Goal: Task Accomplishment & Management: Use online tool/utility

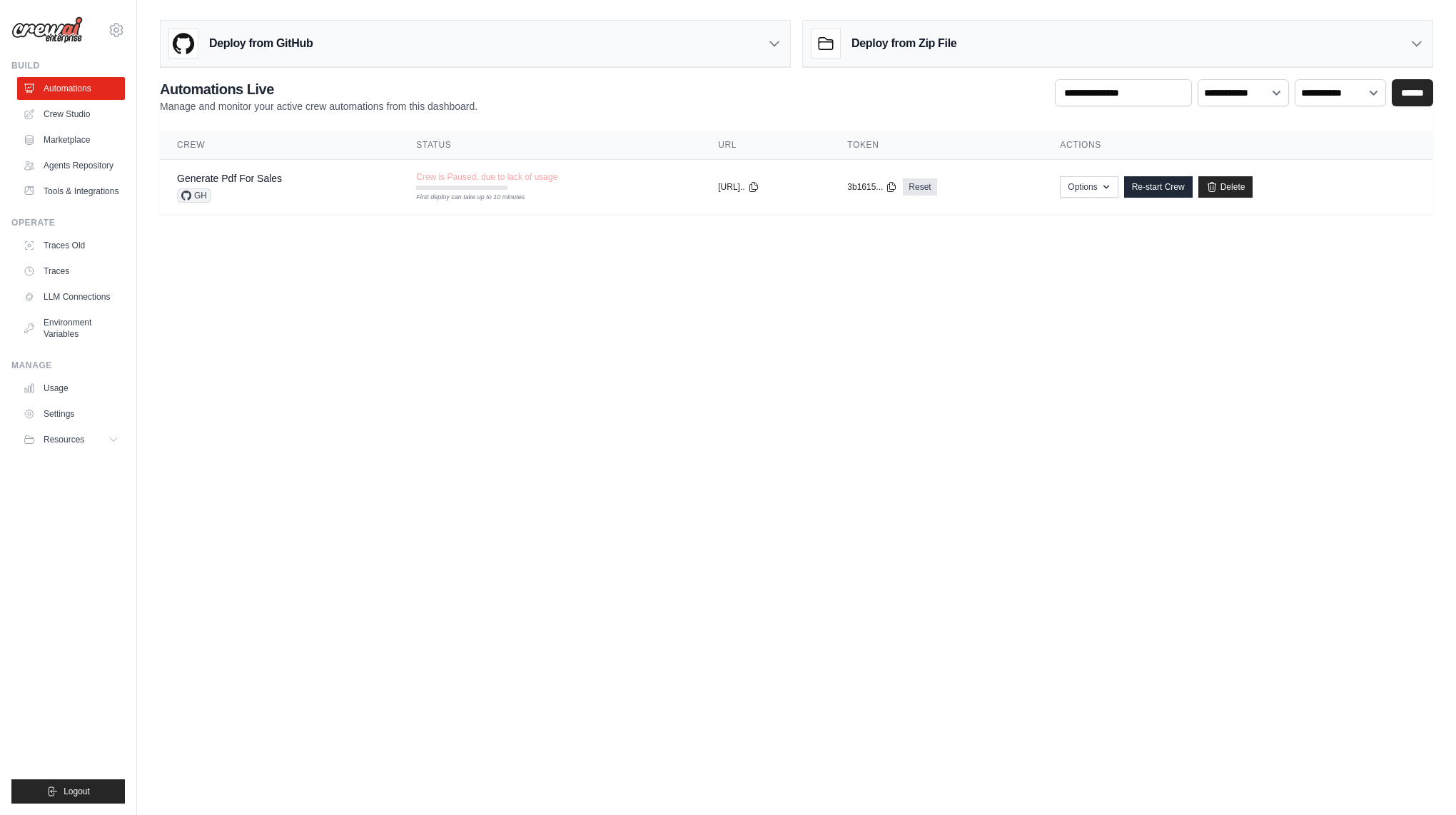
click at [608, 408] on body "[EMAIL_ADDRESS][DOMAIN_NAME] Settings Build Automations" at bounding box center [728, 408] width 1456 height 815
click at [118, 28] on icon at bounding box center [116, 29] width 17 height 17
click at [255, 436] on body "jaemin.han@kt.com Settings Build Automations" at bounding box center [728, 408] width 1456 height 815
click at [104, 451] on button "Resources" at bounding box center [72, 439] width 108 height 23
click at [74, 423] on link "Settings" at bounding box center [72, 413] width 108 height 23
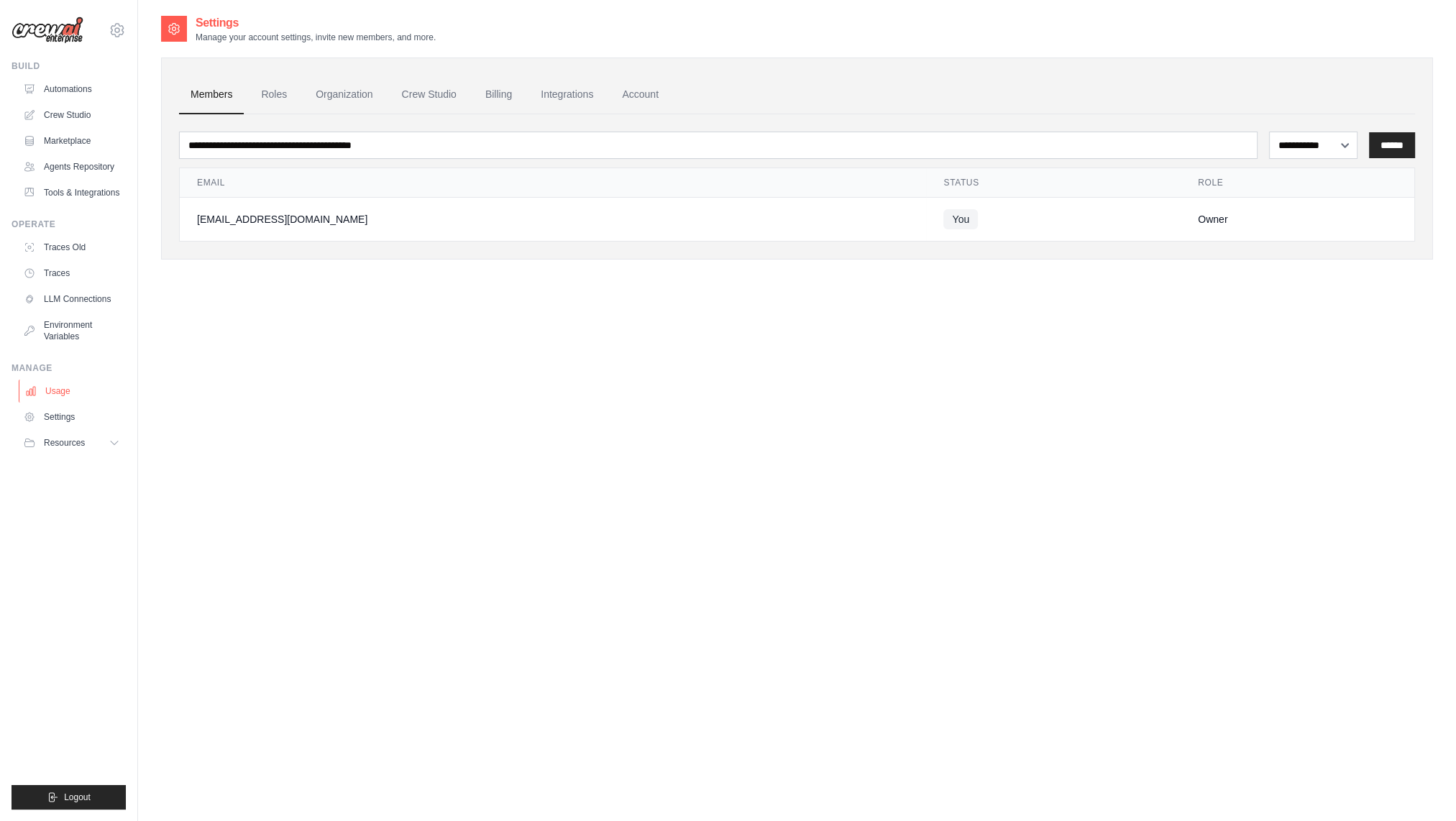
click at [73, 403] on link "Usage" at bounding box center [73, 390] width 108 height 23
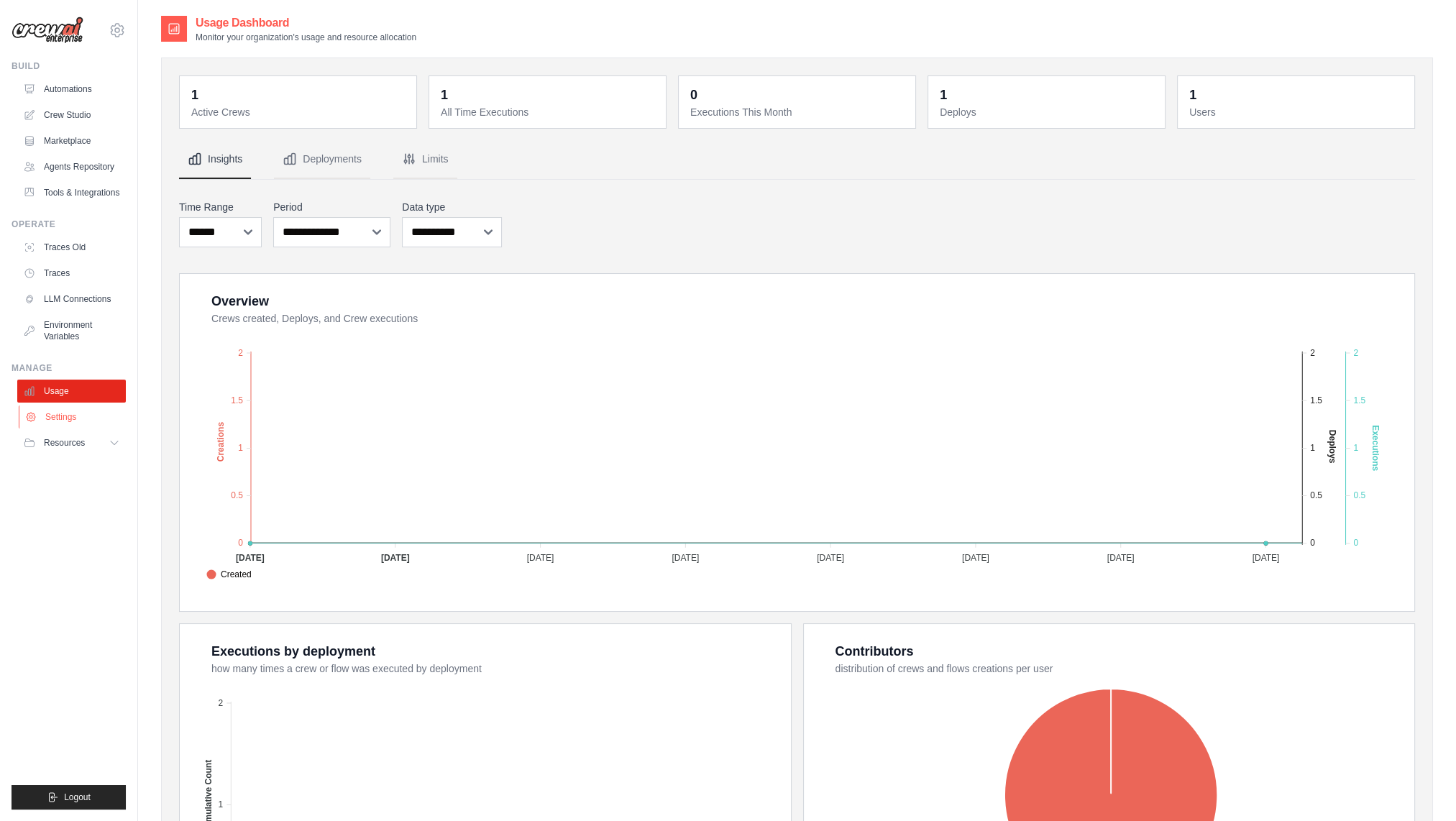
click at [74, 428] on link "Settings" at bounding box center [73, 416] width 108 height 23
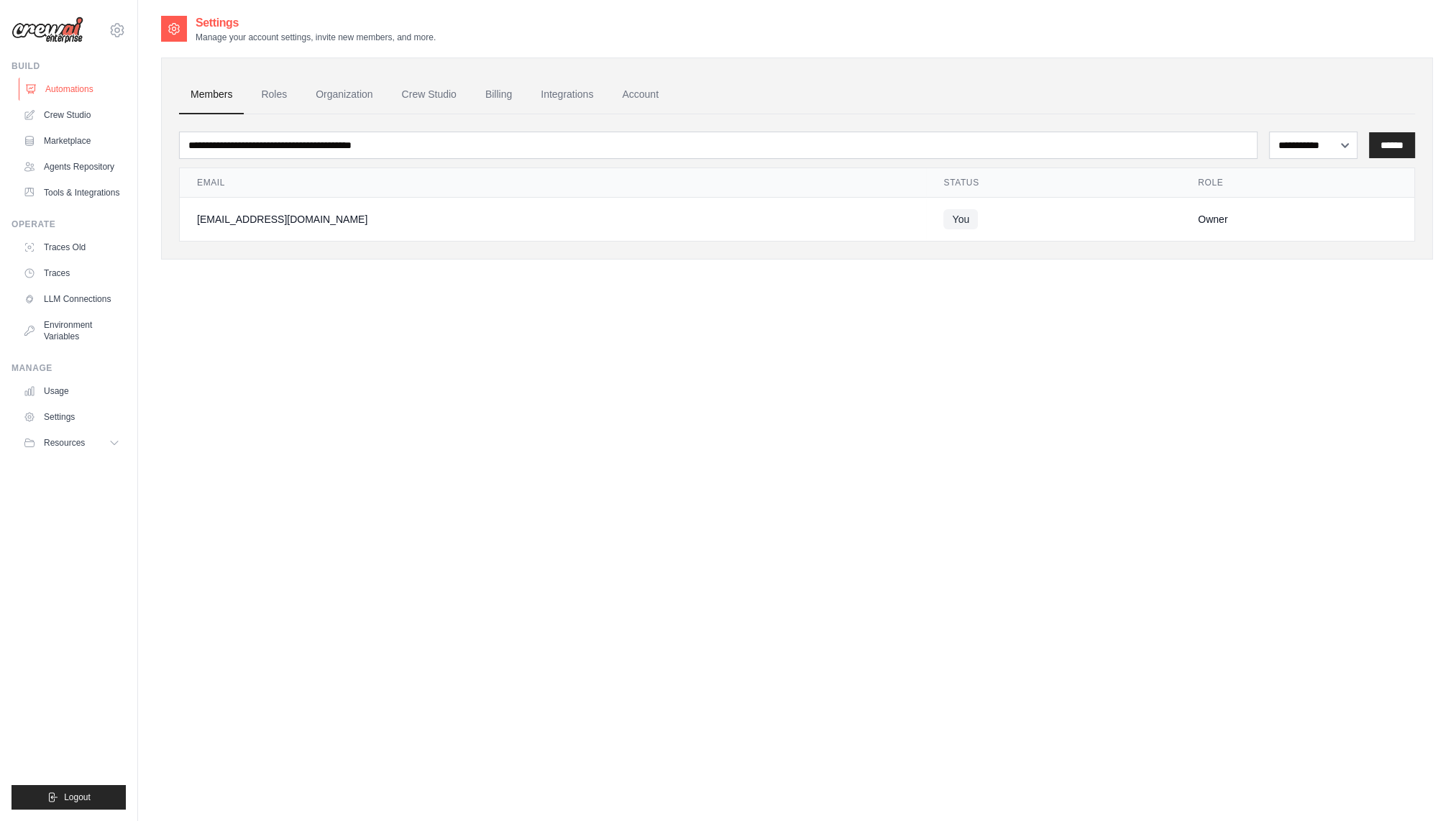
click at [85, 92] on link "Automations" at bounding box center [73, 89] width 108 height 23
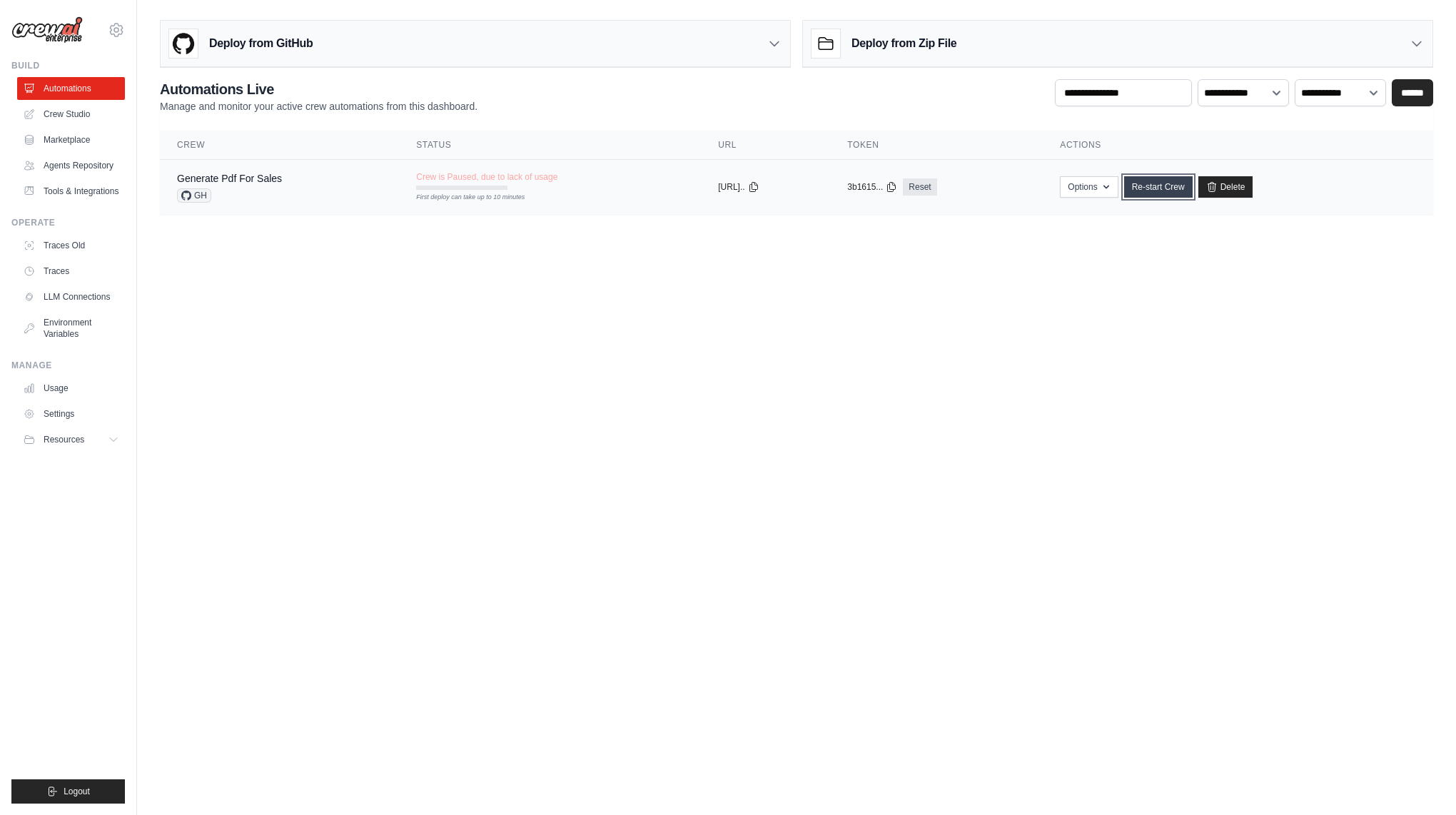
click at [1173, 182] on link "Re-start Crew" at bounding box center [1159, 187] width 69 height 21
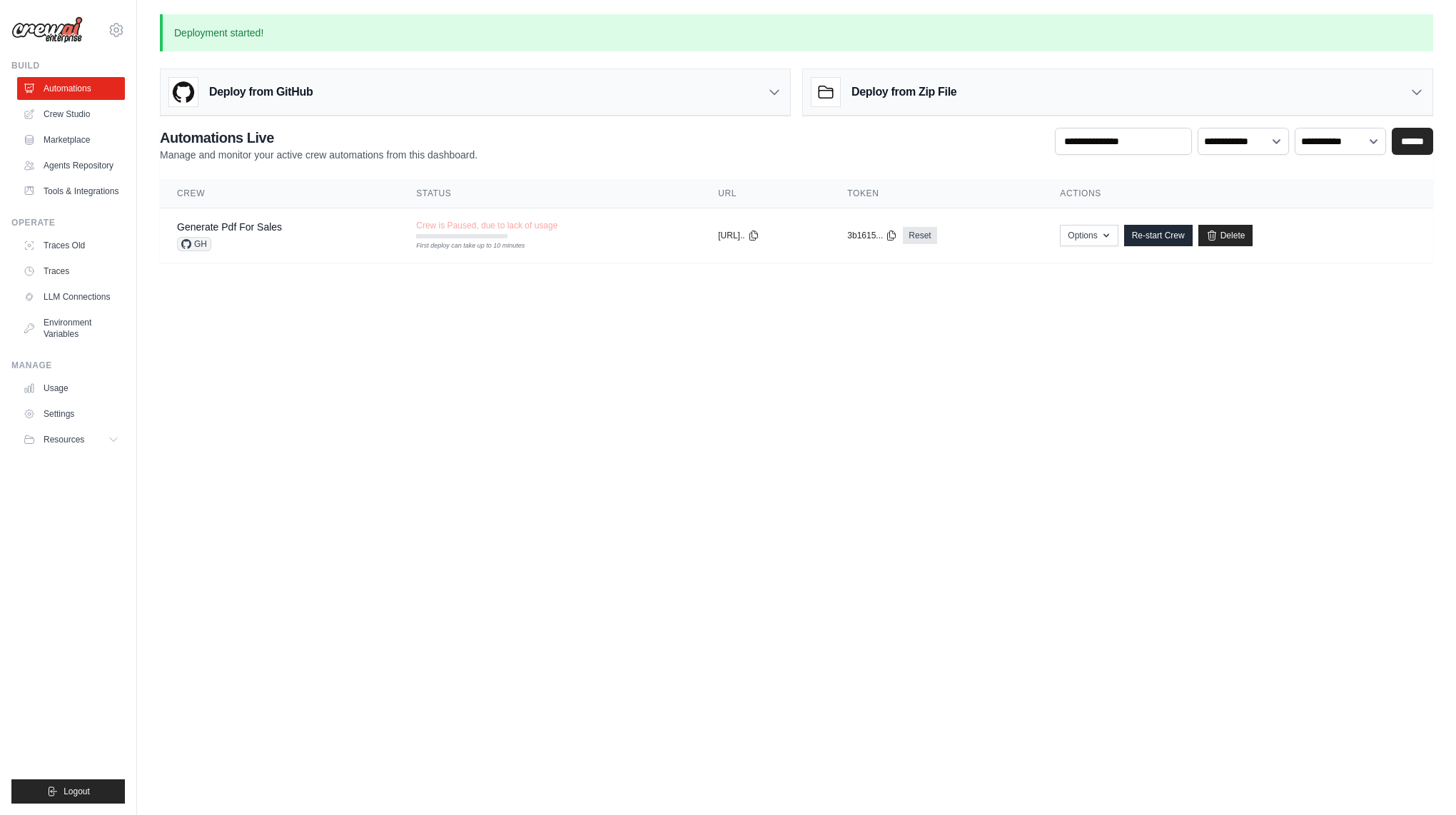
click at [60, 30] on img at bounding box center [47, 30] width 71 height 27
click at [63, 29] on img at bounding box center [47, 30] width 71 height 27
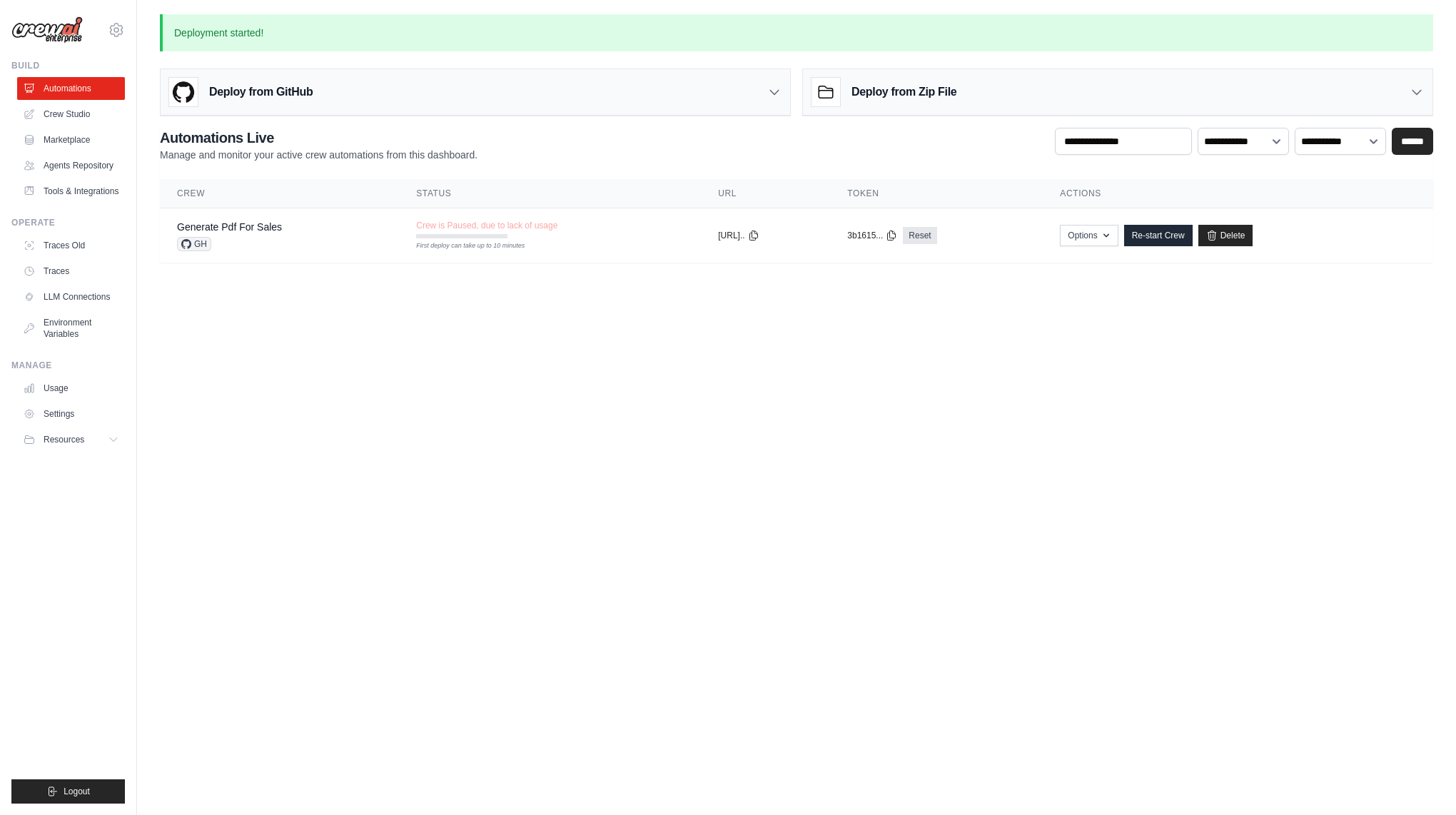
click at [67, 29] on img at bounding box center [47, 30] width 71 height 27
click at [85, 142] on link "Marketplace" at bounding box center [72, 139] width 108 height 23
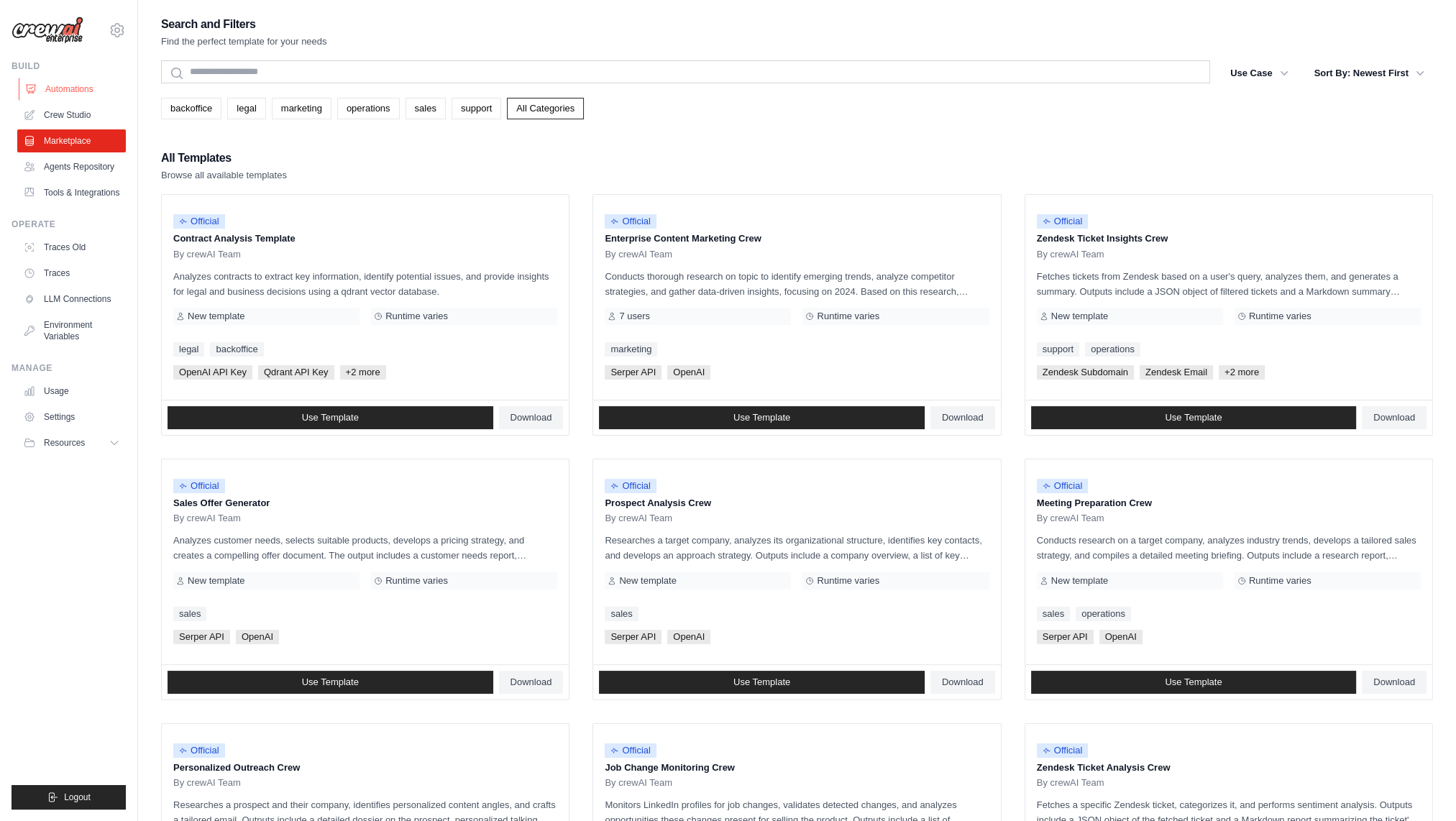
click at [72, 92] on link "Automations" at bounding box center [73, 89] width 108 height 23
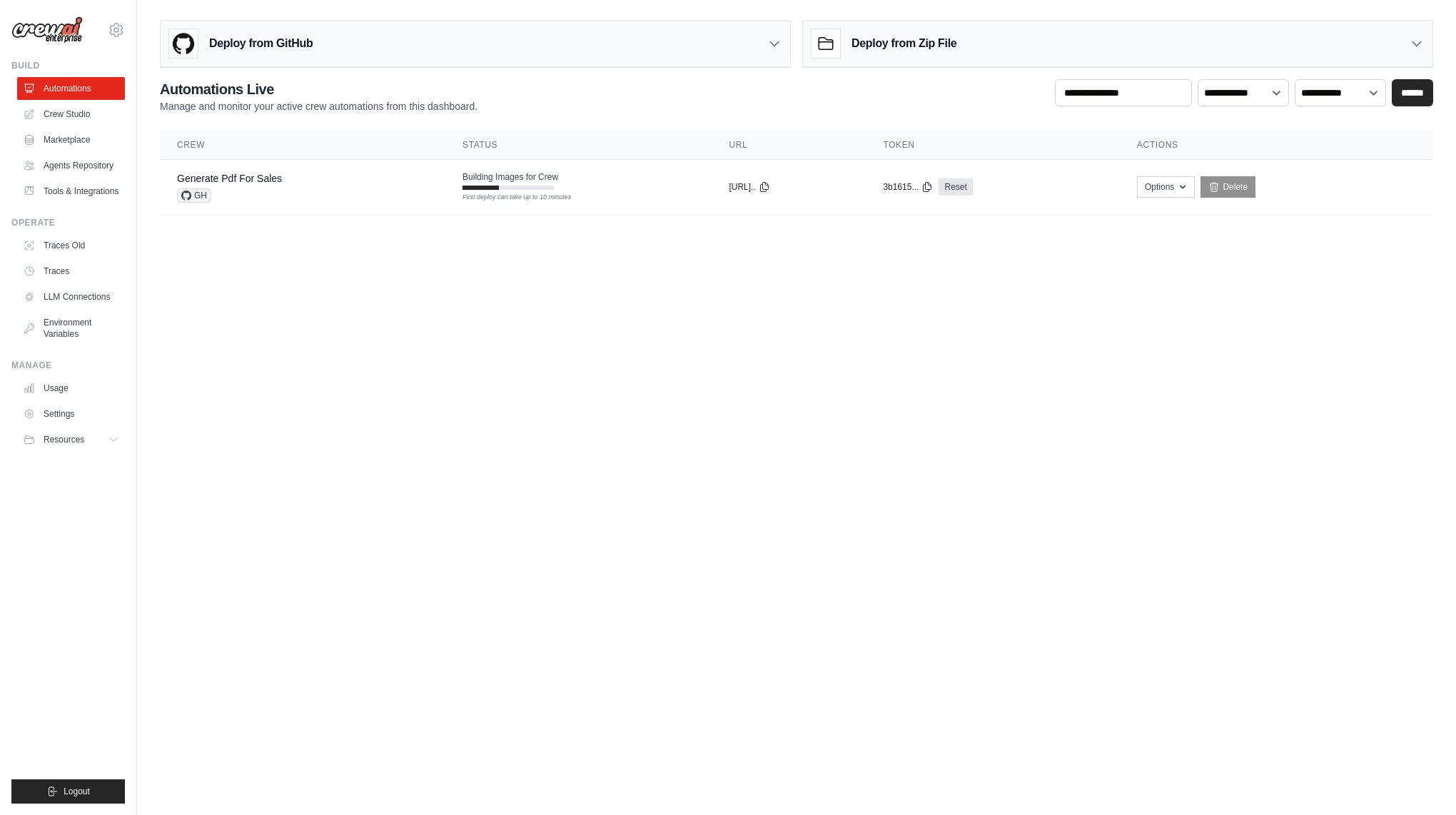
click at [363, 260] on body "jaemin.han@kt.com Settings Build Automations" at bounding box center [728, 408] width 1456 height 815
click at [83, 113] on link "Crew Studio" at bounding box center [72, 113] width 108 height 23
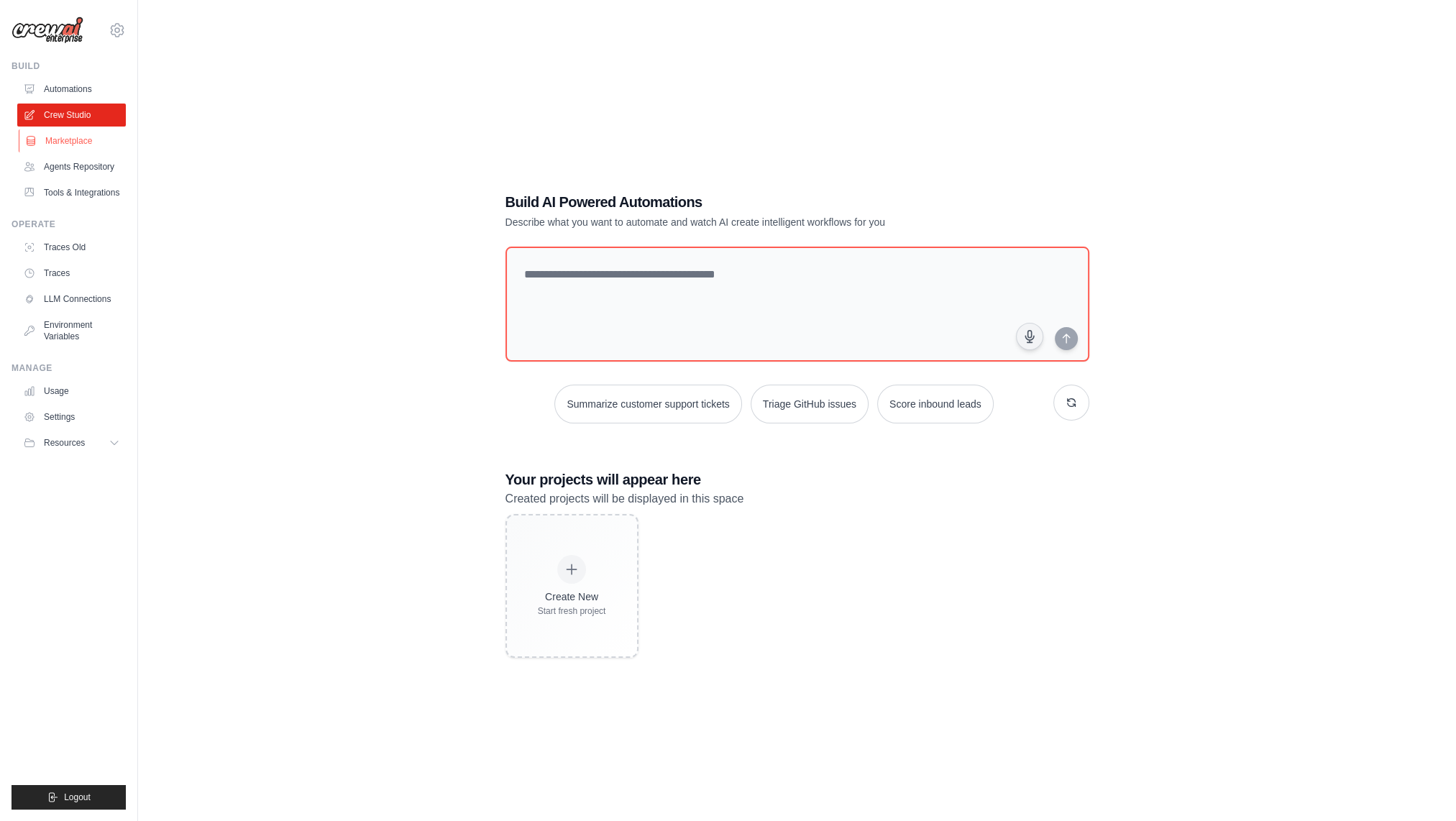
click at [88, 143] on link "Marketplace" at bounding box center [73, 141] width 108 height 23
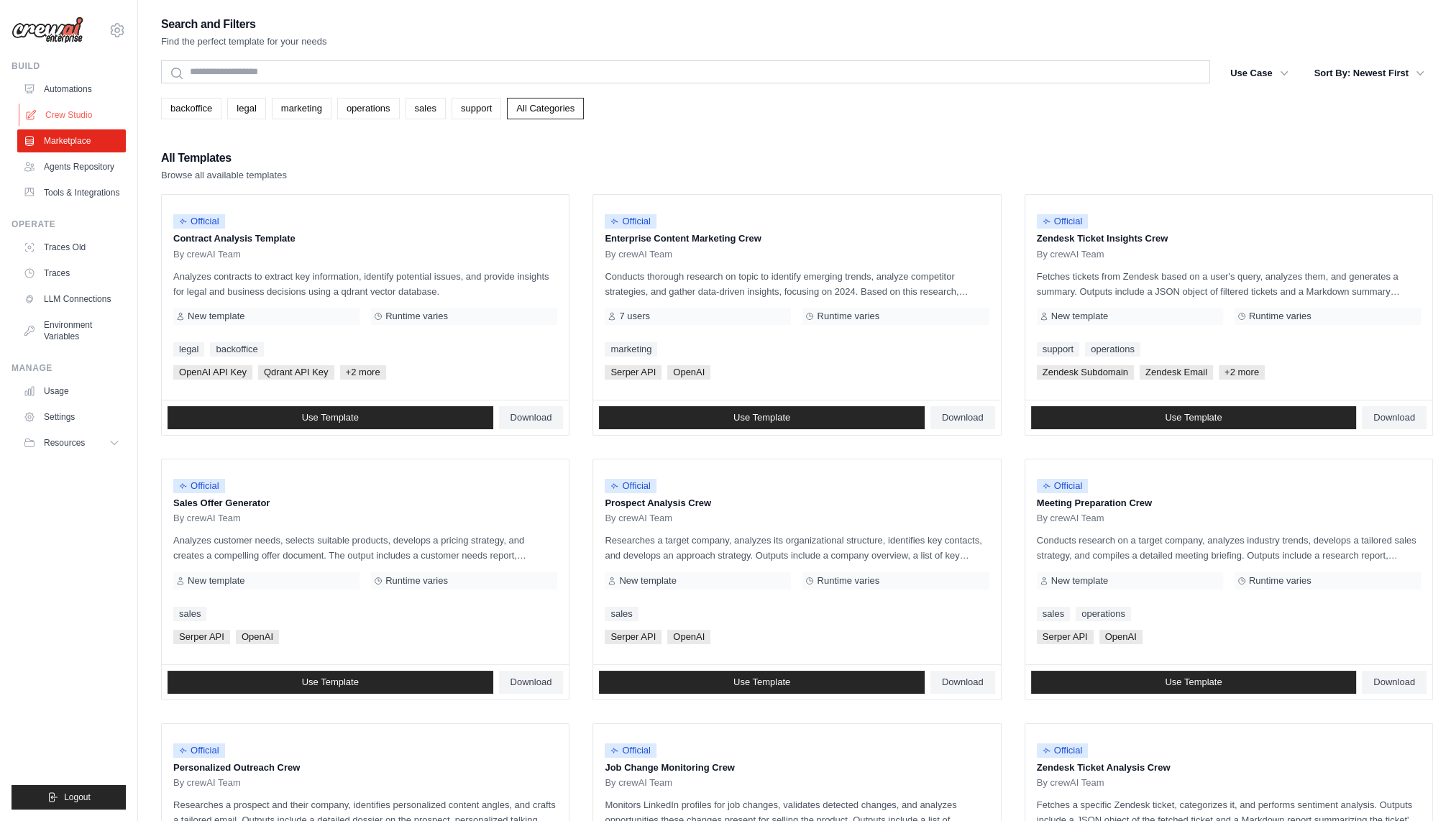
click at [77, 109] on link "Crew Studio" at bounding box center [73, 114] width 108 height 23
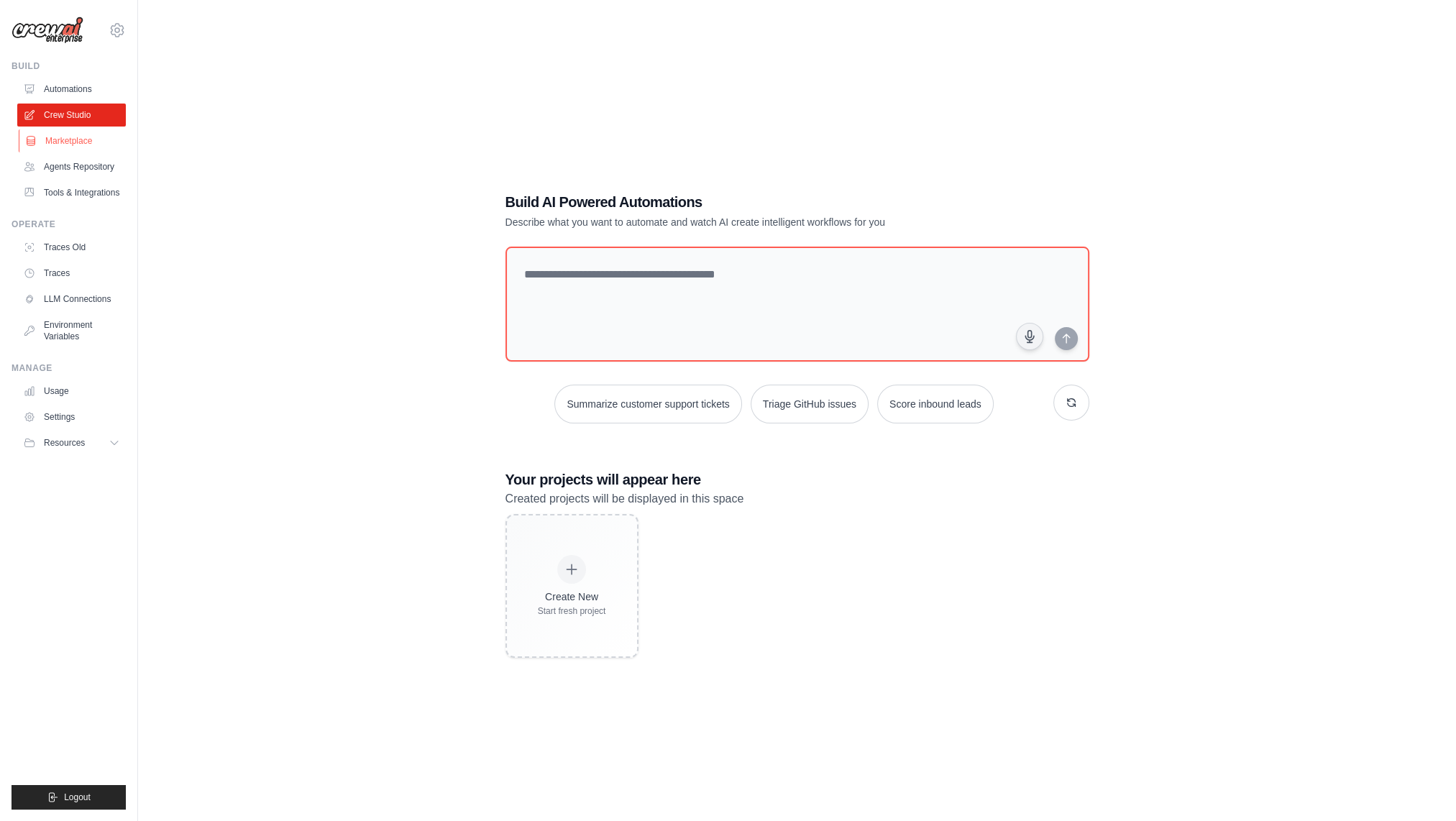
click at [84, 141] on link "Marketplace" at bounding box center [73, 141] width 108 height 23
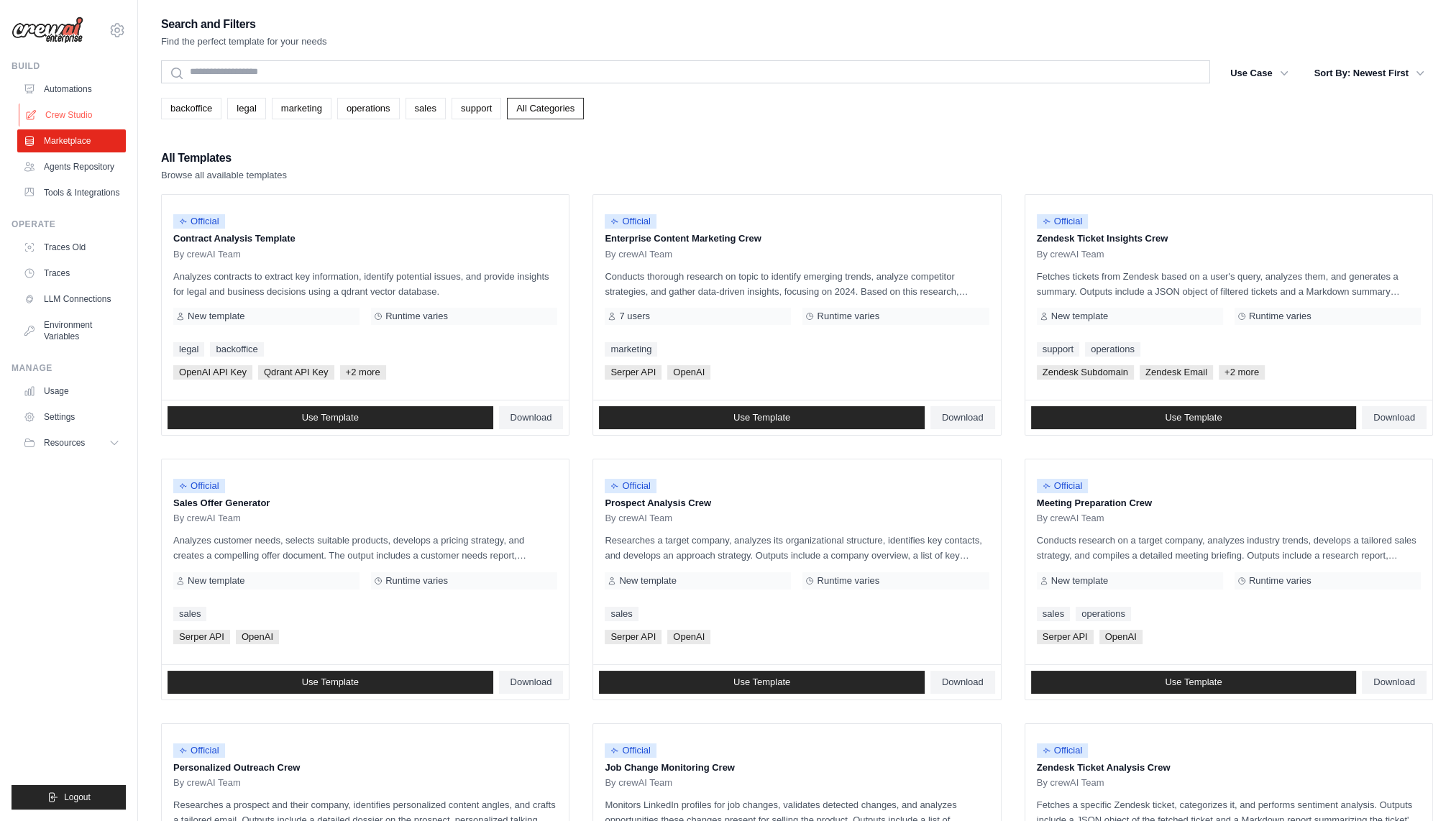
click at [79, 121] on link "Crew Studio" at bounding box center [73, 114] width 108 height 23
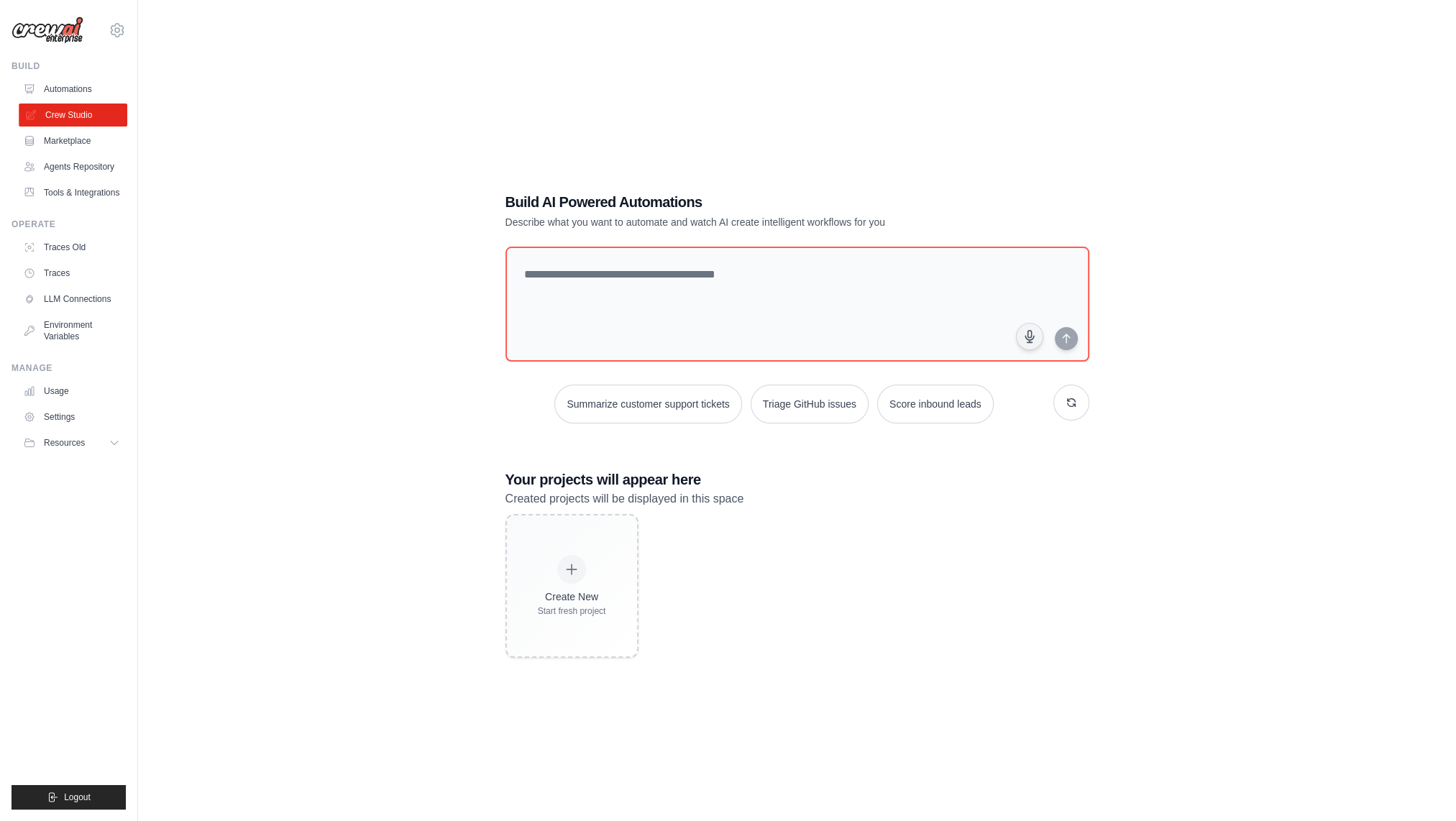
click at [84, 119] on link "Crew Studio" at bounding box center [73, 114] width 108 height 23
click at [69, 99] on link "Automations" at bounding box center [73, 89] width 108 height 23
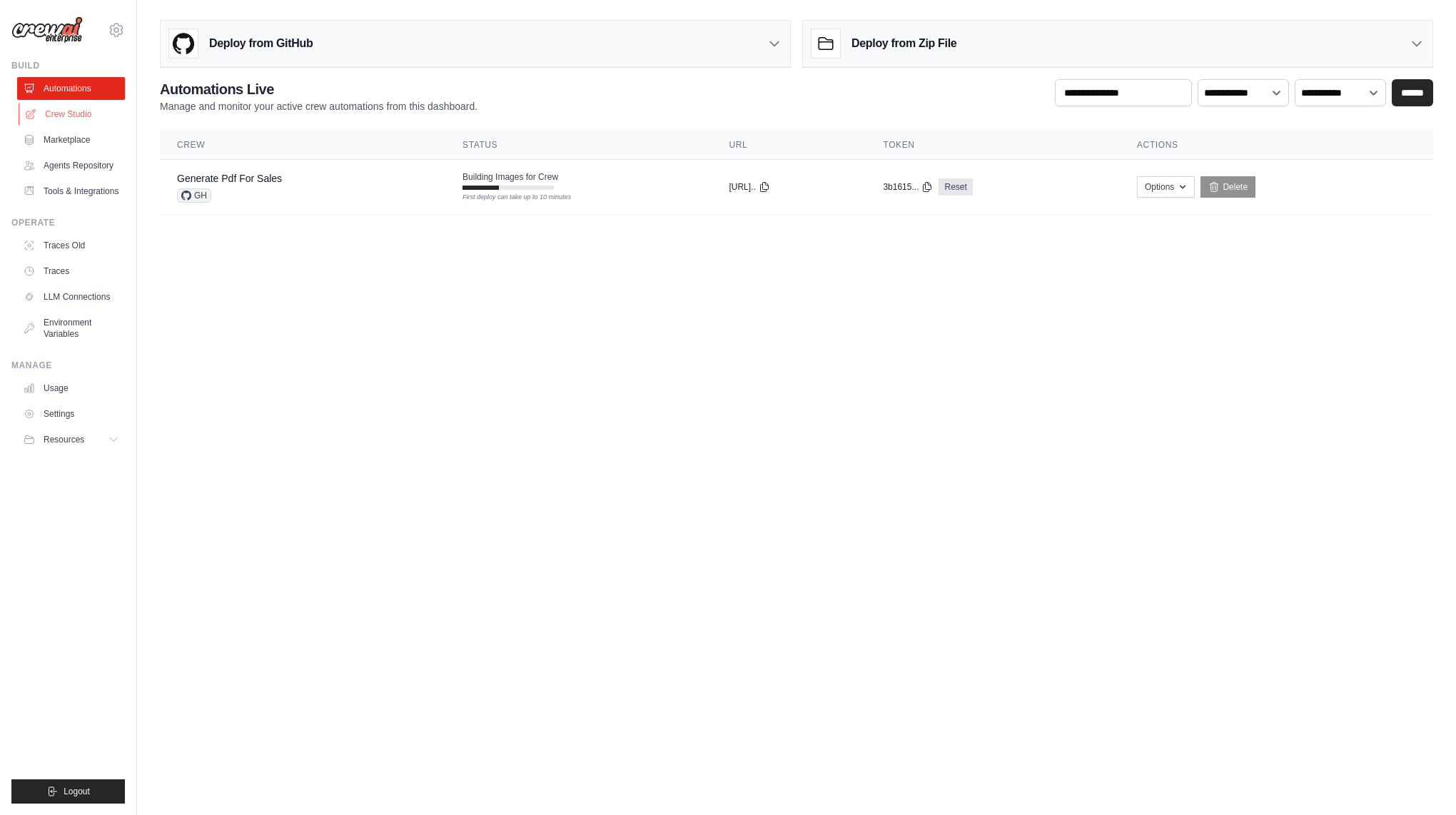
click at [68, 116] on link "Crew Studio" at bounding box center [72, 113] width 108 height 23
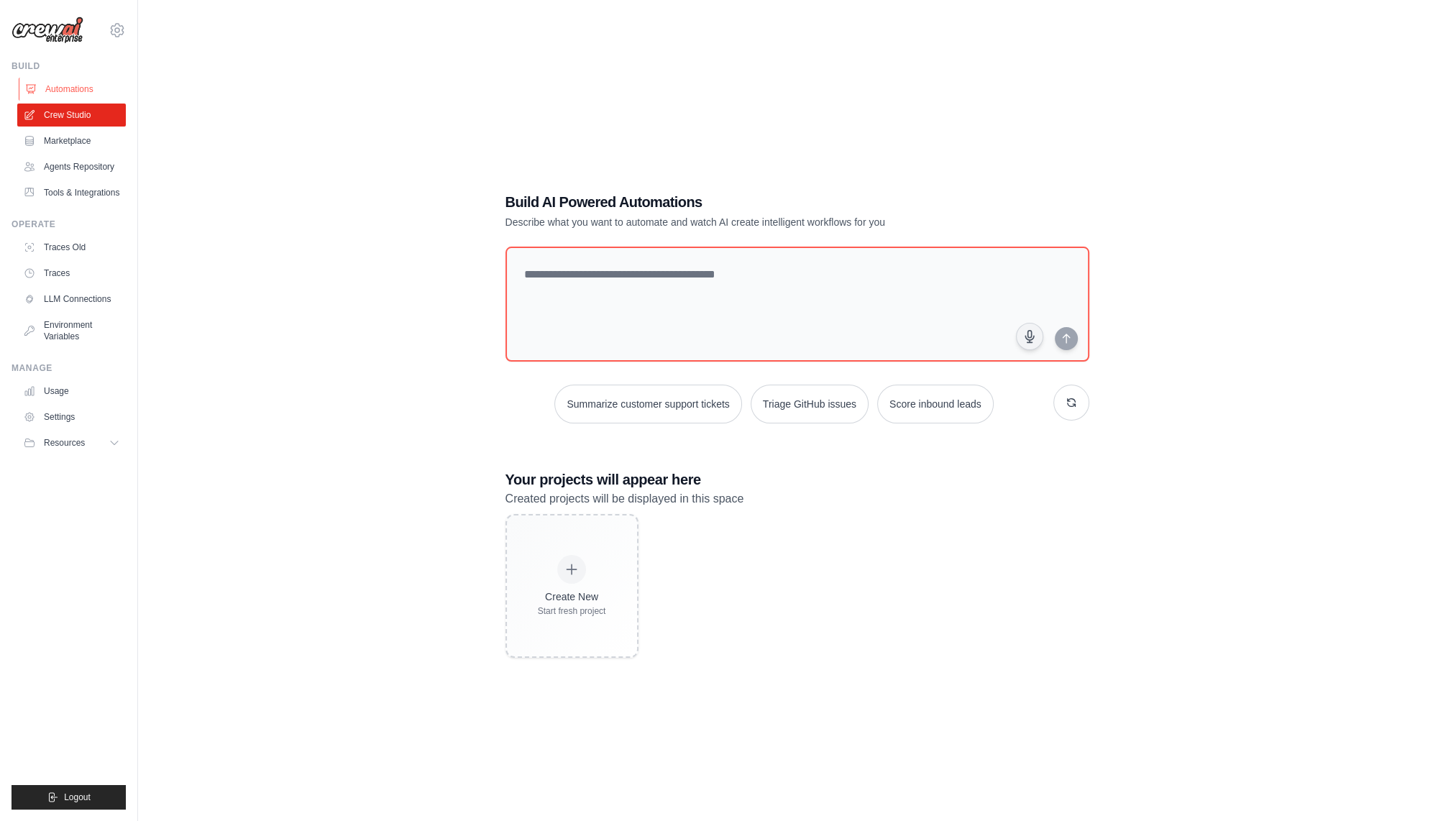
click at [84, 94] on link "Automations" at bounding box center [73, 89] width 108 height 23
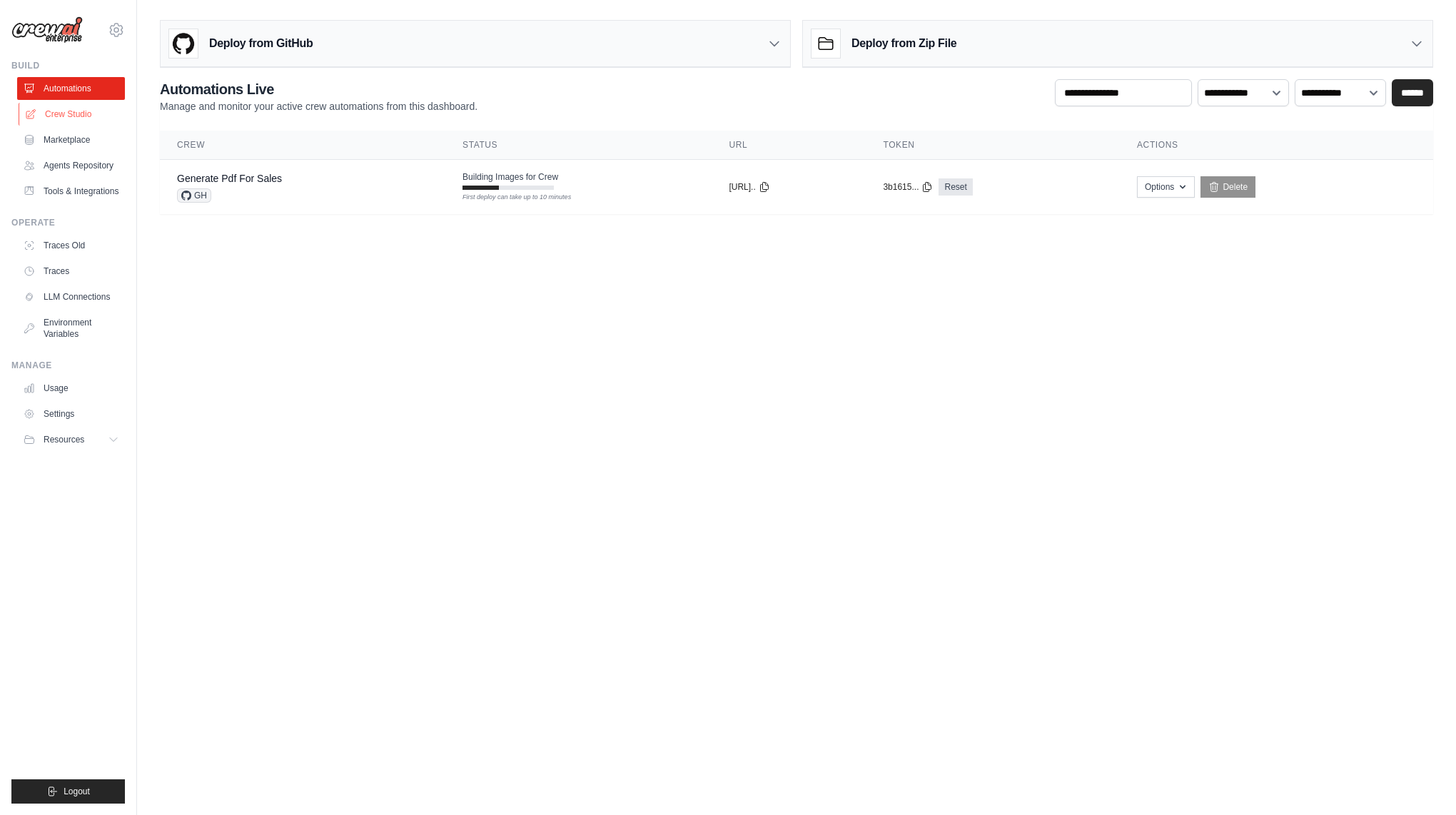
click at [63, 116] on link "Crew Studio" at bounding box center [72, 113] width 108 height 23
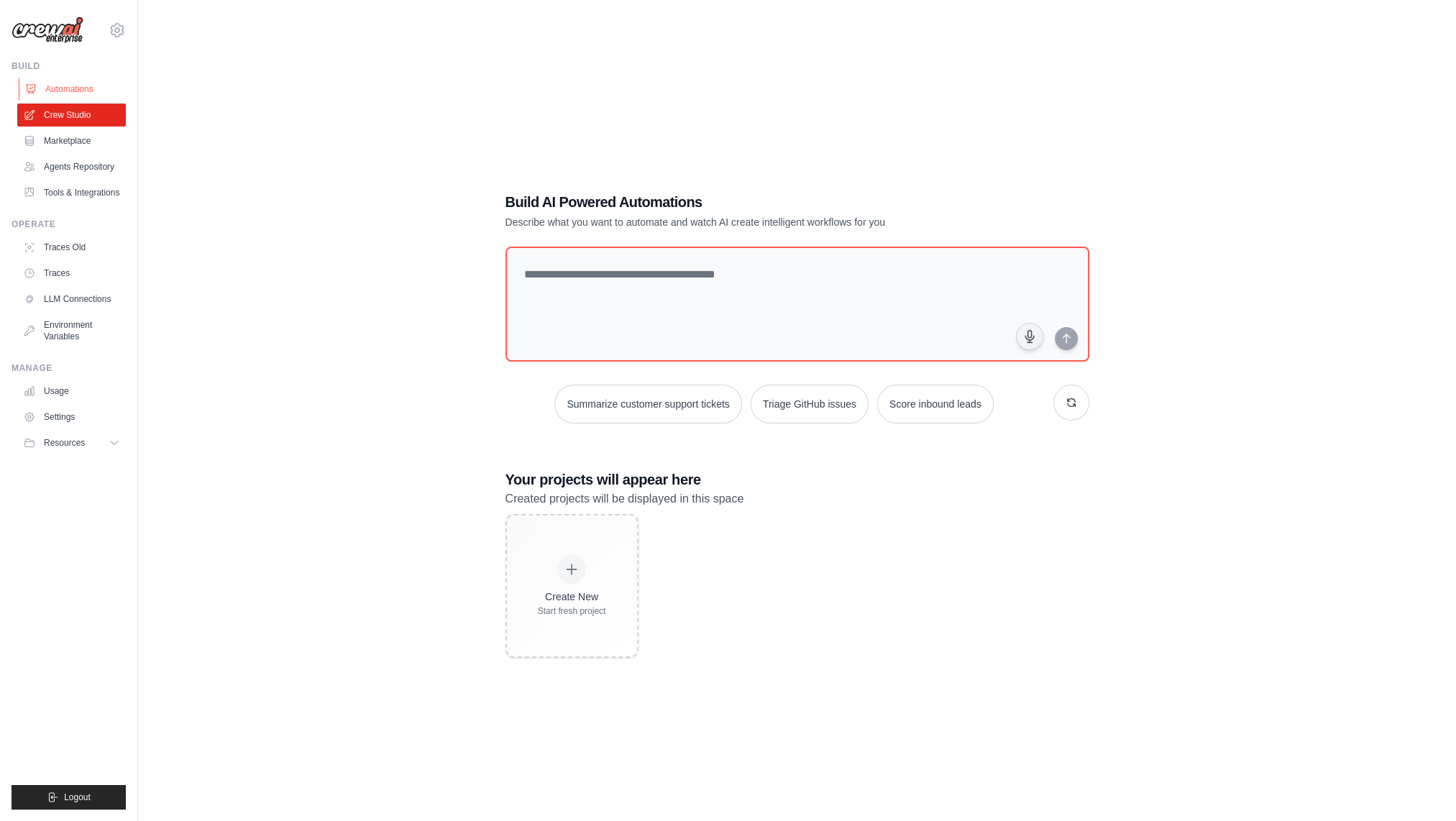
click at [60, 91] on link "Automations" at bounding box center [73, 89] width 108 height 23
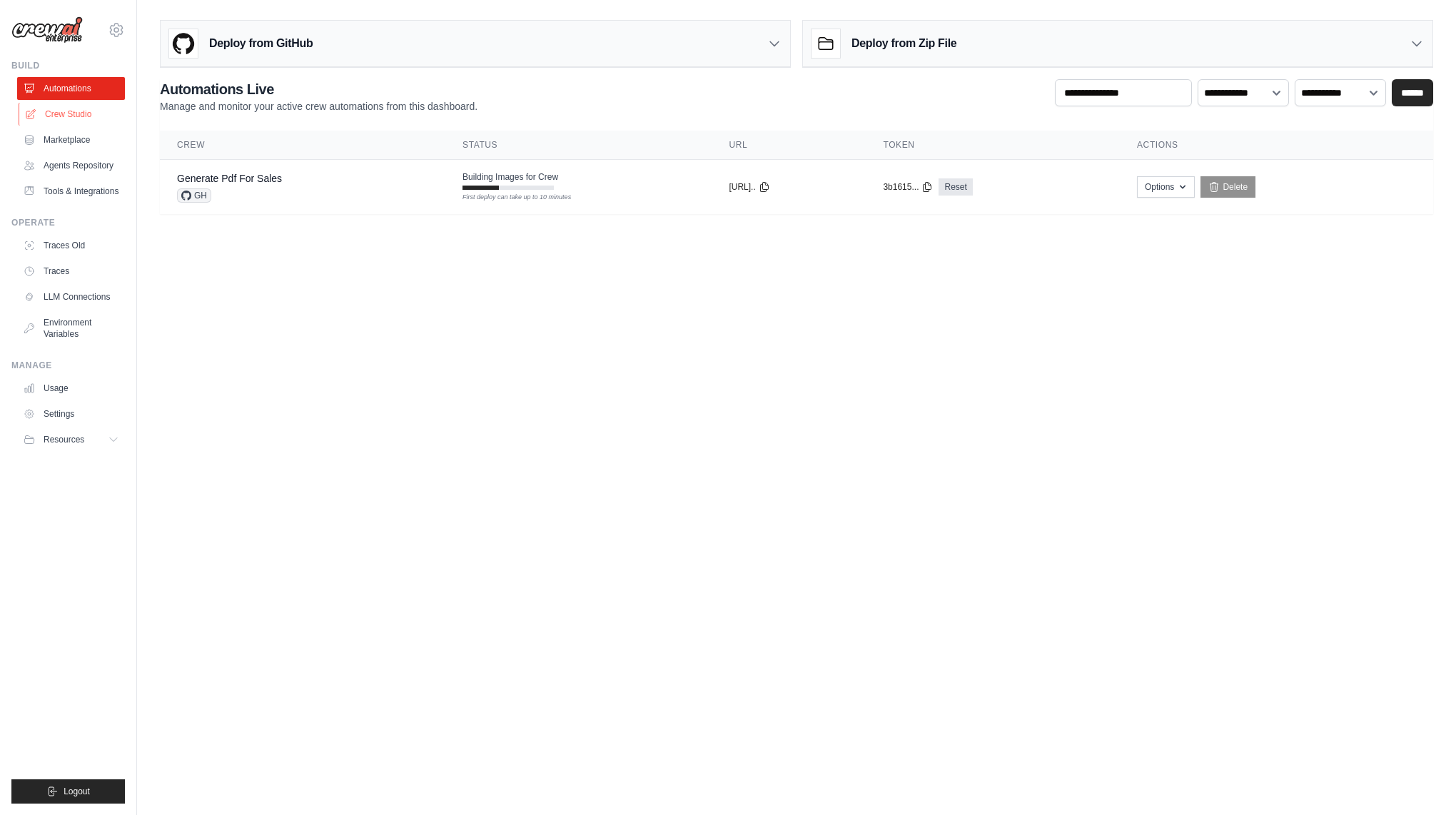
click at [65, 107] on link "Crew Studio" at bounding box center [72, 113] width 108 height 23
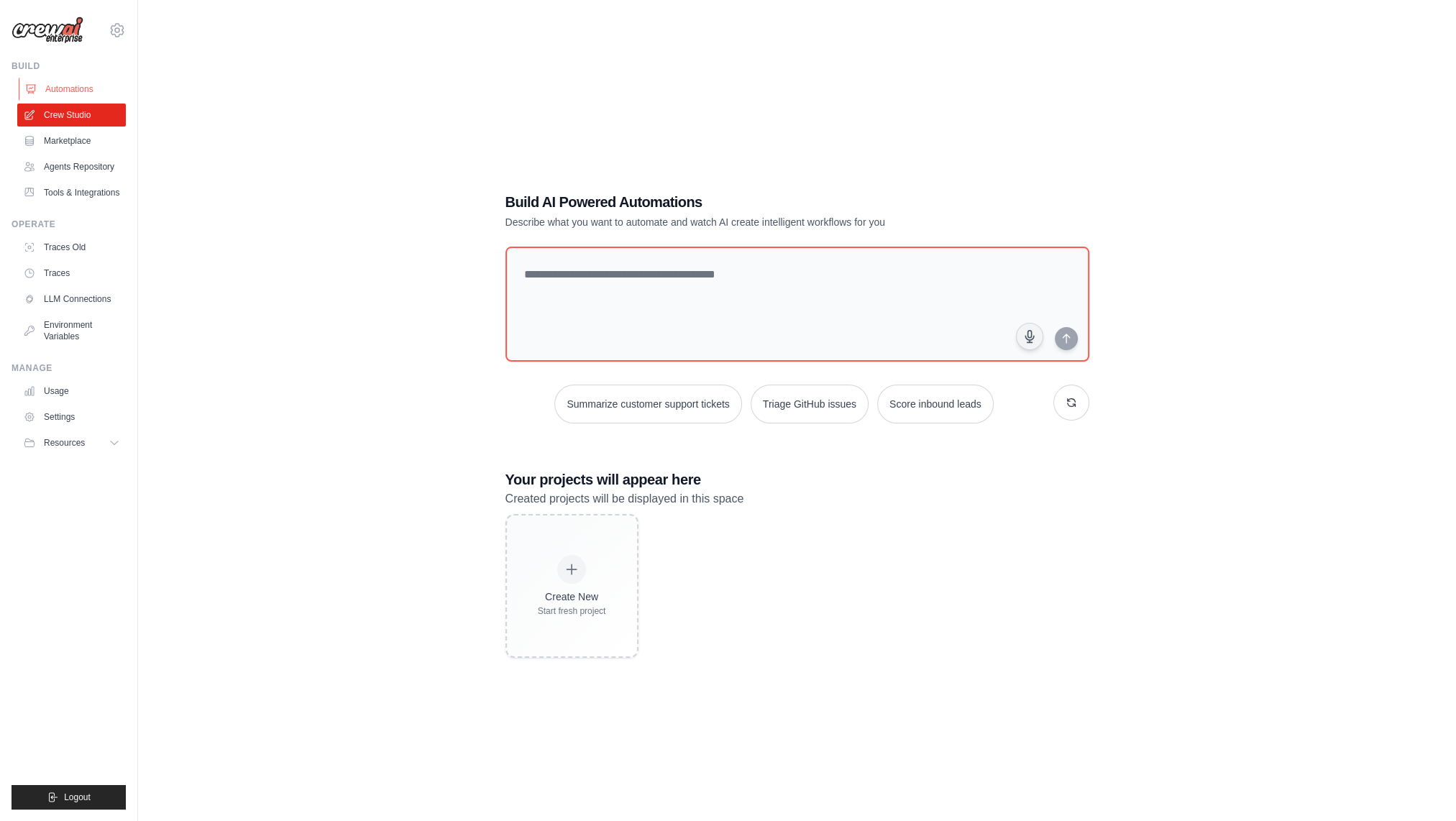
click at [64, 95] on link "Automations" at bounding box center [73, 89] width 108 height 23
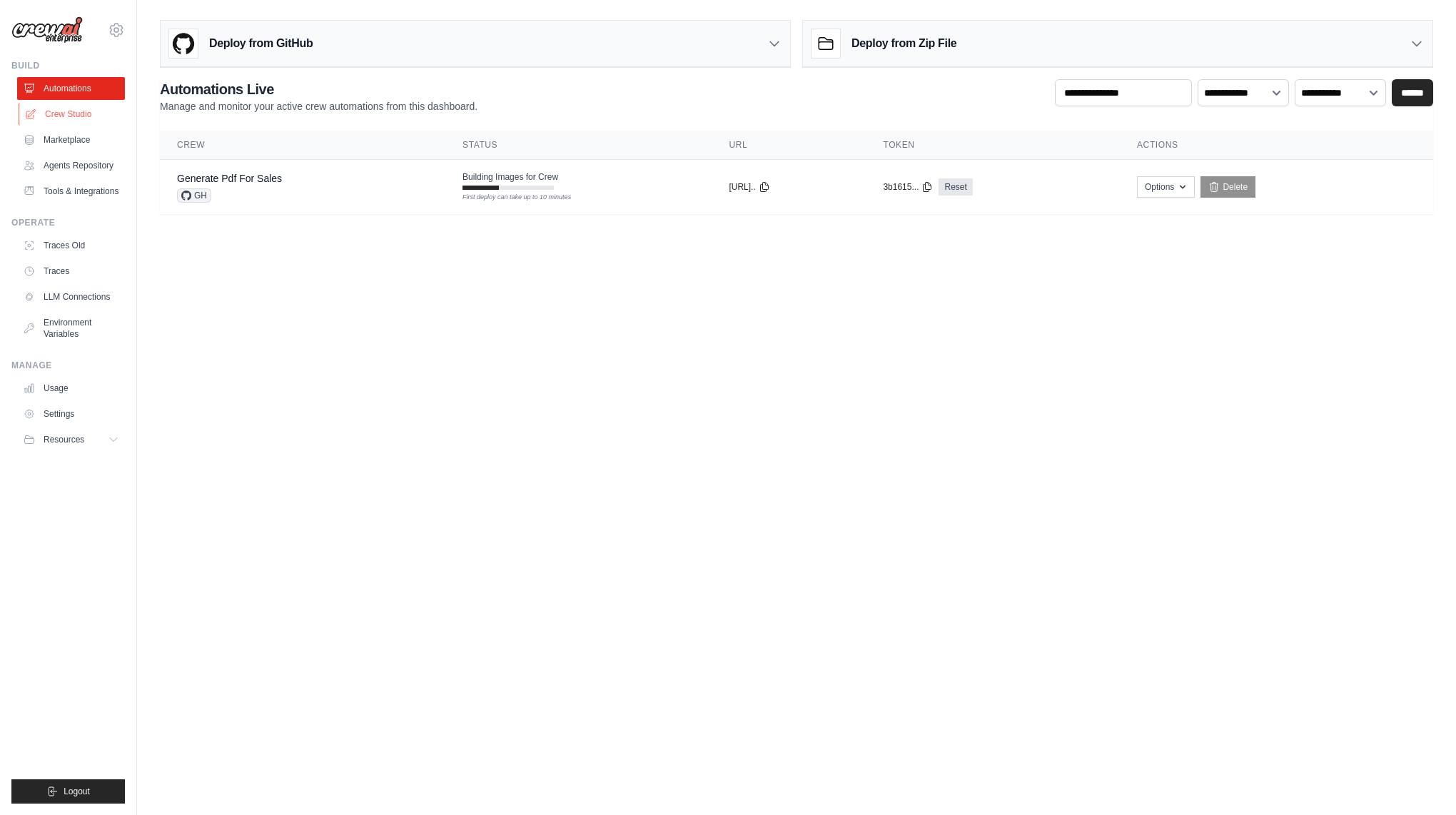
click at [64, 120] on link "Crew Studio" at bounding box center [72, 113] width 108 height 23
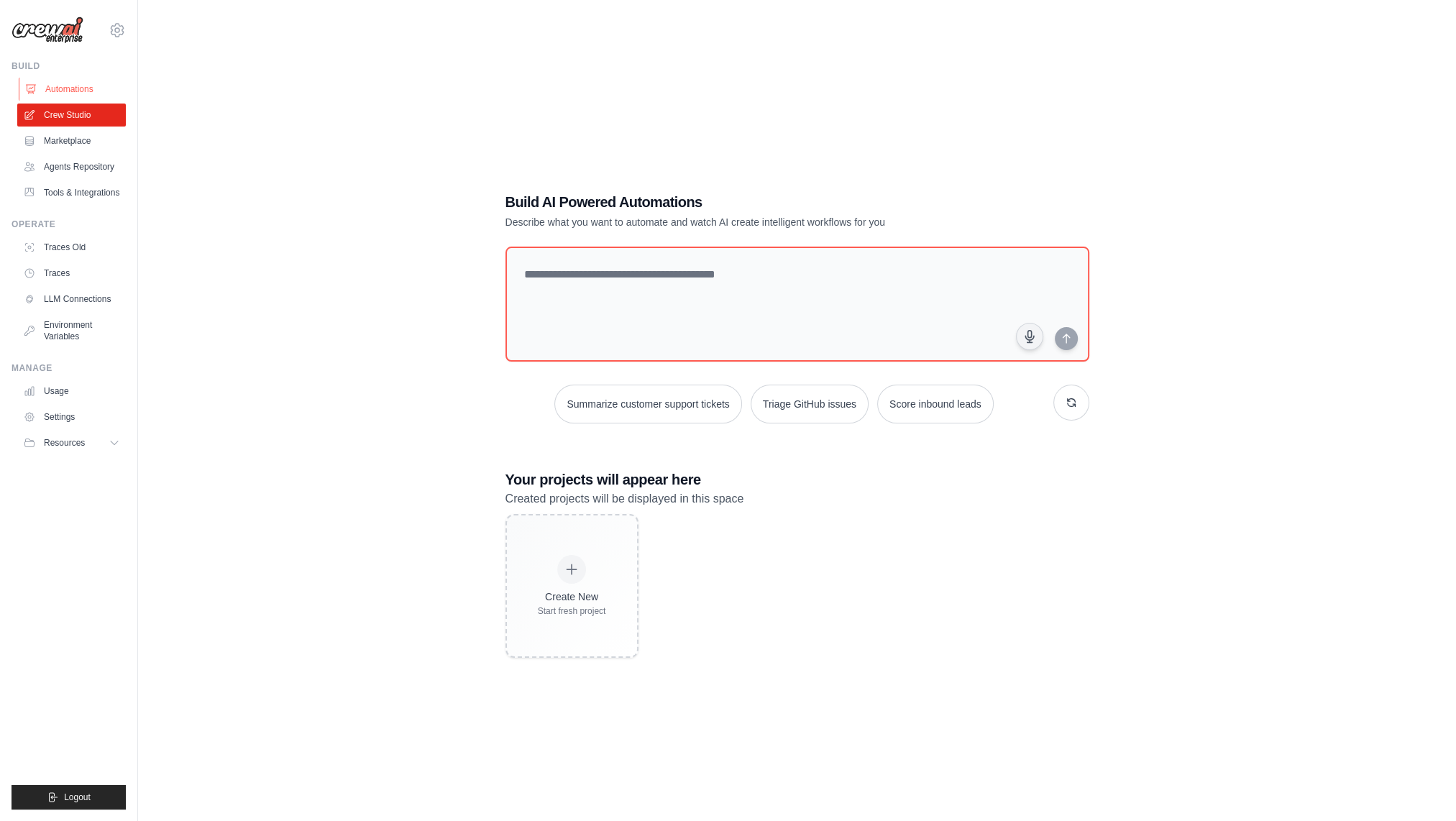
click at [66, 95] on link "Automations" at bounding box center [73, 89] width 108 height 23
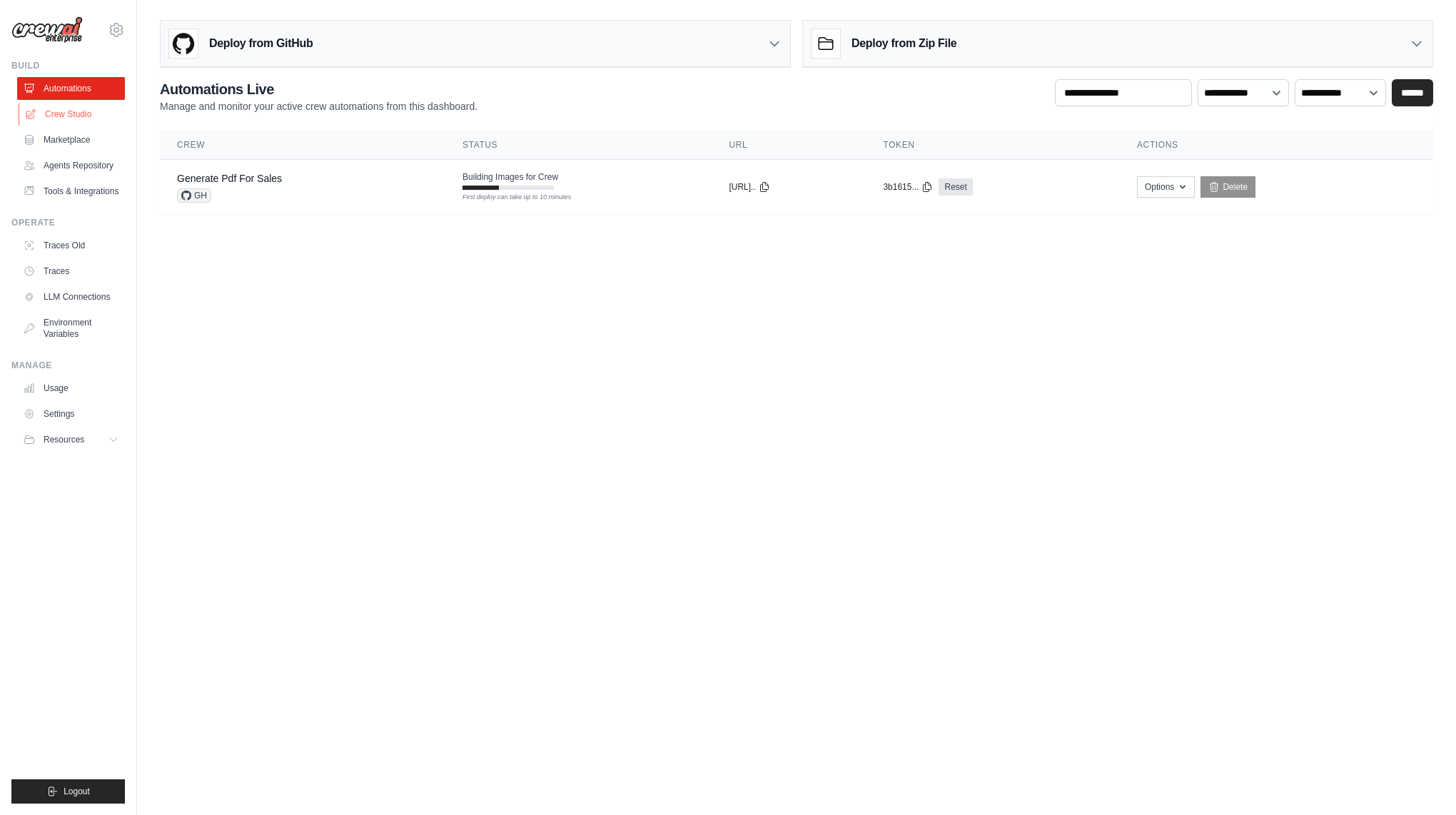
click at [68, 114] on link "Crew Studio" at bounding box center [72, 113] width 108 height 23
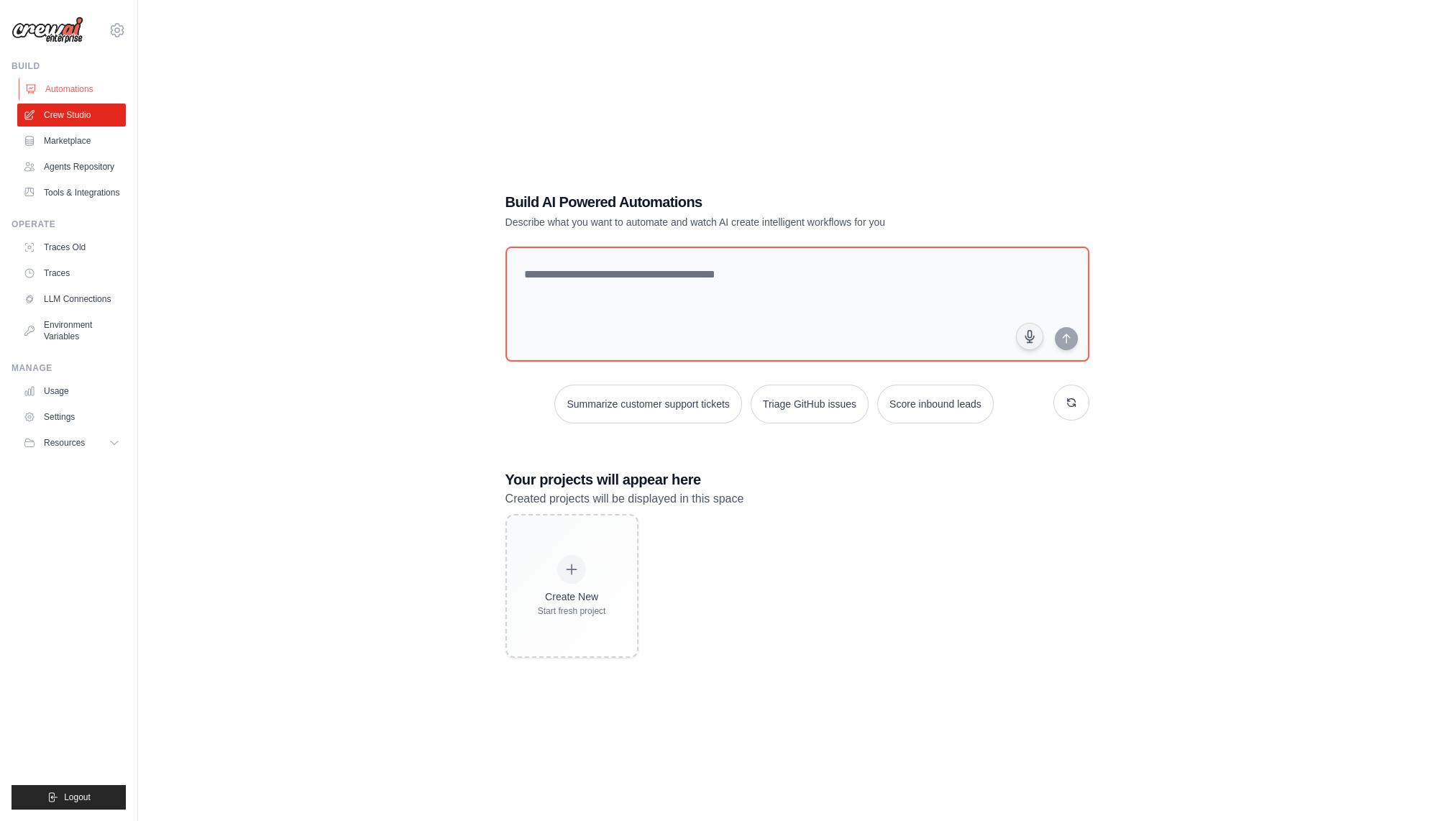
click at [70, 91] on link "Automations" at bounding box center [73, 89] width 108 height 23
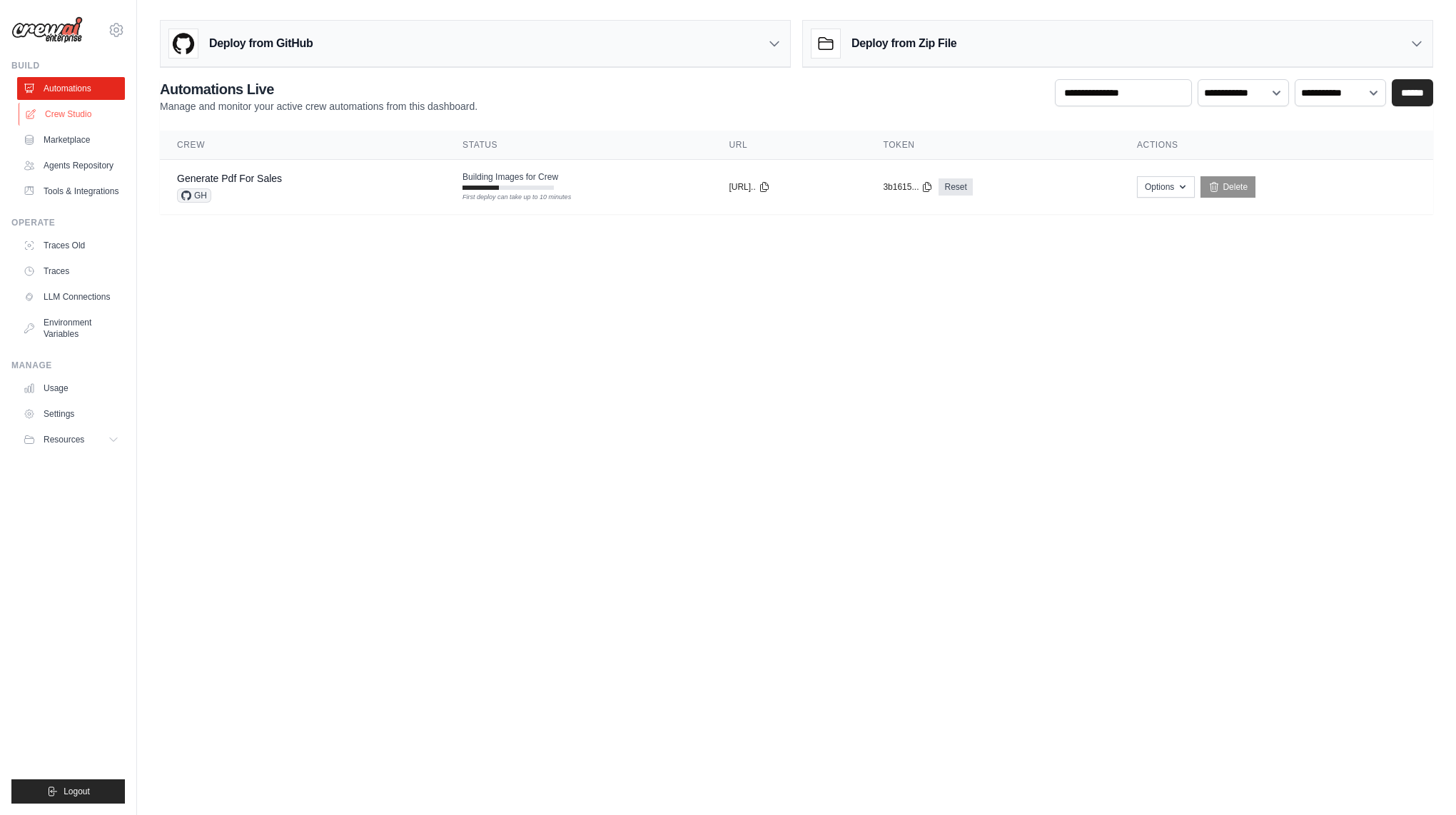
click at [77, 118] on link "Crew Studio" at bounding box center [72, 113] width 108 height 23
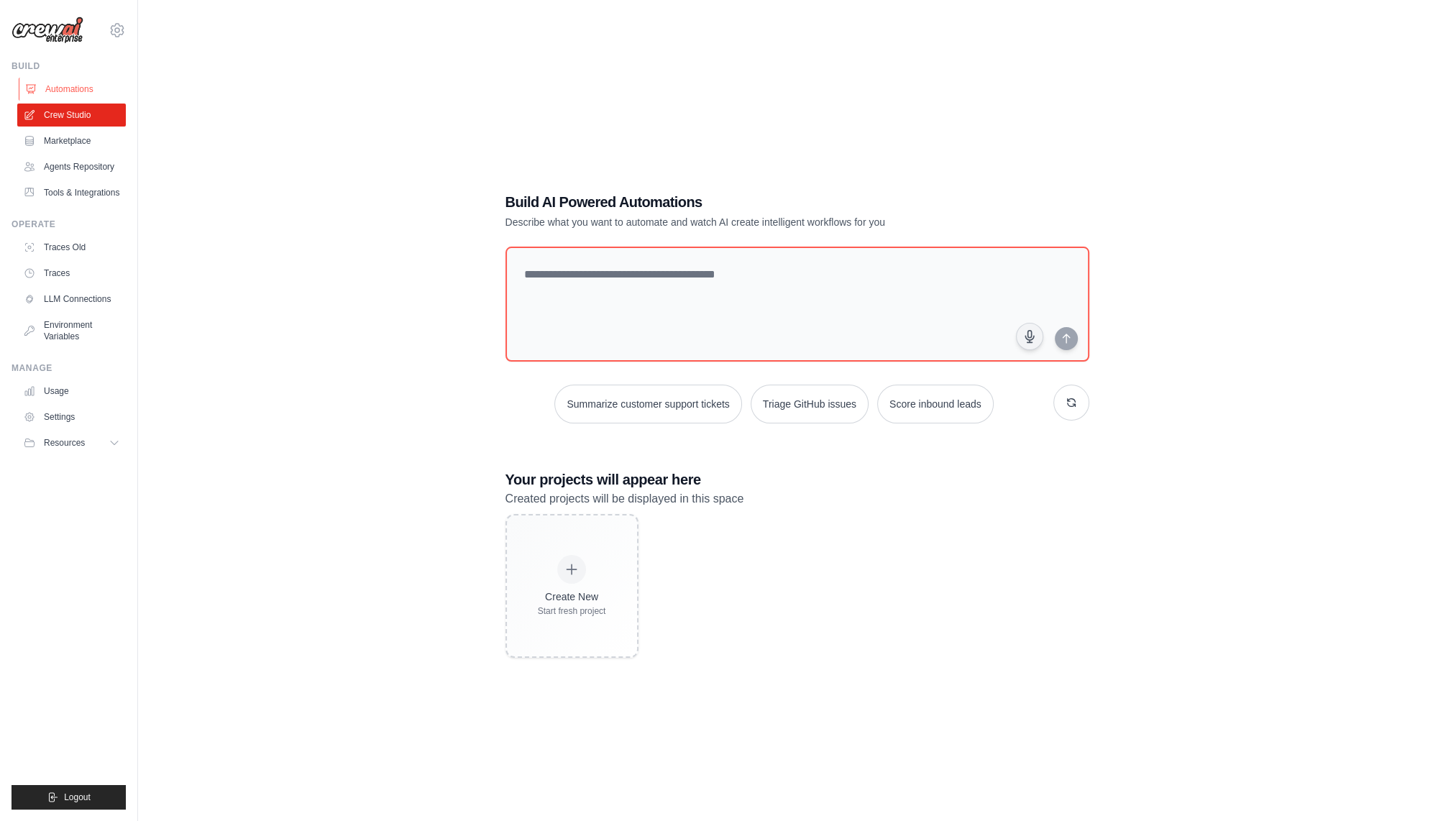
click at [78, 92] on link "Automations" at bounding box center [73, 89] width 108 height 23
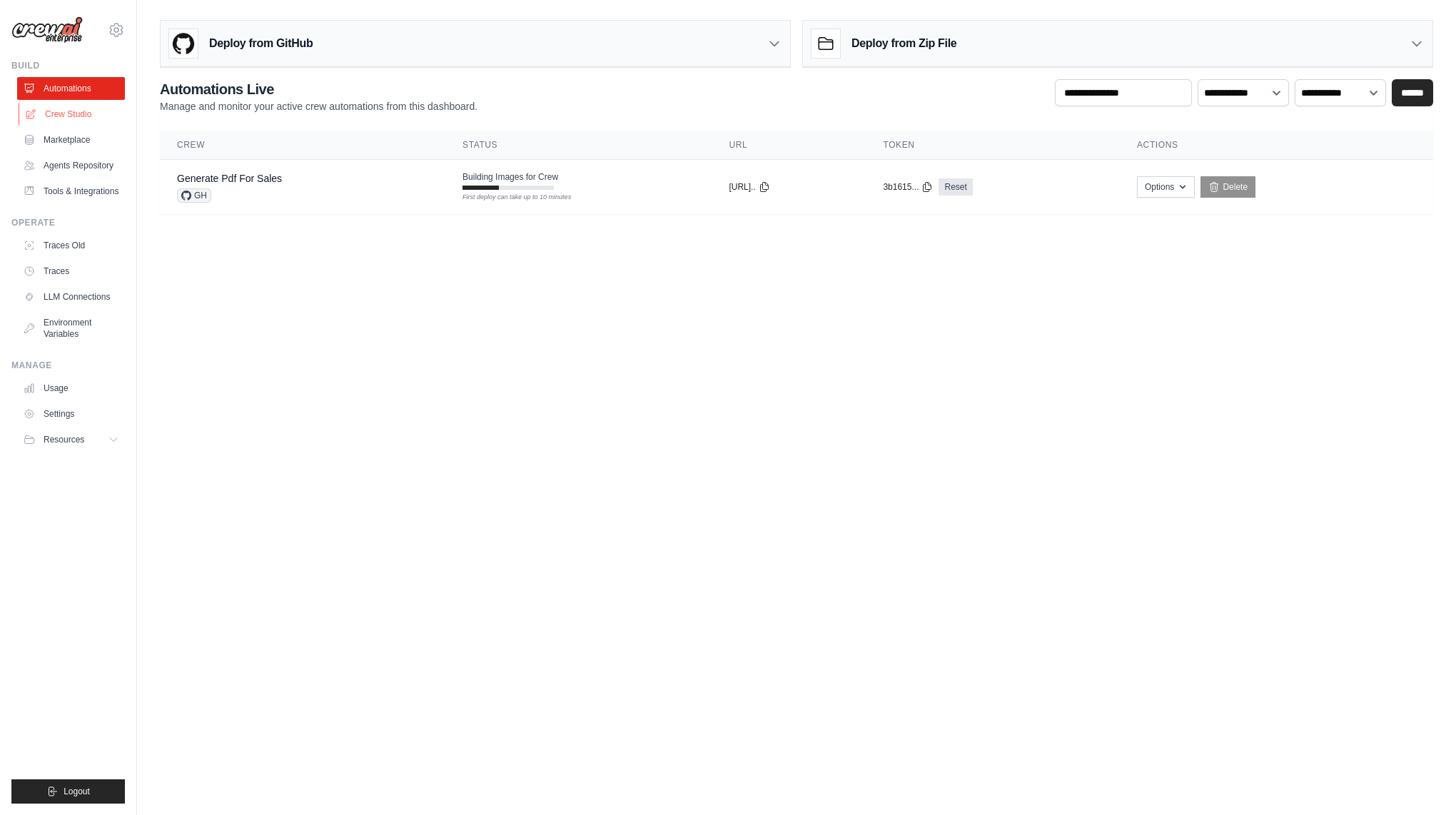
click at [74, 122] on link "Crew Studio" at bounding box center [72, 113] width 108 height 23
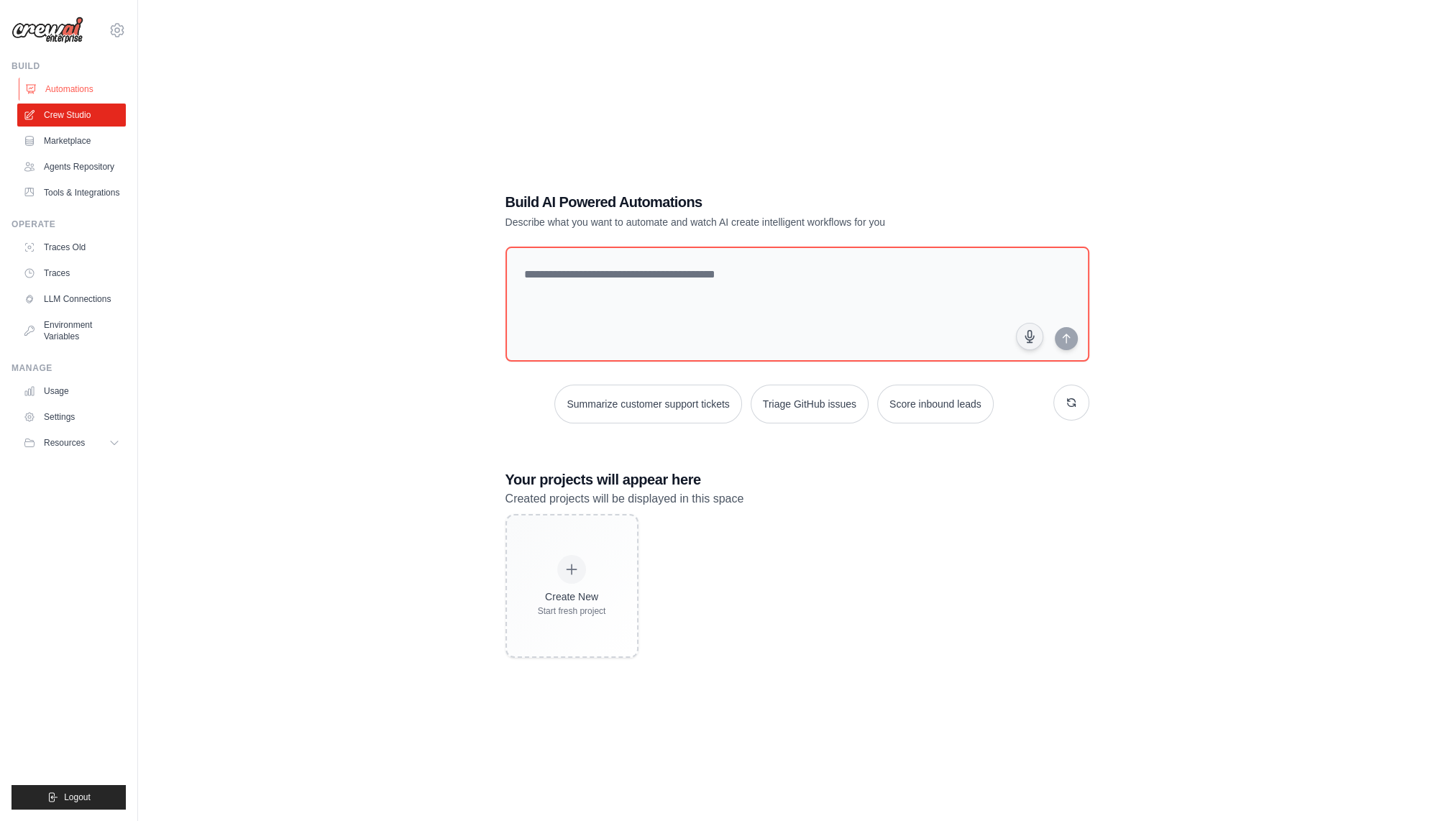
click at [75, 97] on link "Automations" at bounding box center [73, 89] width 108 height 23
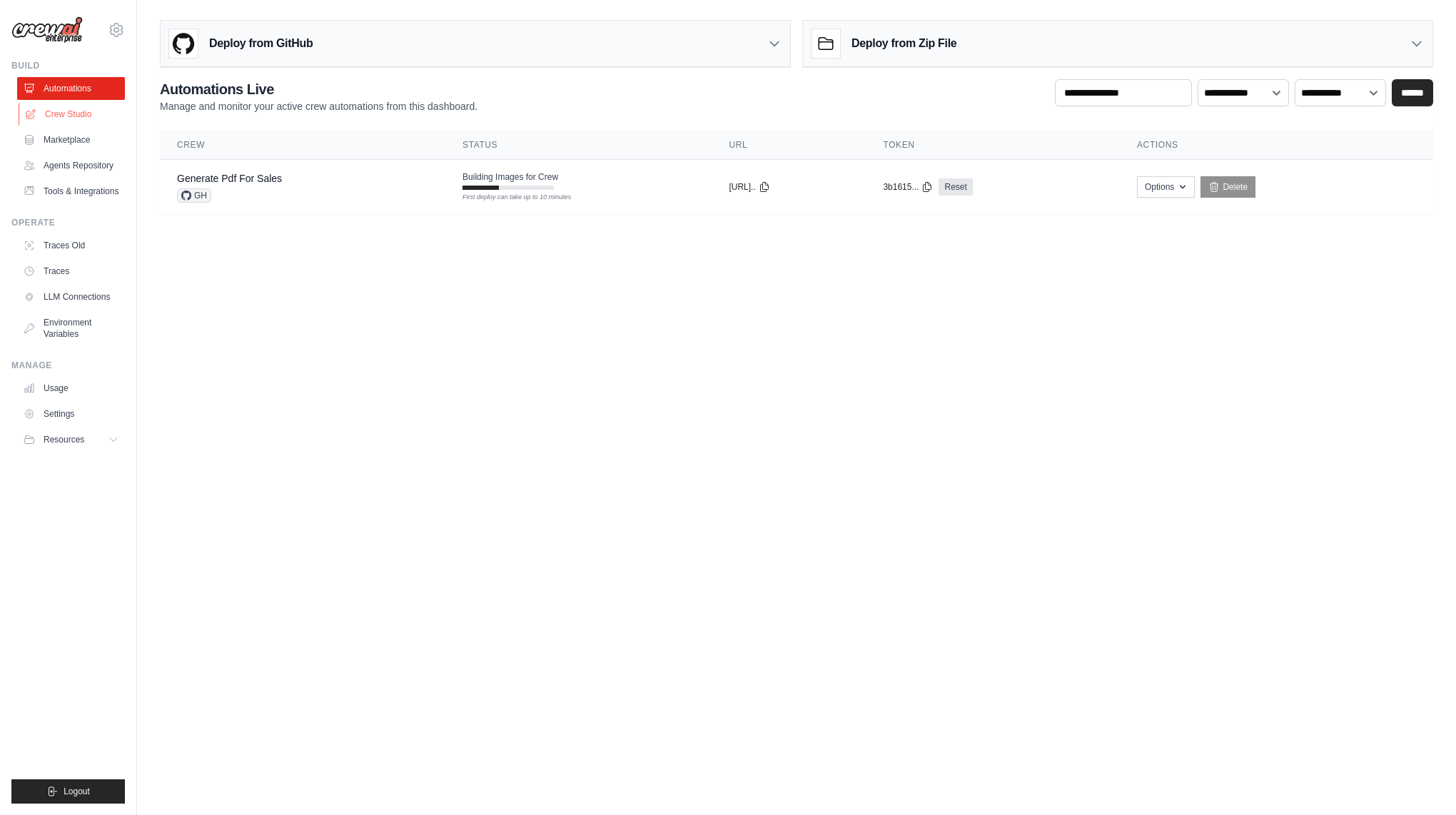
click at [75, 123] on link "Crew Studio" at bounding box center [72, 113] width 108 height 23
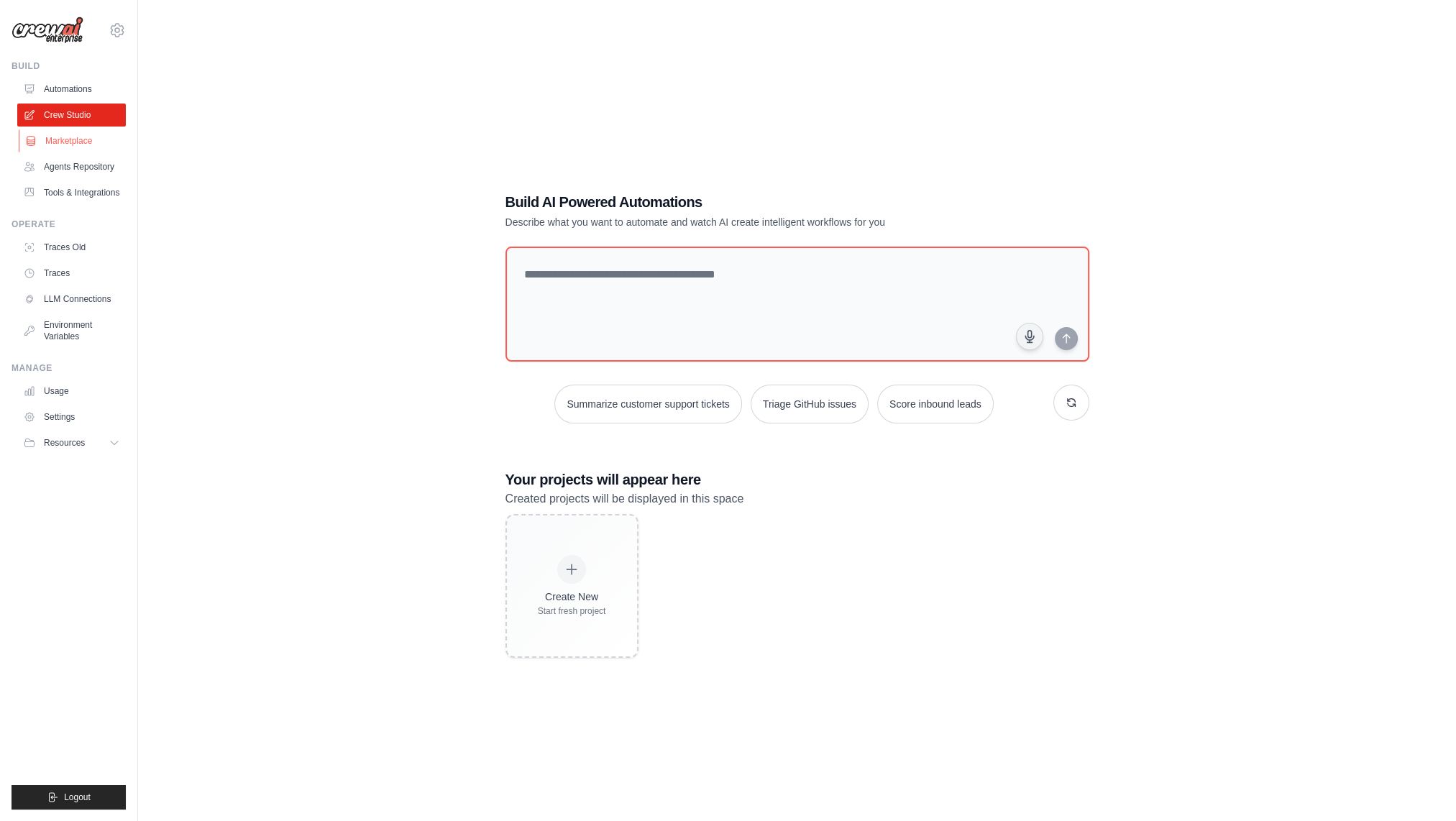
click at [74, 146] on link "Marketplace" at bounding box center [73, 141] width 108 height 23
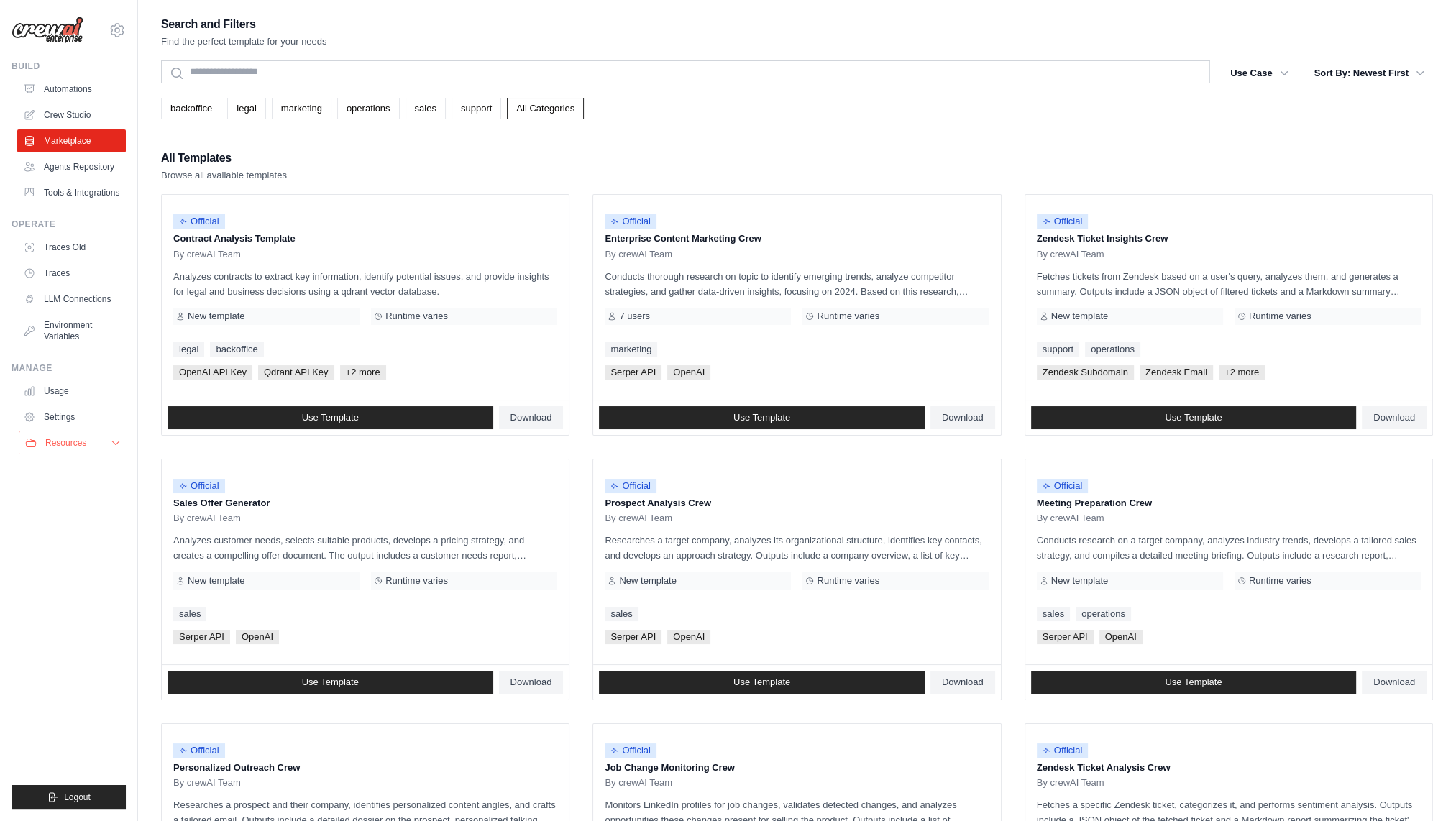
click at [88, 449] on button "Resources" at bounding box center [73, 443] width 108 height 23
click at [83, 477] on link "Documentation" at bounding box center [77, 467] width 100 height 20
click at [66, 92] on link "Automations" at bounding box center [73, 89] width 108 height 23
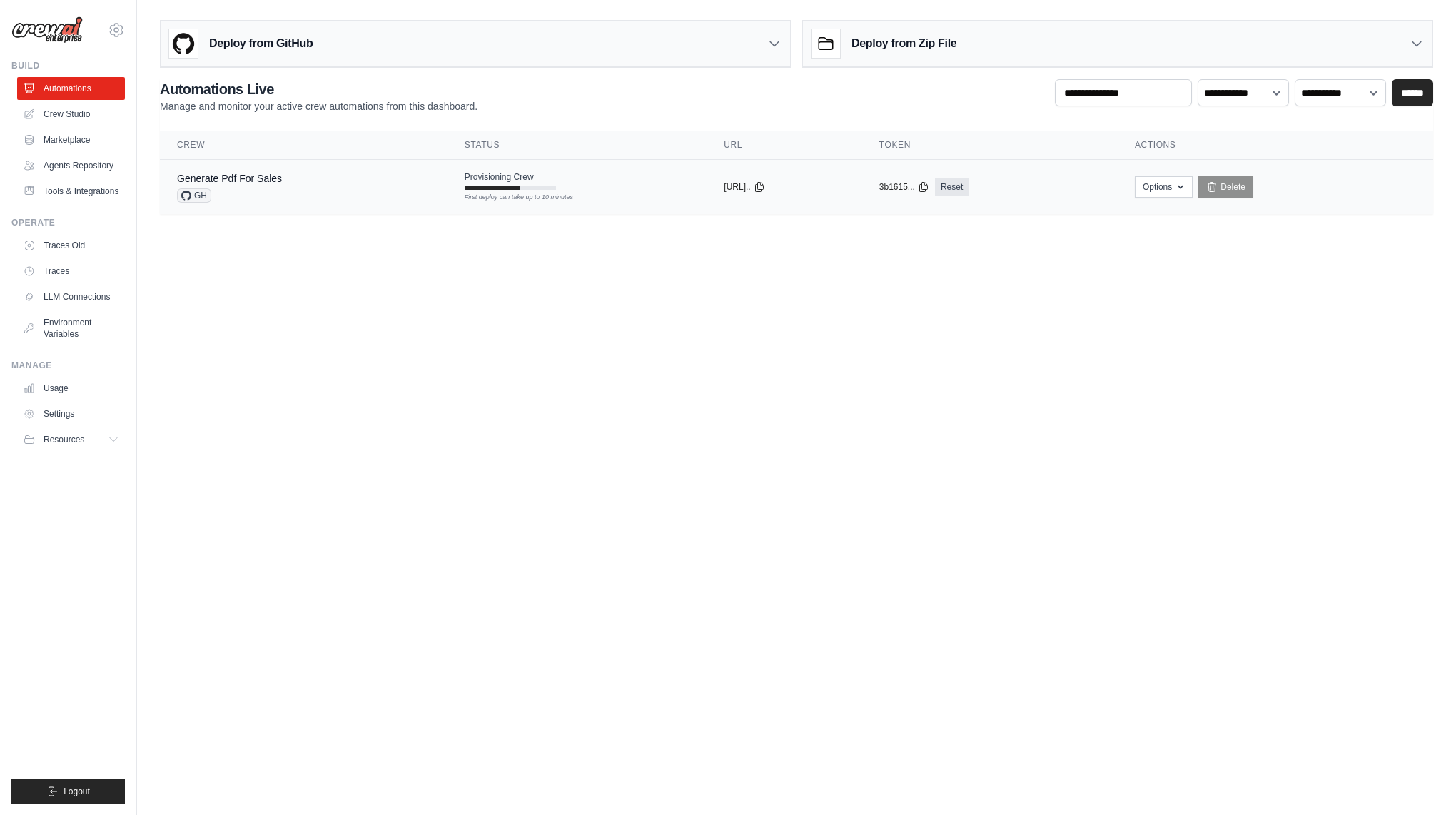
click at [318, 184] on div "Generate Pdf For Sales GH" at bounding box center [304, 187] width 254 height 31
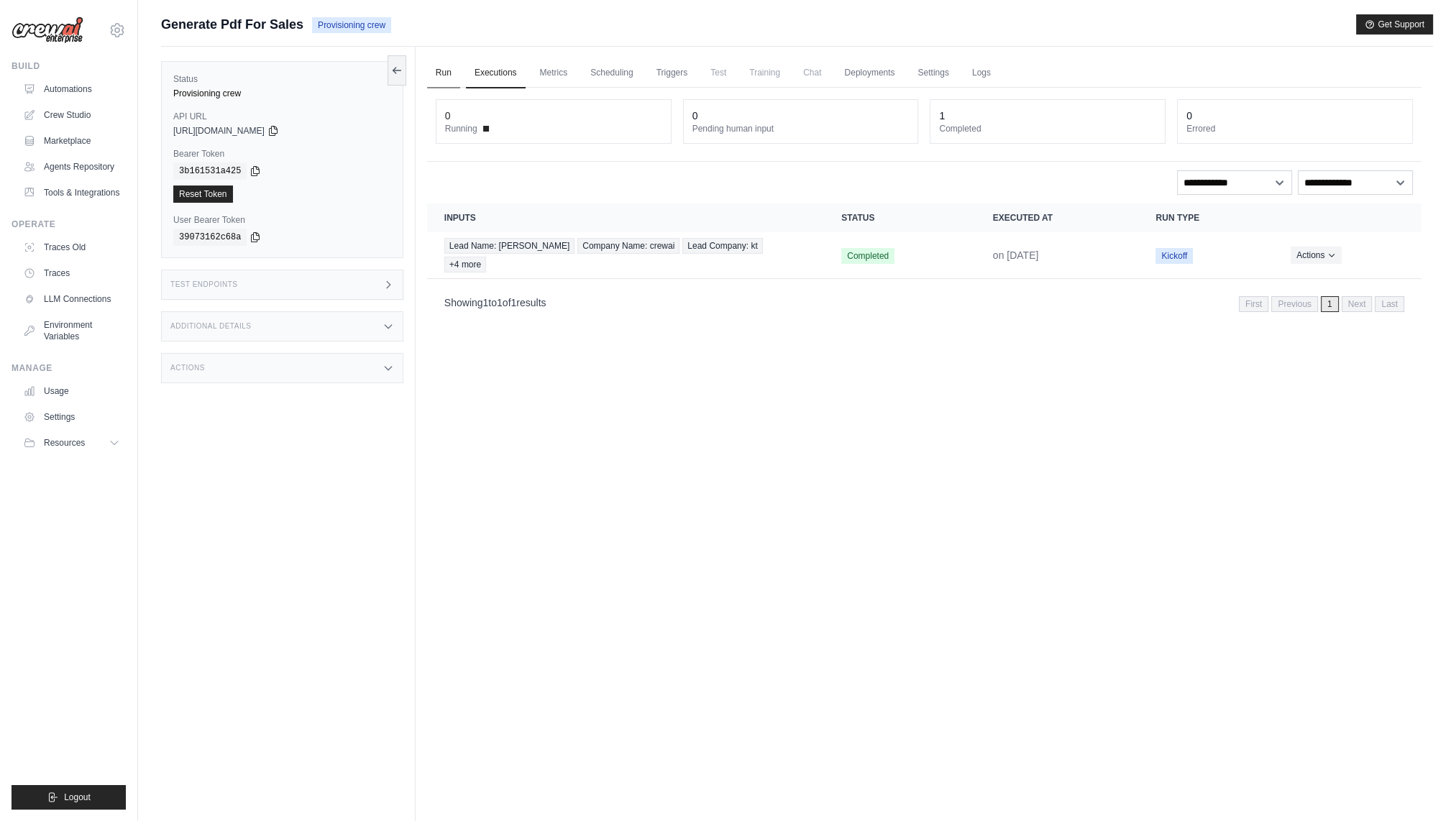
click at [444, 72] on link "Run" at bounding box center [444, 74] width 33 height 30
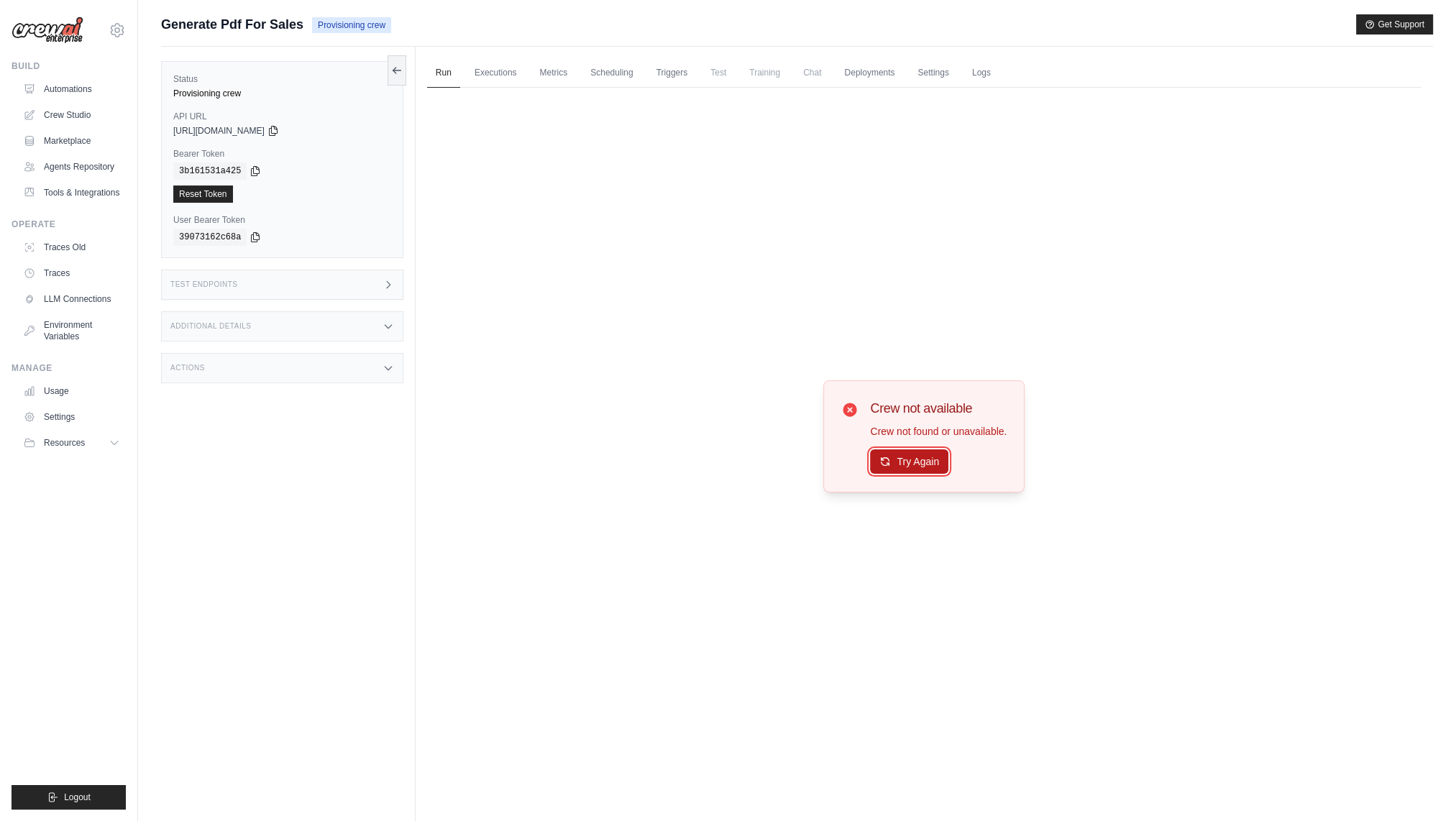
click at [912, 466] on button "Try Again" at bounding box center [909, 461] width 79 height 25
click at [903, 460] on button "Try Again" at bounding box center [909, 461] width 79 height 25
click at [946, 74] on link "Settings" at bounding box center [933, 74] width 48 height 30
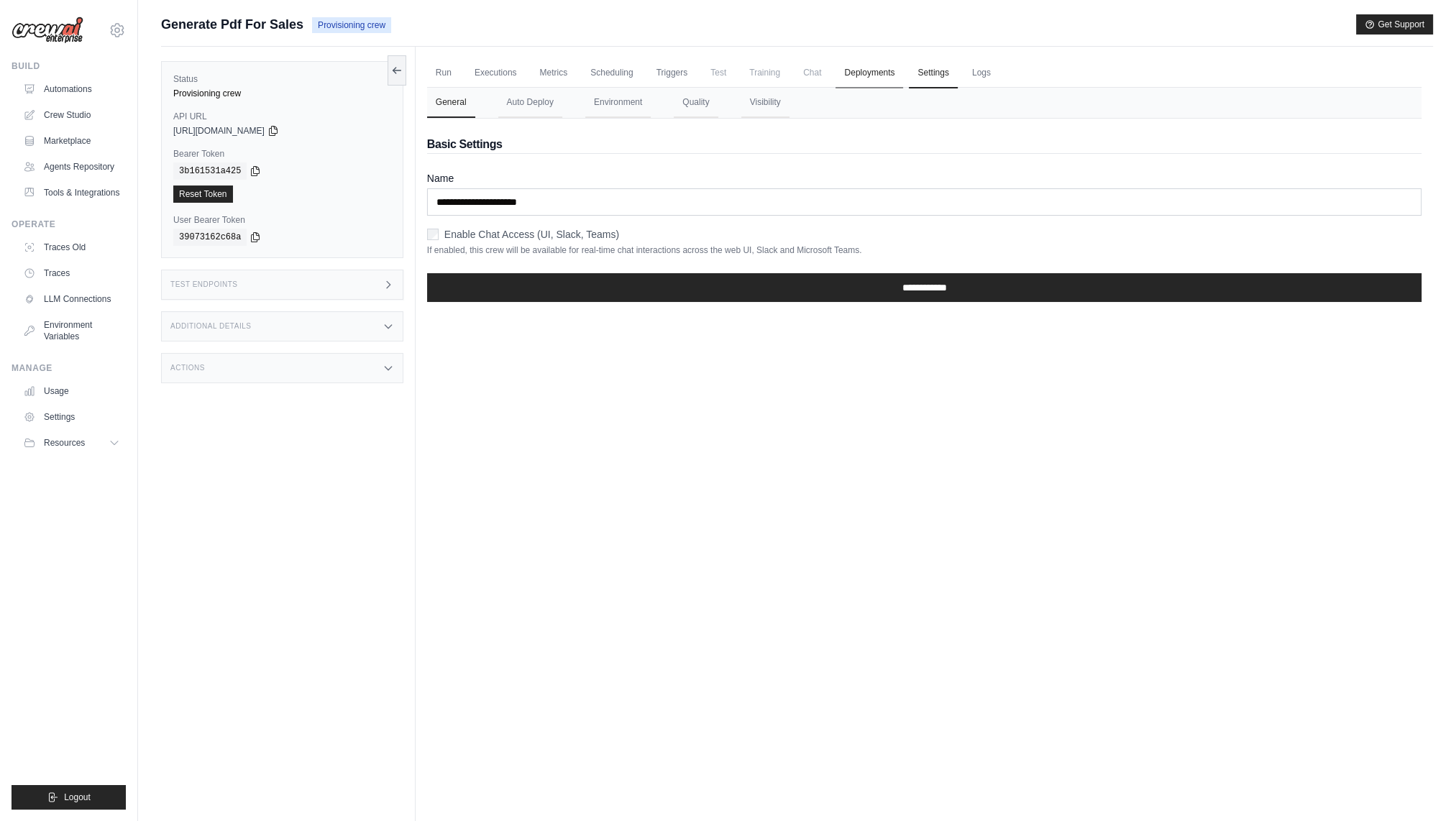
click at [867, 73] on link "Deployments" at bounding box center [869, 74] width 68 height 30
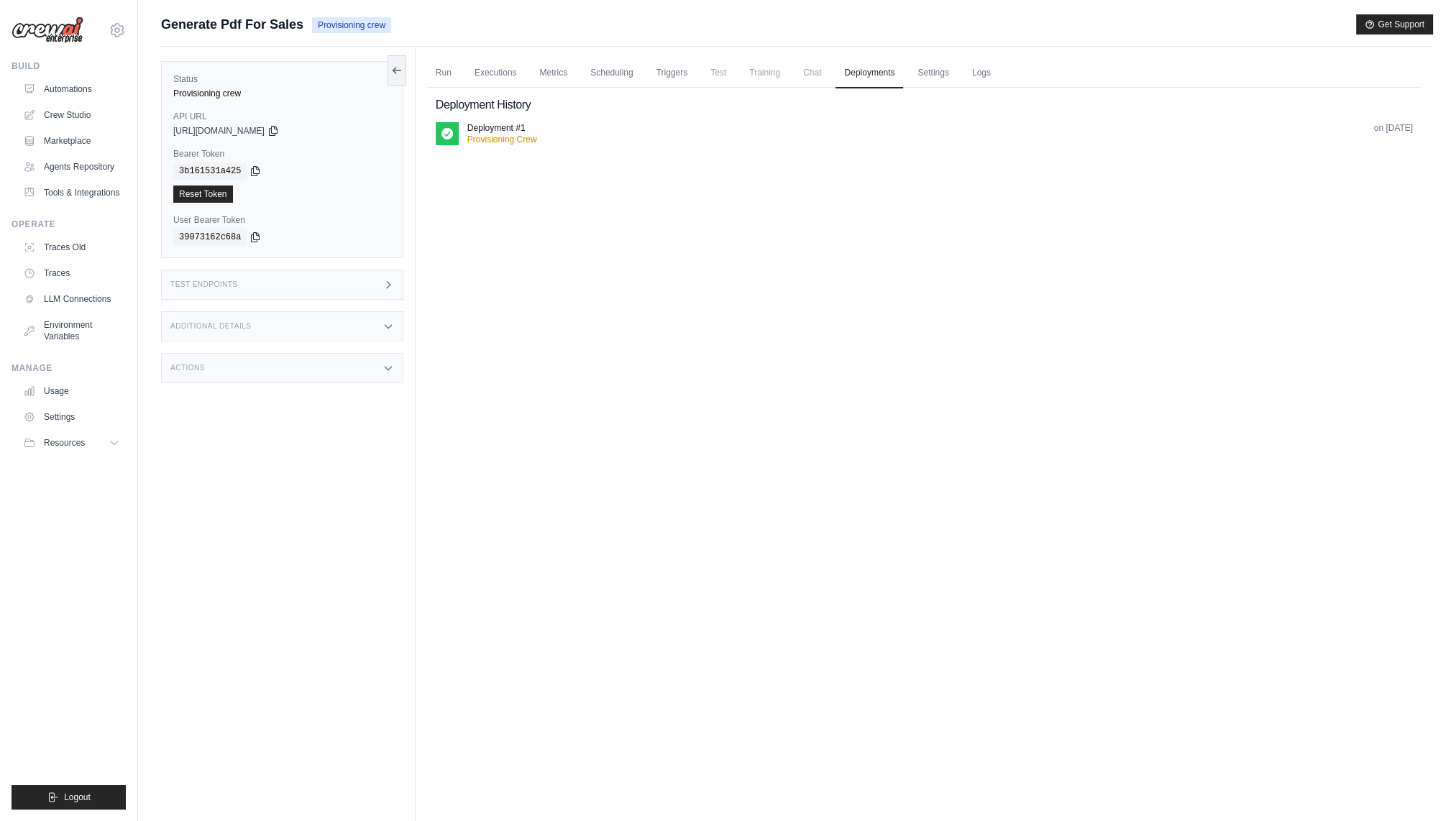
click at [789, 73] on span "Training" at bounding box center [764, 73] width 48 height 29
click at [1000, 74] on link "Logs" at bounding box center [981, 74] width 36 height 30
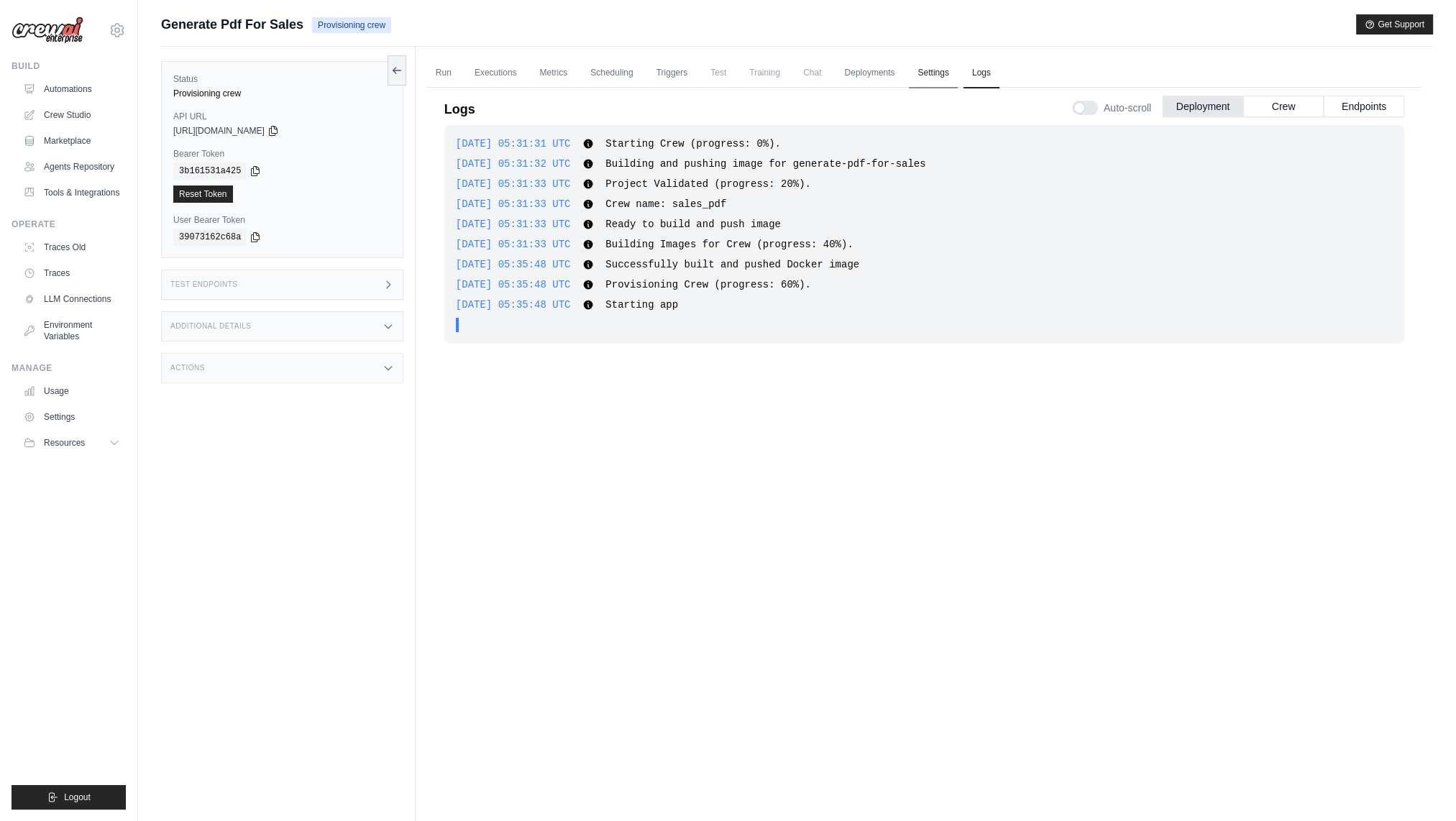
click at [957, 72] on link "Settings" at bounding box center [933, 74] width 48 height 30
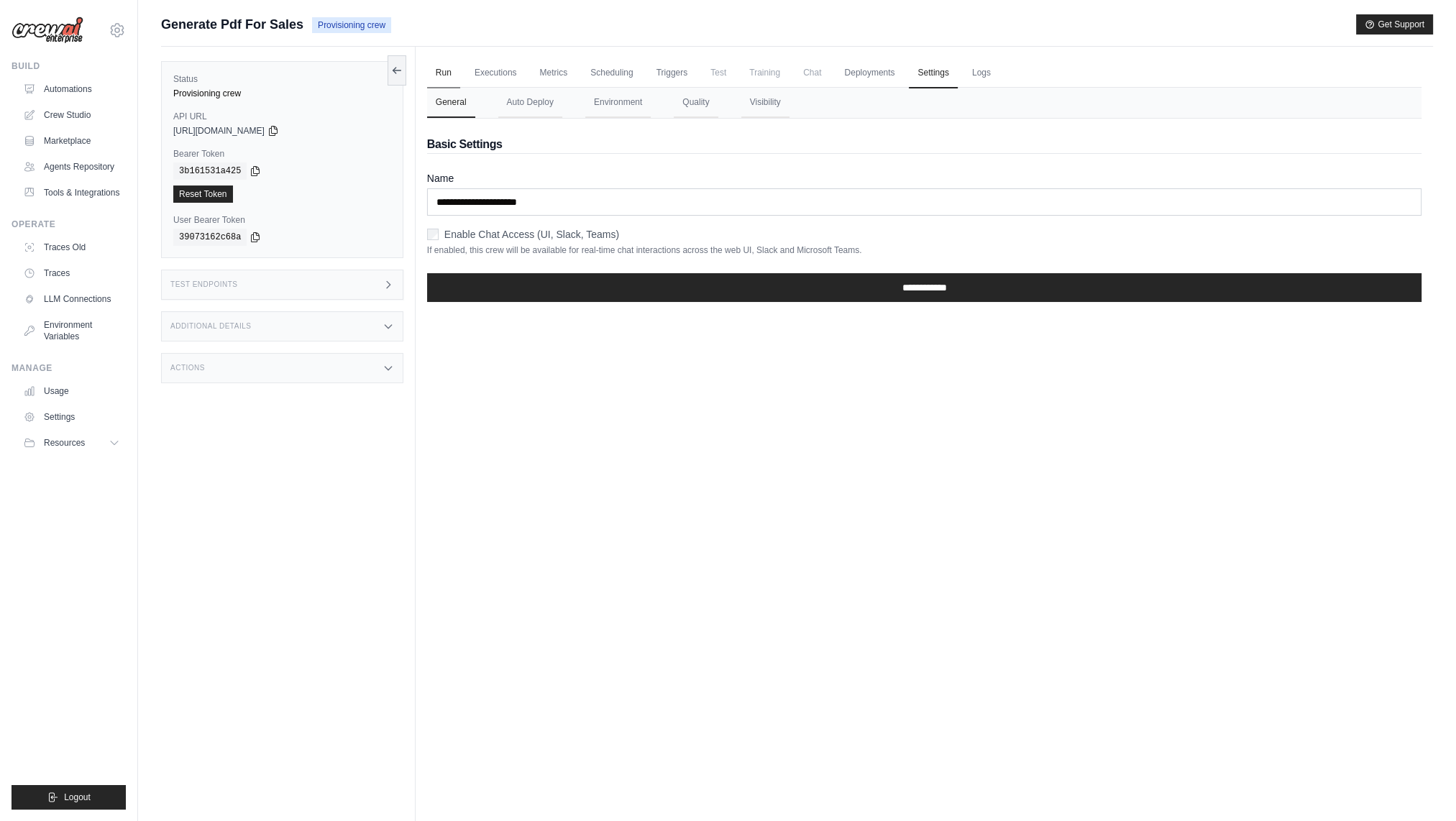
scroll to position [60, 0]
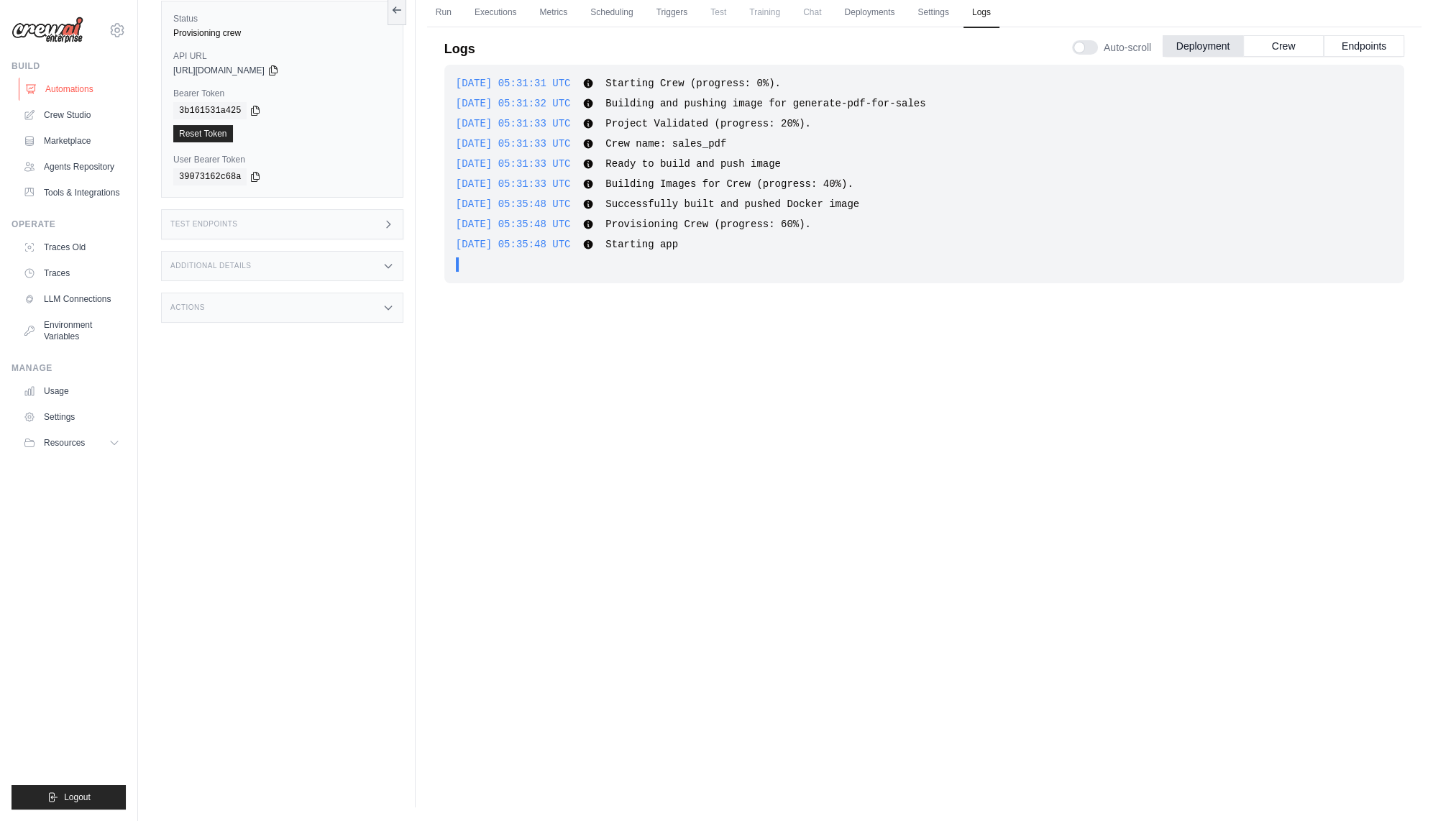
click at [94, 89] on link "Automations" at bounding box center [73, 89] width 108 height 23
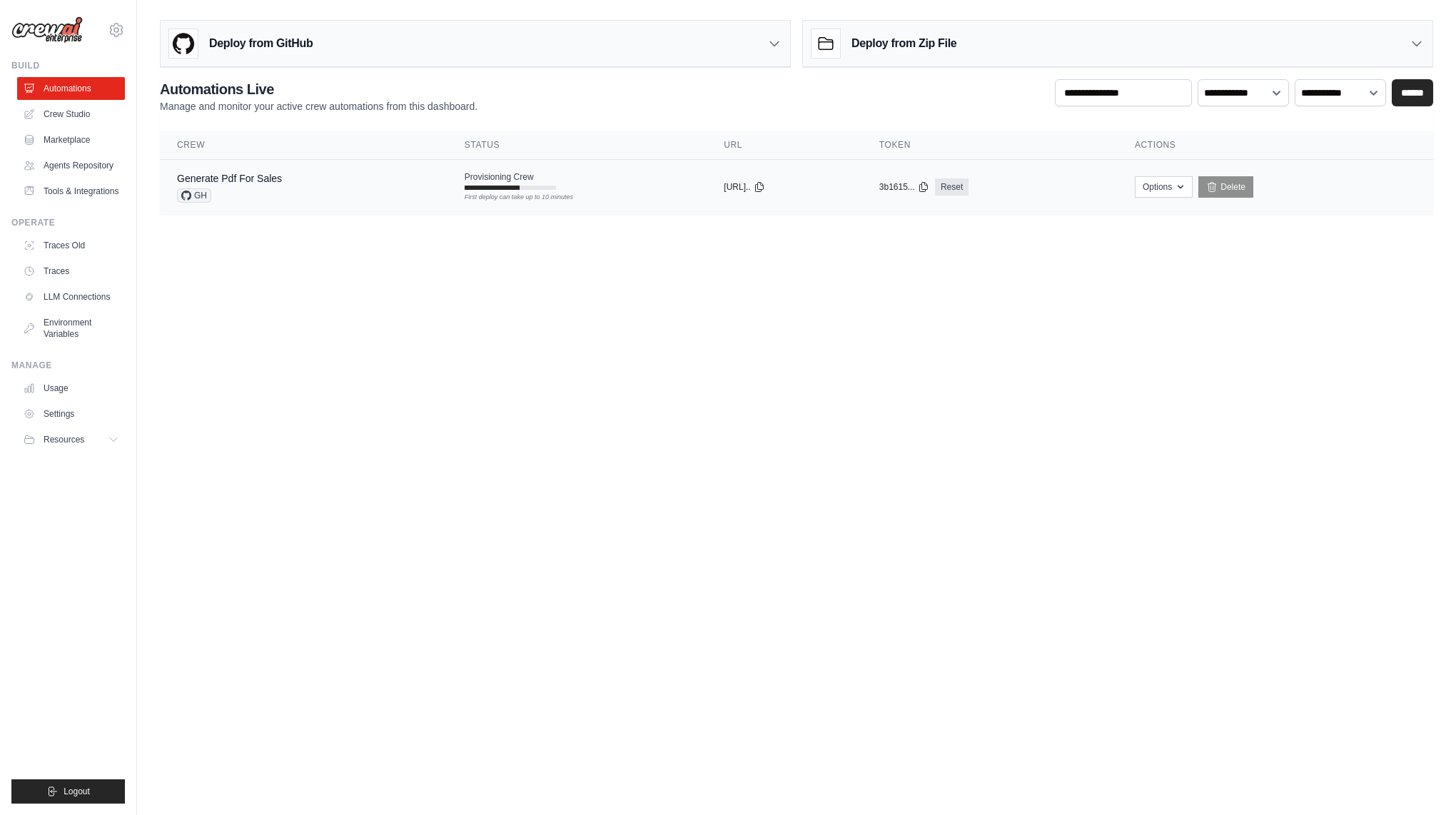
click at [192, 197] on span "GH" at bounding box center [194, 195] width 34 height 14
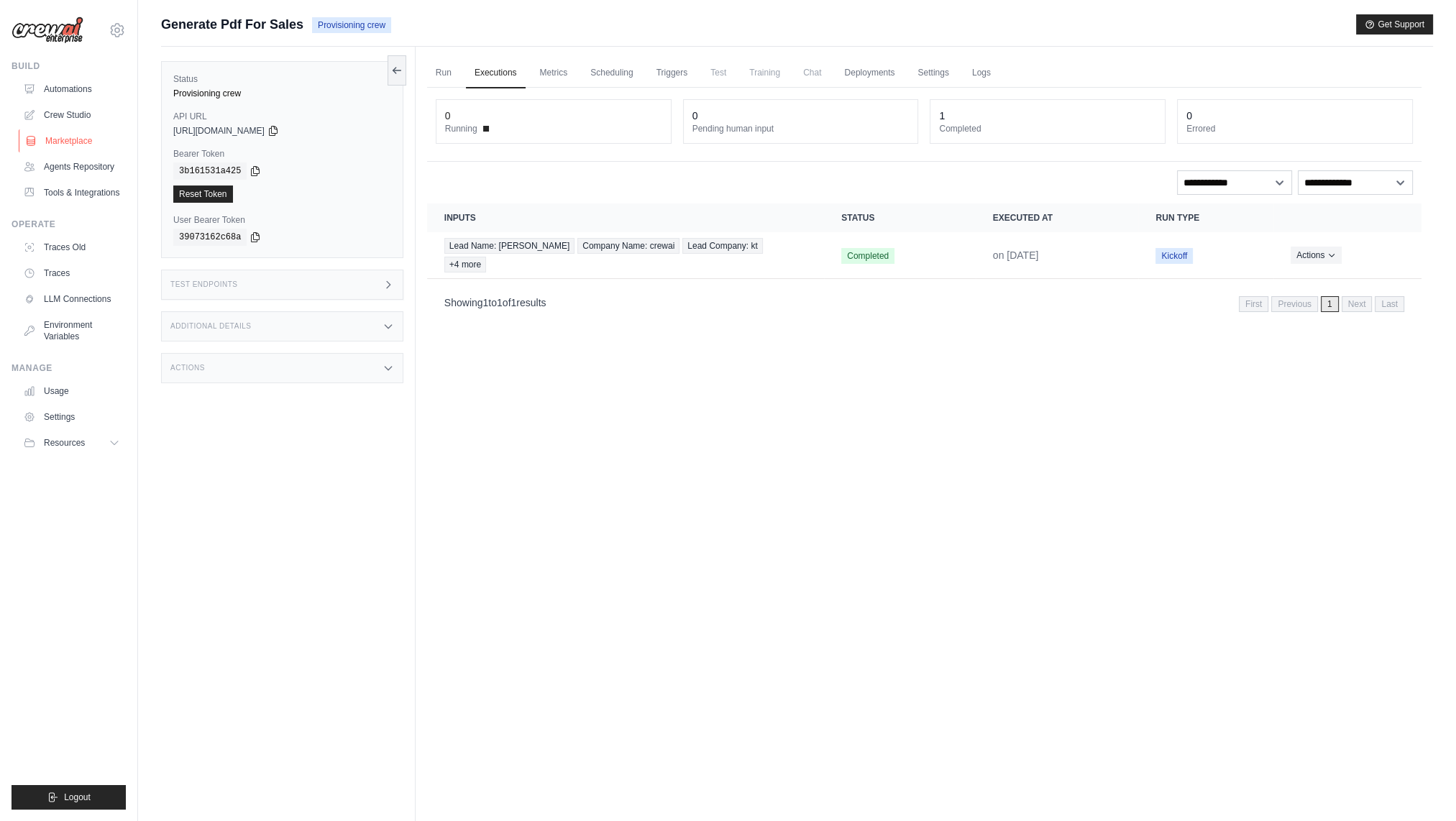
click at [60, 144] on link "Marketplace" at bounding box center [73, 141] width 108 height 23
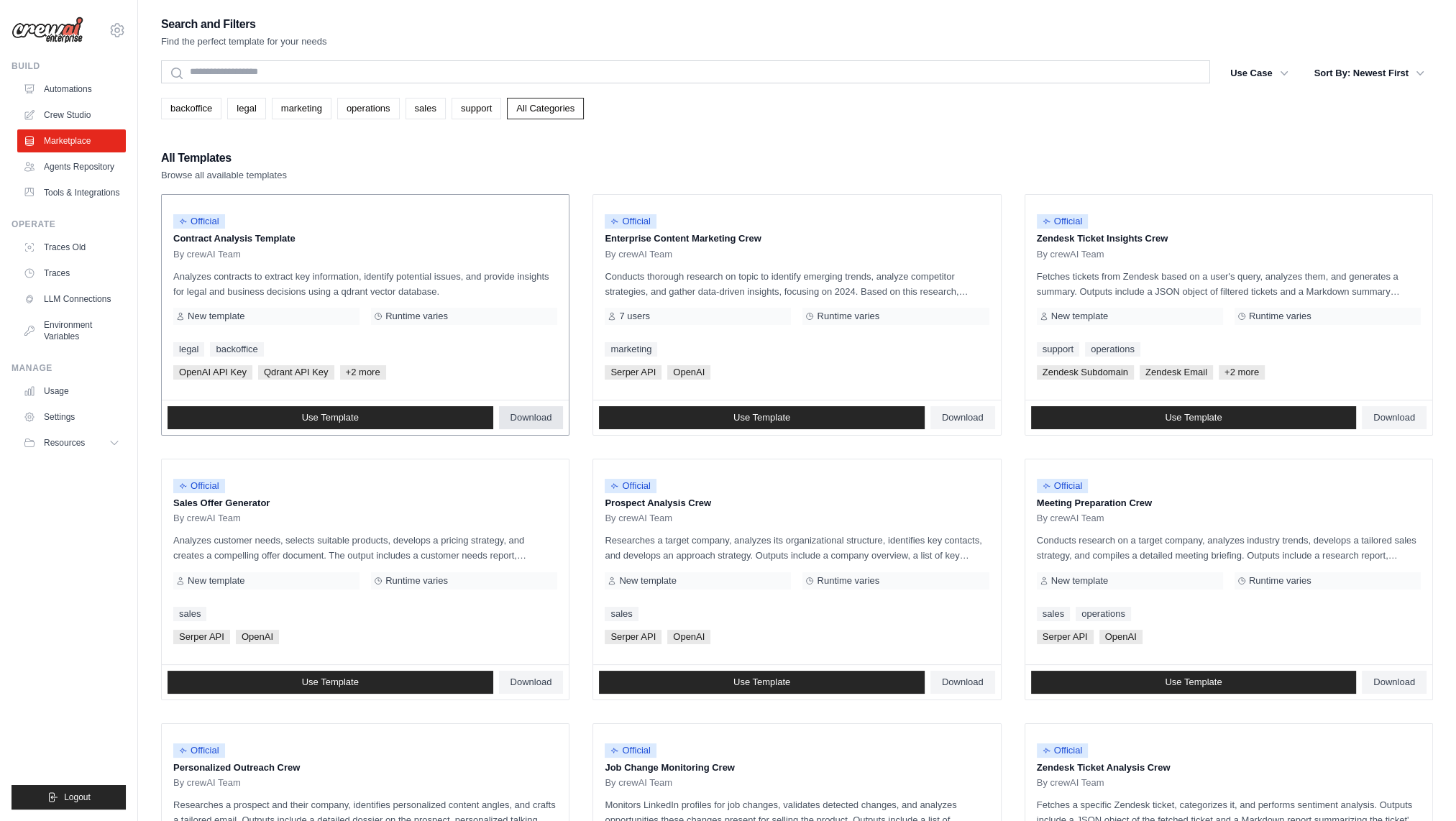
click at [512, 416] on span "Download" at bounding box center [531, 418] width 41 height 12
click at [352, 169] on div "All Templates Browse all available templates" at bounding box center [797, 165] width 1272 height 35
click at [584, 111] on link "All Categories" at bounding box center [545, 108] width 77 height 21
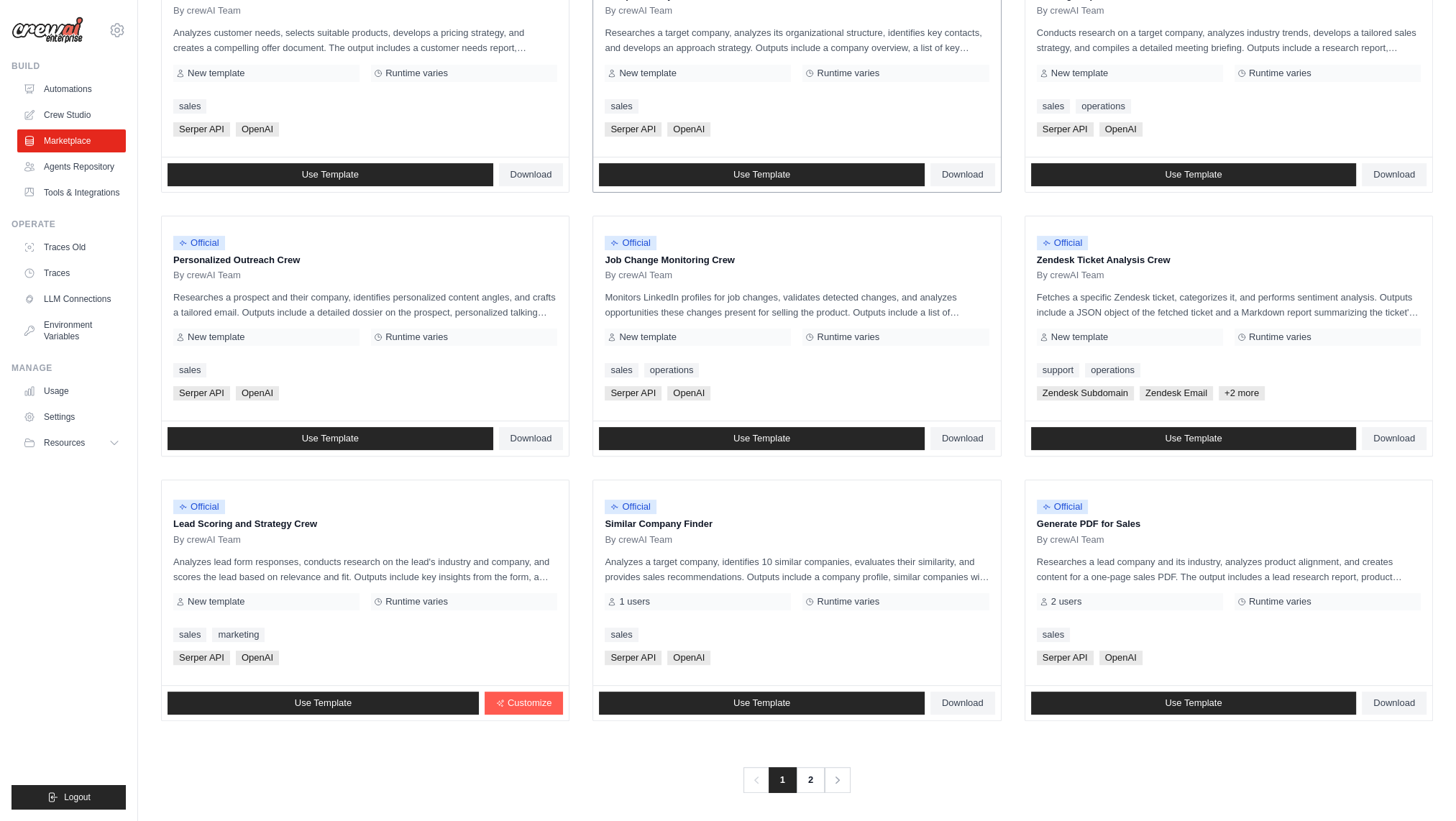
scroll to position [509, 0]
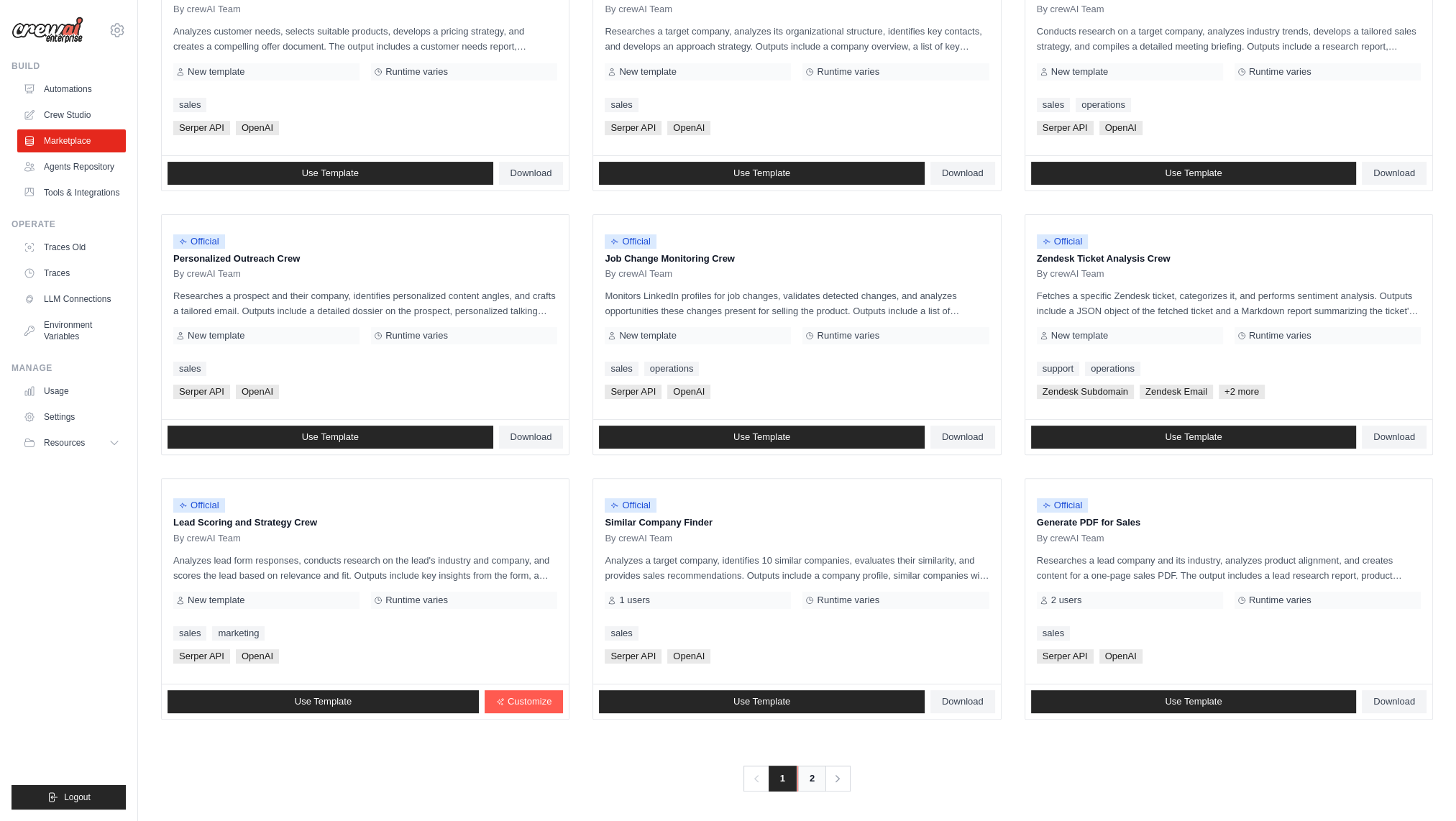
click at [823, 788] on link "2" at bounding box center [812, 779] width 29 height 26
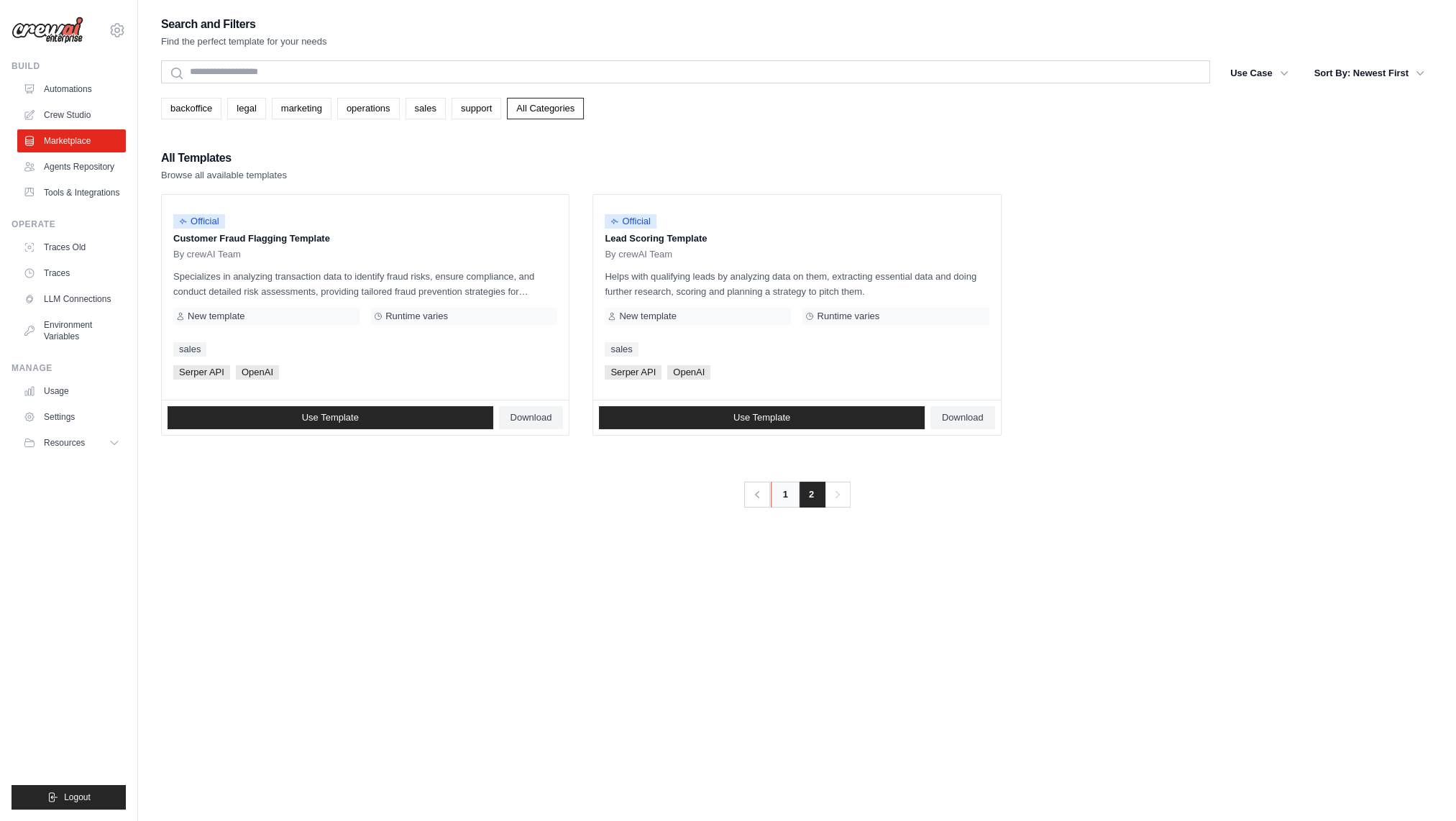
click at [771, 494] on link "1" at bounding box center [786, 494] width 29 height 26
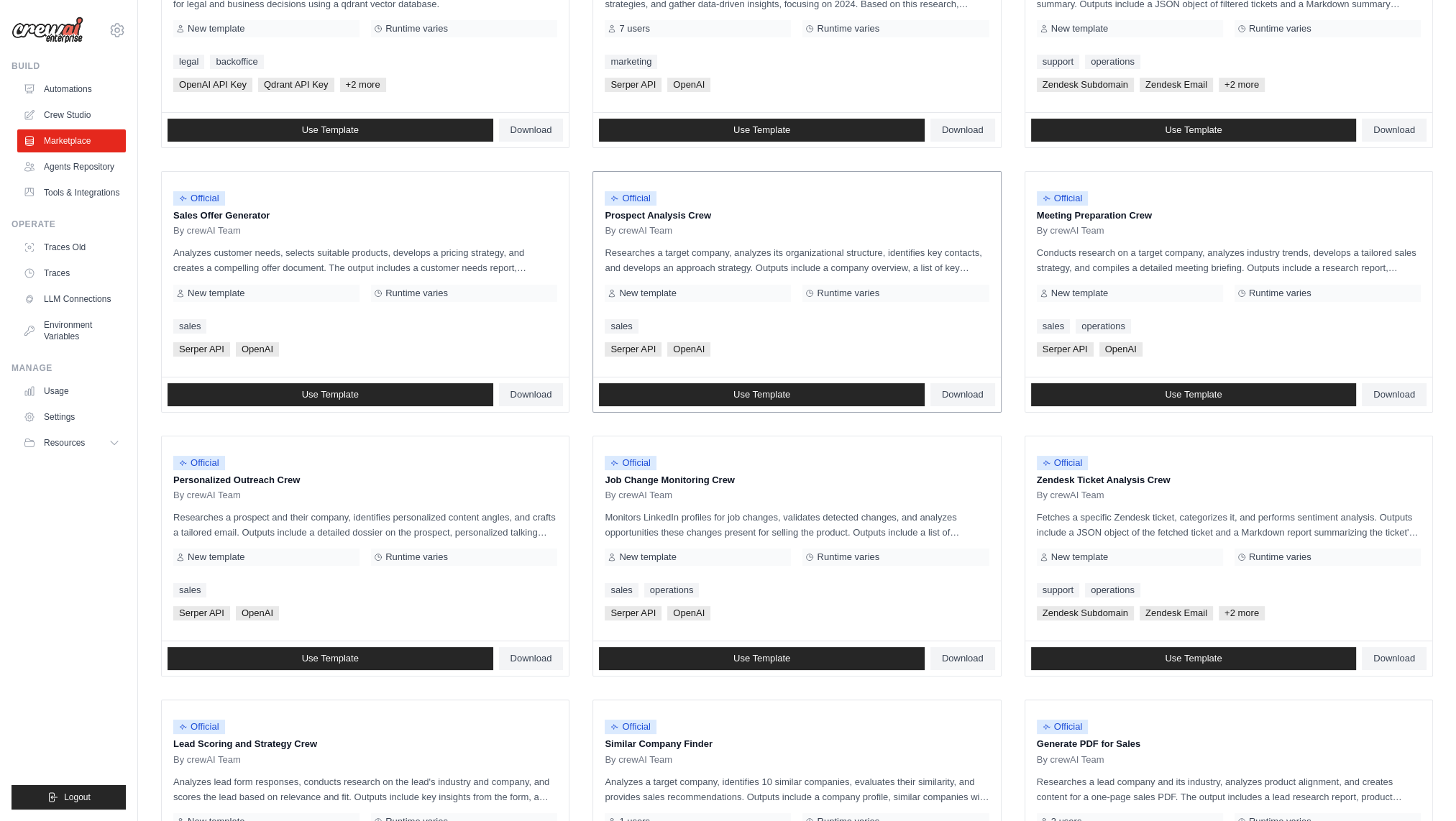
scroll to position [509, 0]
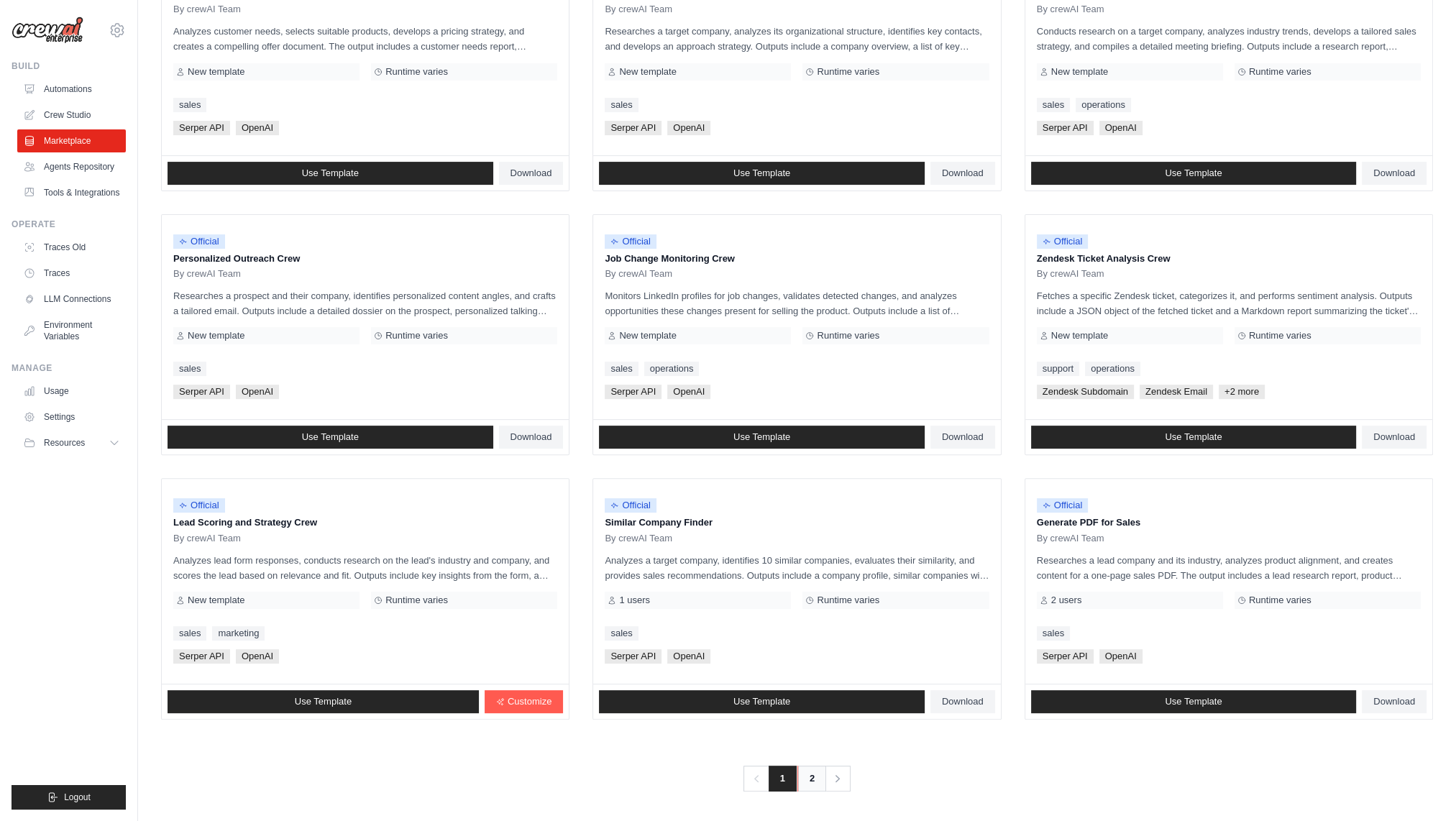
click at [817, 780] on link "2" at bounding box center [812, 779] width 29 height 26
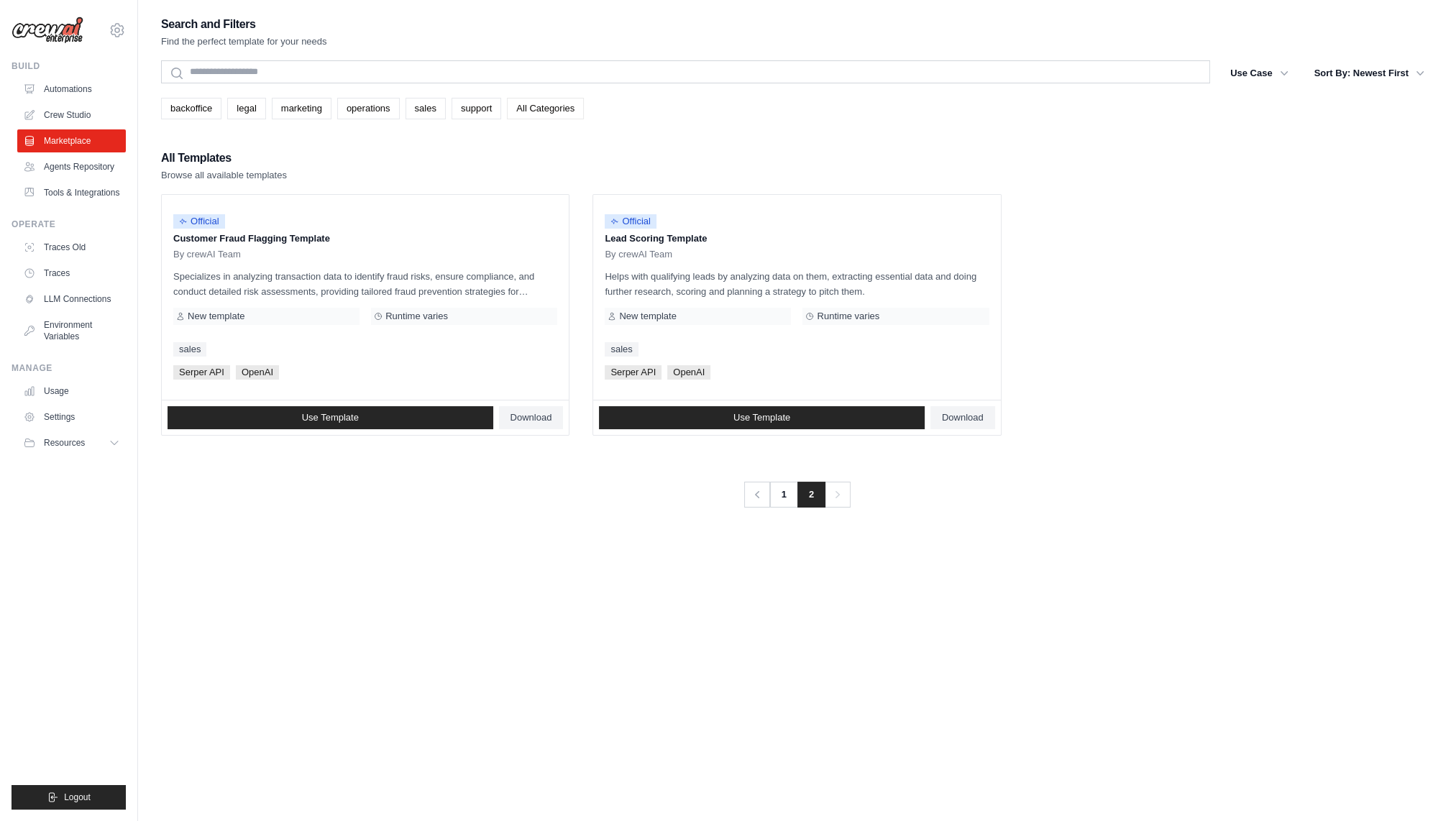
click at [531, 103] on link "All Categories" at bounding box center [545, 108] width 77 height 21
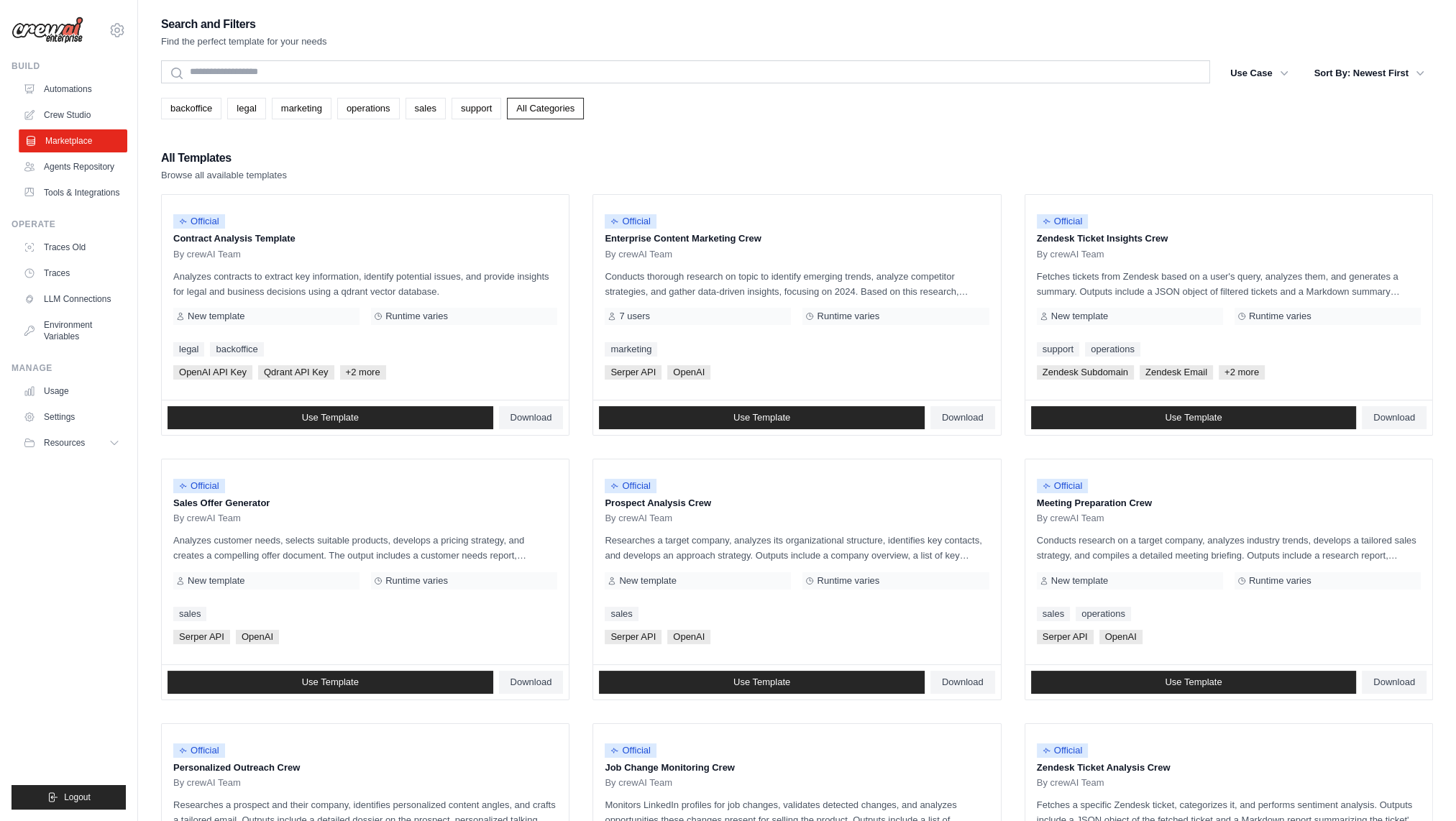
click at [85, 139] on link "Marketplace" at bounding box center [73, 141] width 108 height 23
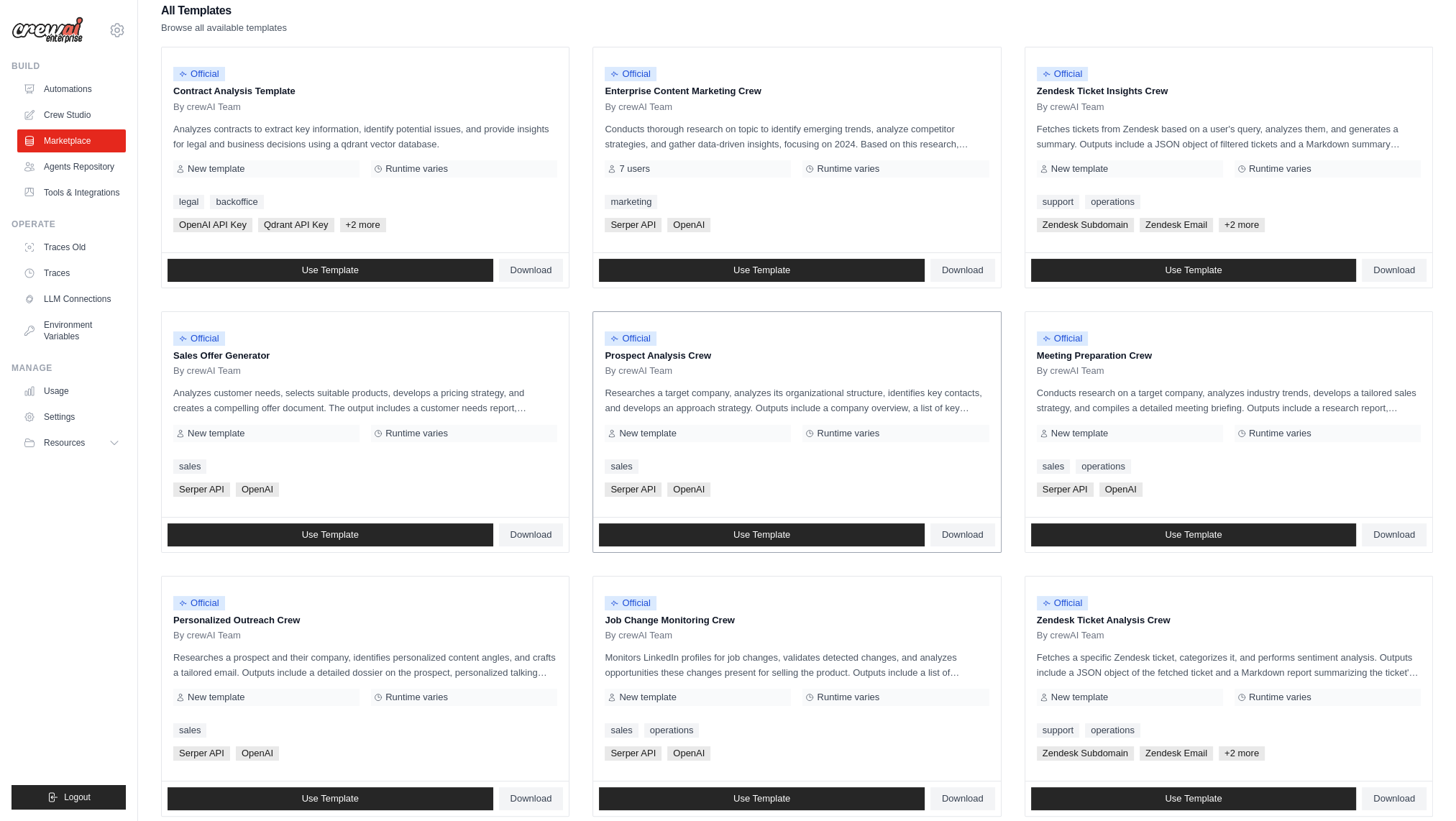
scroll to position [509, 0]
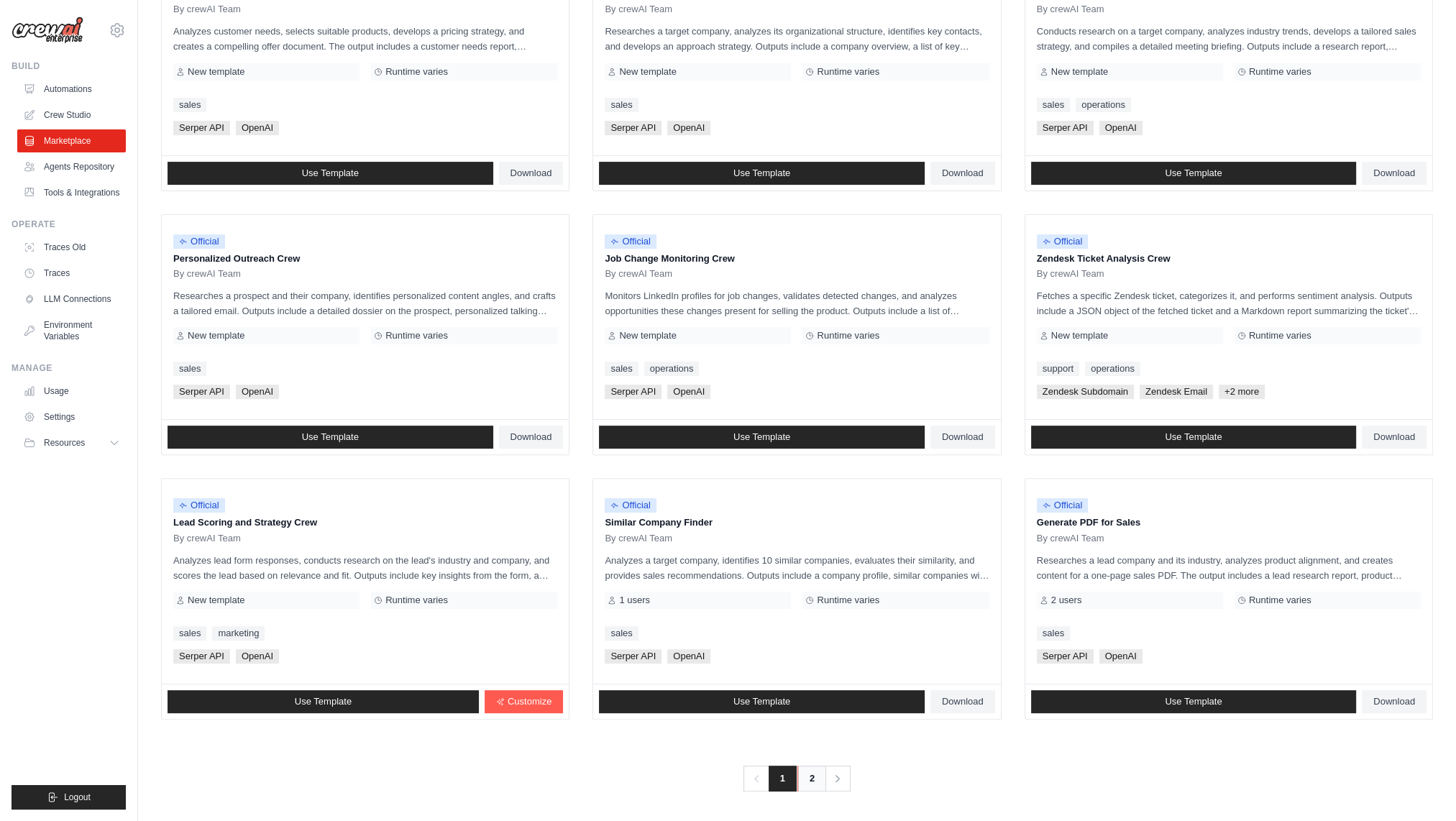
click at [819, 780] on link "2" at bounding box center [812, 779] width 29 height 26
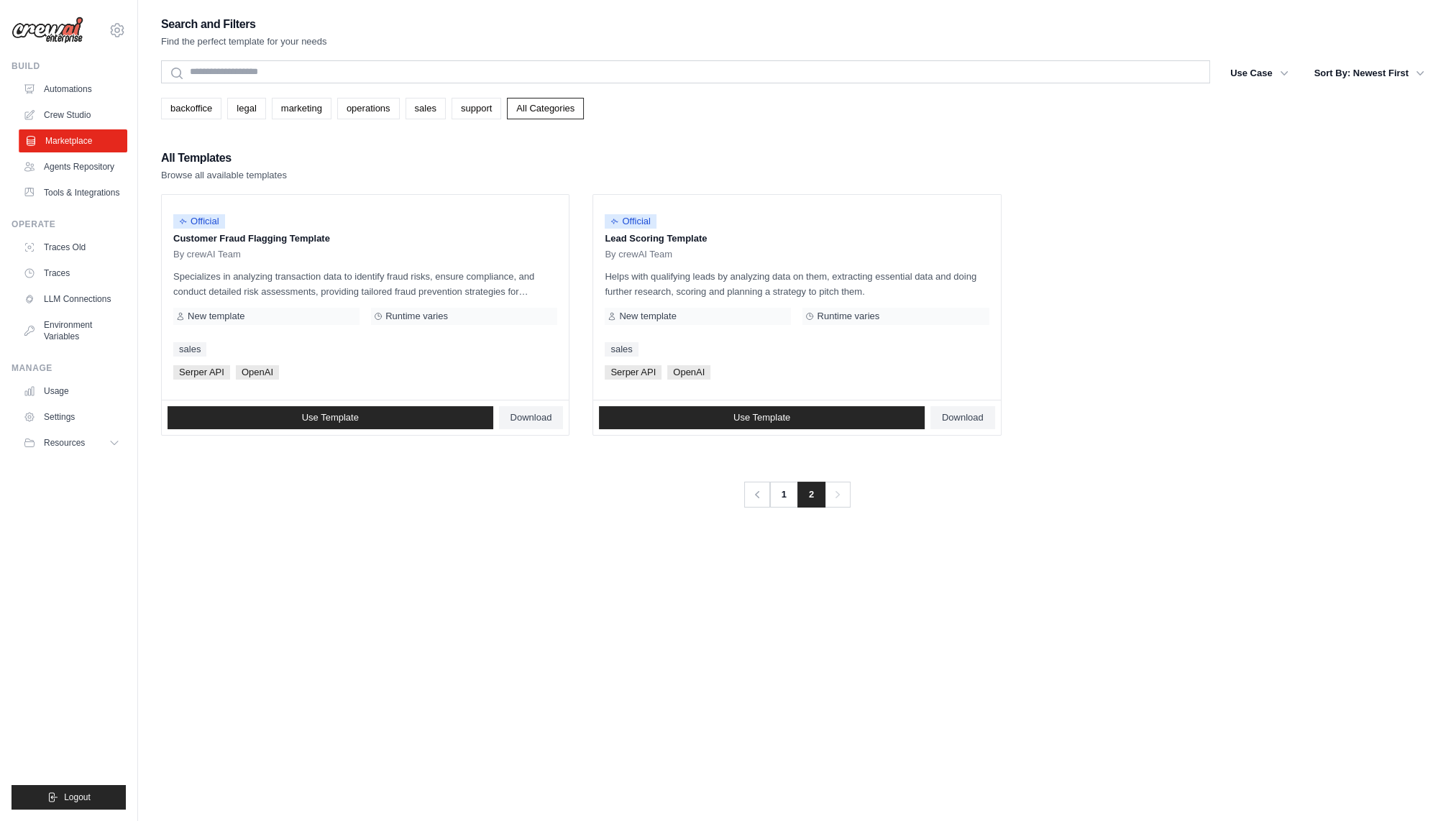
click at [100, 144] on link "Marketplace" at bounding box center [73, 141] width 108 height 23
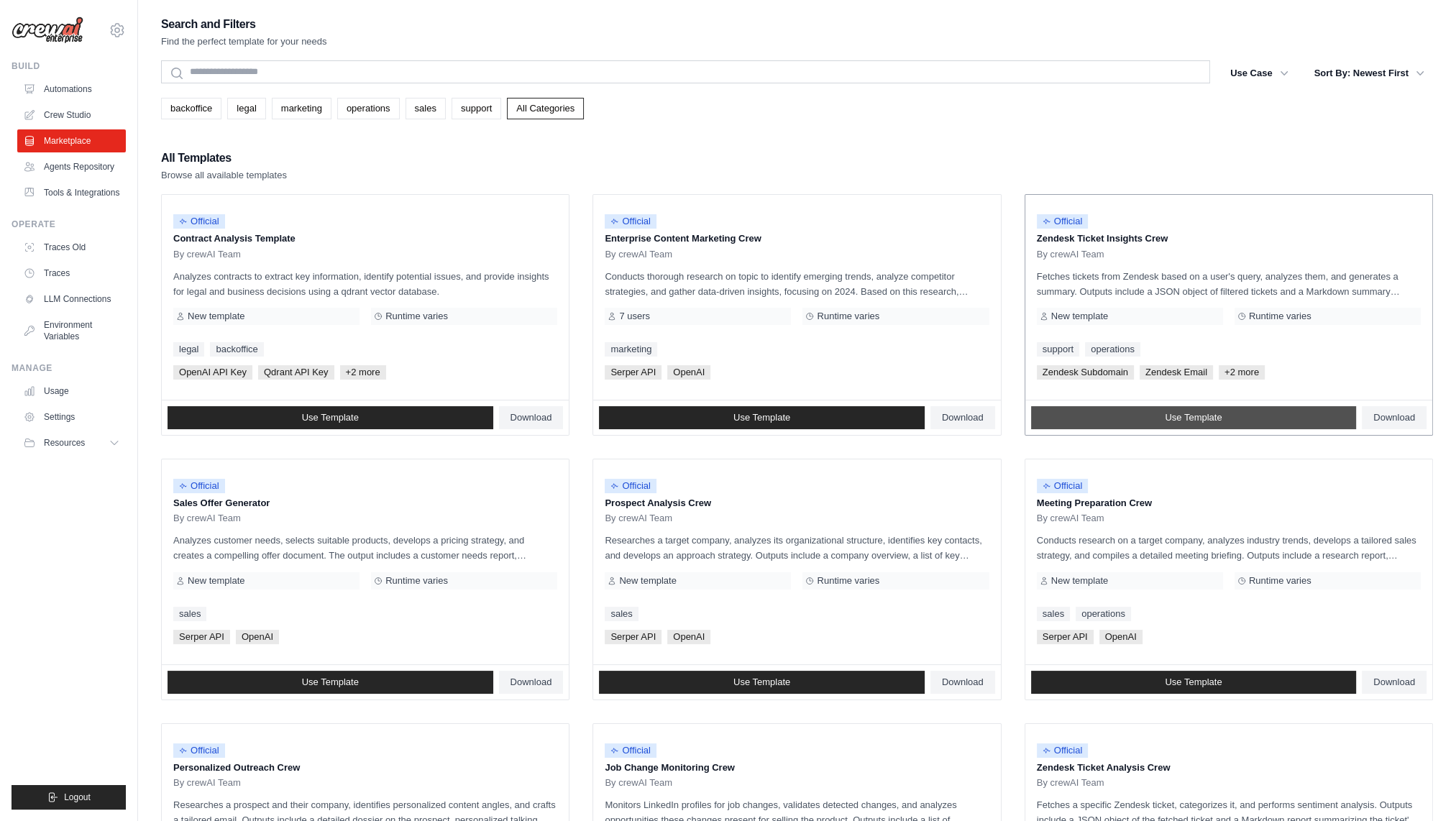
click at [1188, 414] on span "Use Template" at bounding box center [1193, 418] width 57 height 12
click at [1145, 295] on p "Fetches tickets from Zendesk based on a user's query, analyzes them, and genera…" at bounding box center [1229, 284] width 384 height 30
click at [1192, 414] on span "Use Template" at bounding box center [1193, 418] width 57 height 12
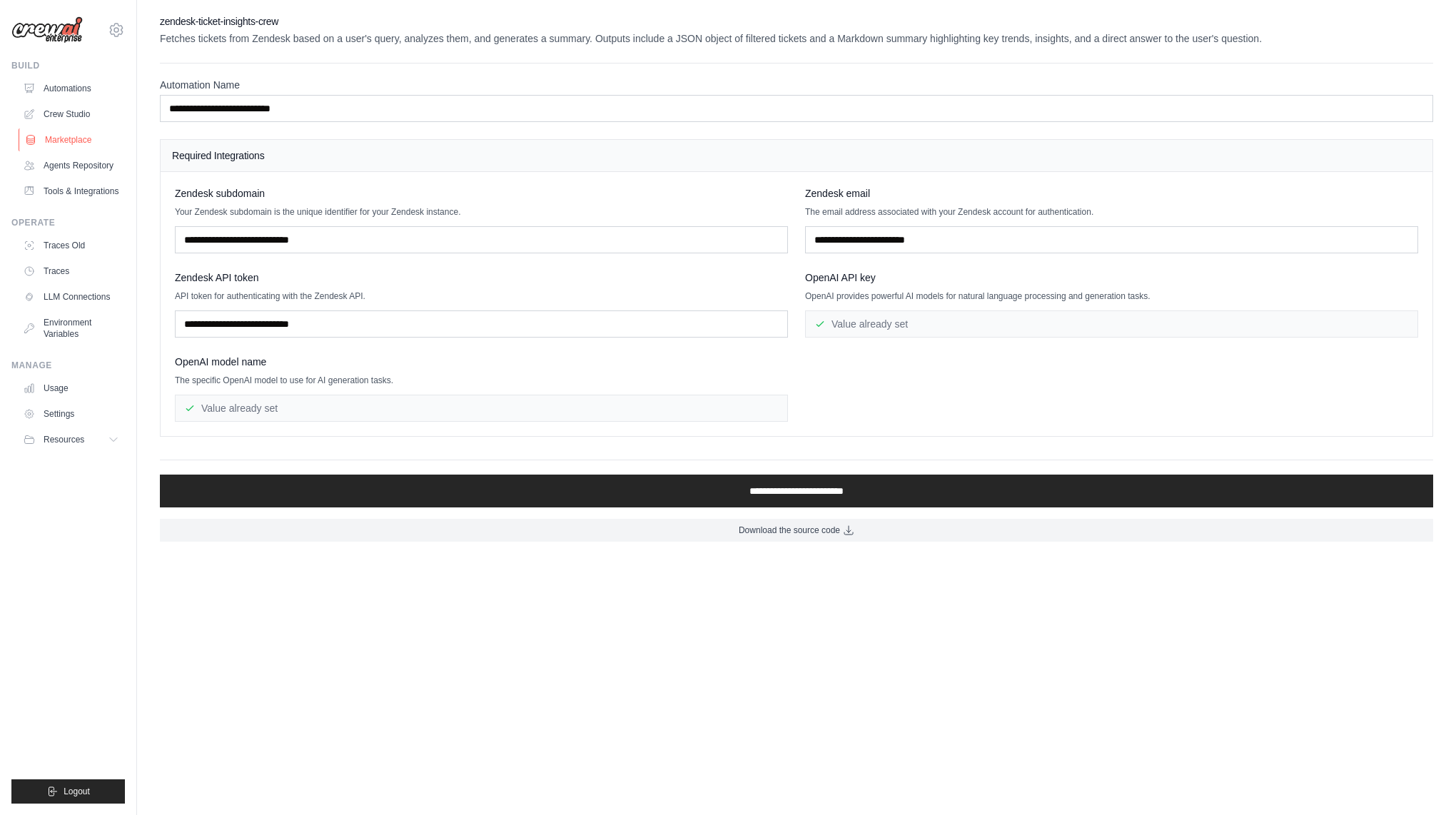
click at [87, 145] on link "Marketplace" at bounding box center [72, 139] width 108 height 23
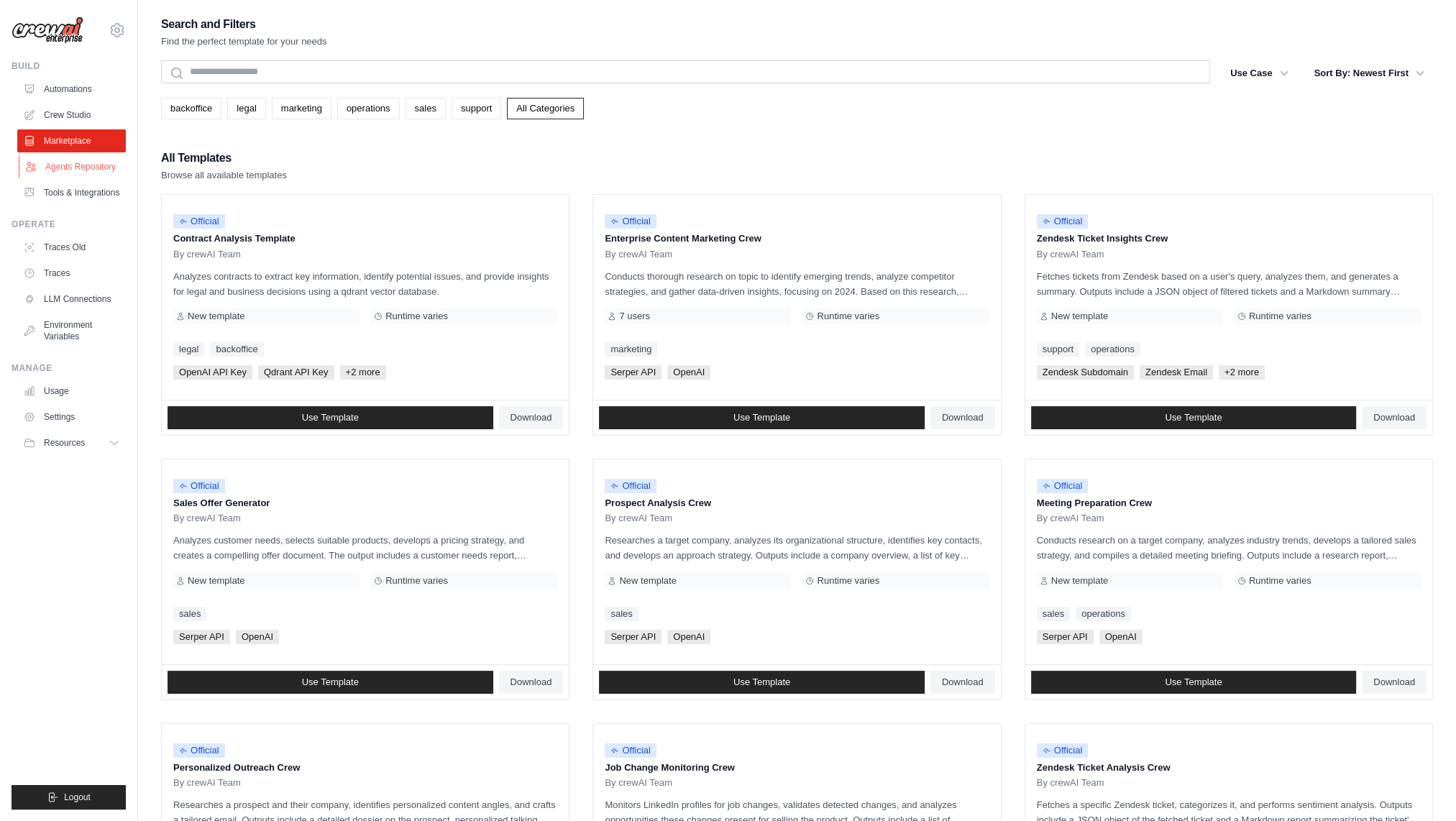
click at [96, 164] on link "Agents Repository" at bounding box center [73, 166] width 108 height 23
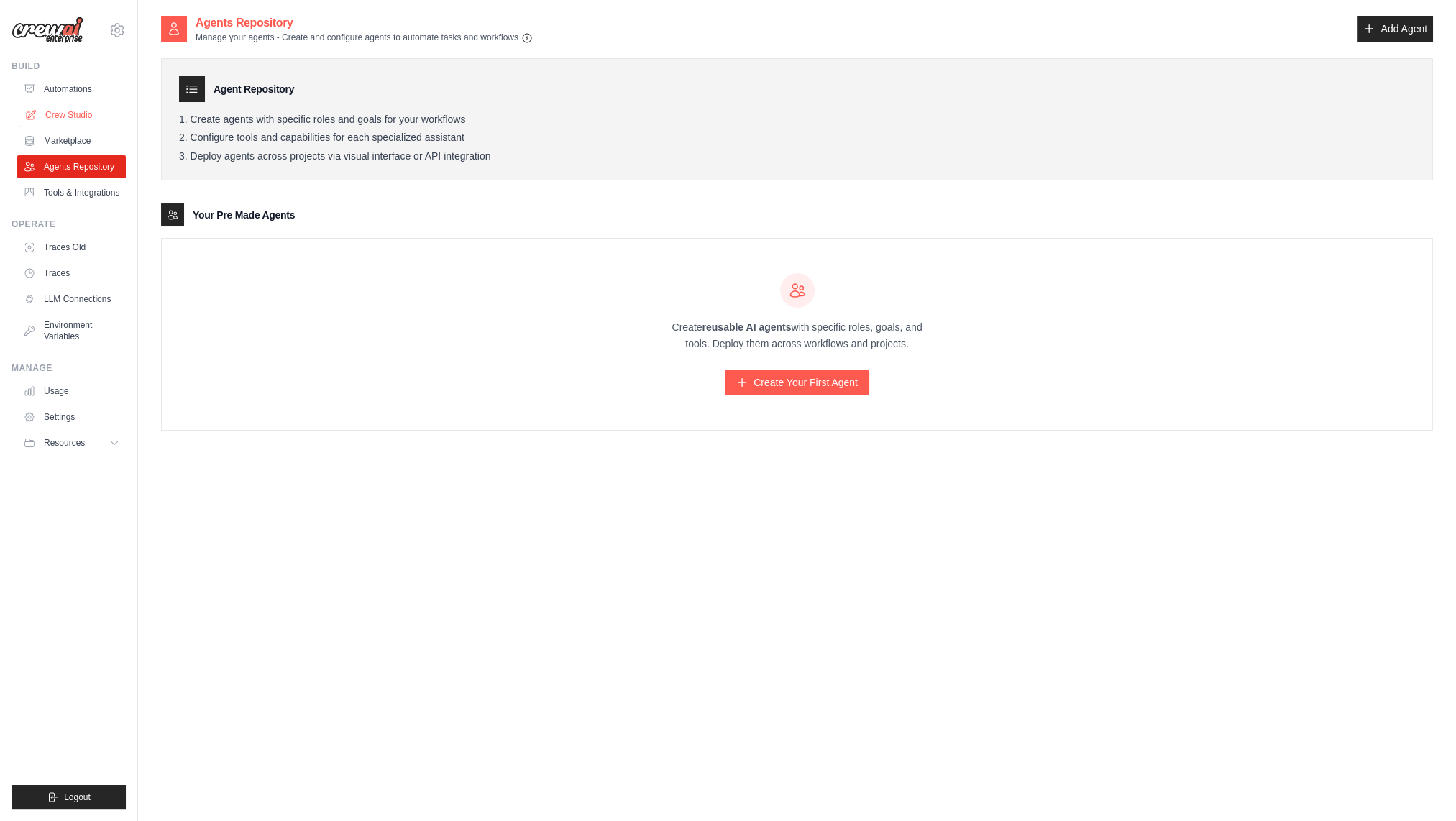
click at [83, 118] on link "Crew Studio" at bounding box center [73, 114] width 108 height 23
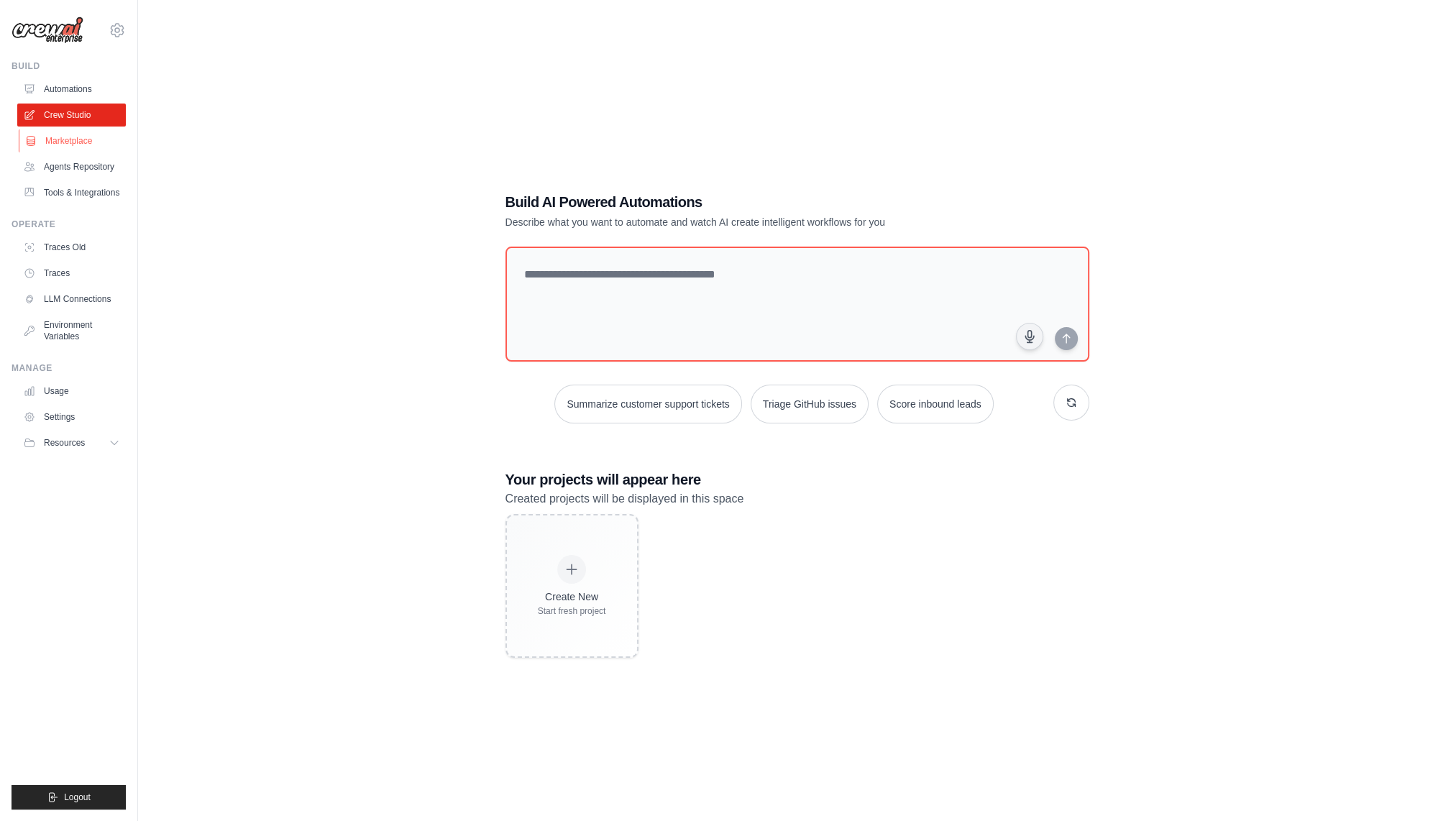
click at [80, 146] on link "Marketplace" at bounding box center [73, 141] width 108 height 23
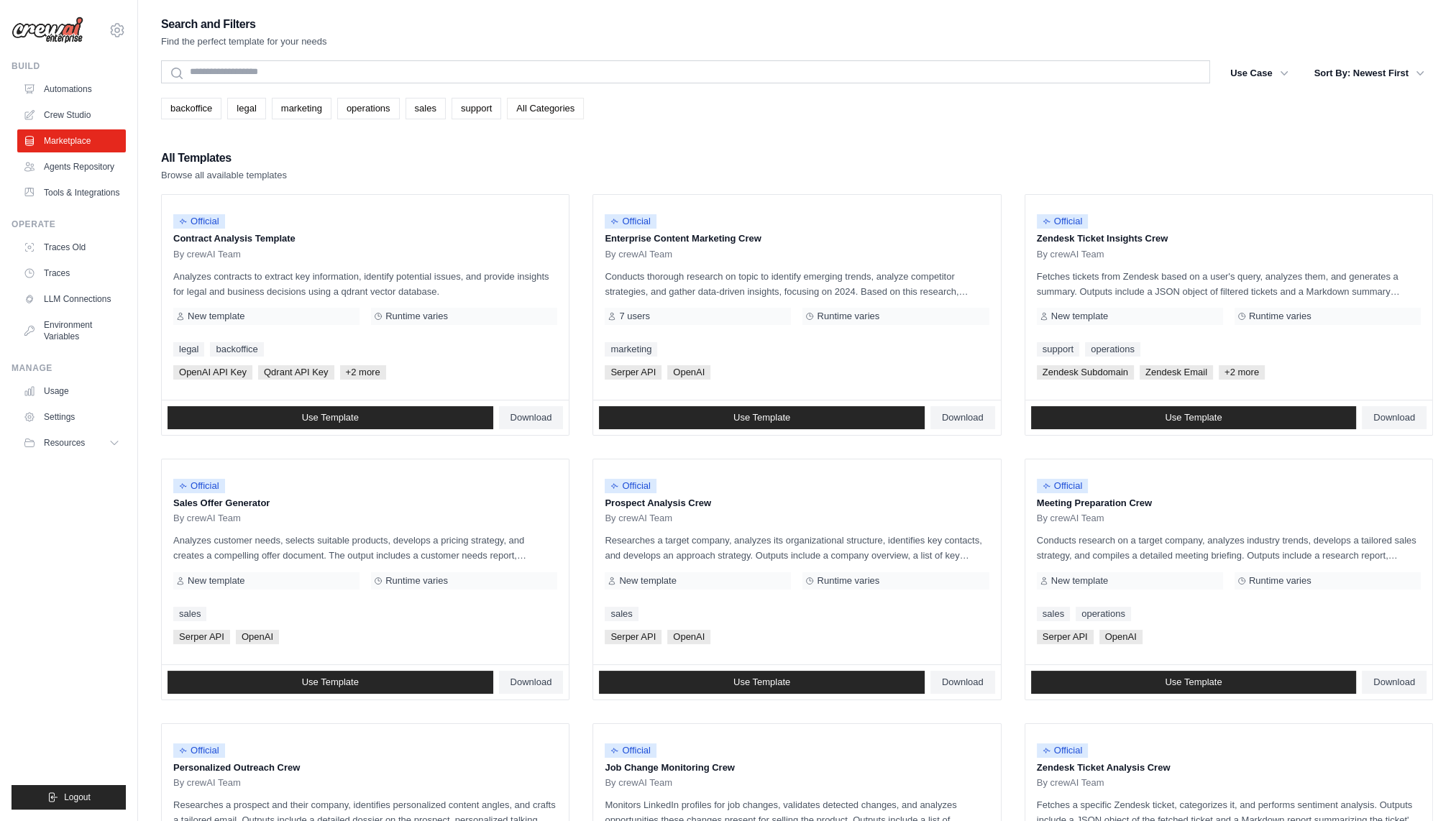
click at [556, 118] on link "All Categories" at bounding box center [545, 108] width 77 height 21
click at [557, 109] on link "All Categories" at bounding box center [545, 108] width 77 height 21
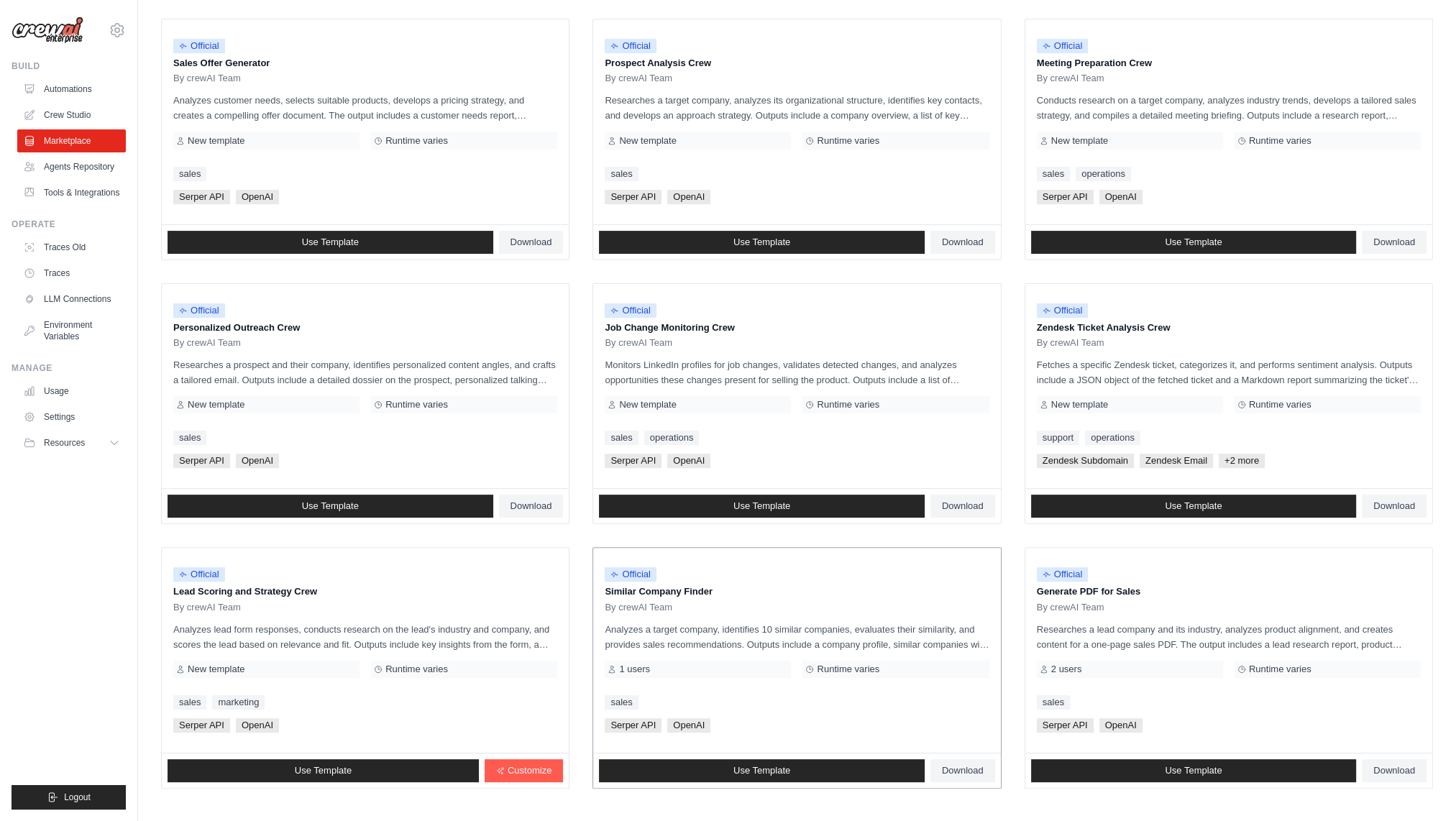
scroll to position [504, 0]
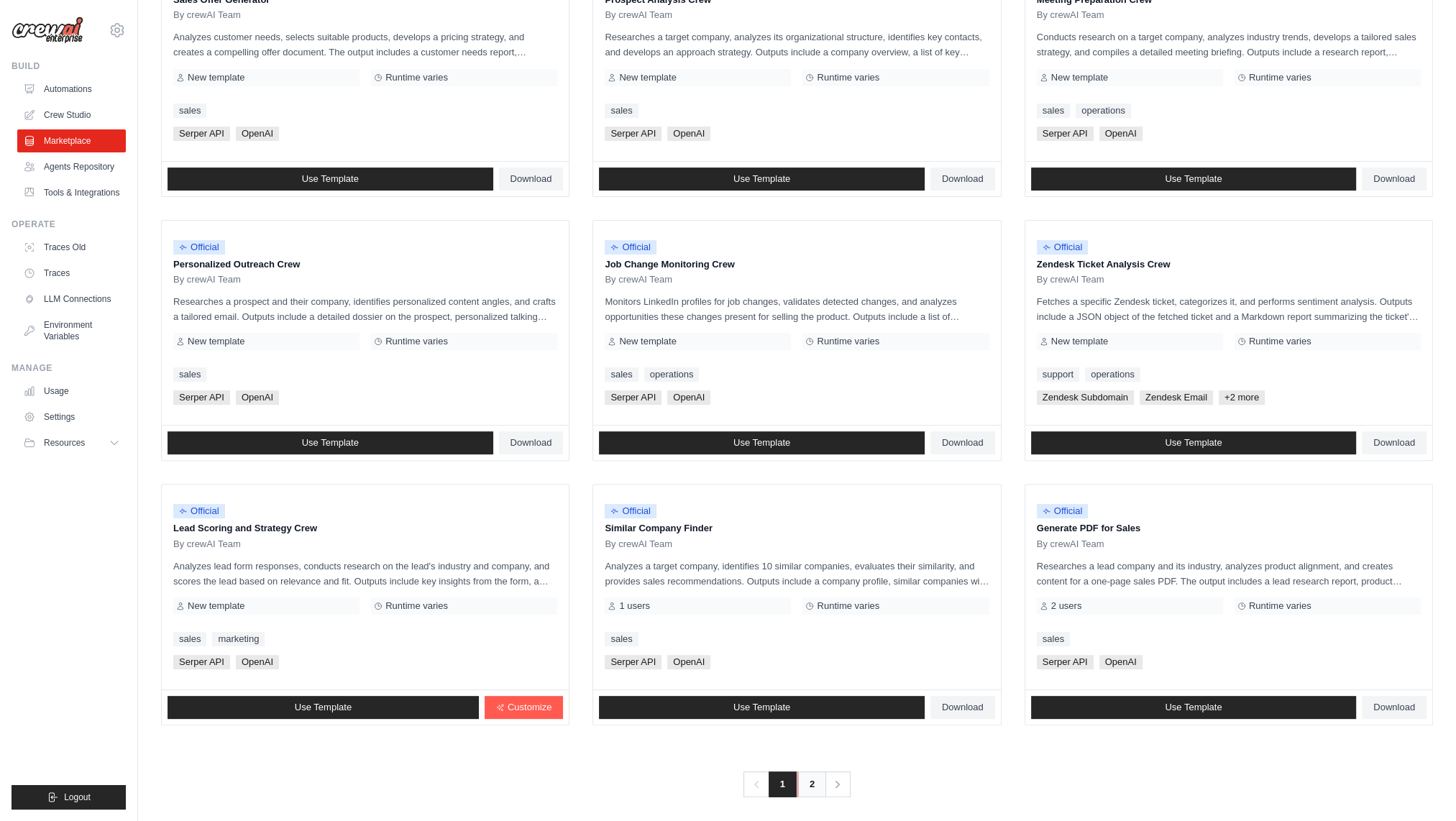
click at [814, 771] on link "2" at bounding box center [812, 784] width 29 height 26
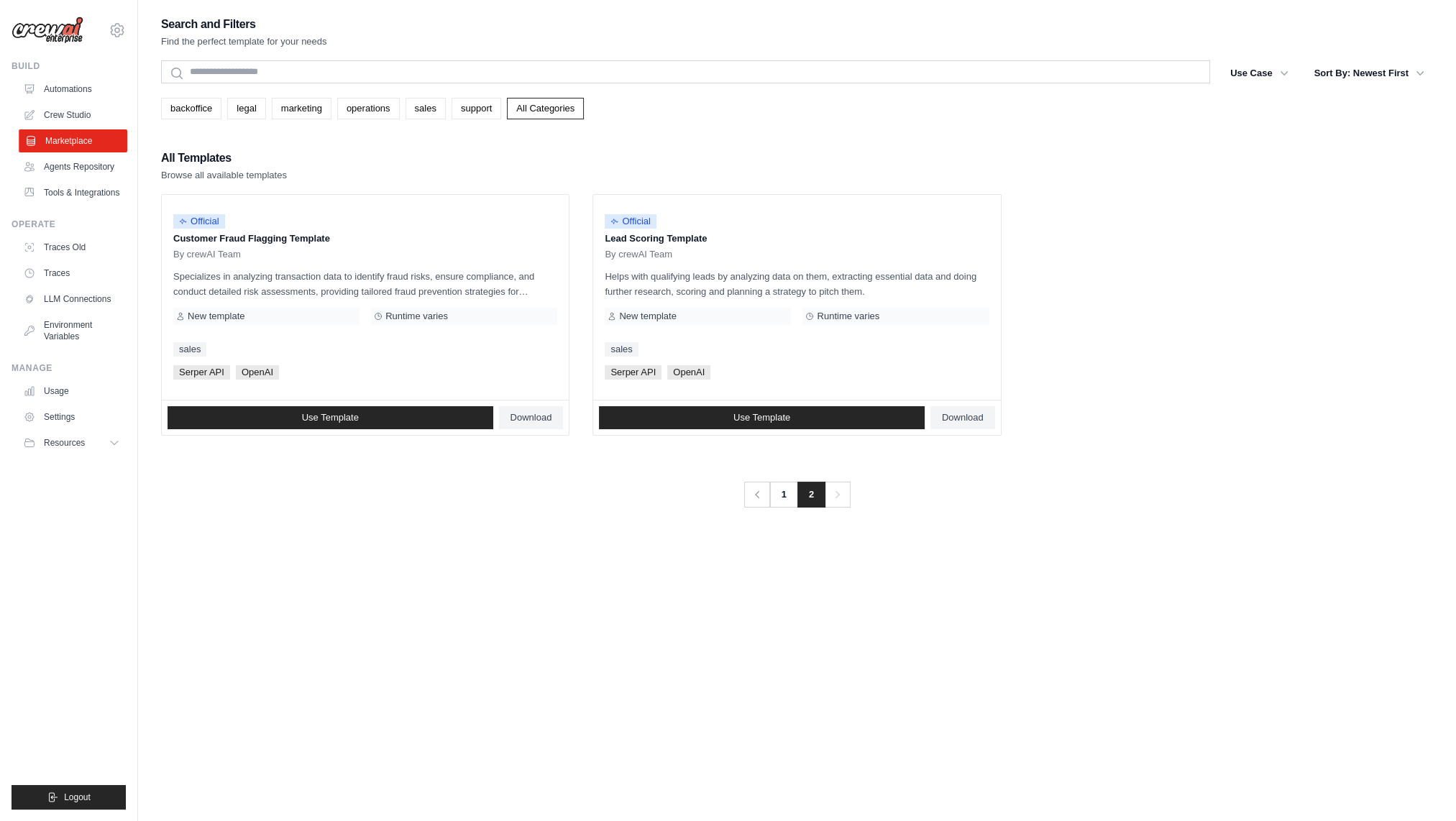
click at [76, 141] on link "Marketplace" at bounding box center [73, 141] width 108 height 23
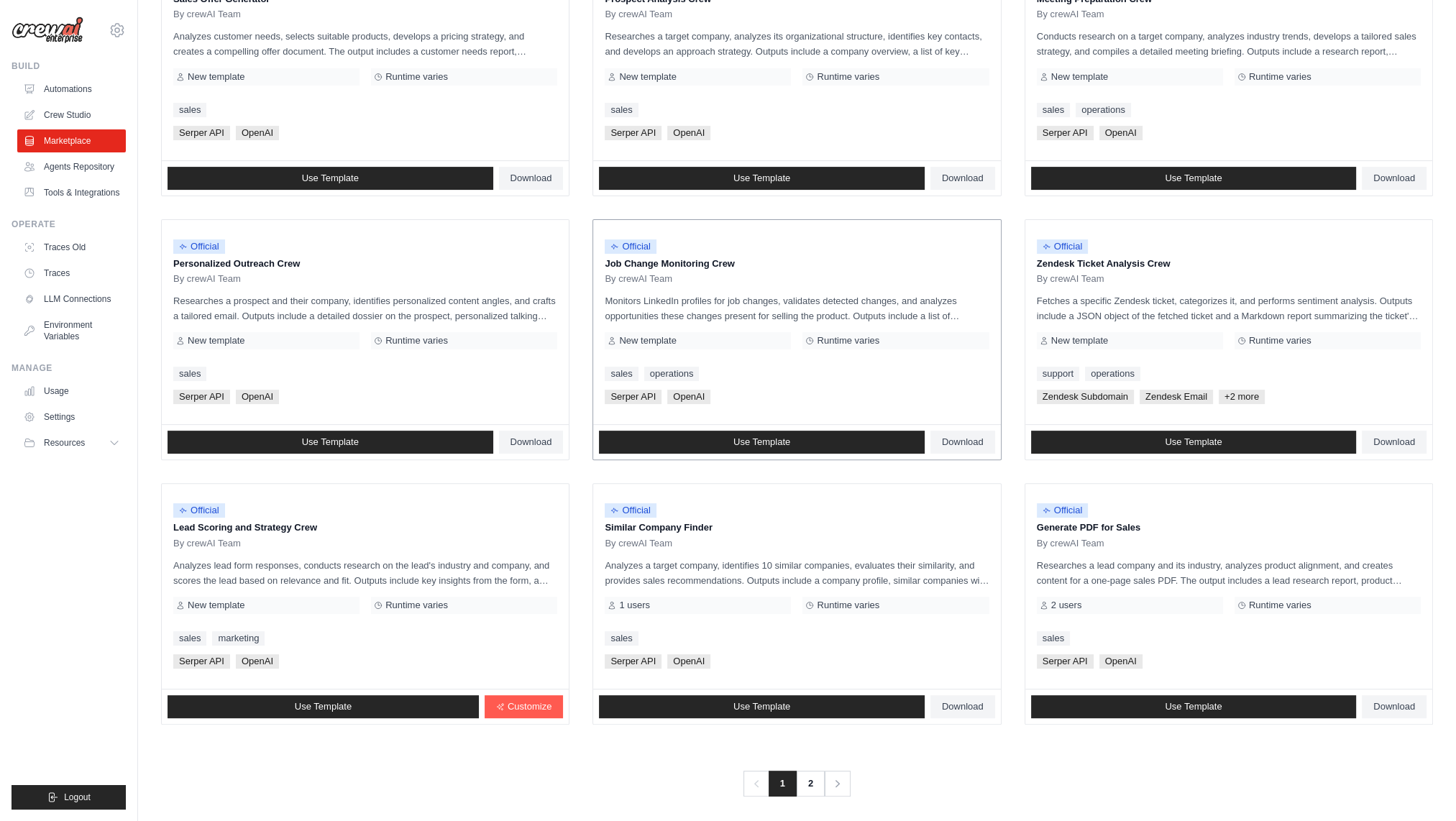
scroll to position [509, 0]
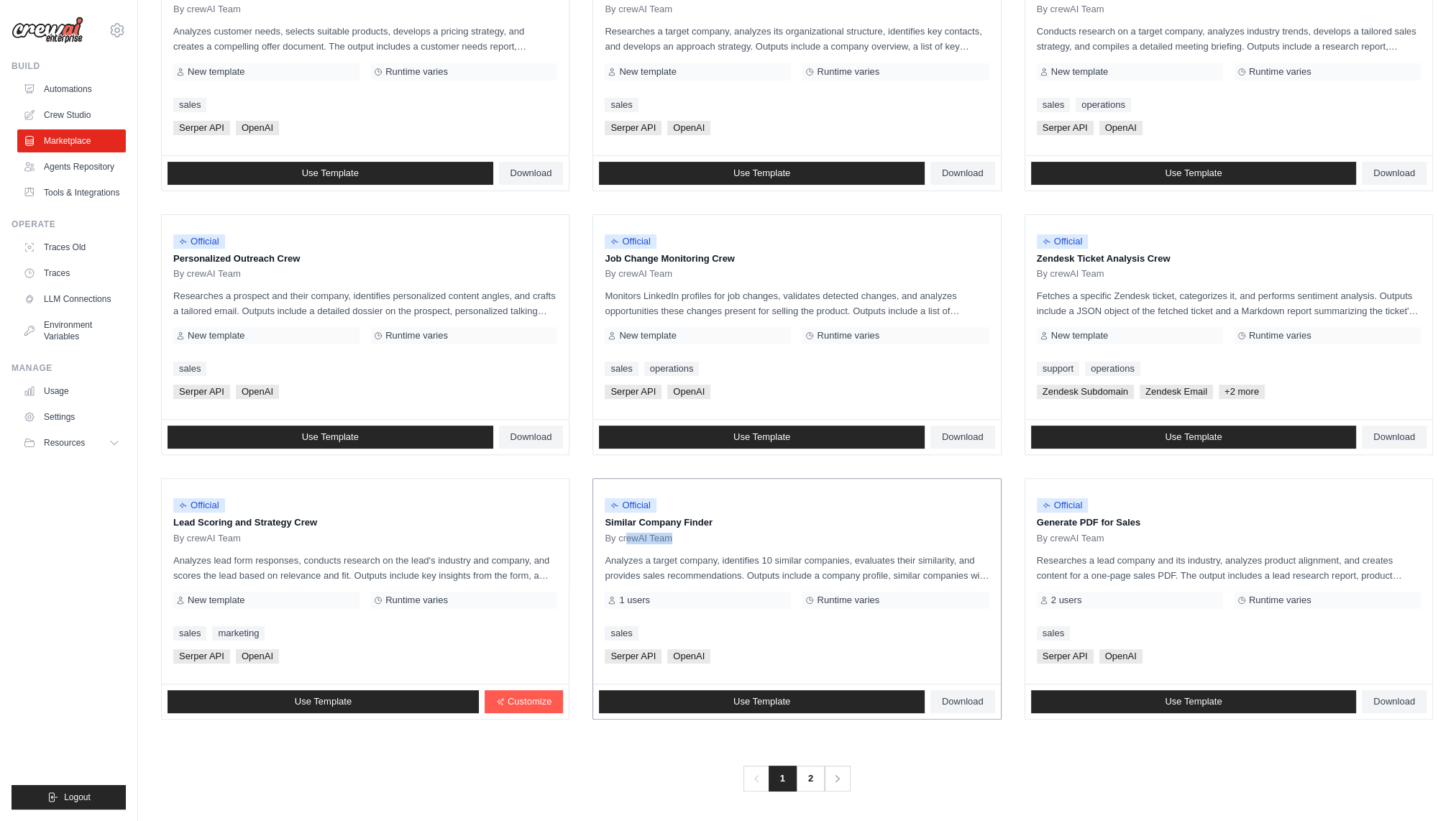
drag, startPoint x: 626, startPoint y: 538, endPoint x: 688, endPoint y: 538, distance: 62.0
click at [688, 538] on div "By crewAI Team" at bounding box center [797, 538] width 384 height 12
click at [645, 536] on span "By crewAI Team" at bounding box center [638, 538] width 68 height 12
click at [809, 781] on link "2" at bounding box center [812, 779] width 29 height 26
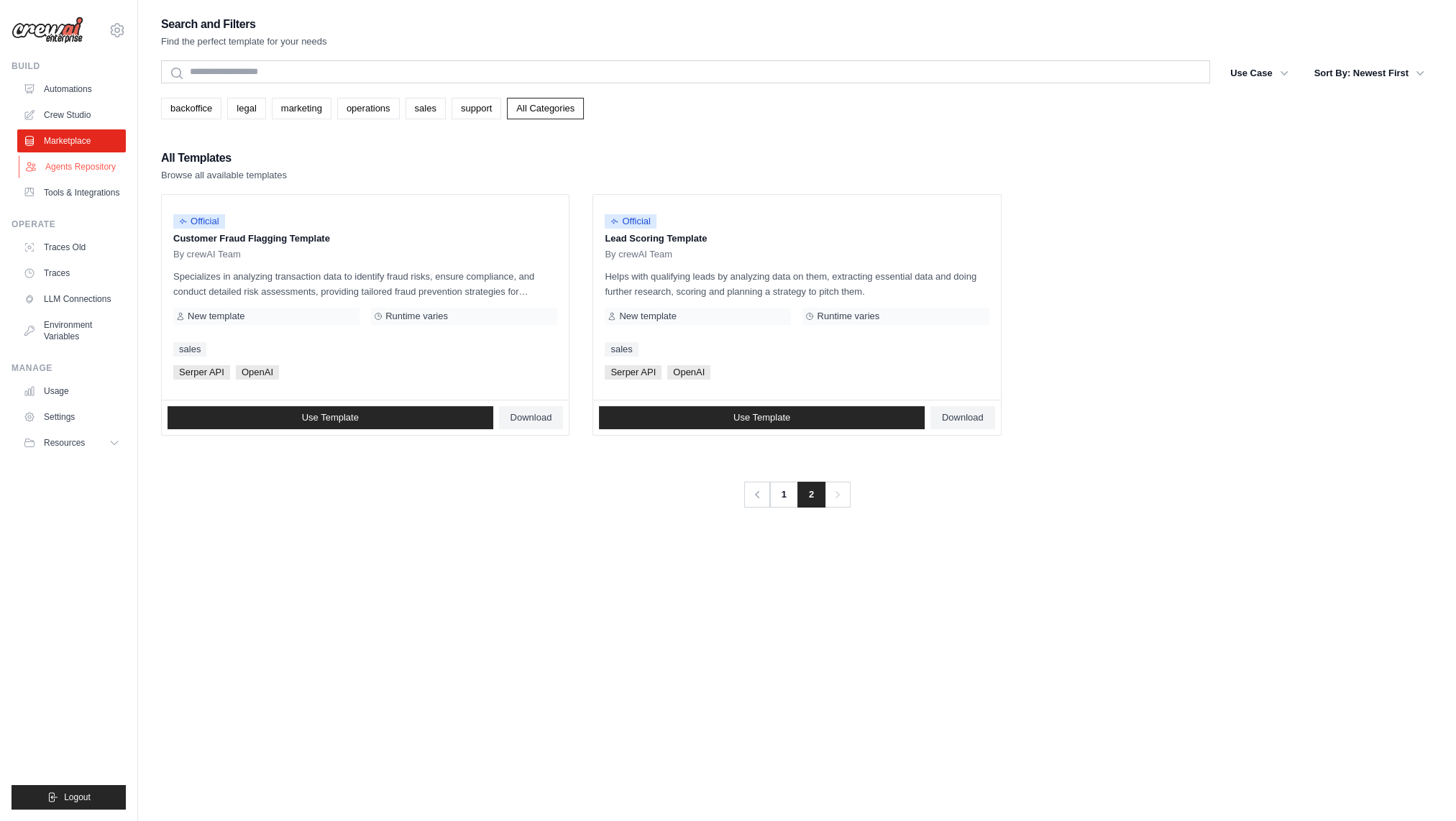
click at [88, 164] on link "Agents Repository" at bounding box center [73, 166] width 108 height 23
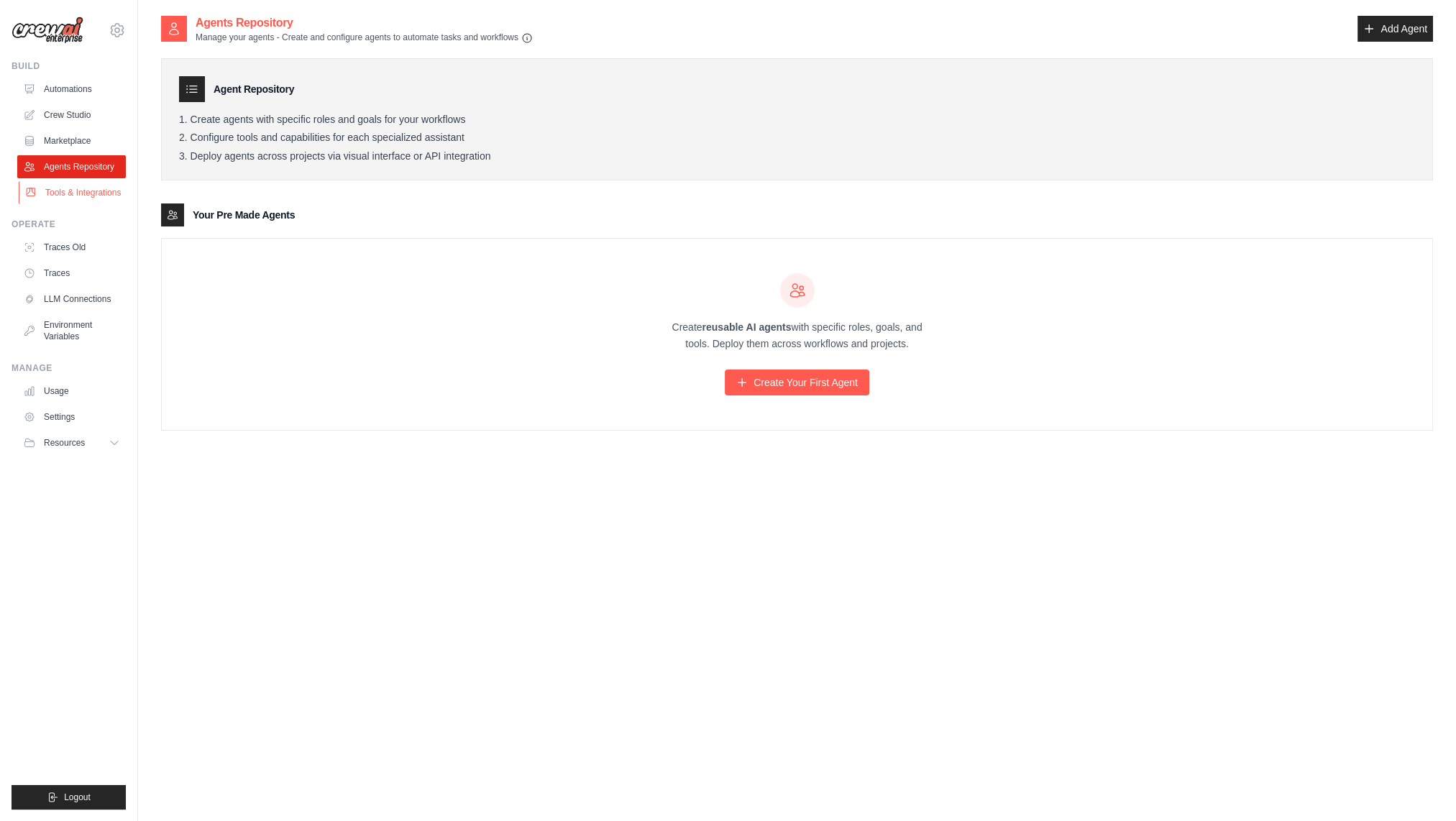
click at [73, 203] on link "Tools & Integrations" at bounding box center [73, 192] width 108 height 23
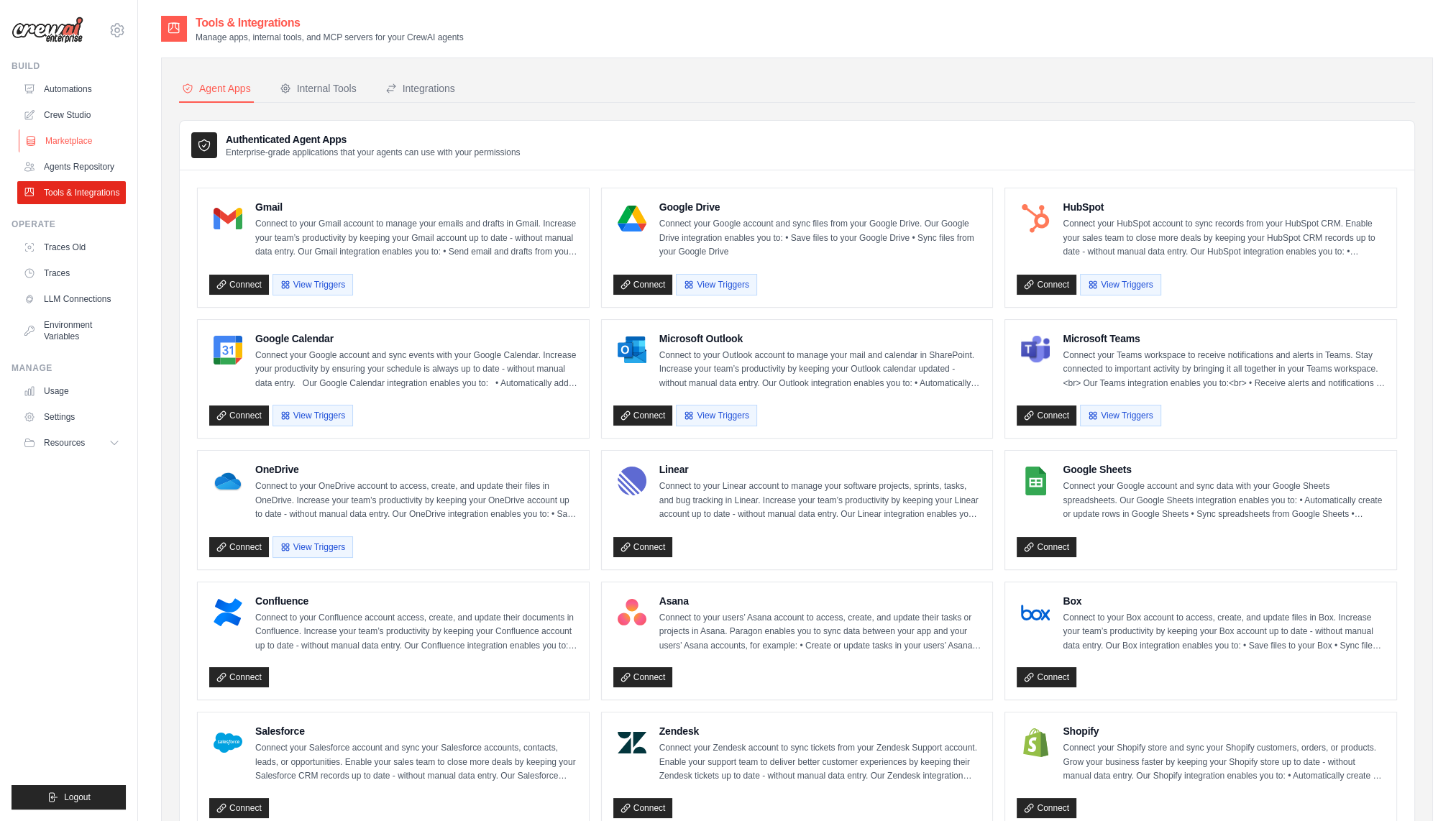
click at [79, 138] on link "Marketplace" at bounding box center [73, 141] width 108 height 23
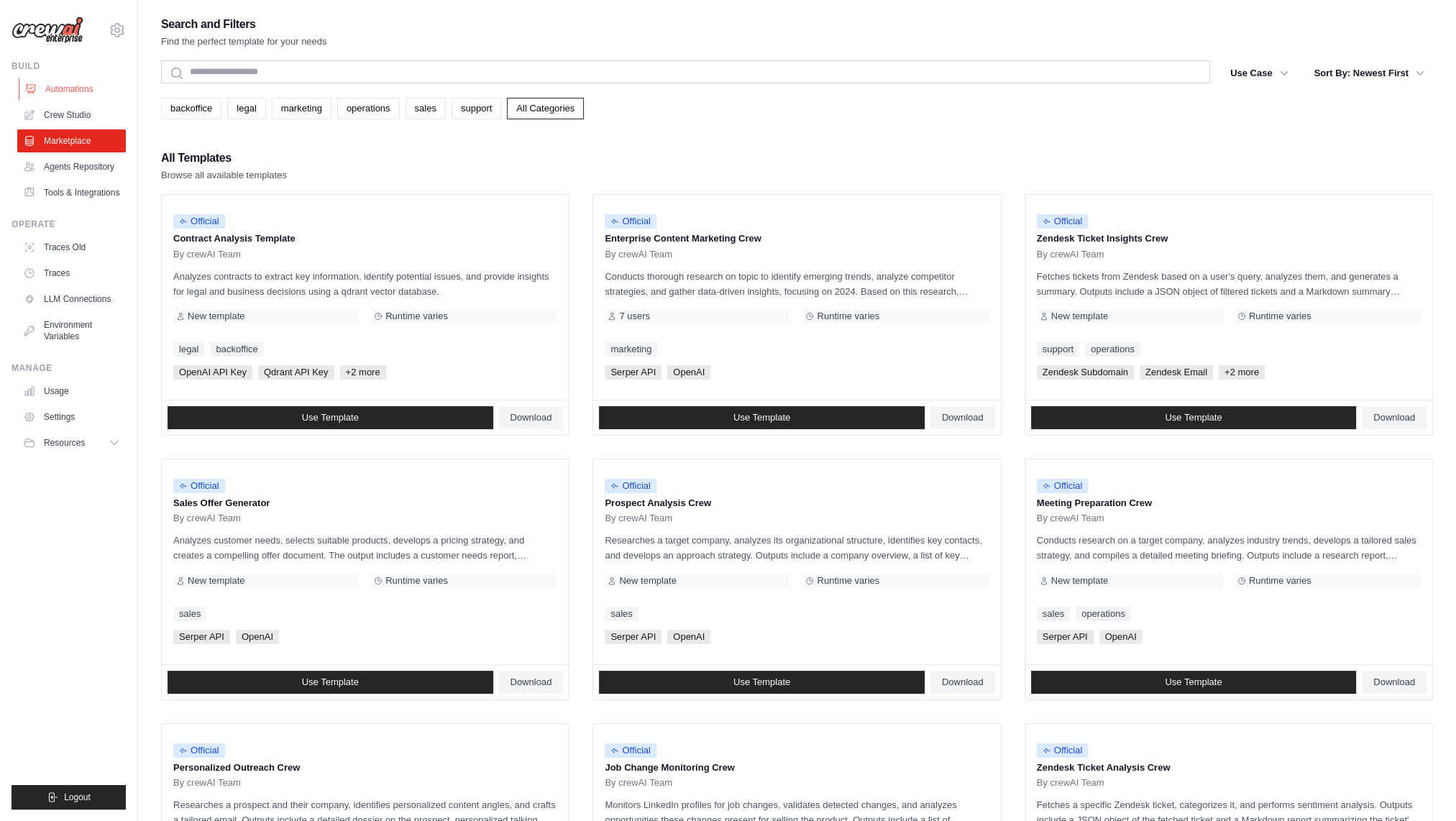
click at [84, 96] on link "Automations" at bounding box center [73, 89] width 108 height 23
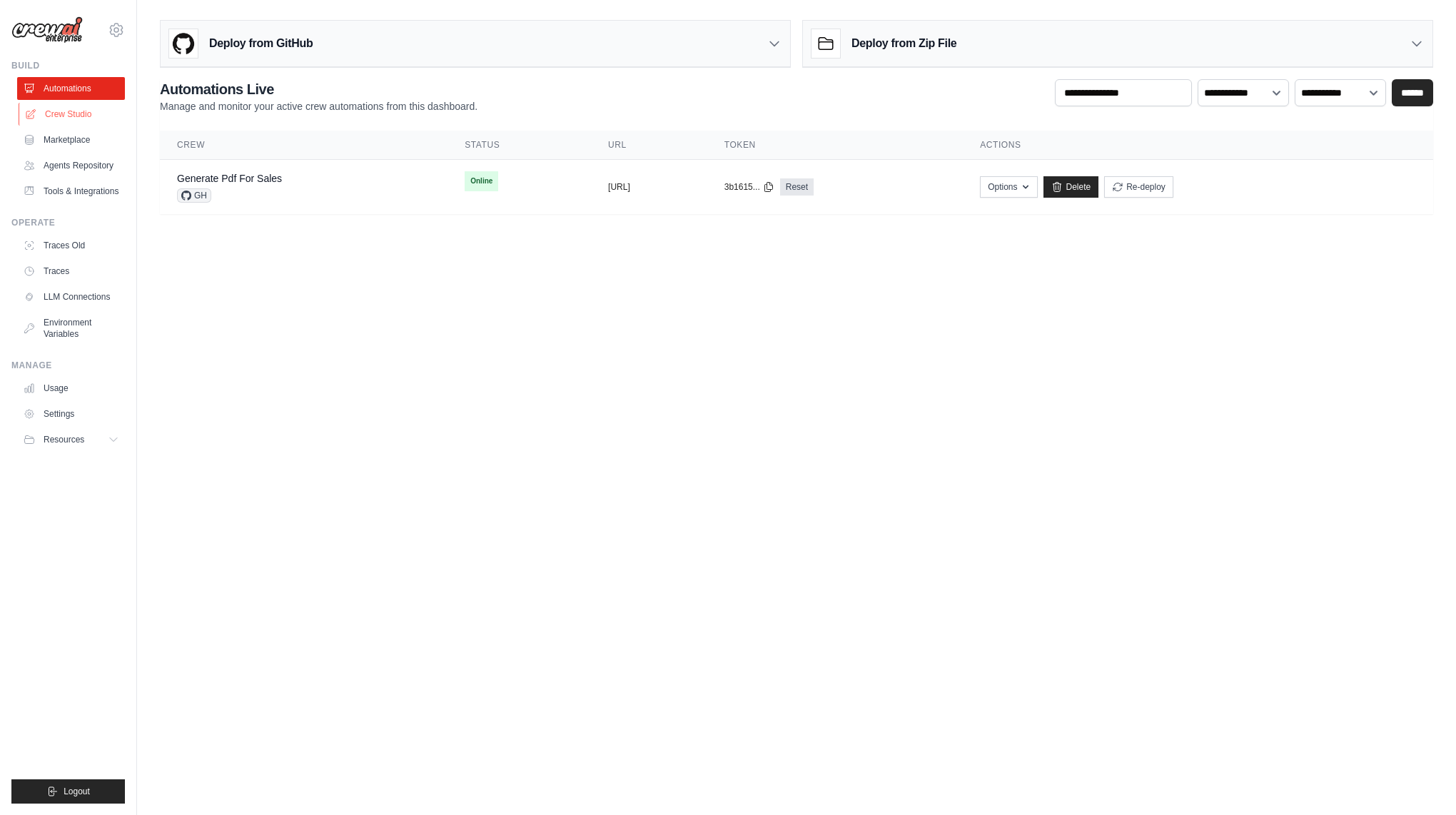
click at [81, 113] on link "Crew Studio" at bounding box center [72, 113] width 108 height 23
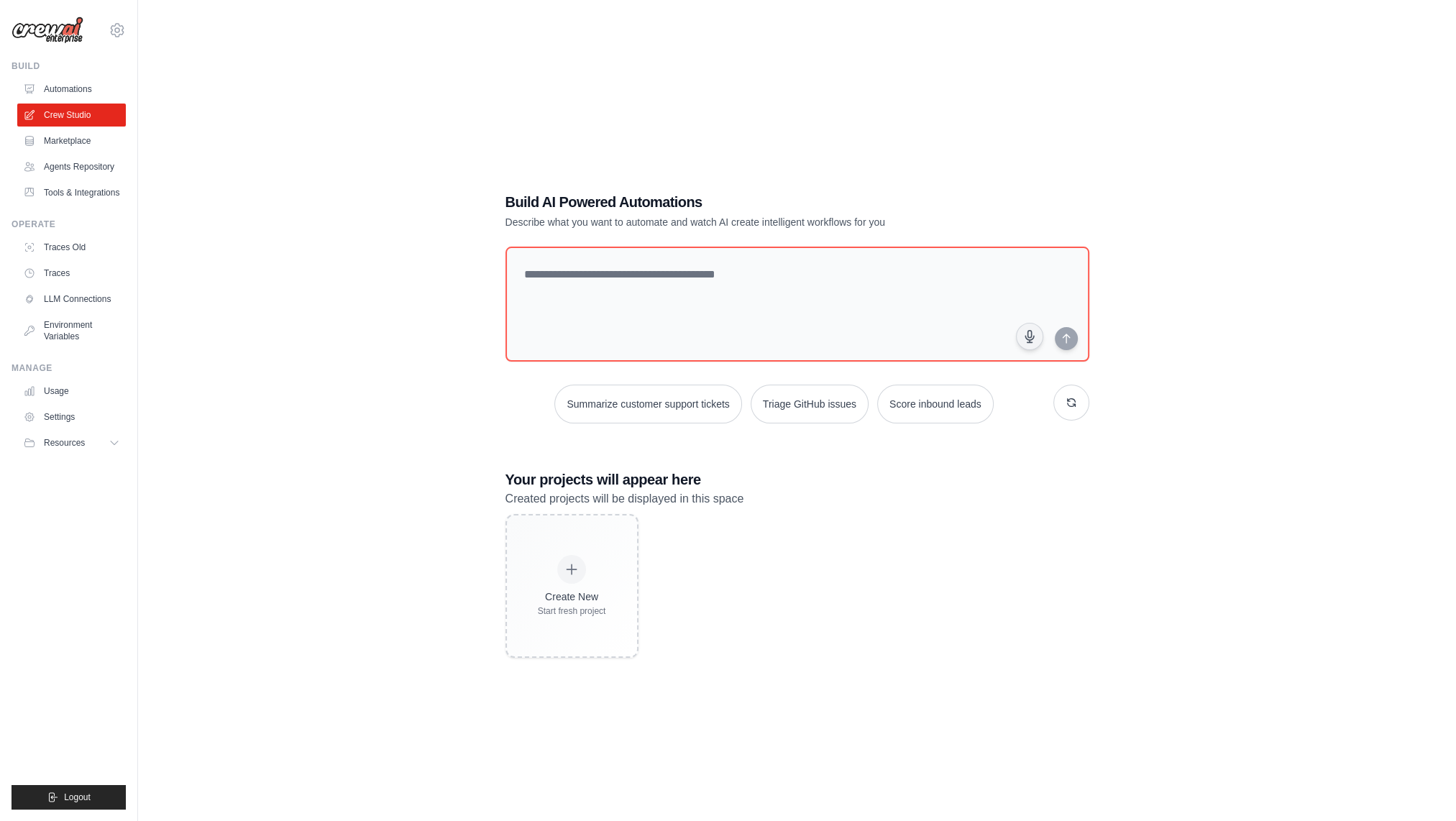
click at [74, 146] on link "Marketplace" at bounding box center [71, 141] width 108 height 23
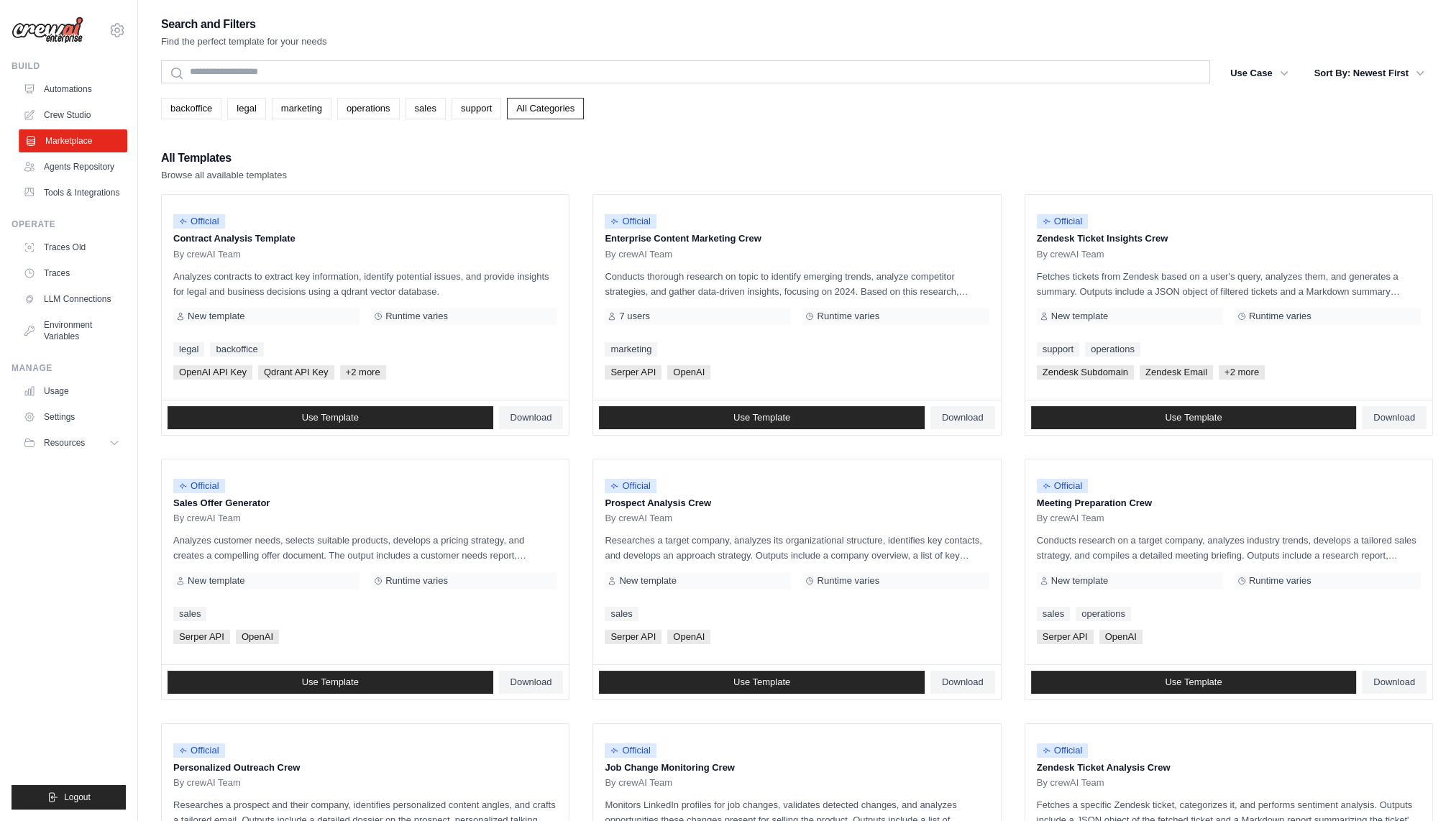
click at [79, 138] on link "Marketplace" at bounding box center [73, 141] width 108 height 23
click at [79, 118] on link "Crew Studio" at bounding box center [73, 114] width 108 height 23
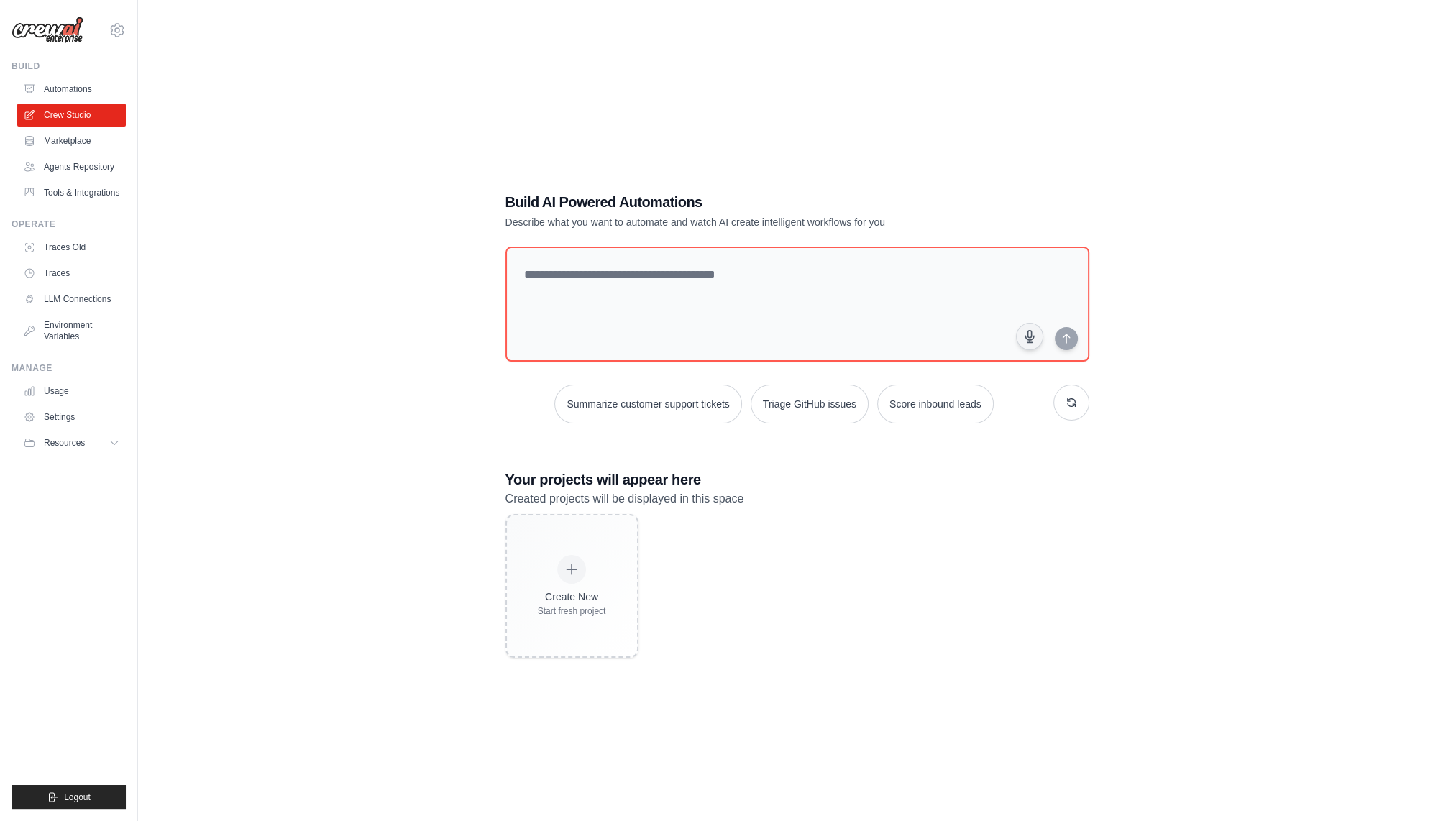
click at [76, 135] on link "Marketplace" at bounding box center [71, 141] width 108 height 23
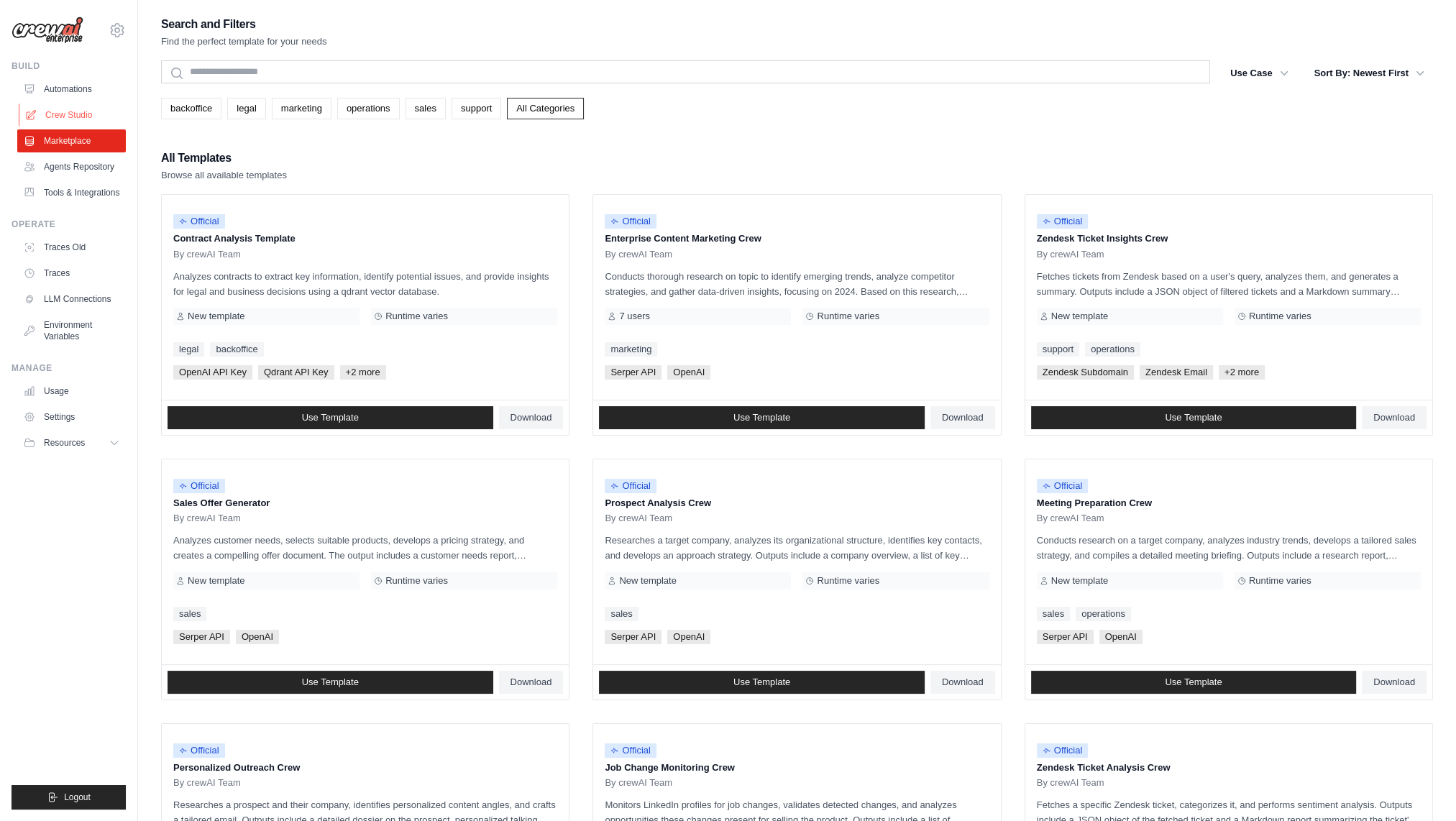
click at [79, 120] on link "Crew Studio" at bounding box center [73, 114] width 108 height 23
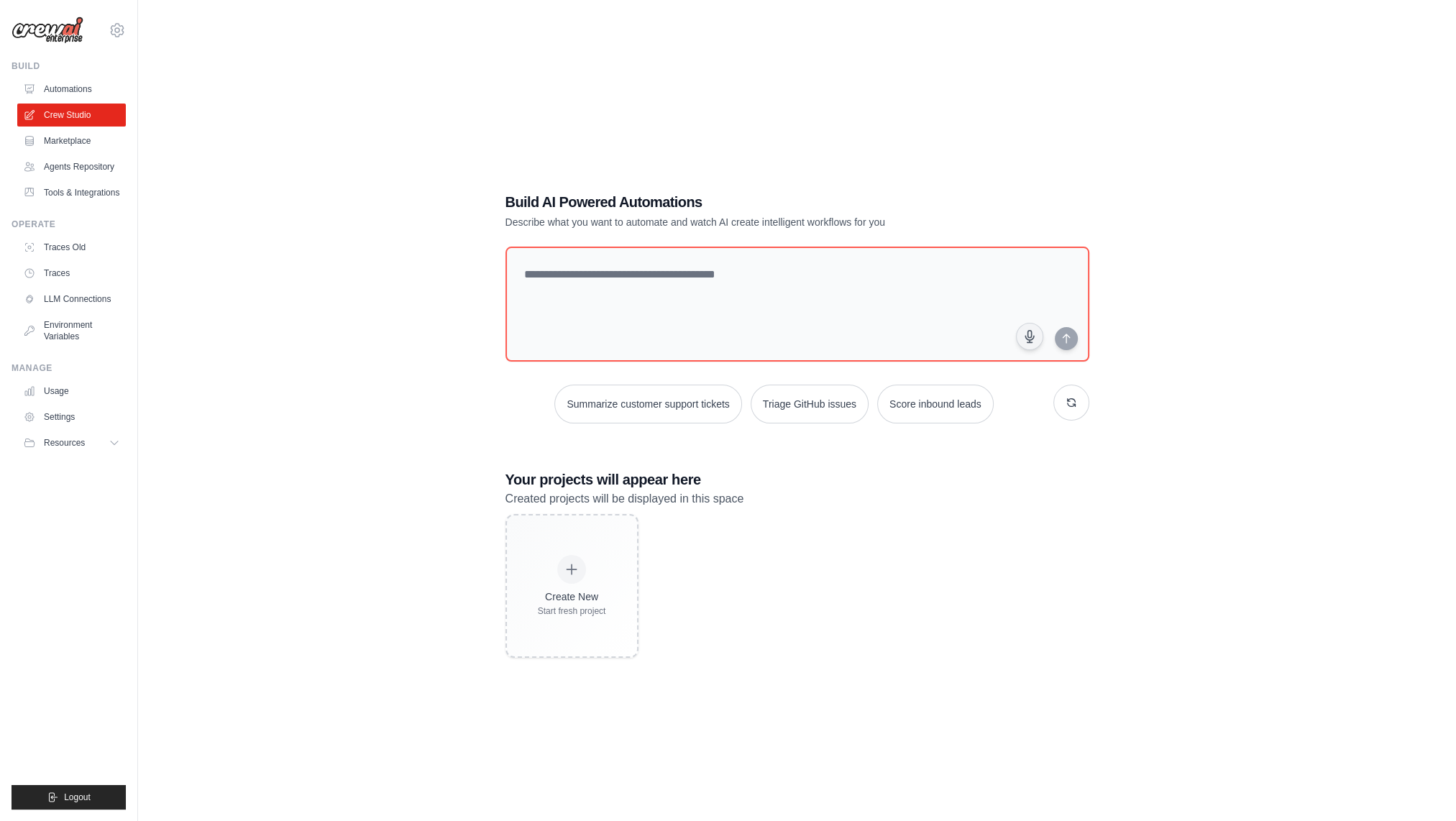
click at [79, 140] on link "Marketplace" at bounding box center [71, 141] width 108 height 23
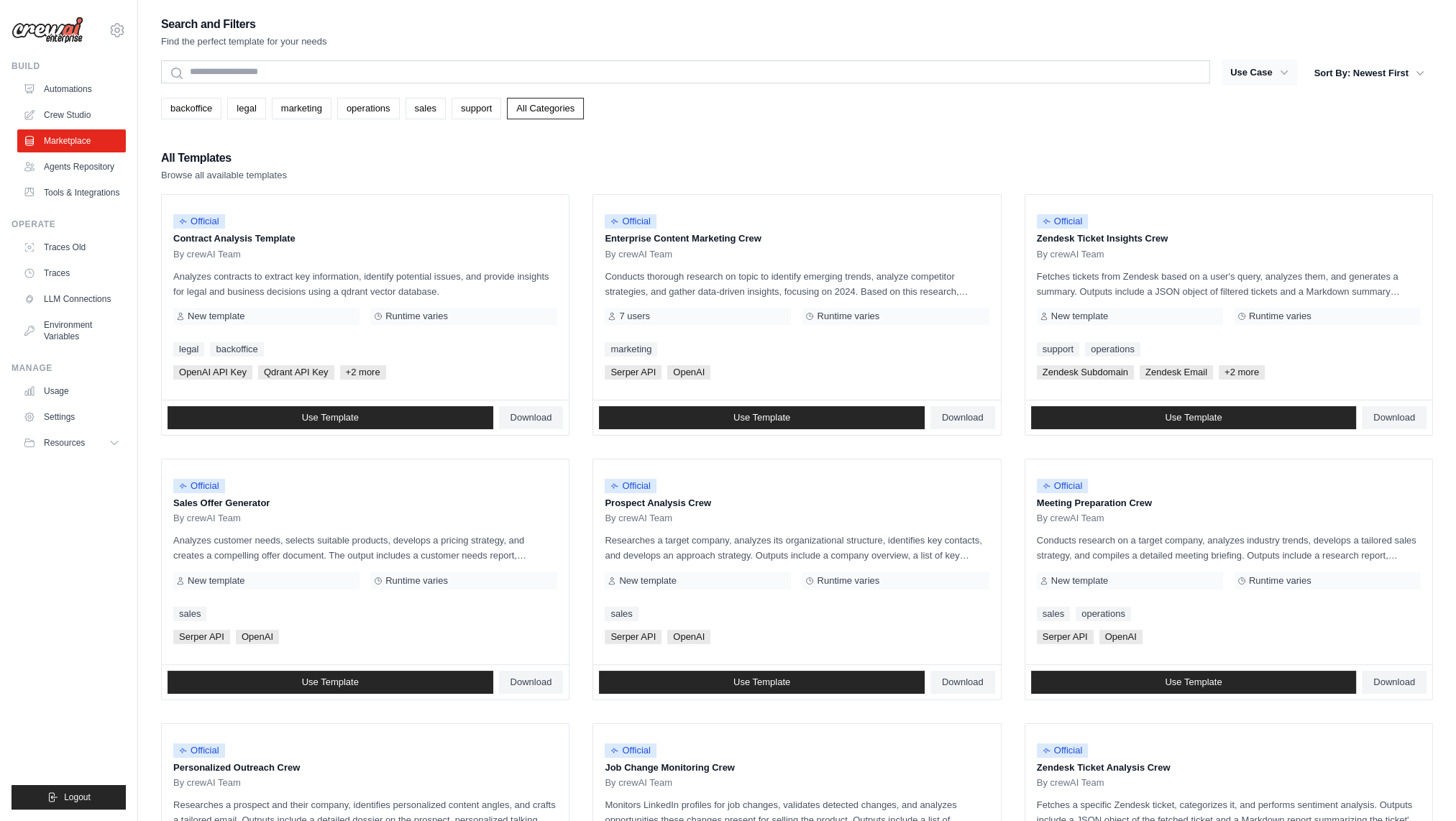
click at [1282, 71] on icon "button" at bounding box center [1284, 72] width 14 height 14
click at [1275, 69] on button "Use Case" at bounding box center [1259, 73] width 75 height 26
click at [1357, 74] on button "Sort By: Newest First" at bounding box center [1370, 73] width 127 height 26
click at [1277, 71] on icon "button" at bounding box center [1284, 72] width 14 height 14
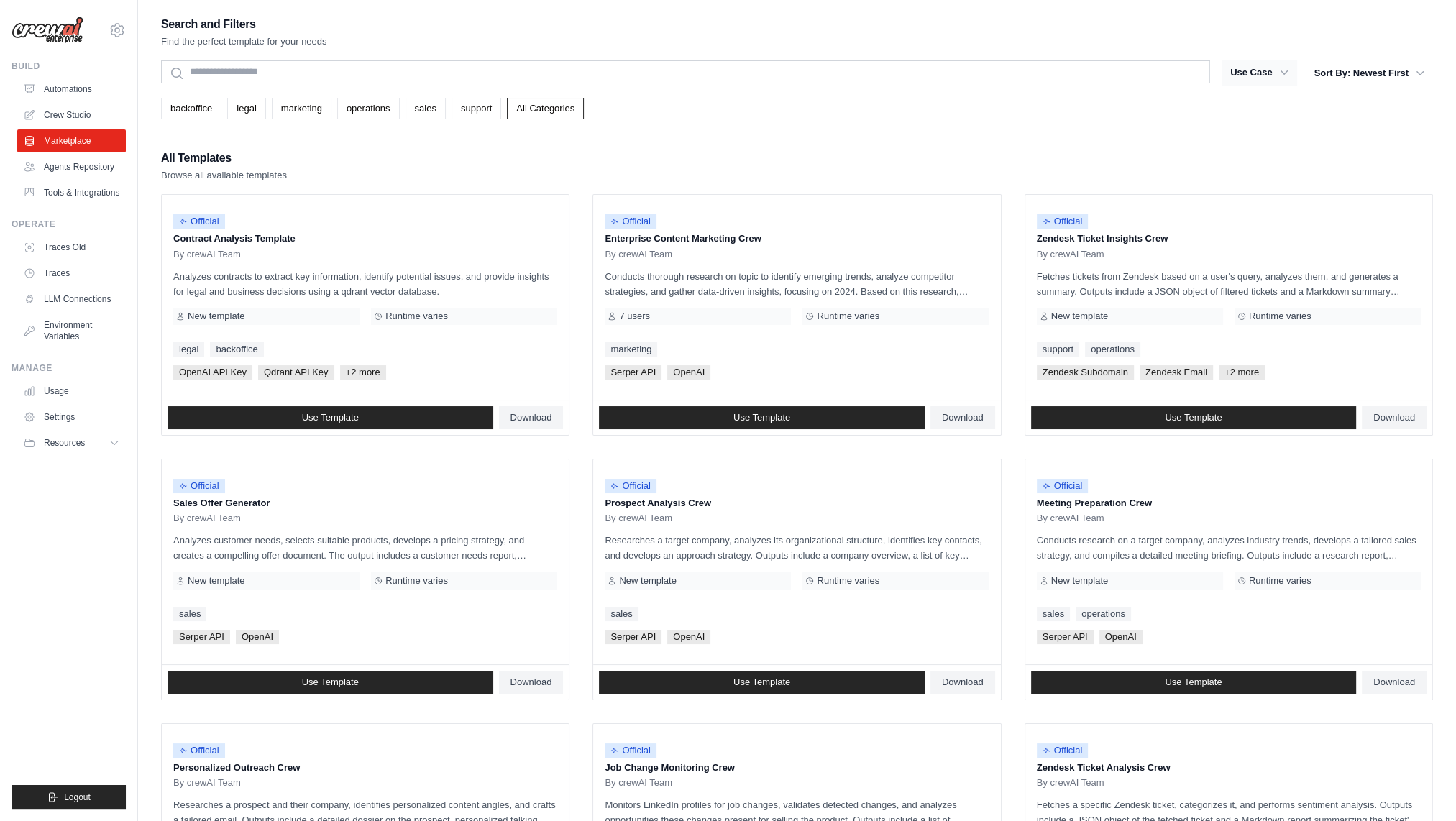
click at [1277, 71] on icon "button" at bounding box center [1284, 72] width 14 height 14
click at [1028, 116] on div "backoffice legal marketing operations sales support All Categories" at bounding box center [797, 108] width 1272 height 21
click at [88, 200] on link "Tools & Integrations" at bounding box center [73, 192] width 108 height 23
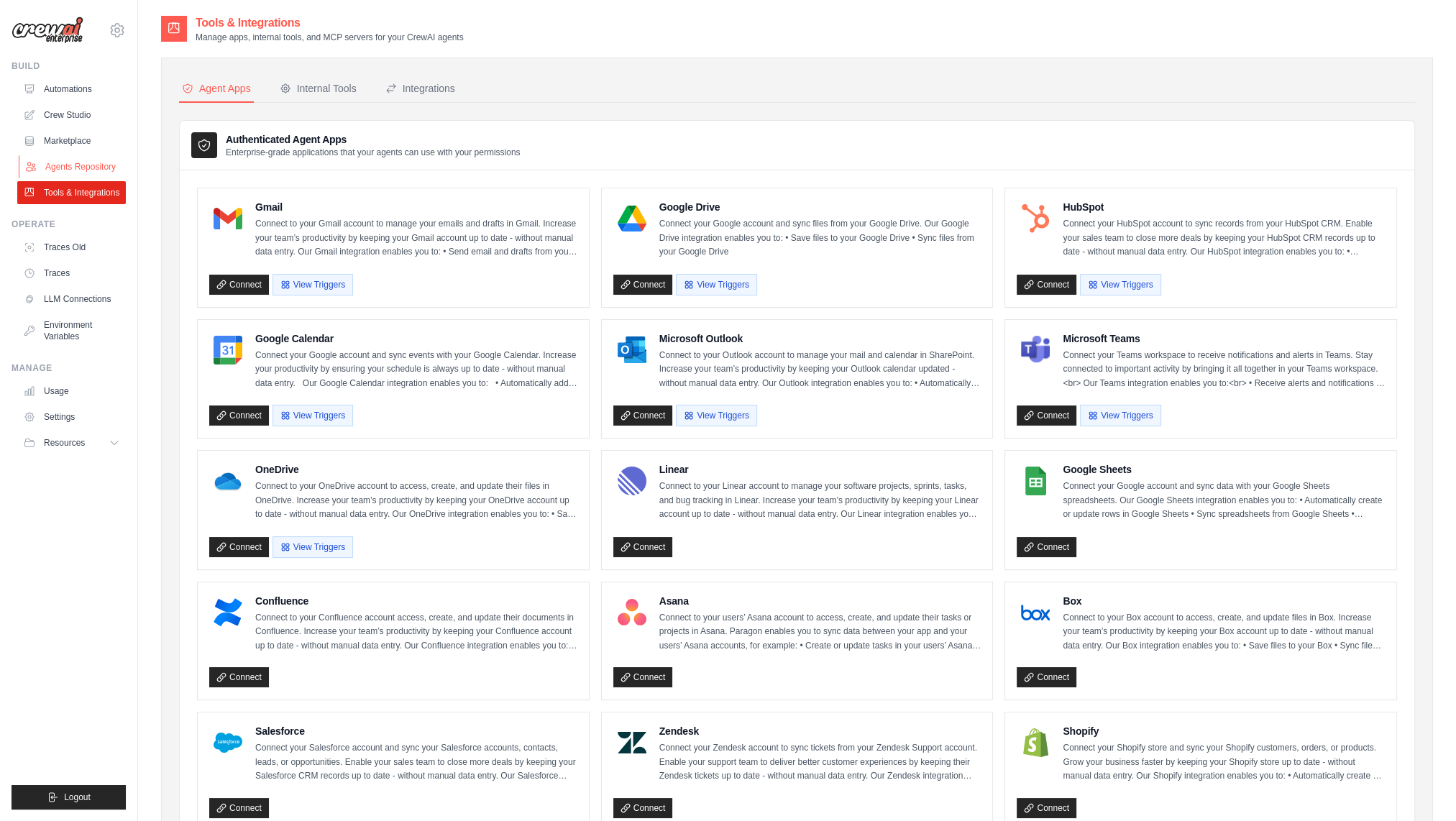
click at [89, 165] on link "Agents Repository" at bounding box center [73, 166] width 108 height 23
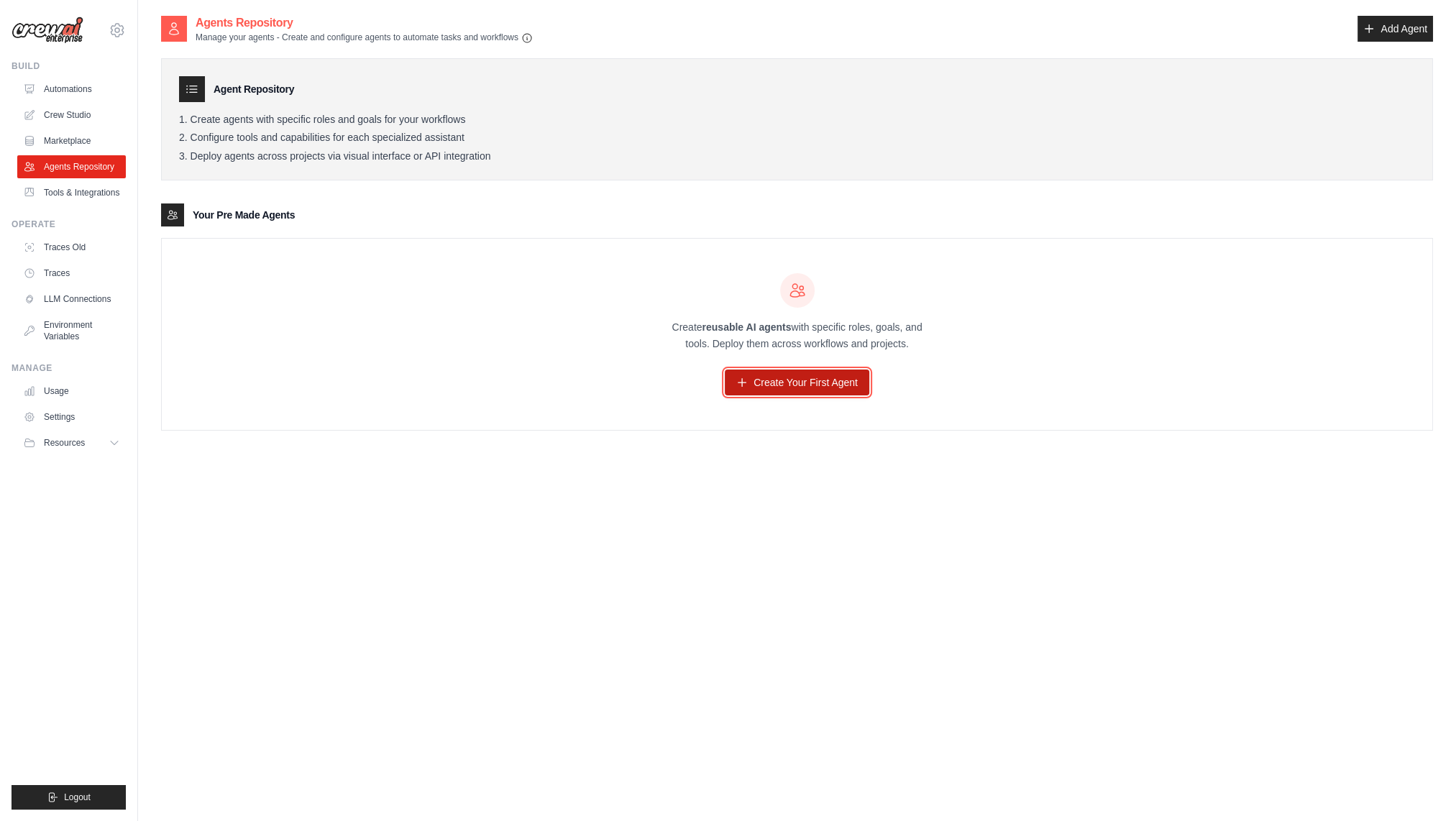
click at [755, 377] on link "Create Your First Agent" at bounding box center [797, 383] width 145 height 26
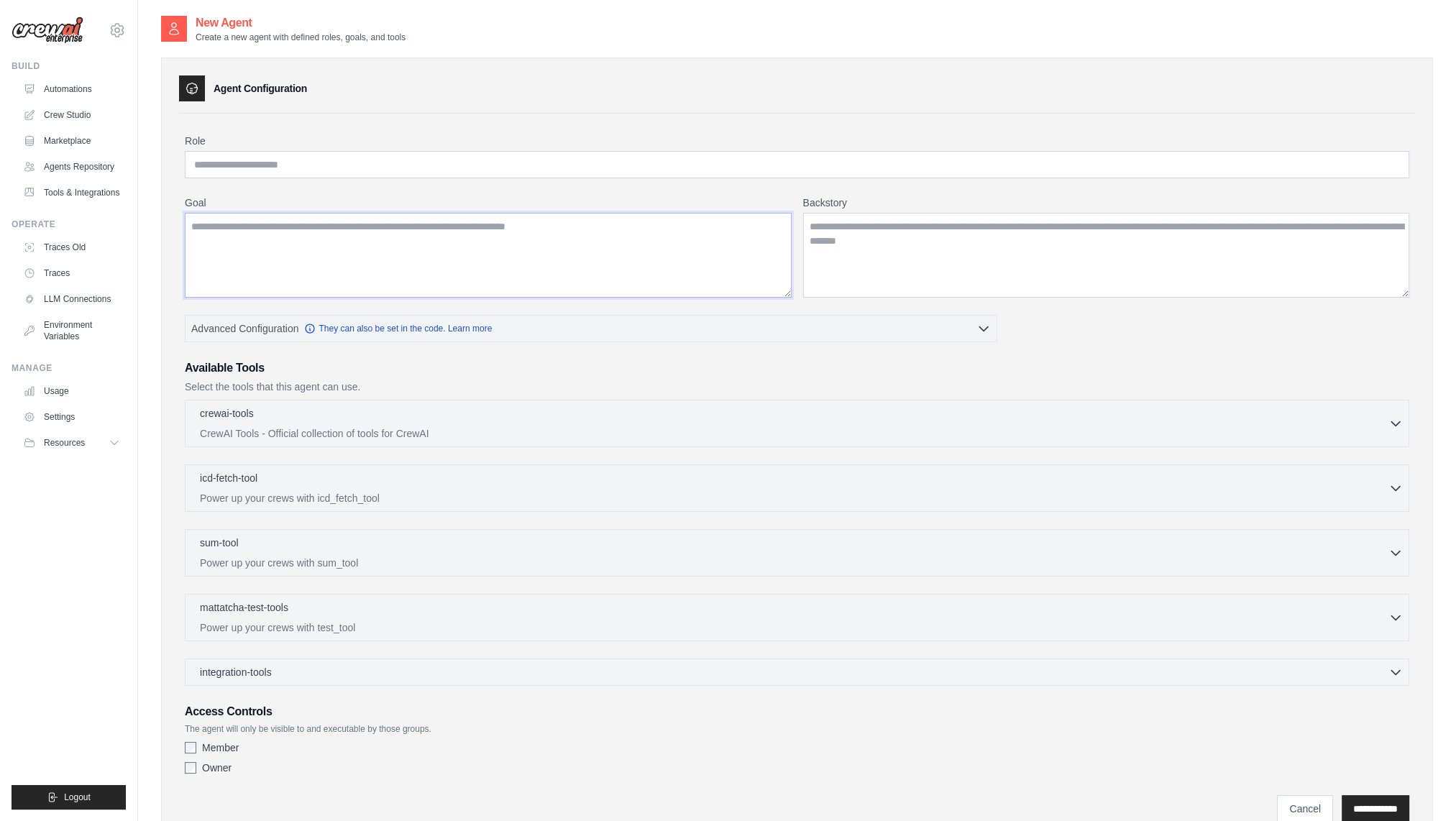
click at [459, 262] on textarea "Goal" at bounding box center [488, 255] width 607 height 85
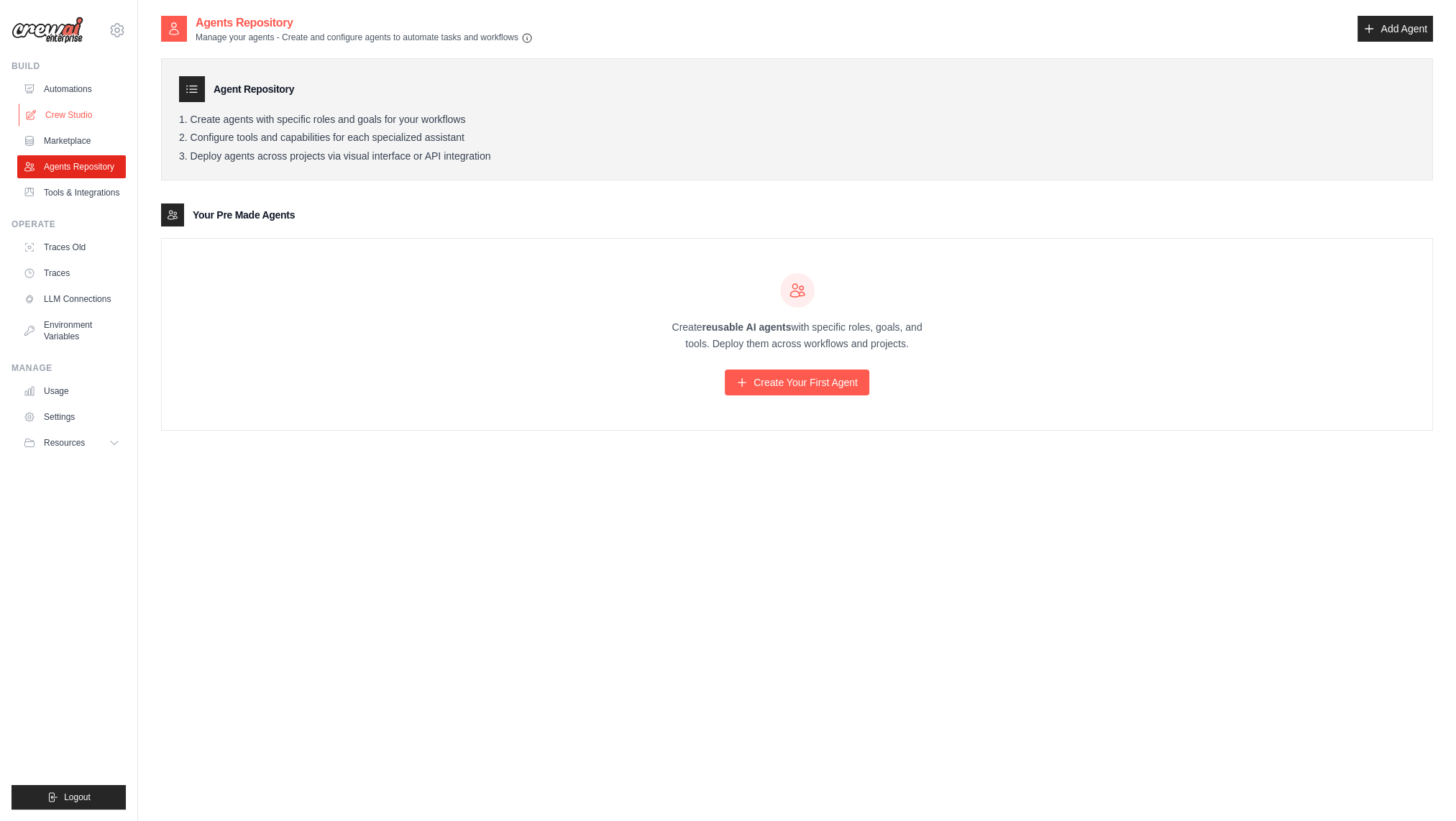
click at [87, 117] on link "Crew Studio" at bounding box center [73, 114] width 108 height 23
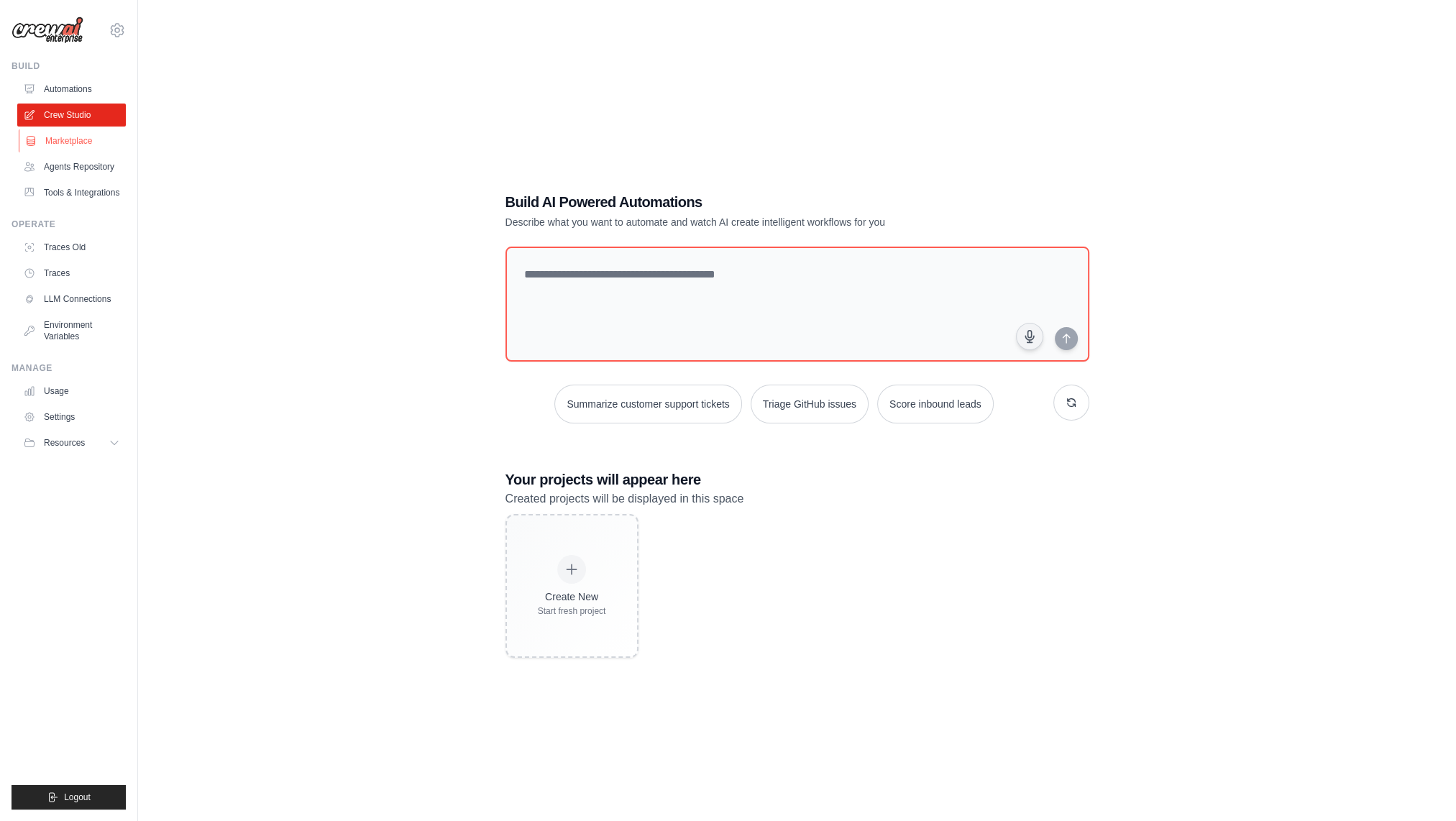
click at [74, 141] on link "Marketplace" at bounding box center [73, 141] width 108 height 23
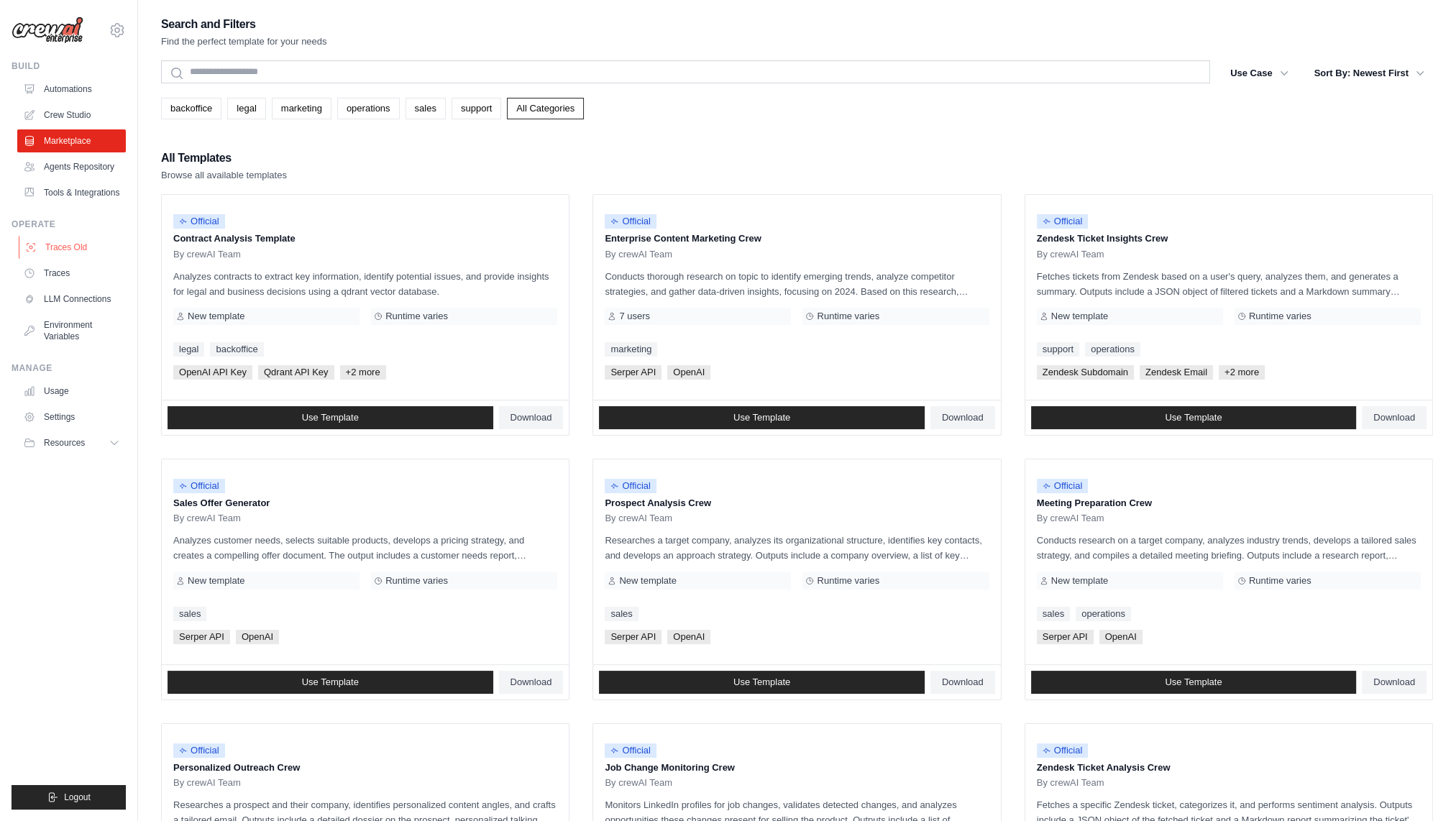
click at [85, 259] on link "Traces Old" at bounding box center [73, 247] width 108 height 23
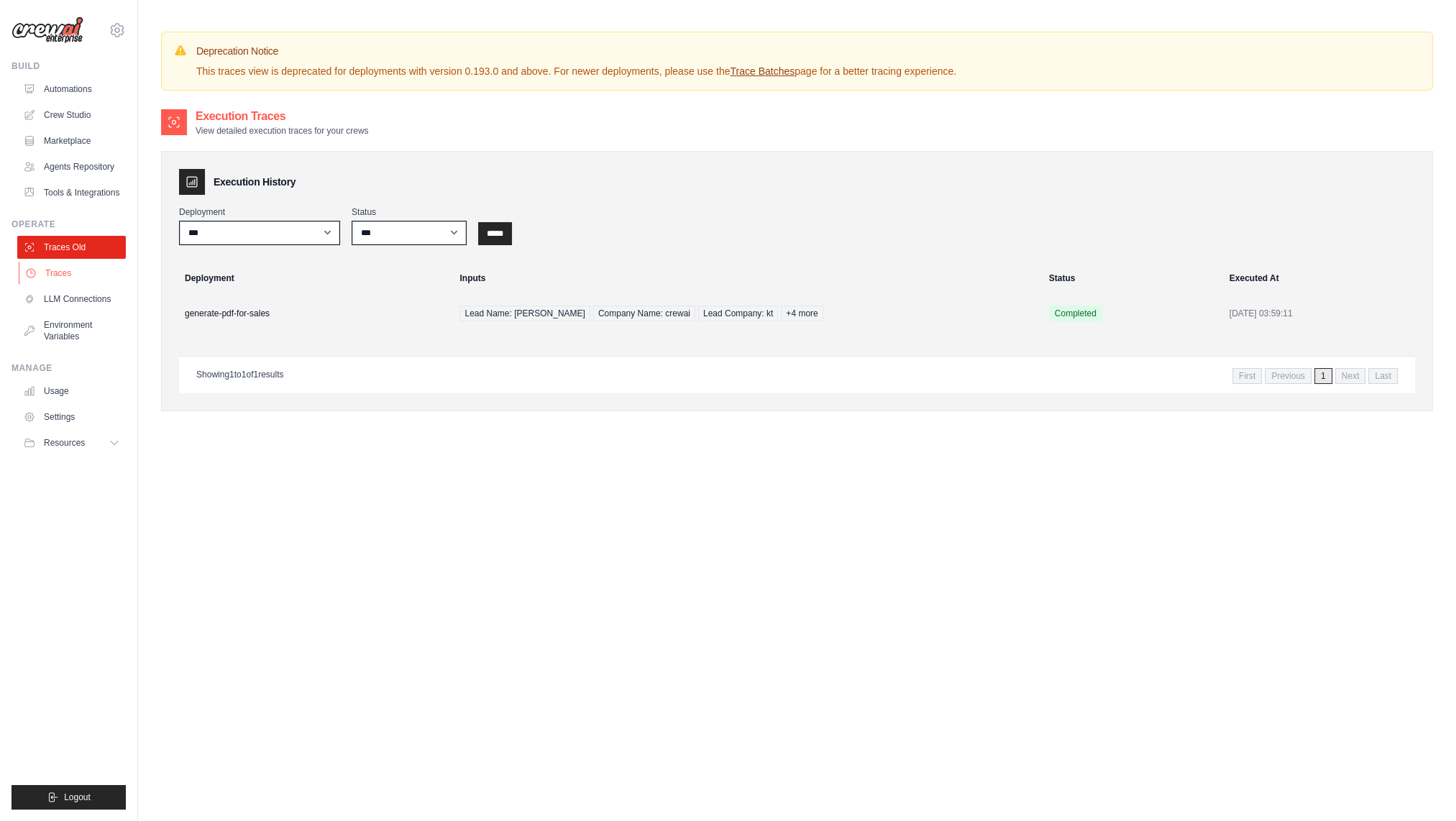
click at [74, 283] on link "Traces" at bounding box center [73, 273] width 108 height 23
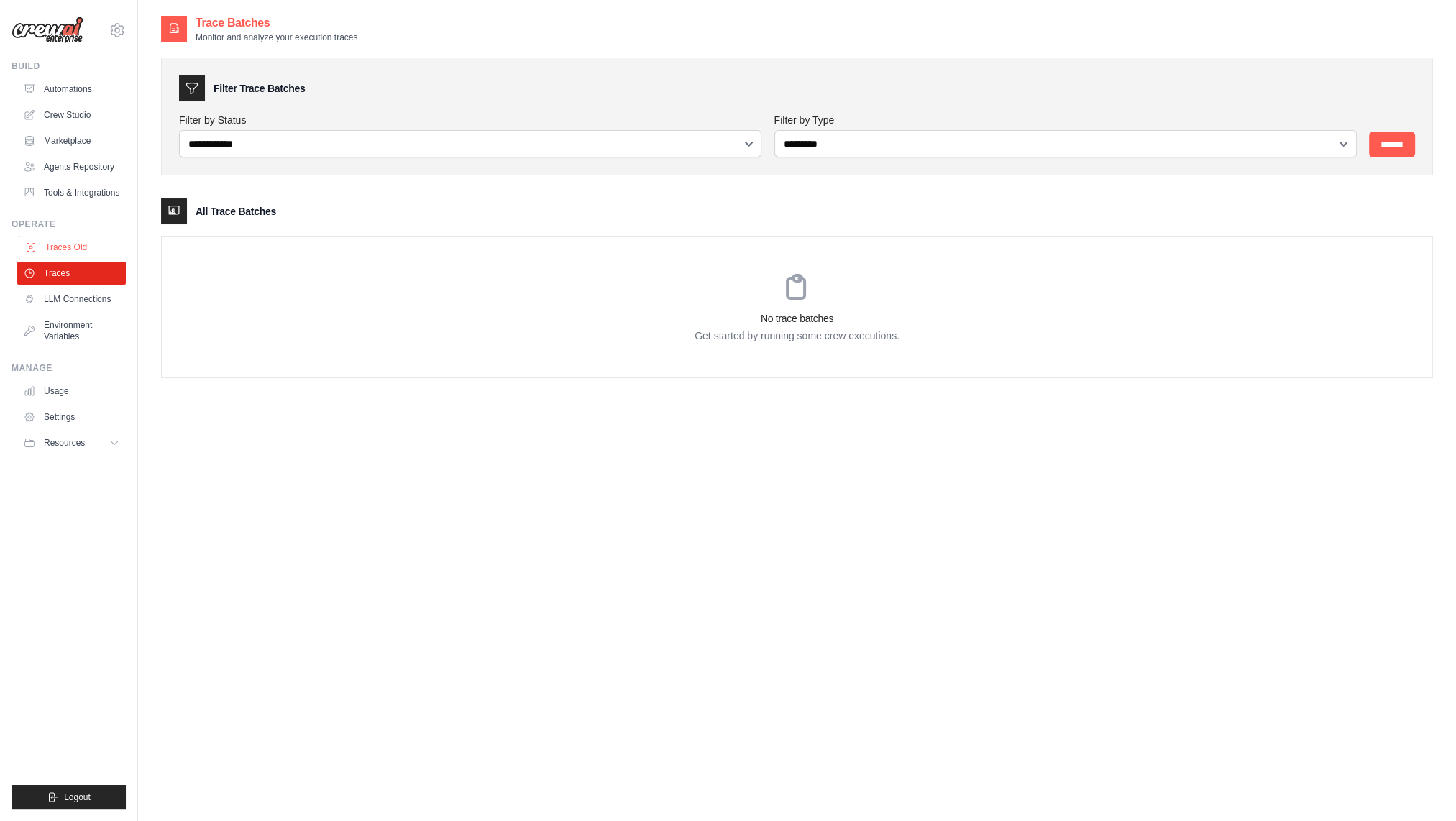
click at [93, 256] on link "Traces Old" at bounding box center [73, 247] width 108 height 23
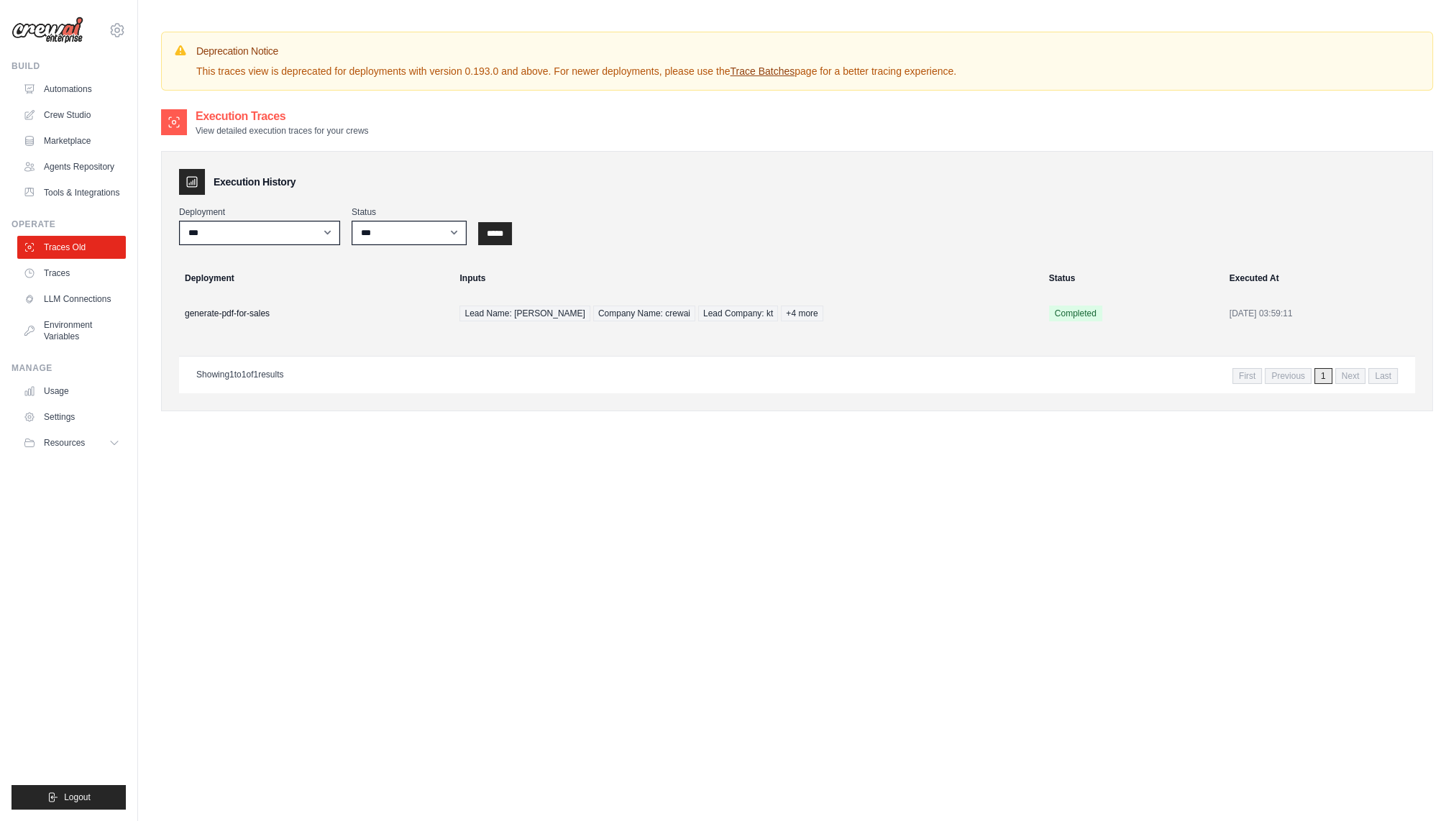
click at [80, 284] on link "Traces" at bounding box center [71, 273] width 108 height 23
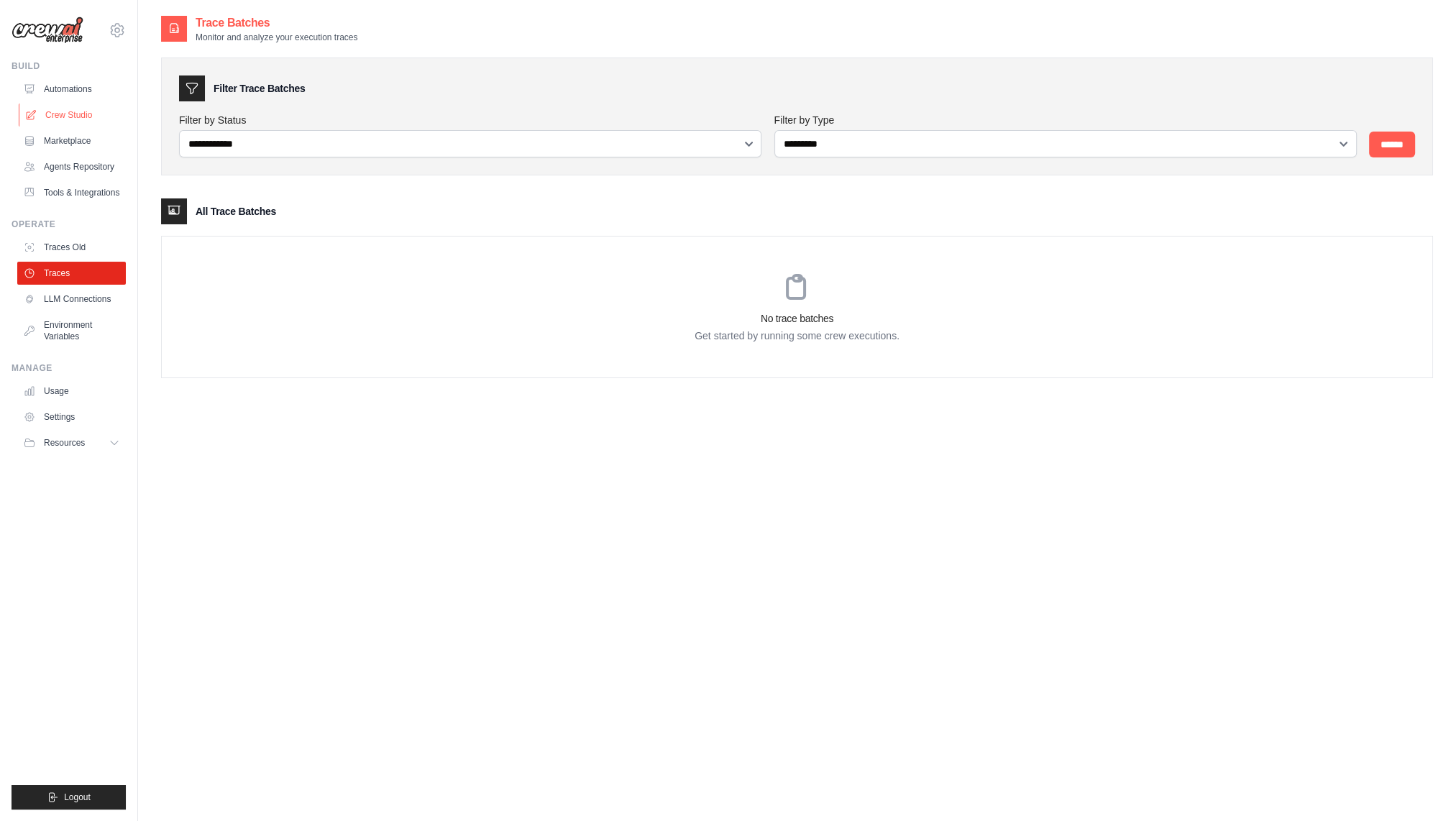
click at [90, 114] on link "Crew Studio" at bounding box center [73, 114] width 108 height 23
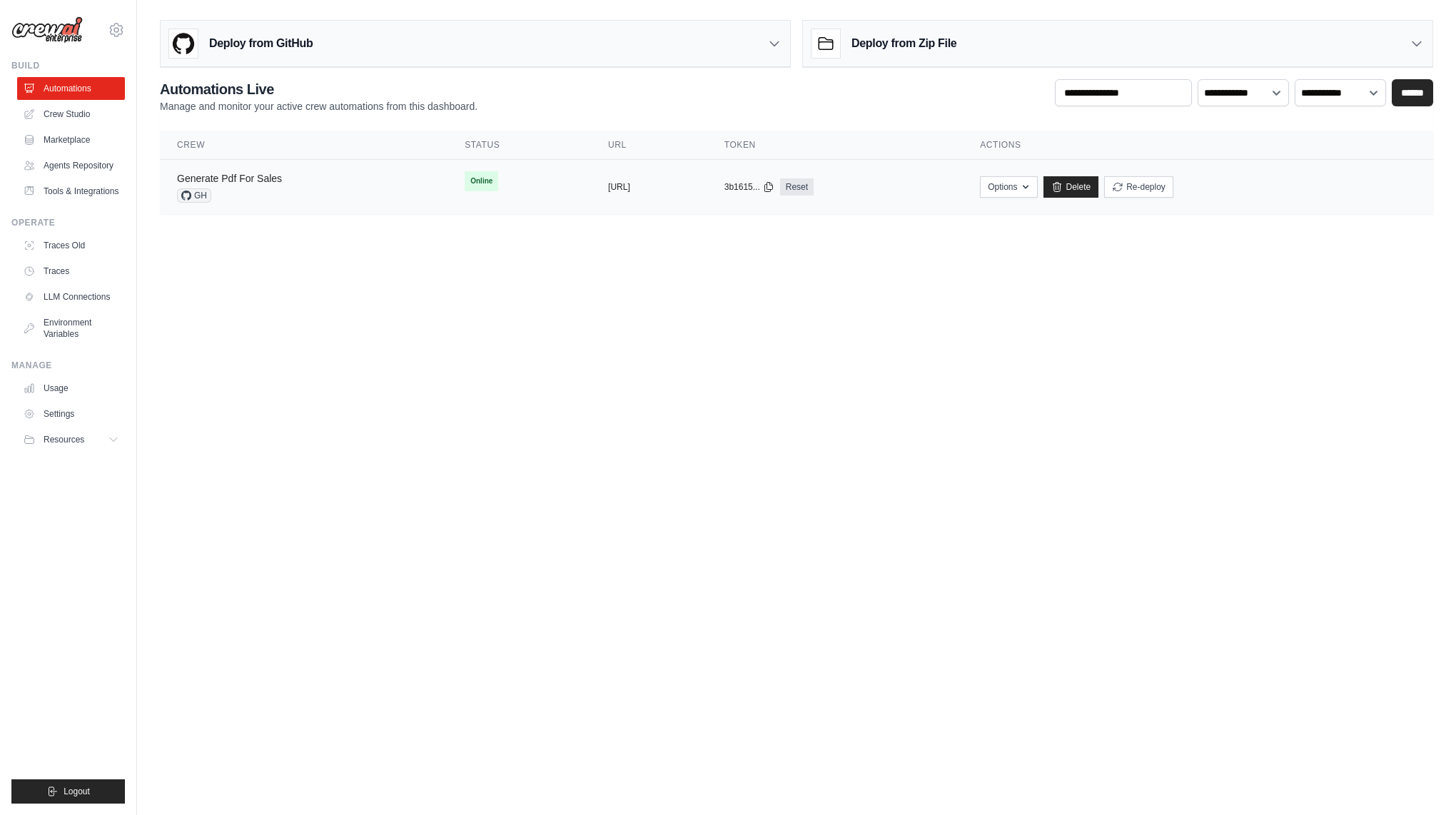
click at [253, 181] on link "Generate Pdf For Sales" at bounding box center [229, 179] width 105 height 12
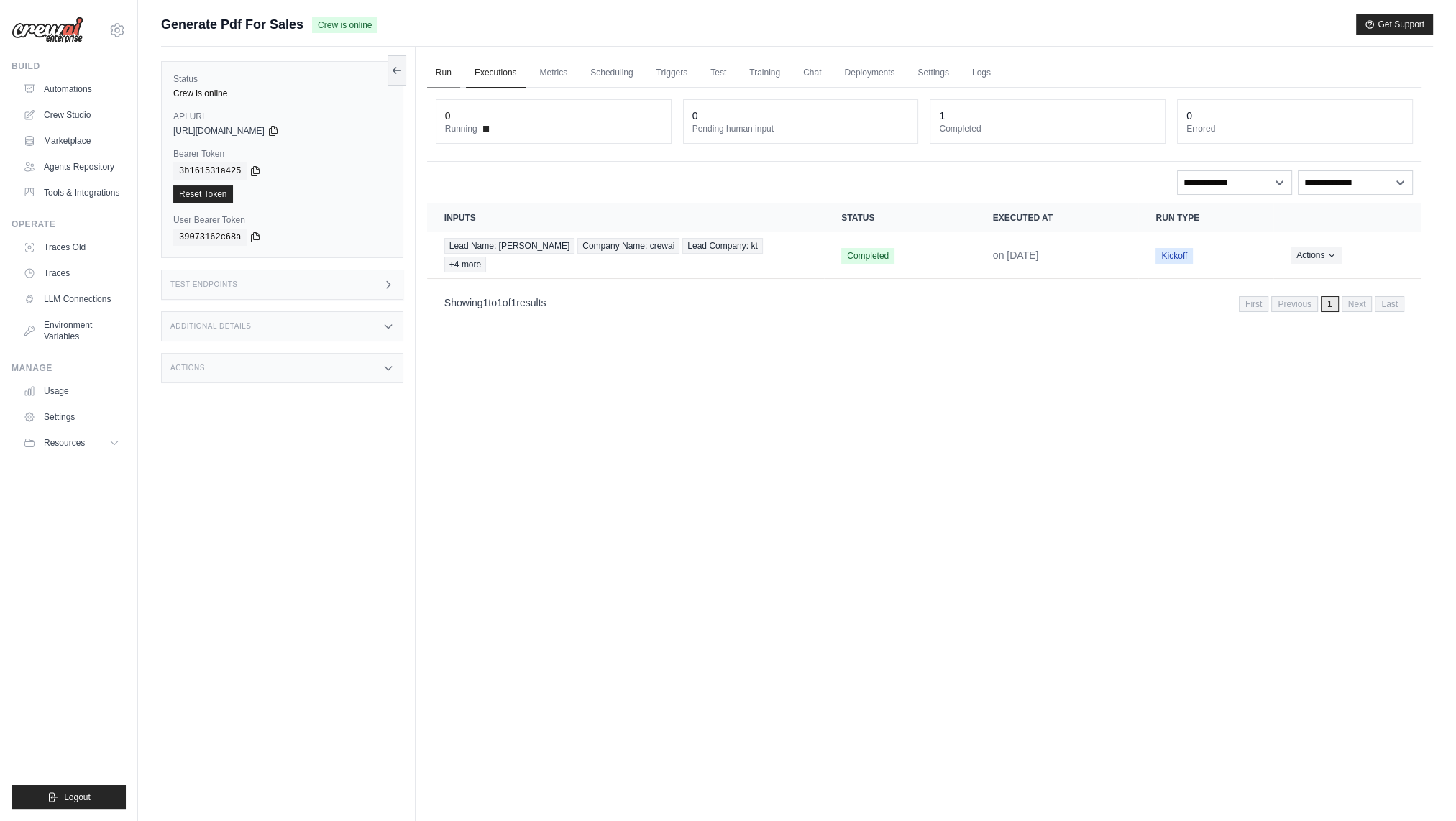
click at [451, 65] on link "Run" at bounding box center [444, 74] width 33 height 30
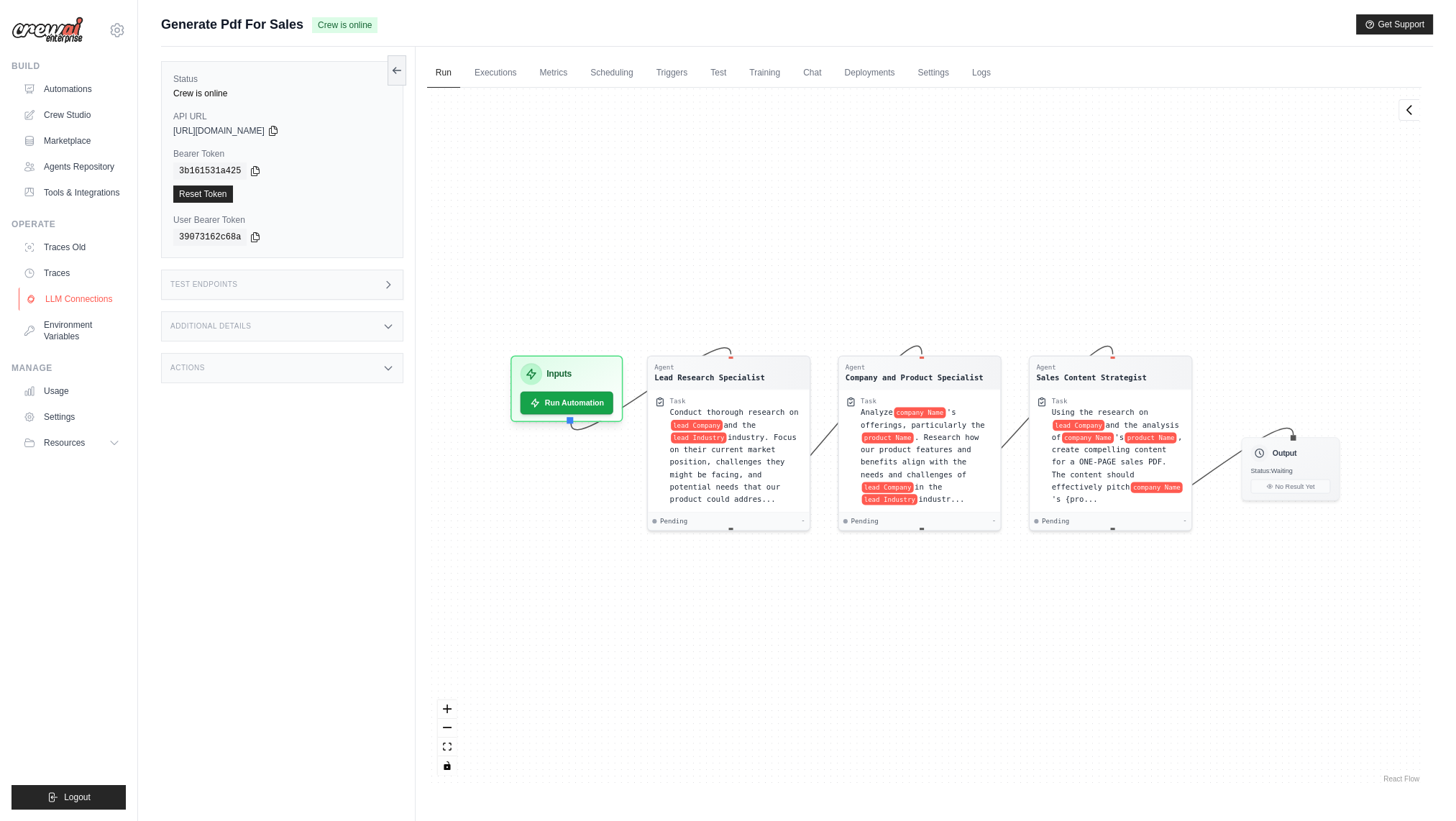
click at [74, 311] on link "LLM Connections" at bounding box center [73, 299] width 108 height 23
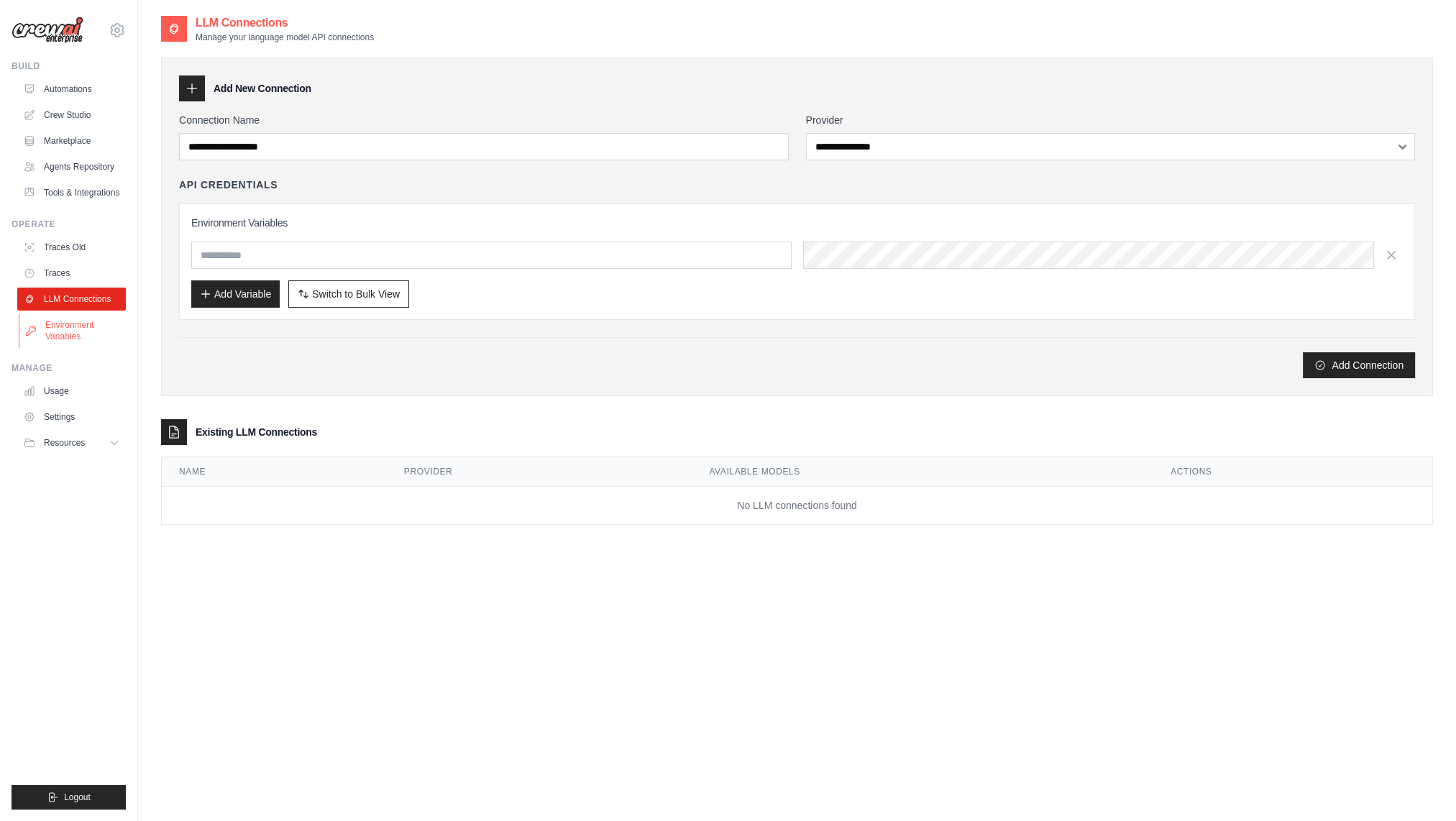
click at [71, 338] on link "Environment Variables" at bounding box center [73, 330] width 108 height 35
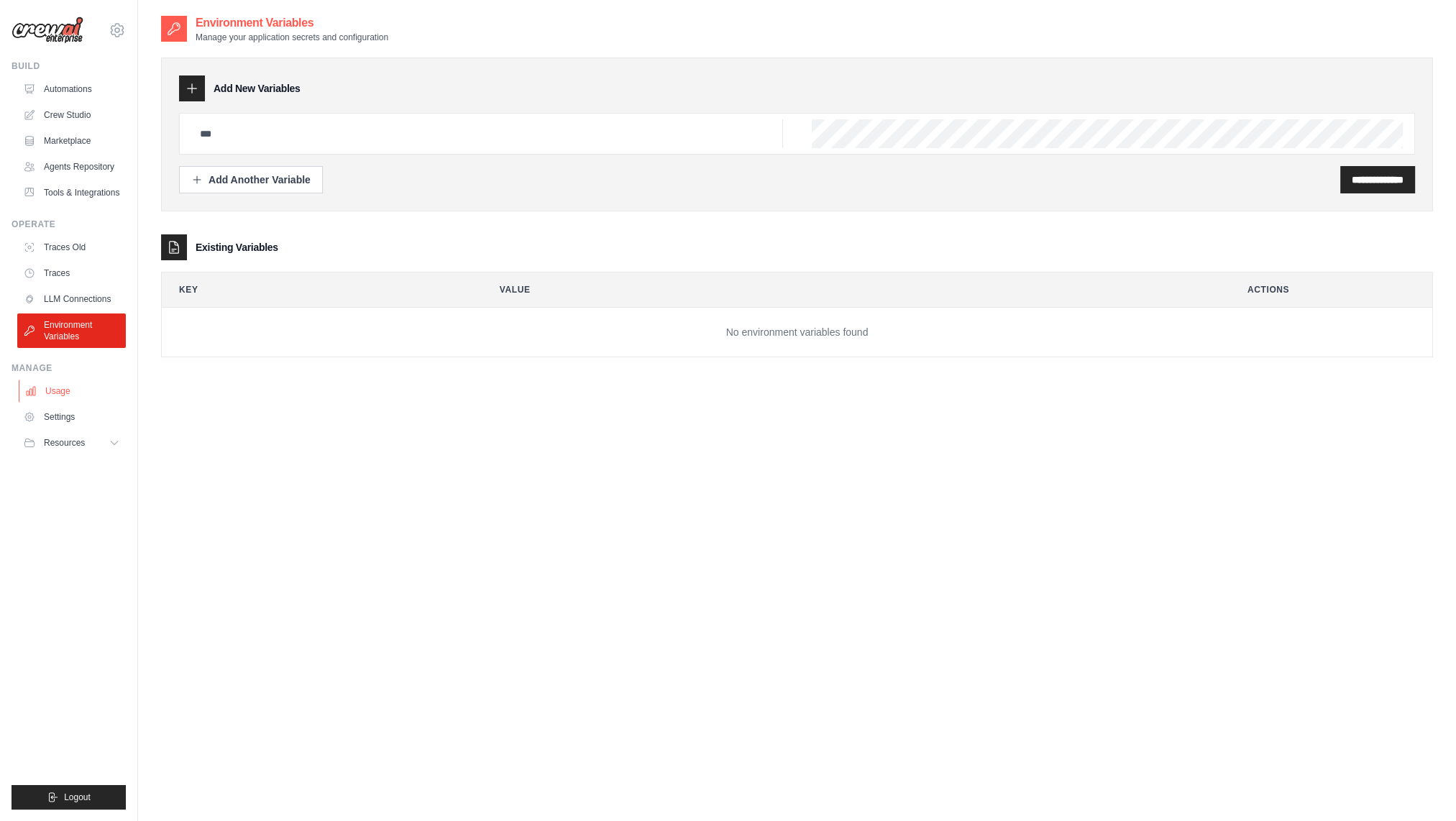
click at [79, 400] on link "Usage" at bounding box center [73, 390] width 108 height 23
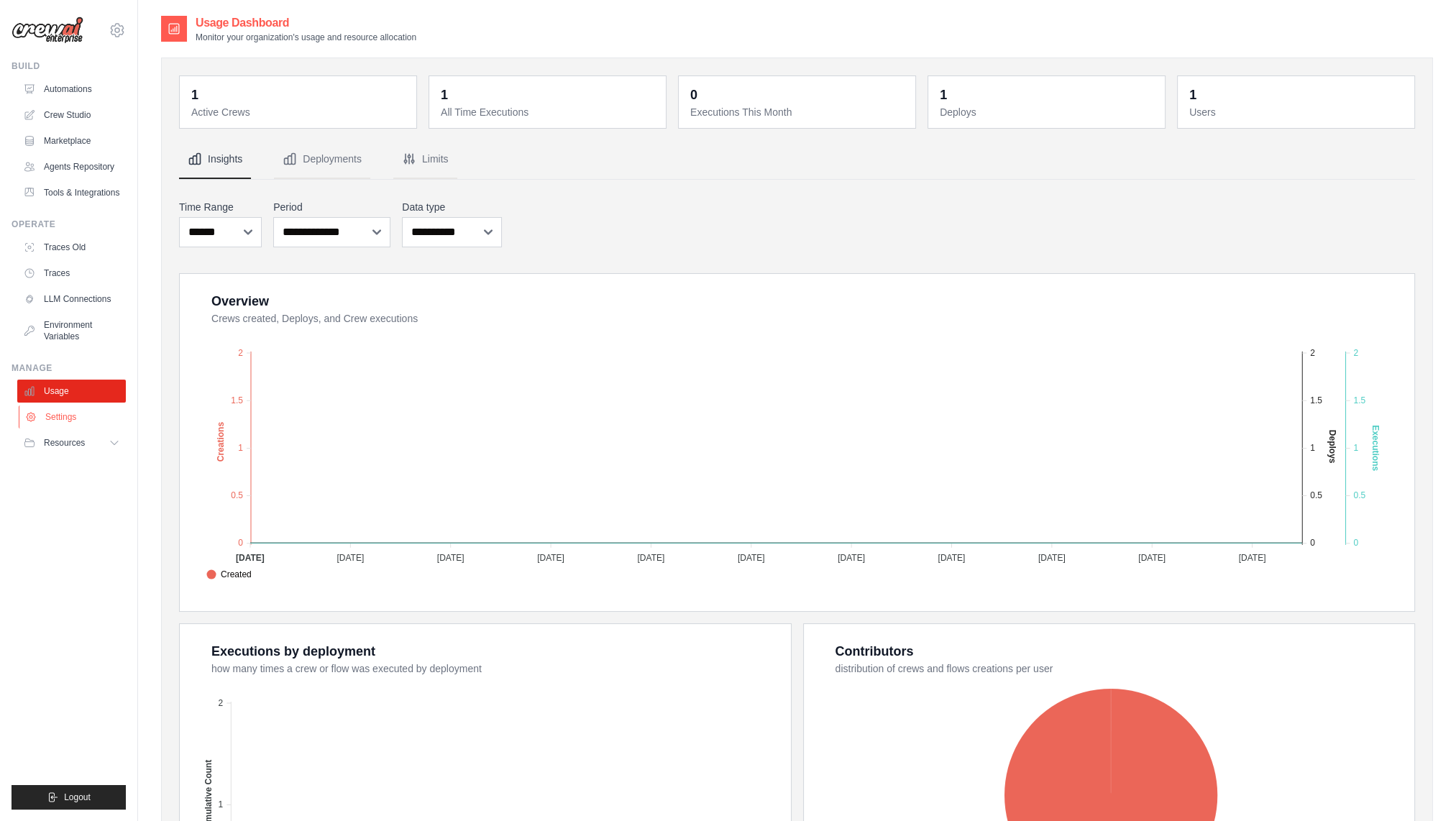
click at [74, 428] on link "Settings" at bounding box center [73, 416] width 108 height 23
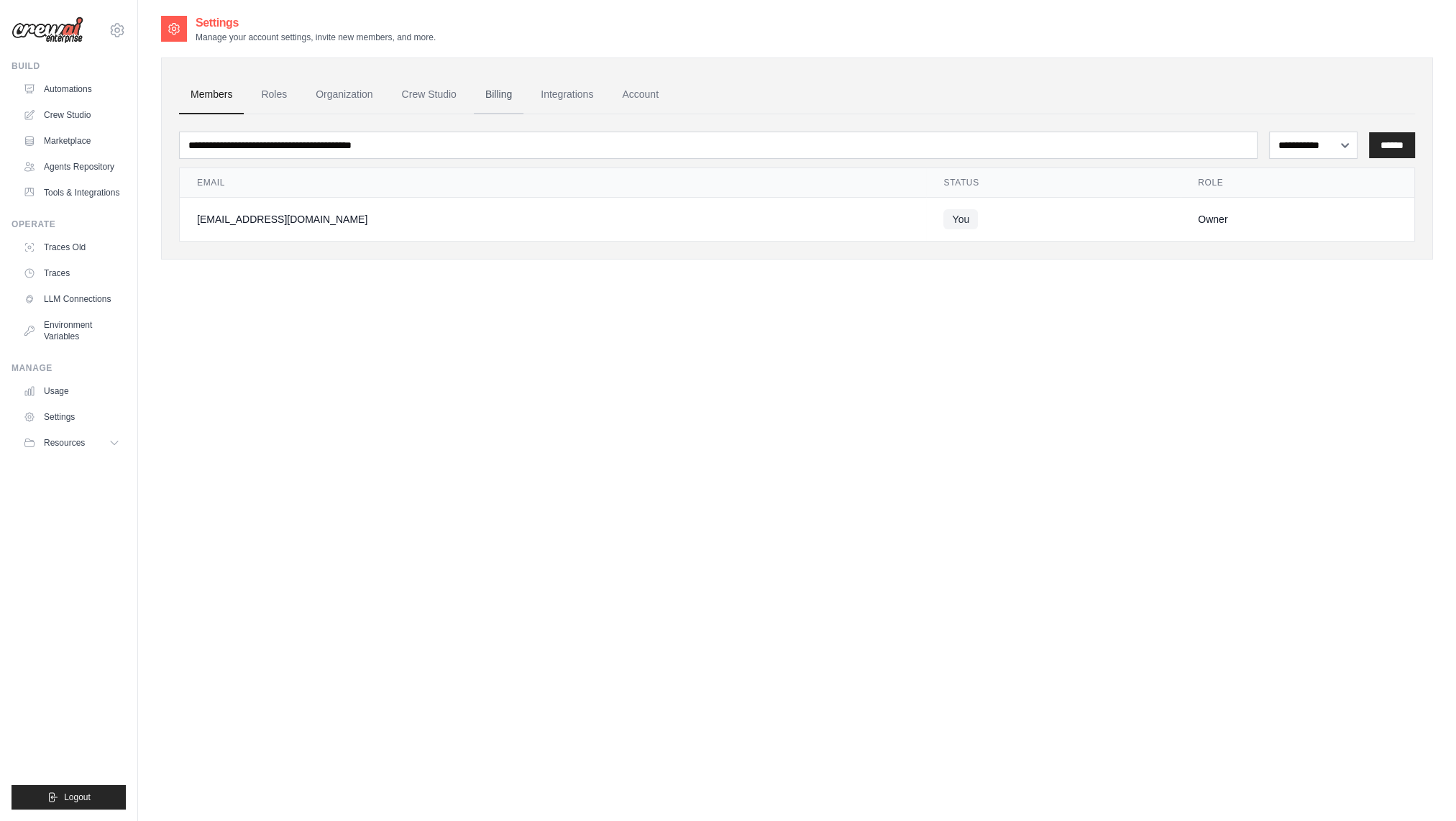
click at [516, 93] on link "Billing" at bounding box center [499, 95] width 50 height 39
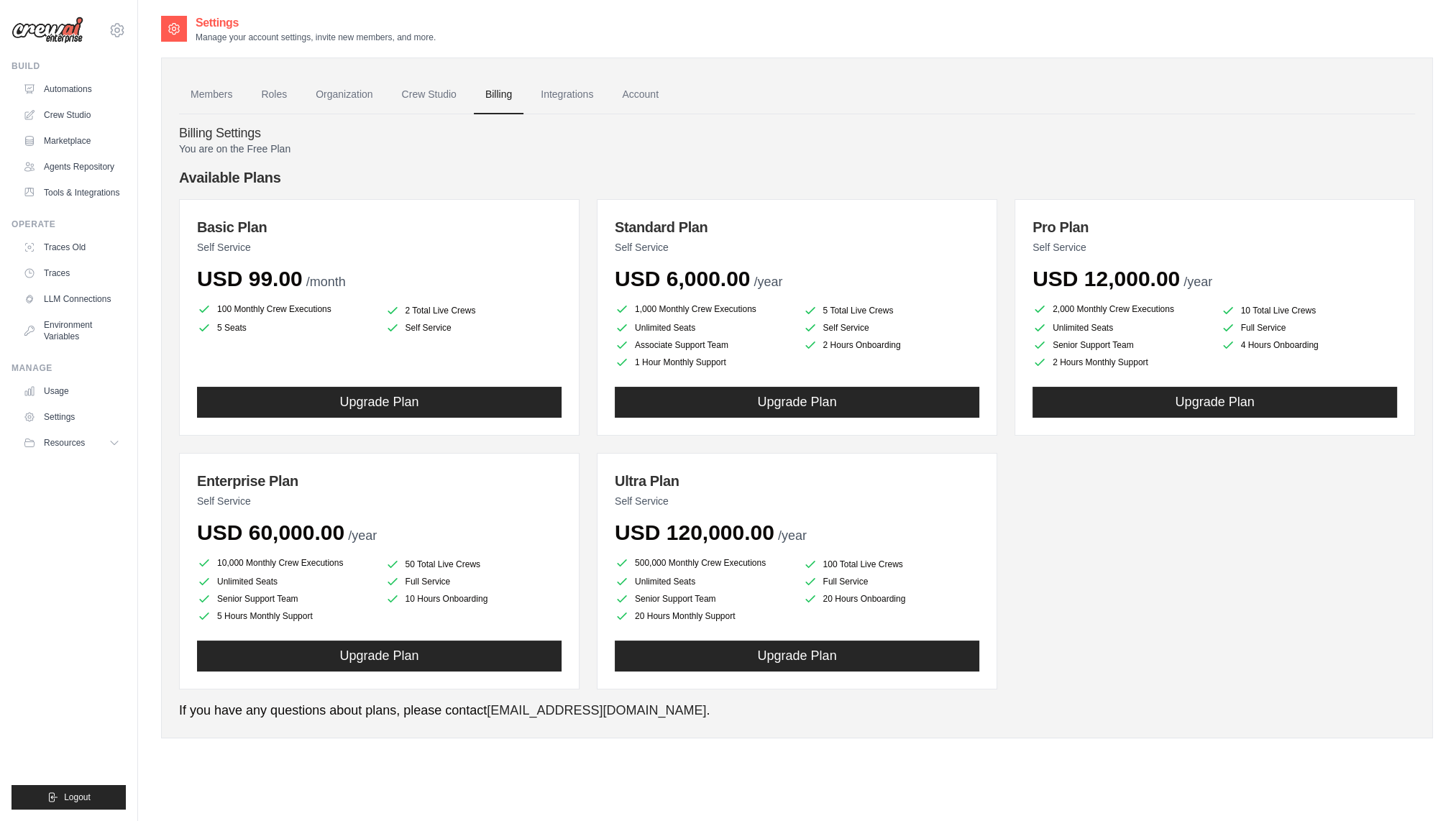
click at [263, 146] on p "You are on the Free Plan" at bounding box center [797, 148] width 1236 height 14
drag, startPoint x: 263, startPoint y: 146, endPoint x: 371, endPoint y: 166, distance: 109.8
click at [371, 166] on div "You are on the Free Plan Available Plans Basic Plan Self Service USD 99.00 /mon…" at bounding box center [797, 431] width 1236 height 579
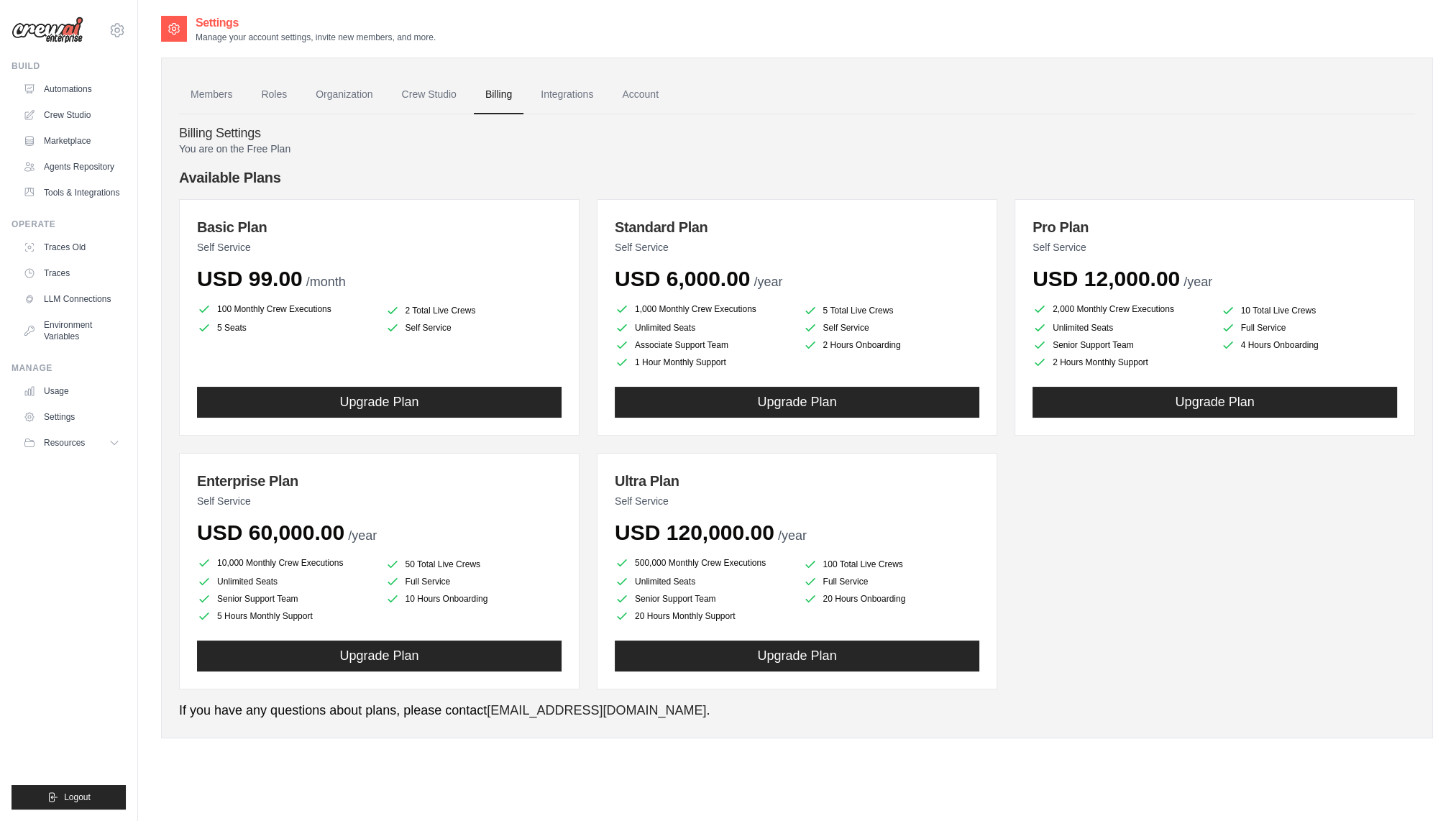
click at [1114, 471] on div "Basic Plan Self Service USD 99.00 /month 100 Monthly Crew Executions 2 Total Li…" at bounding box center [797, 444] width 1236 height 490
click at [442, 91] on link "Crew Studio" at bounding box center [429, 95] width 78 height 39
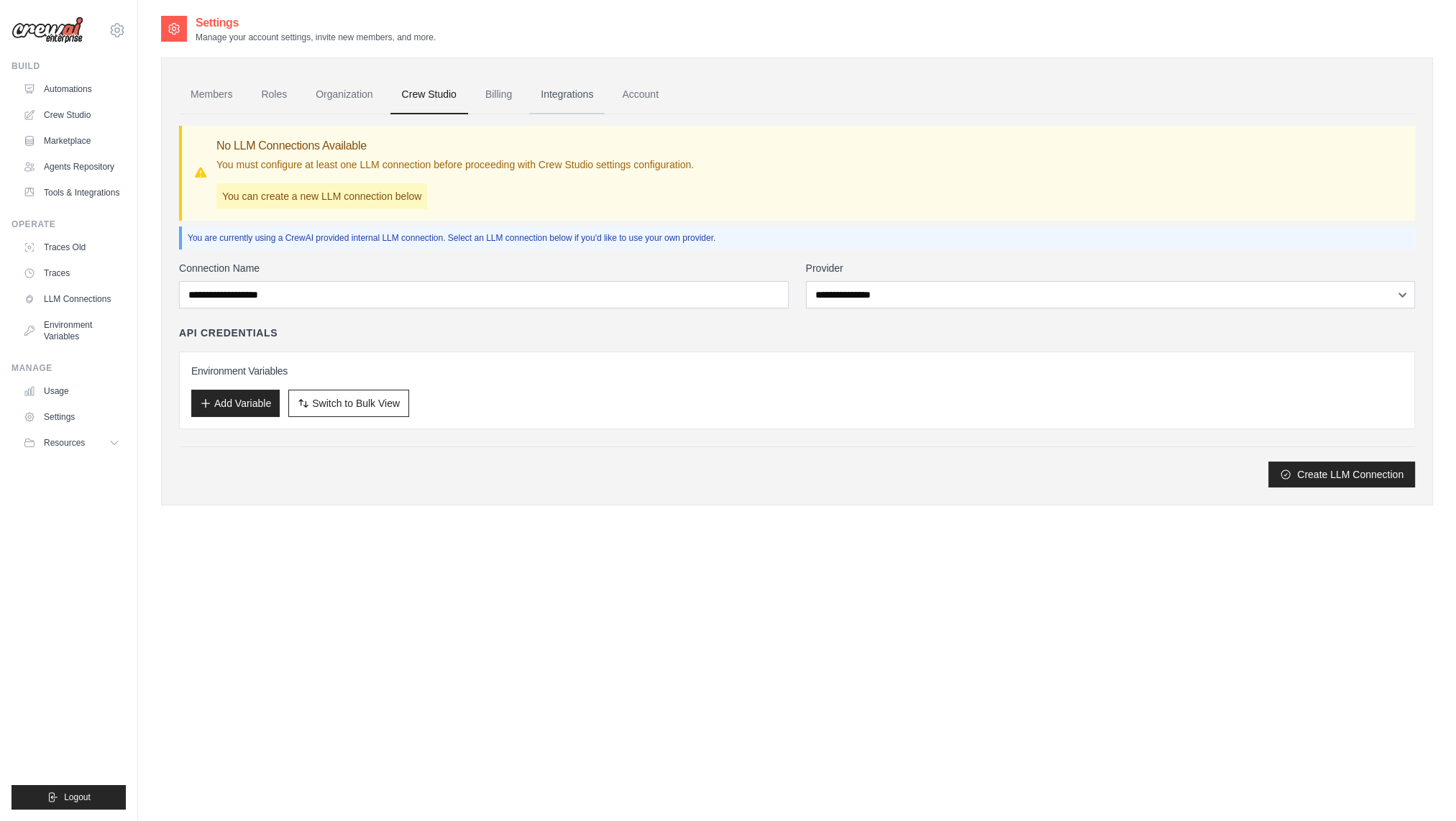
click at [590, 91] on link "Integrations" at bounding box center [566, 95] width 75 height 39
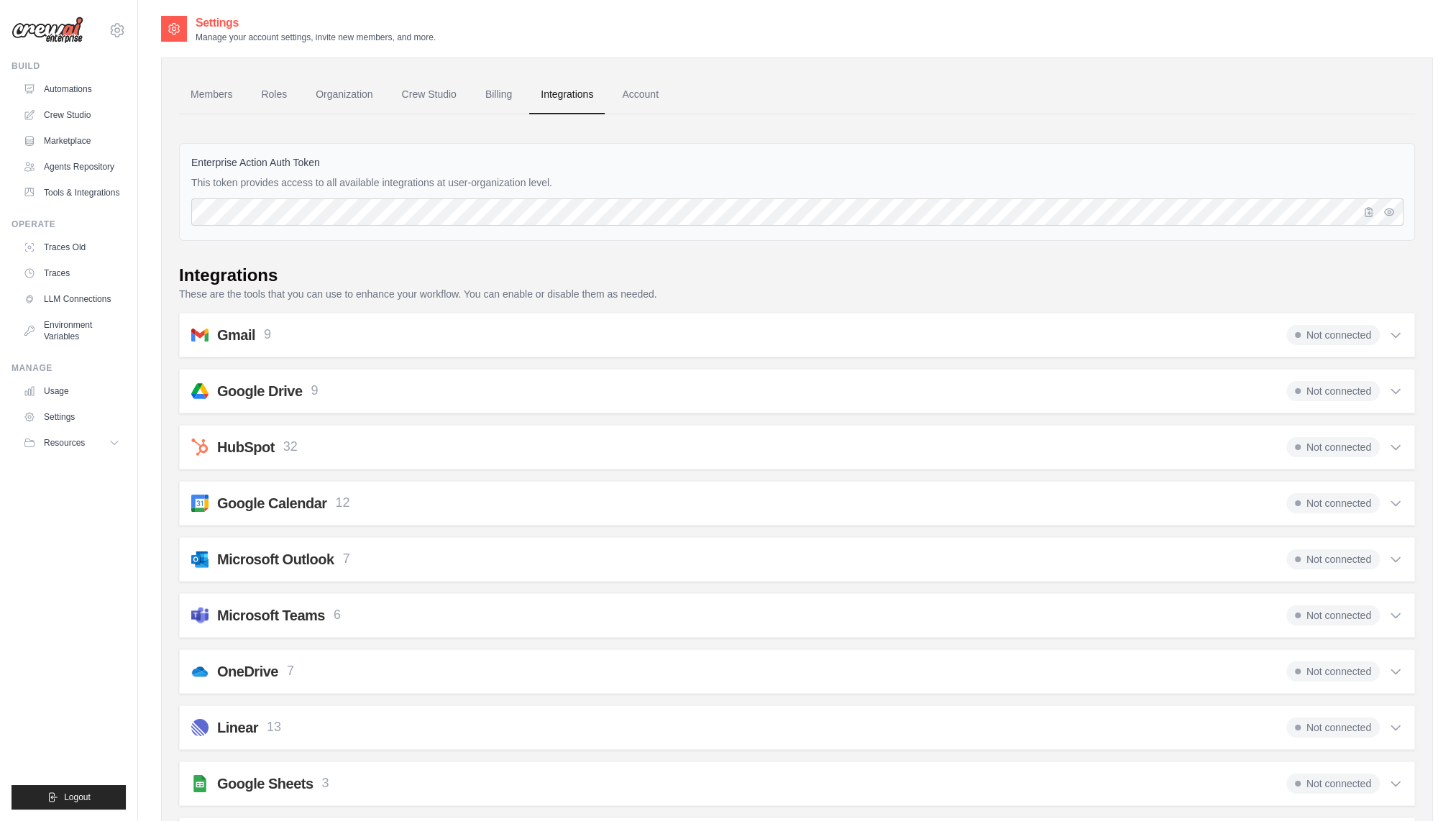
click at [660, 97] on link "Account" at bounding box center [640, 95] width 60 height 39
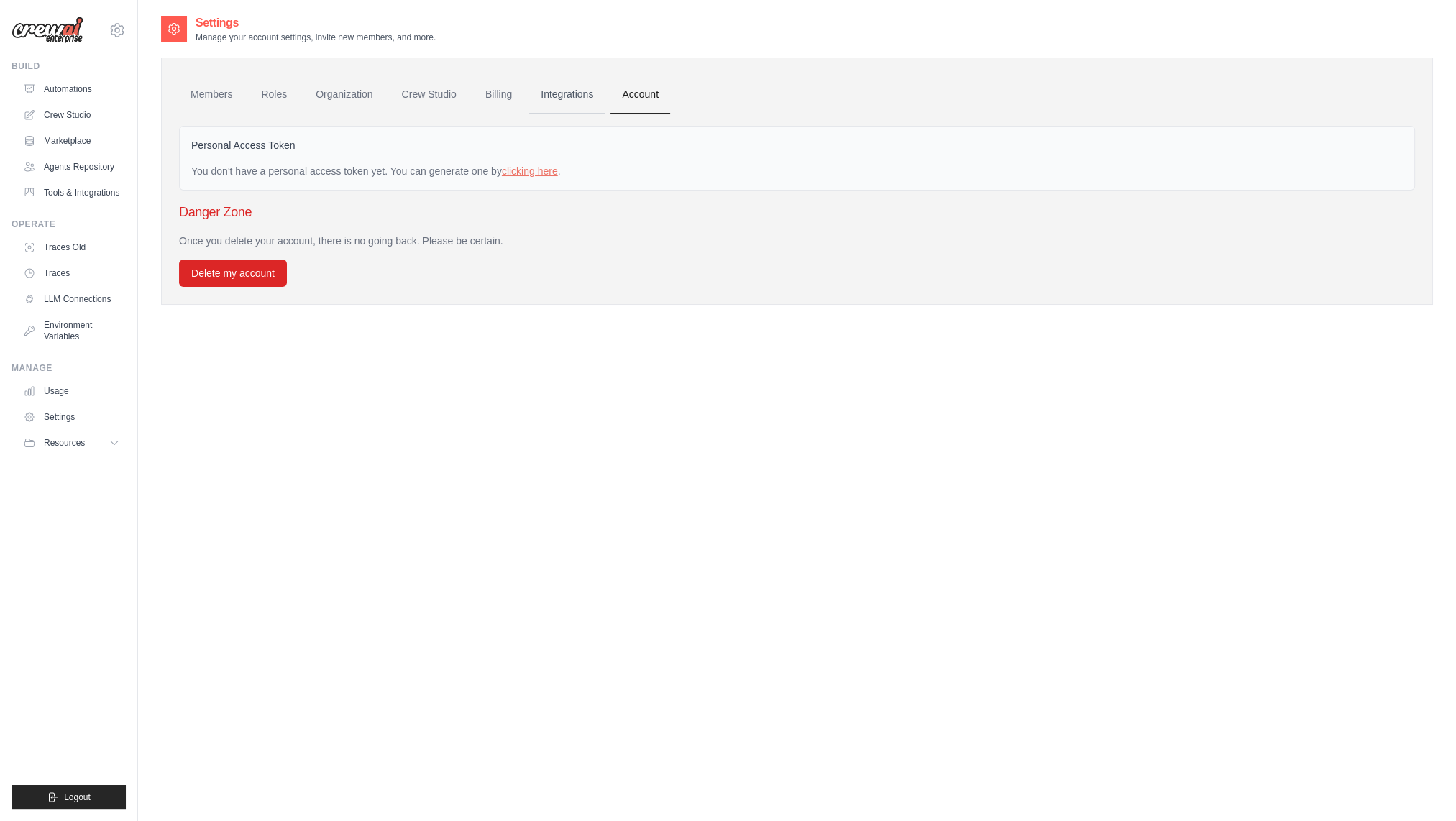
click at [571, 96] on link "Integrations" at bounding box center [566, 95] width 75 height 39
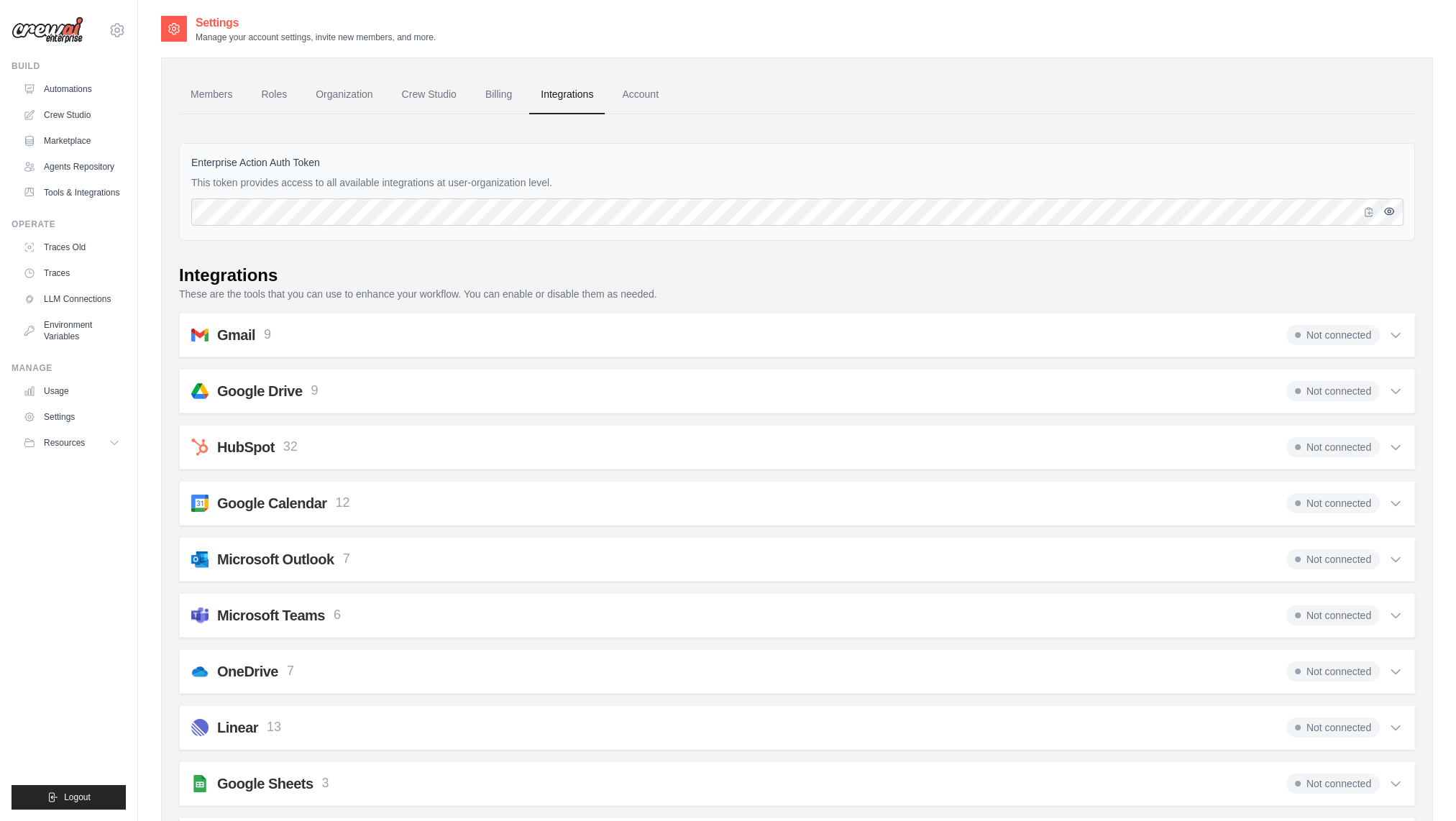
click at [1390, 212] on icon "button" at bounding box center [1389, 212] width 12 height 12
click at [654, 98] on link "Account" at bounding box center [640, 95] width 60 height 39
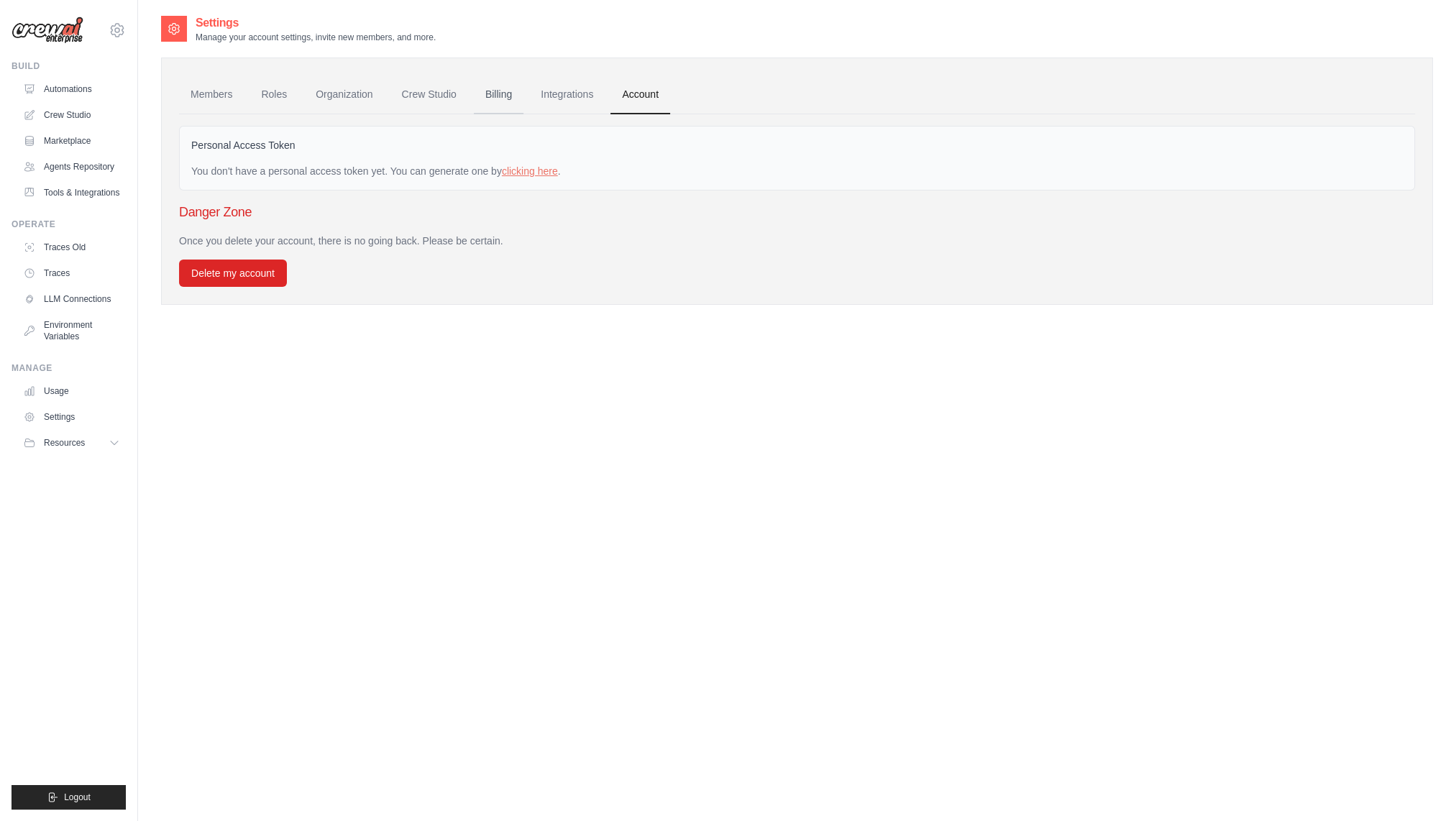
click at [522, 85] on link "Billing" at bounding box center [499, 95] width 50 height 39
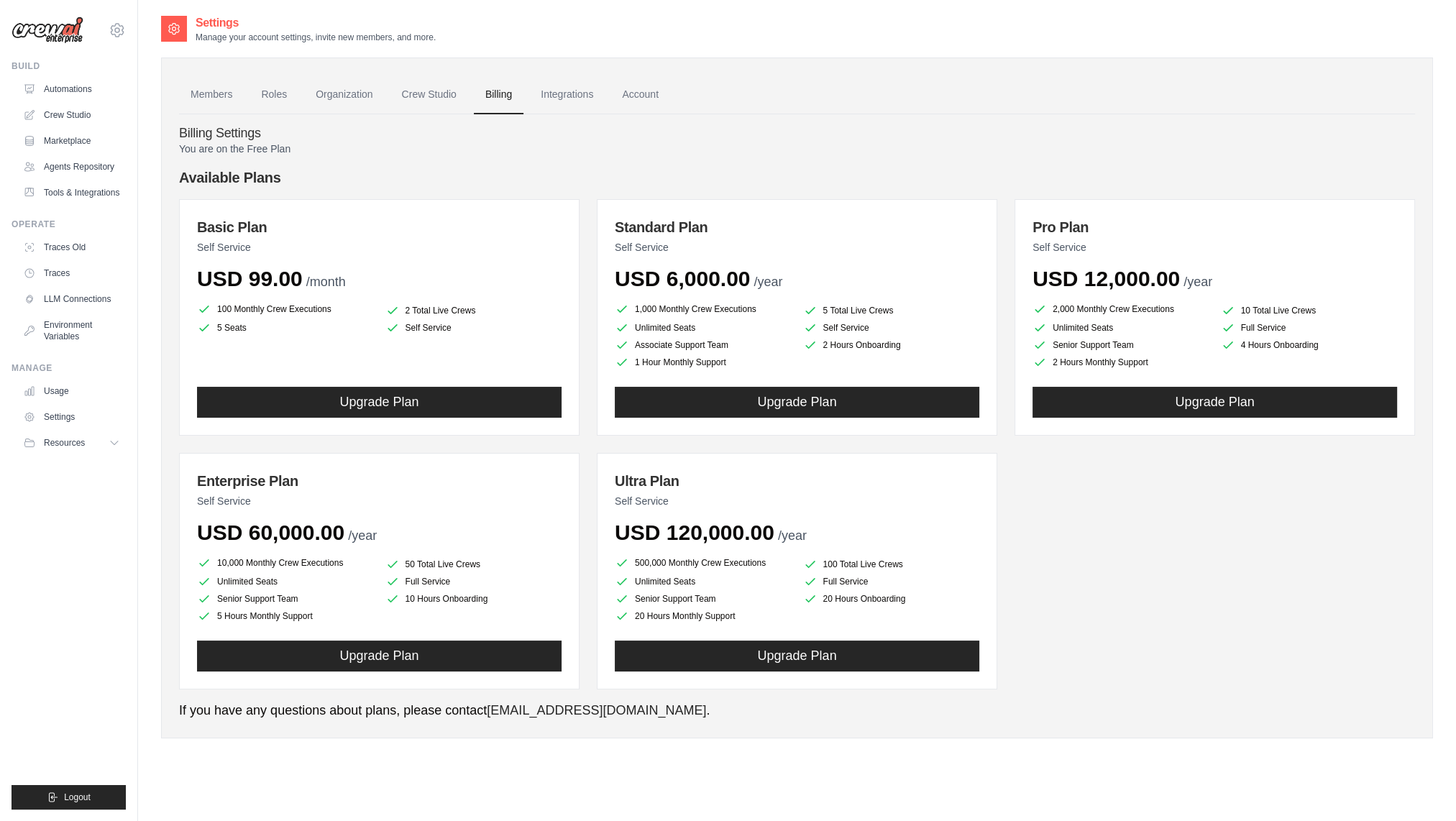
click at [584, 440] on div "Basic Plan Self Service USD 99.00 /month 100 Monthly Crew Executions 2 Total Li…" at bounding box center [797, 444] width 1236 height 490
click at [416, 399] on button "Upgrade Plan" at bounding box center [379, 401] width 365 height 31
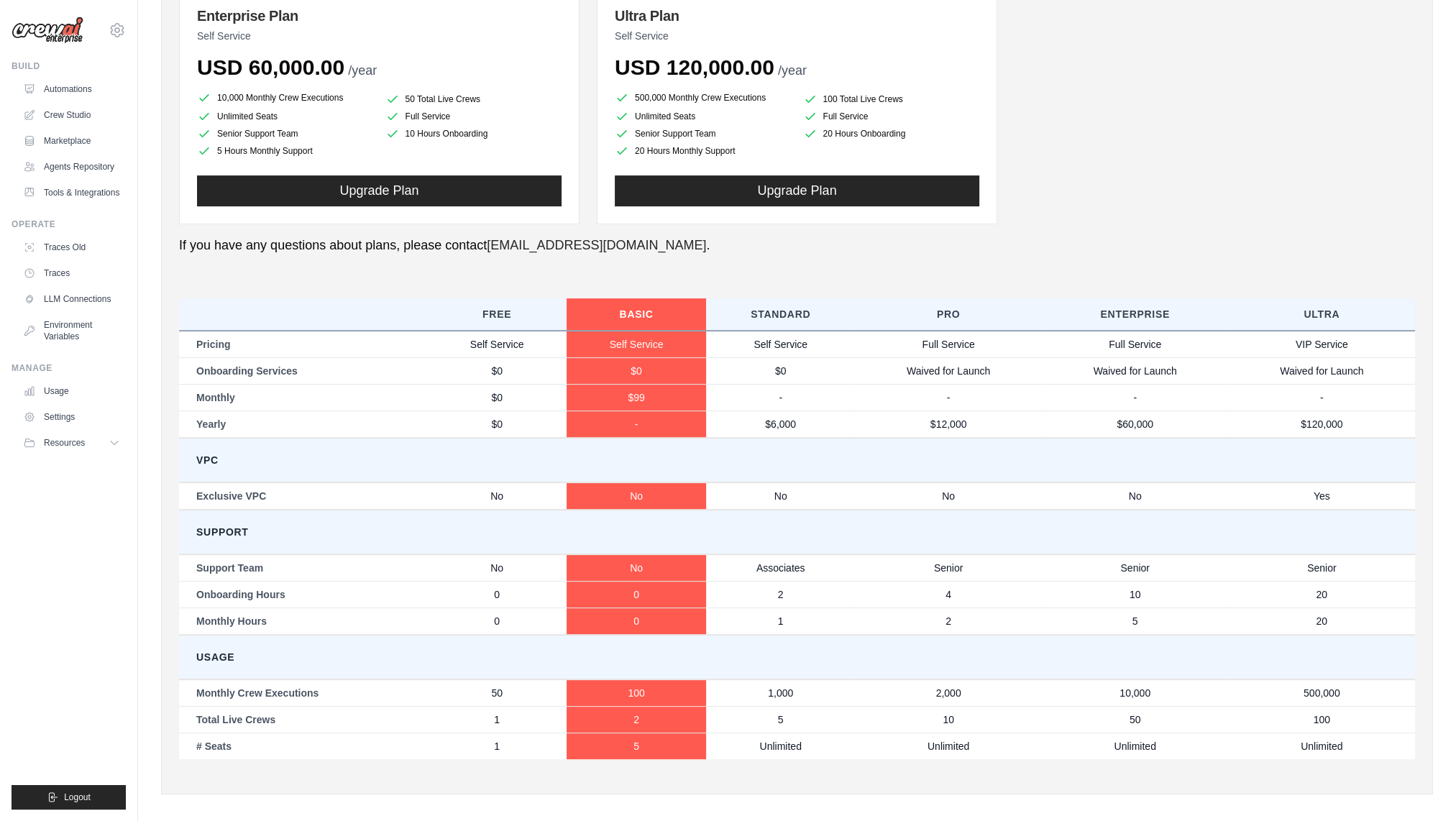
scroll to position [473, 0]
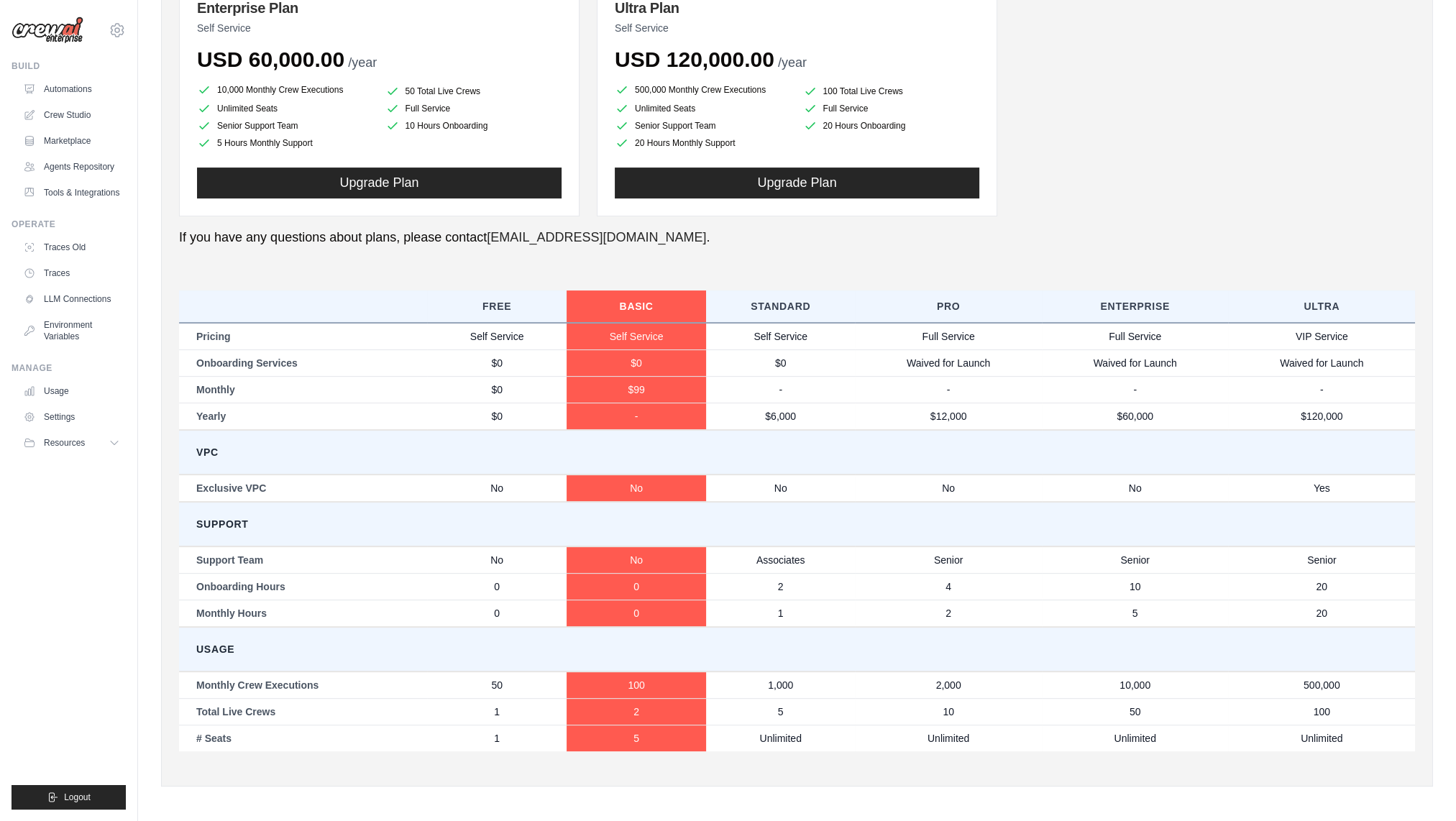
click at [510, 339] on td "Self Service" at bounding box center [497, 336] width 140 height 27
click at [529, 422] on td "$0" at bounding box center [497, 416] width 140 height 27
click at [520, 685] on td "50" at bounding box center [497, 685] width 140 height 27
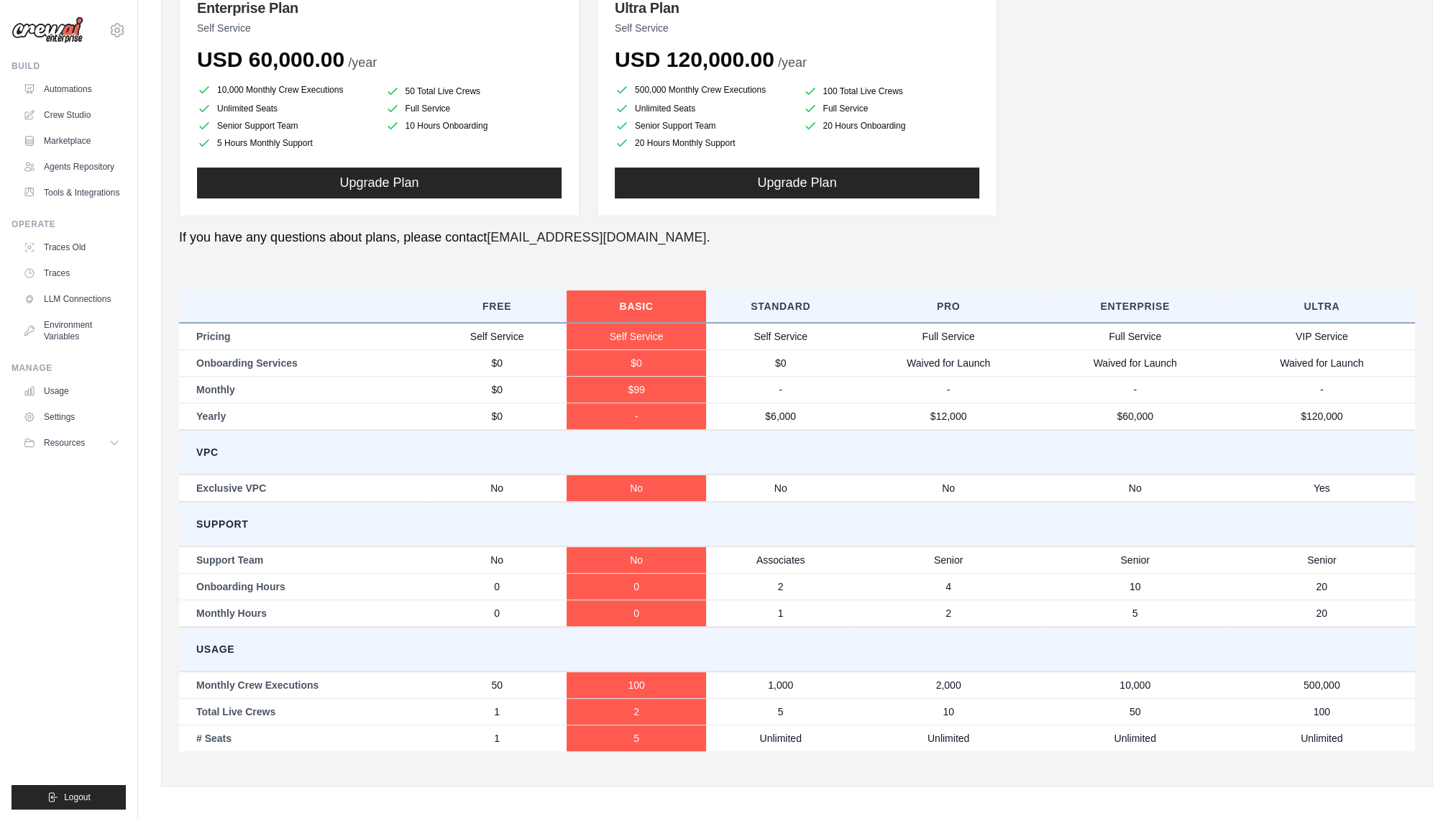
click at [520, 685] on td "50" at bounding box center [497, 685] width 140 height 27
drag, startPoint x: 520, startPoint y: 685, endPoint x: 527, endPoint y: 719, distance: 34.7
click at [527, 719] on td "1" at bounding box center [497, 711] width 140 height 26
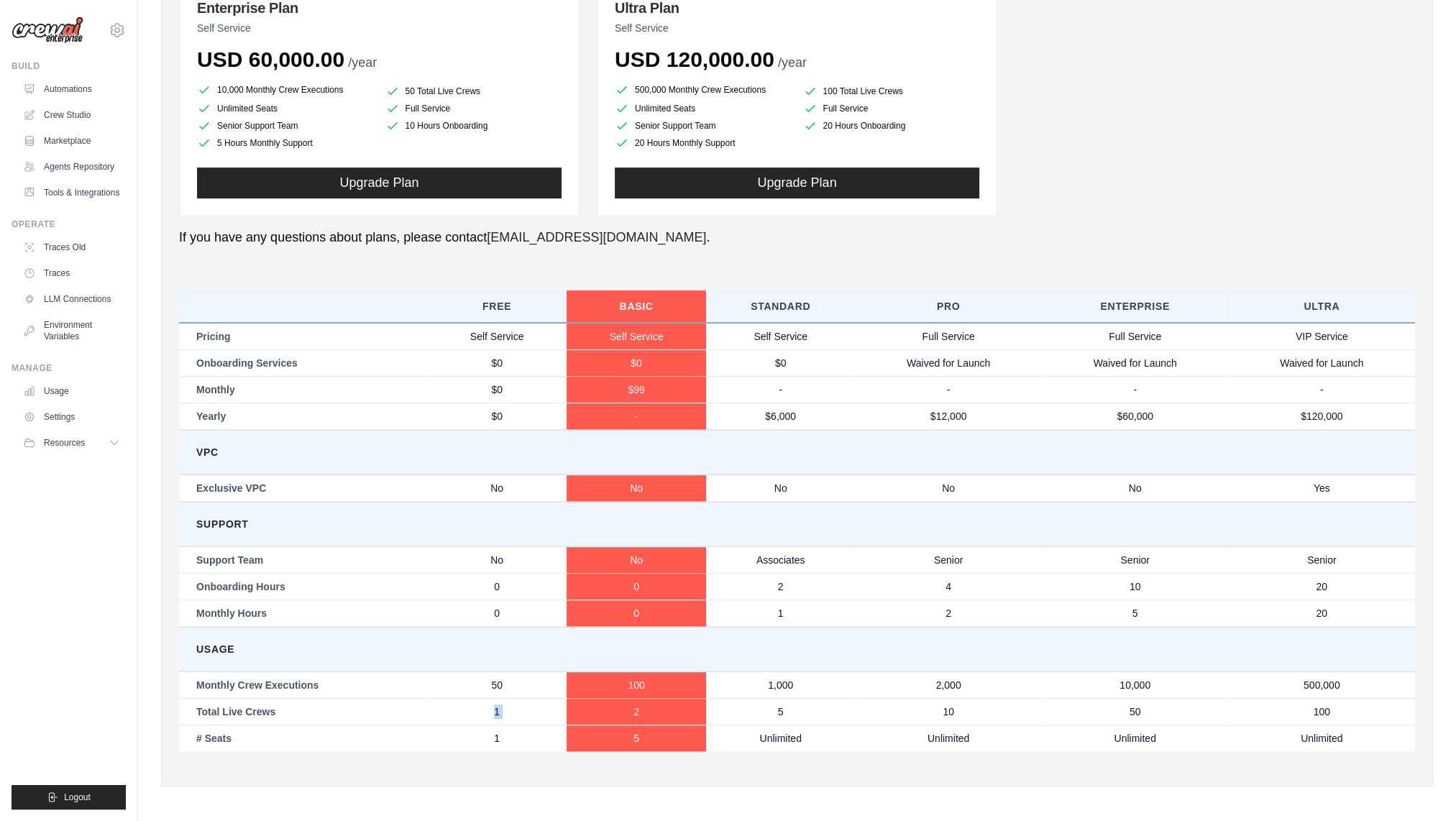
click at [527, 719] on td "1" at bounding box center [497, 711] width 140 height 26
drag, startPoint x: 527, startPoint y: 719, endPoint x: 521, endPoint y: 751, distance: 32.6
click at [521, 751] on div "Free Basic Standard Pro Enterprise Ultra Pricing Self Service Self Service Self…" at bounding box center [797, 525] width 1236 height 487
click at [521, 750] on div "Free Basic Standard Pro Enterprise Ultra Pricing Self Service Self Service Self…" at bounding box center [797, 525] width 1236 height 487
click at [522, 737] on td "1" at bounding box center [497, 737] width 140 height 26
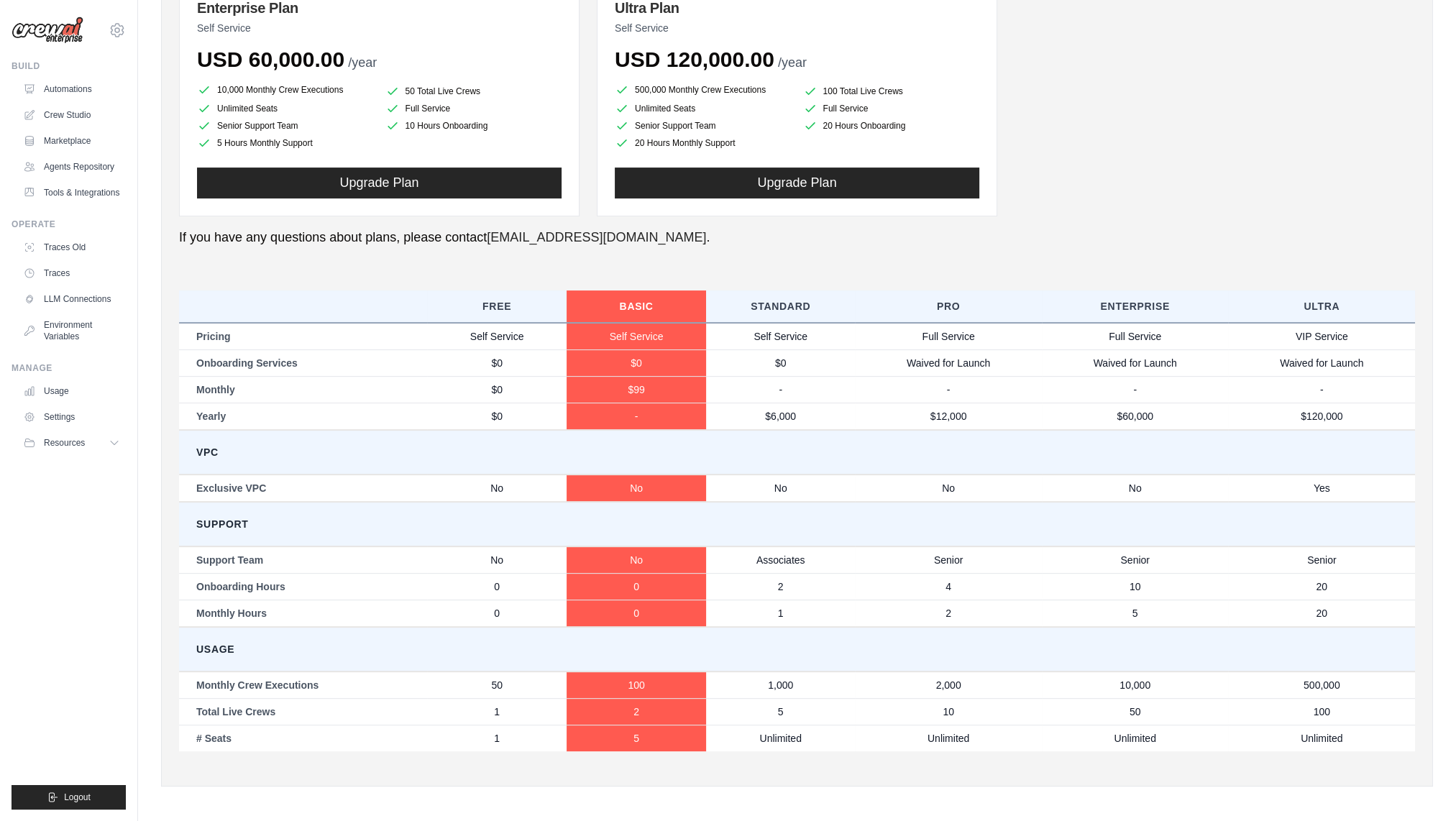
click at [522, 737] on td "1" at bounding box center [497, 737] width 140 height 26
click at [519, 739] on td "1" at bounding box center [497, 737] width 140 height 26
click at [531, 725] on td "1" at bounding box center [497, 737] width 140 height 26
click at [518, 383] on td "$0" at bounding box center [497, 388] width 140 height 26
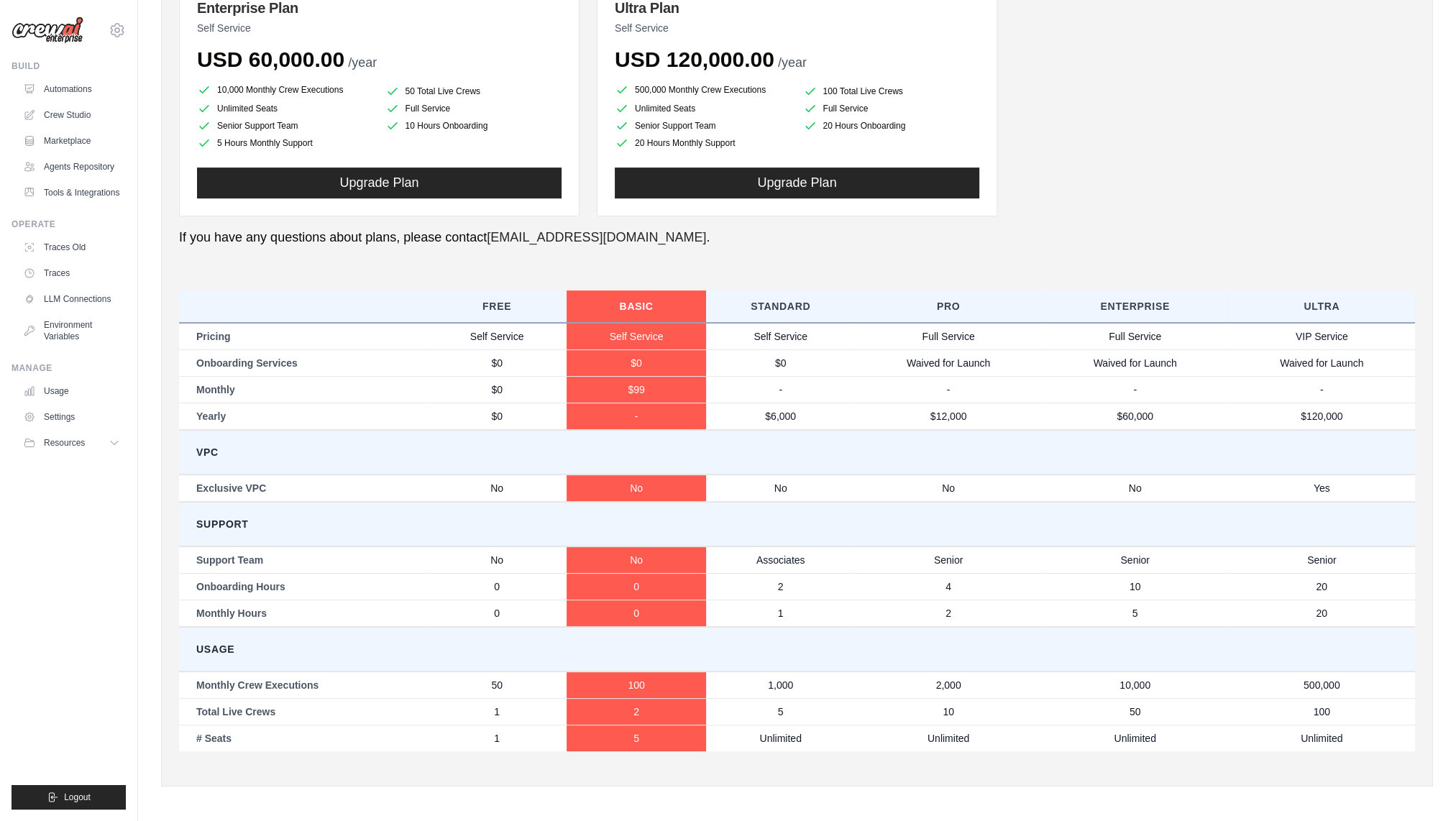
click at [461, 538] on td "Support" at bounding box center [797, 524] width 1236 height 45
click at [554, 510] on td "Support" at bounding box center [797, 524] width 1236 height 45
click at [615, 479] on td "No" at bounding box center [636, 488] width 140 height 27
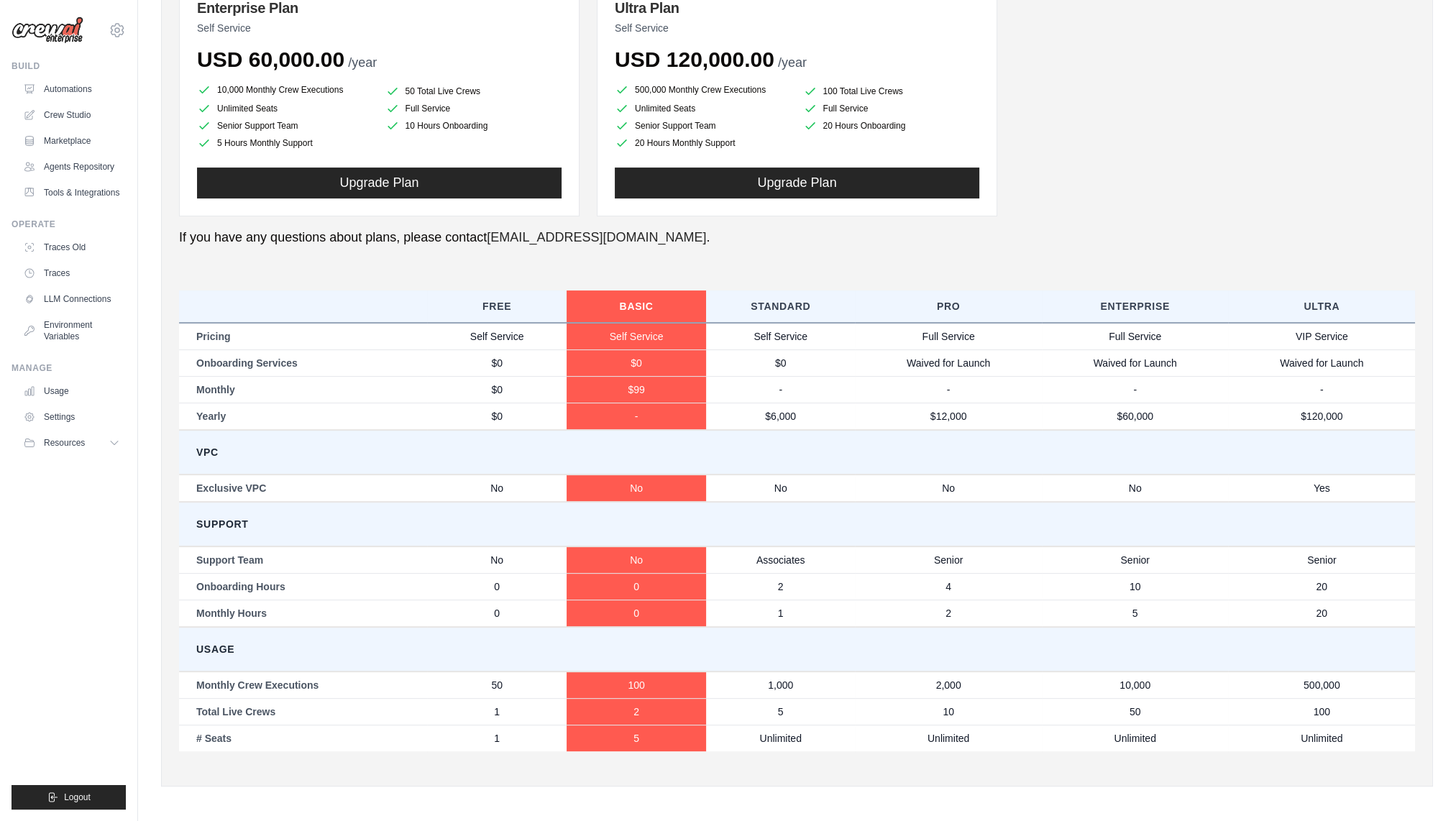
drag, startPoint x: 615, startPoint y: 479, endPoint x: 599, endPoint y: 518, distance: 42.2
click at [599, 518] on td "Support" at bounding box center [797, 524] width 1236 height 45
click at [931, 332] on td "Full Service" at bounding box center [948, 336] width 187 height 27
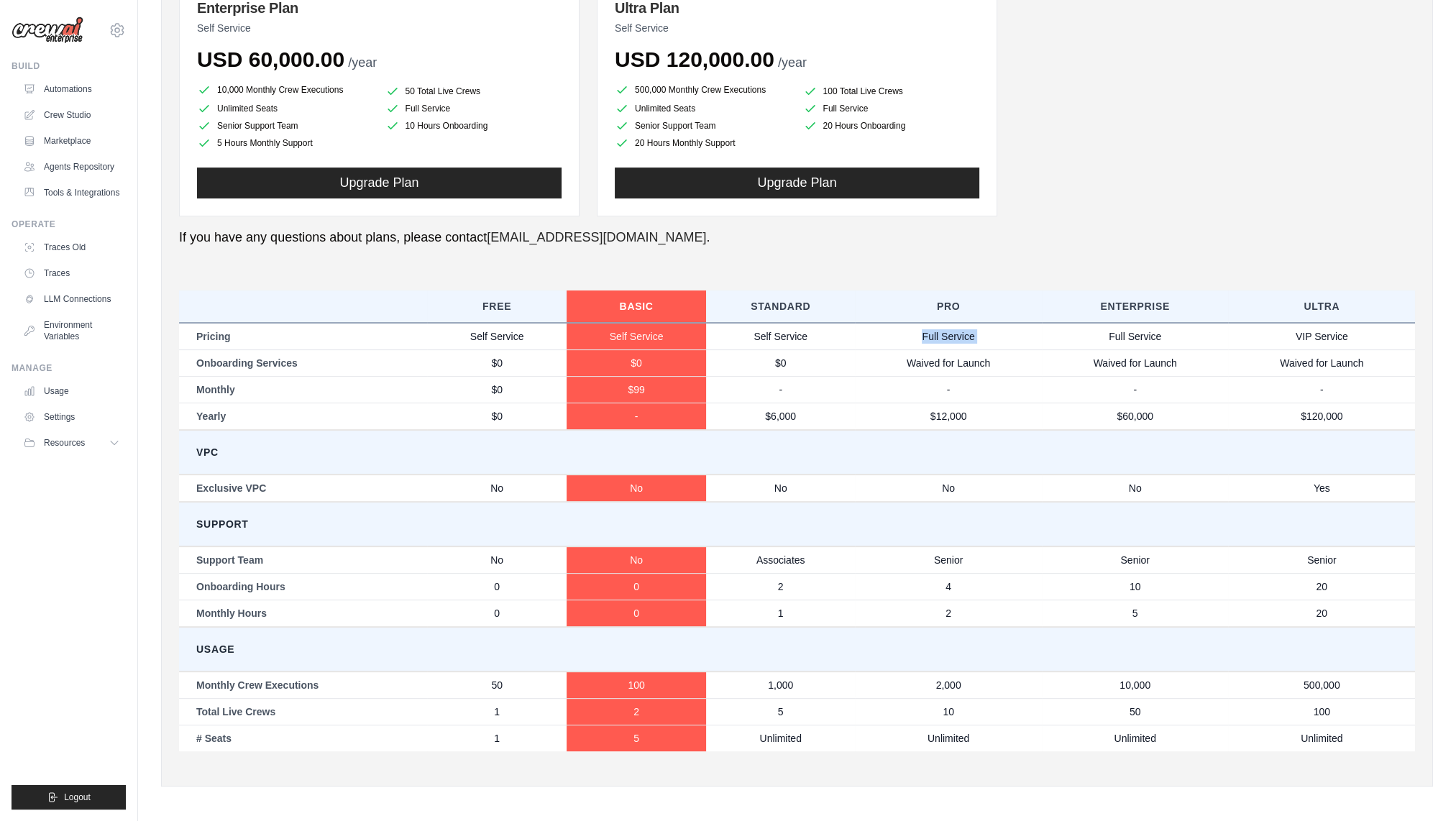
drag, startPoint x: 931, startPoint y: 332, endPoint x: 924, endPoint y: 344, distance: 13.9
click at [924, 344] on td "Full Service" at bounding box center [948, 336] width 187 height 27
click at [922, 335] on td "Full Service" at bounding box center [948, 336] width 187 height 27
click at [920, 335] on td "Full Service" at bounding box center [948, 336] width 187 height 27
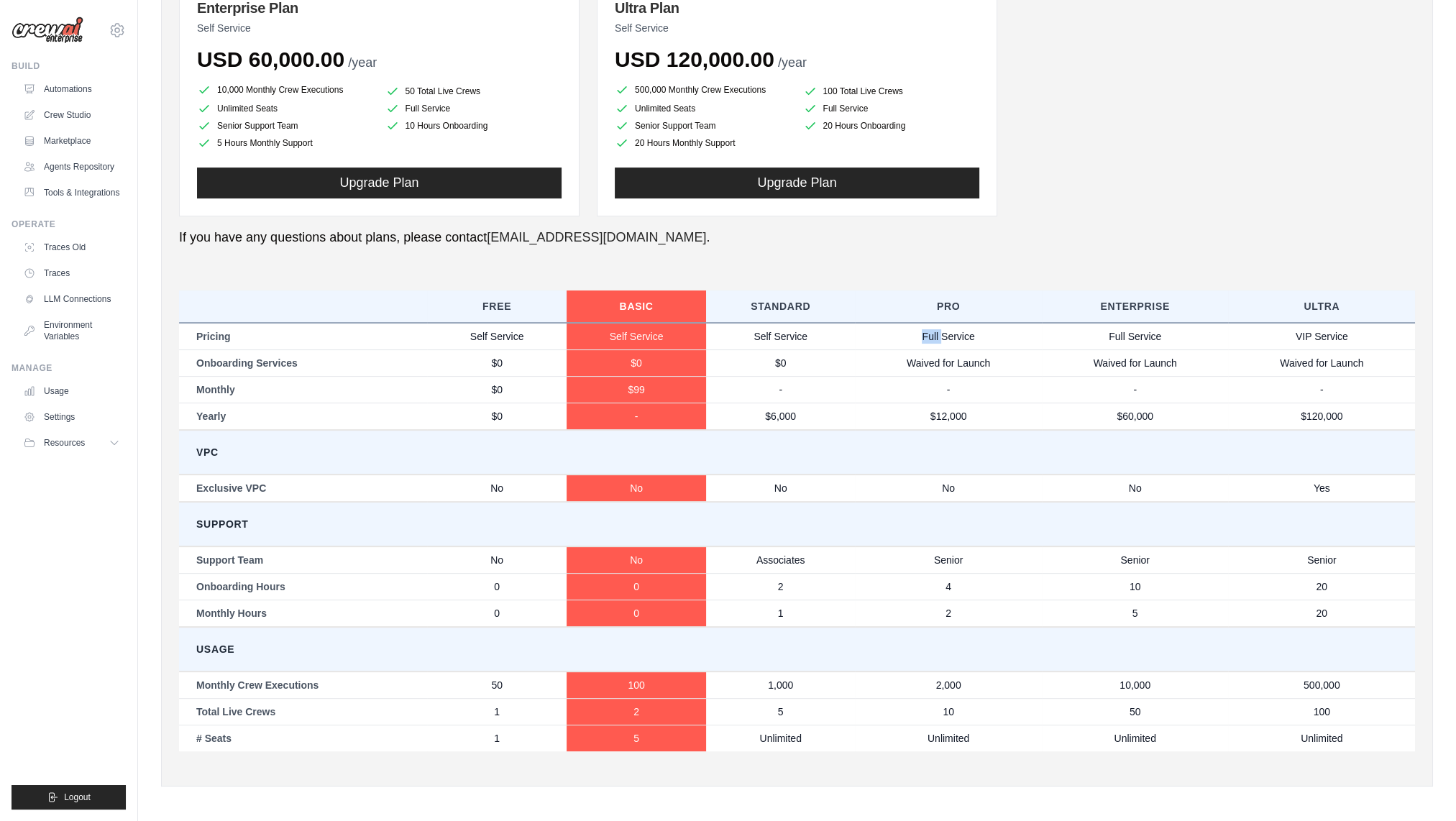
click at [924, 338] on td "Full Service" at bounding box center [948, 336] width 187 height 27
click at [926, 358] on td "Waived for Launch" at bounding box center [948, 362] width 187 height 26
click at [935, 366] on td "Waived for Launch" at bounding box center [948, 362] width 187 height 26
click at [937, 366] on td "Waived for Launch" at bounding box center [948, 362] width 187 height 26
click at [202, 450] on td "VPC" at bounding box center [797, 452] width 1236 height 45
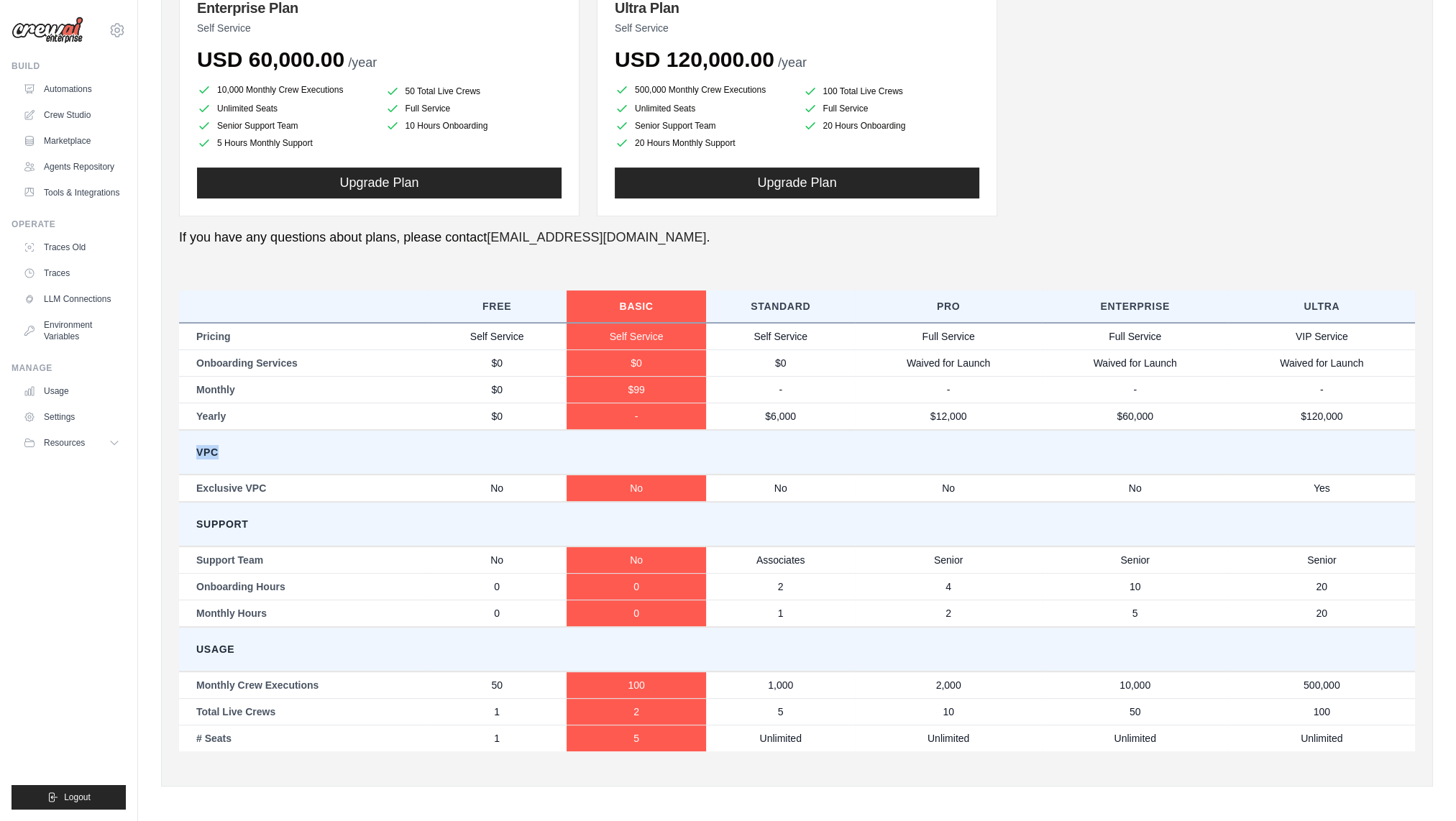
click at [202, 450] on td "VPC" at bounding box center [797, 452] width 1236 height 45
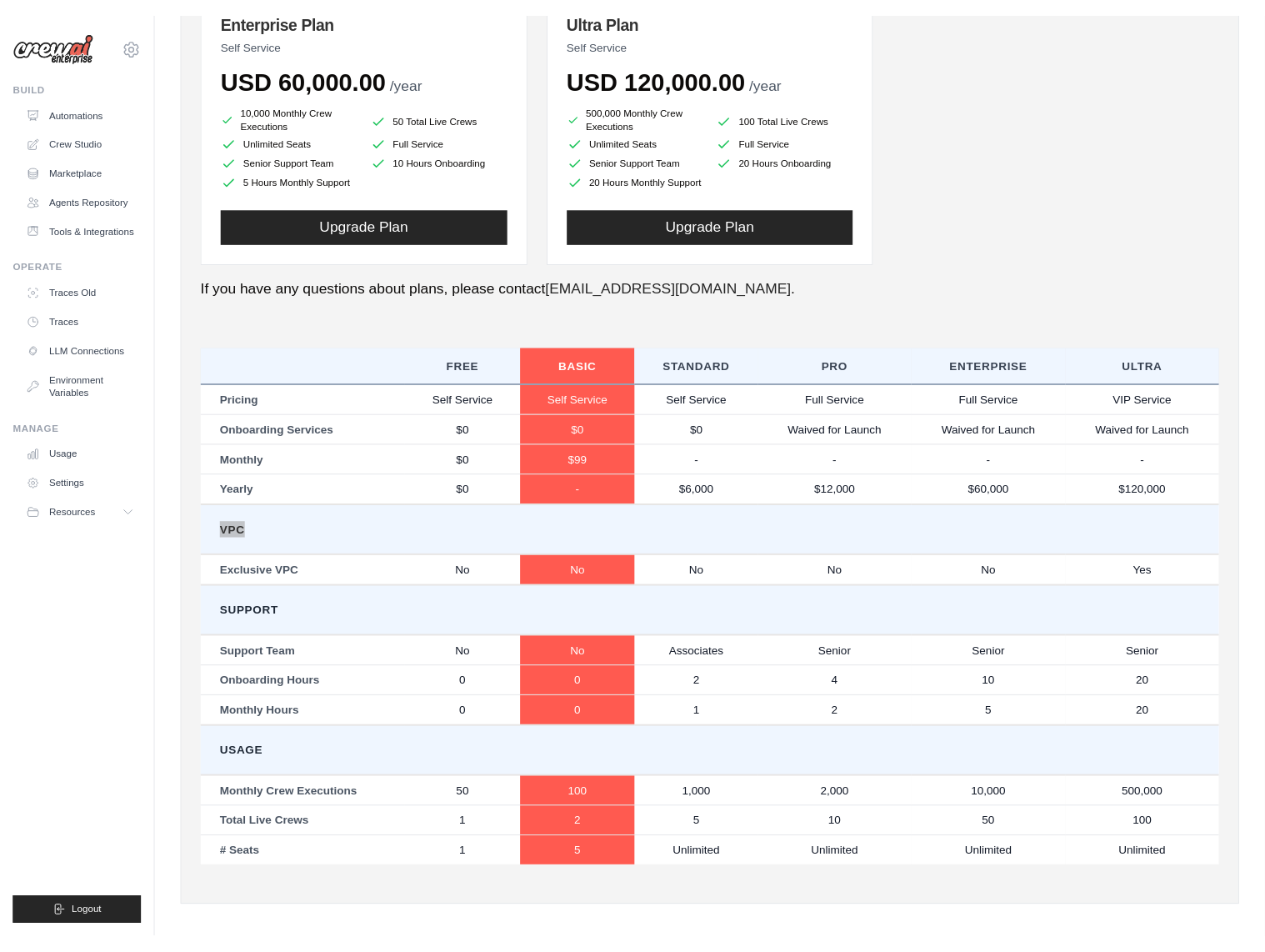
scroll to position [575, 0]
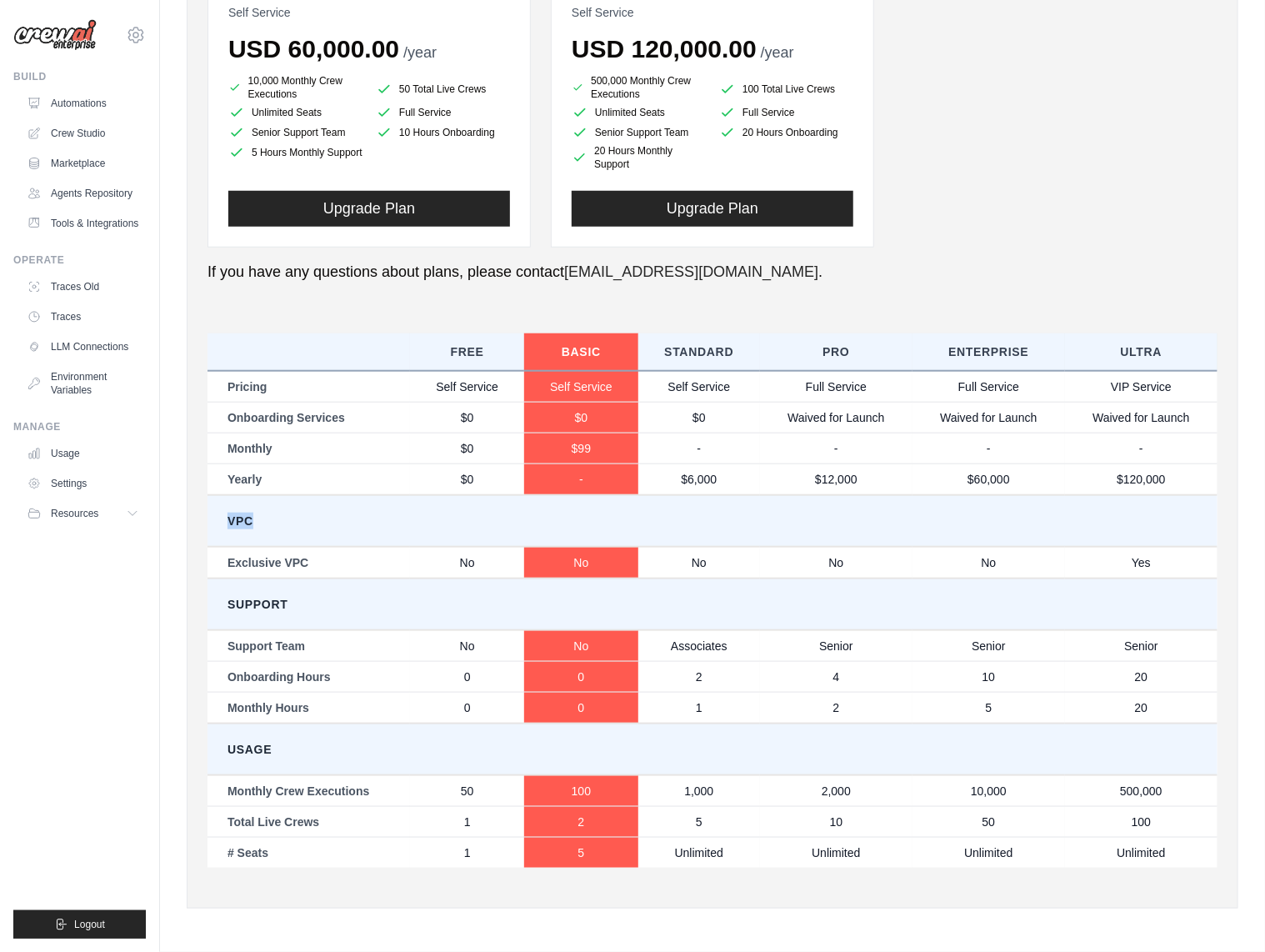
click at [705, 547] on td "VPC" at bounding box center [712, 521] width 1010 height 52
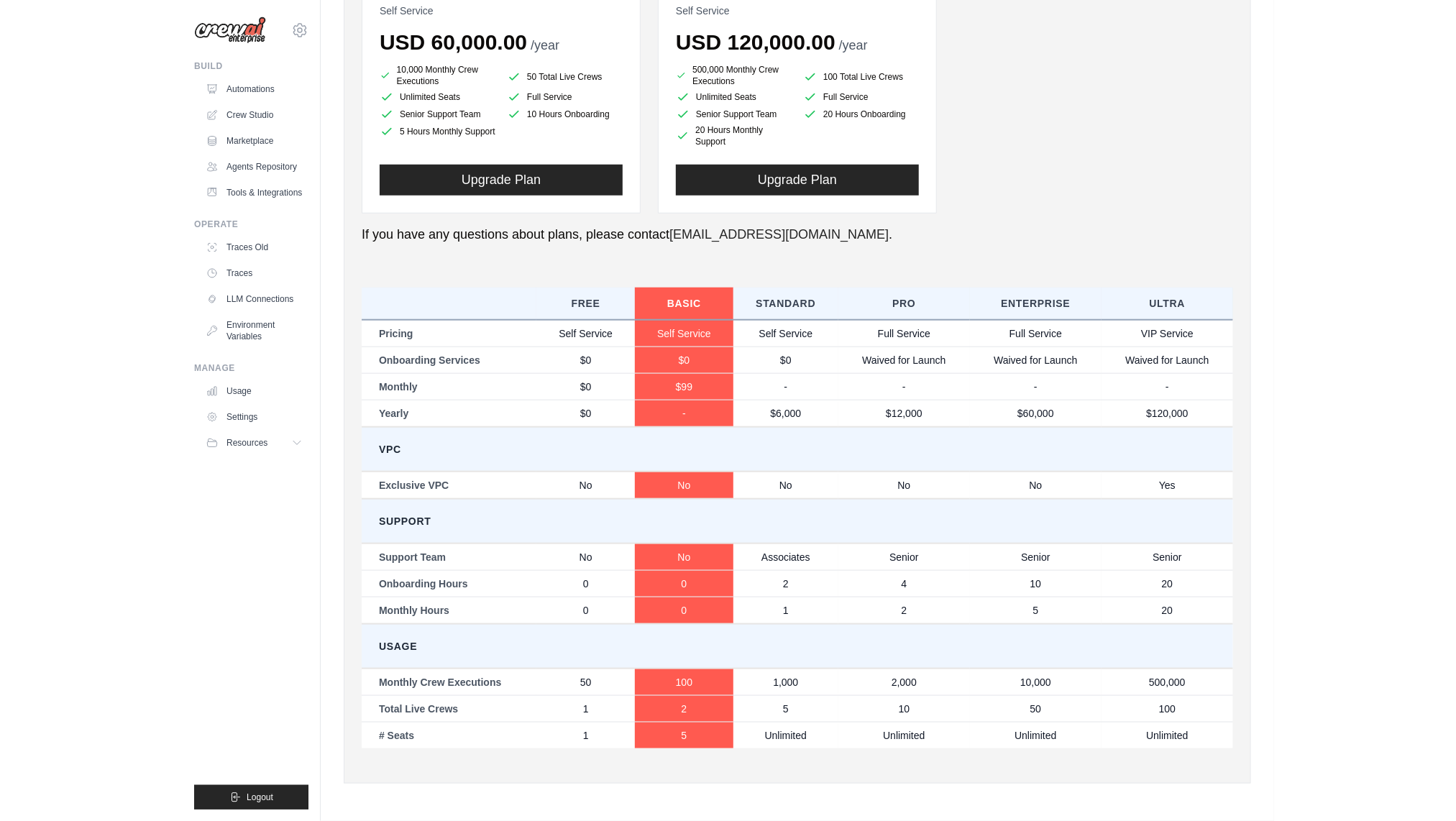
scroll to position [473, 0]
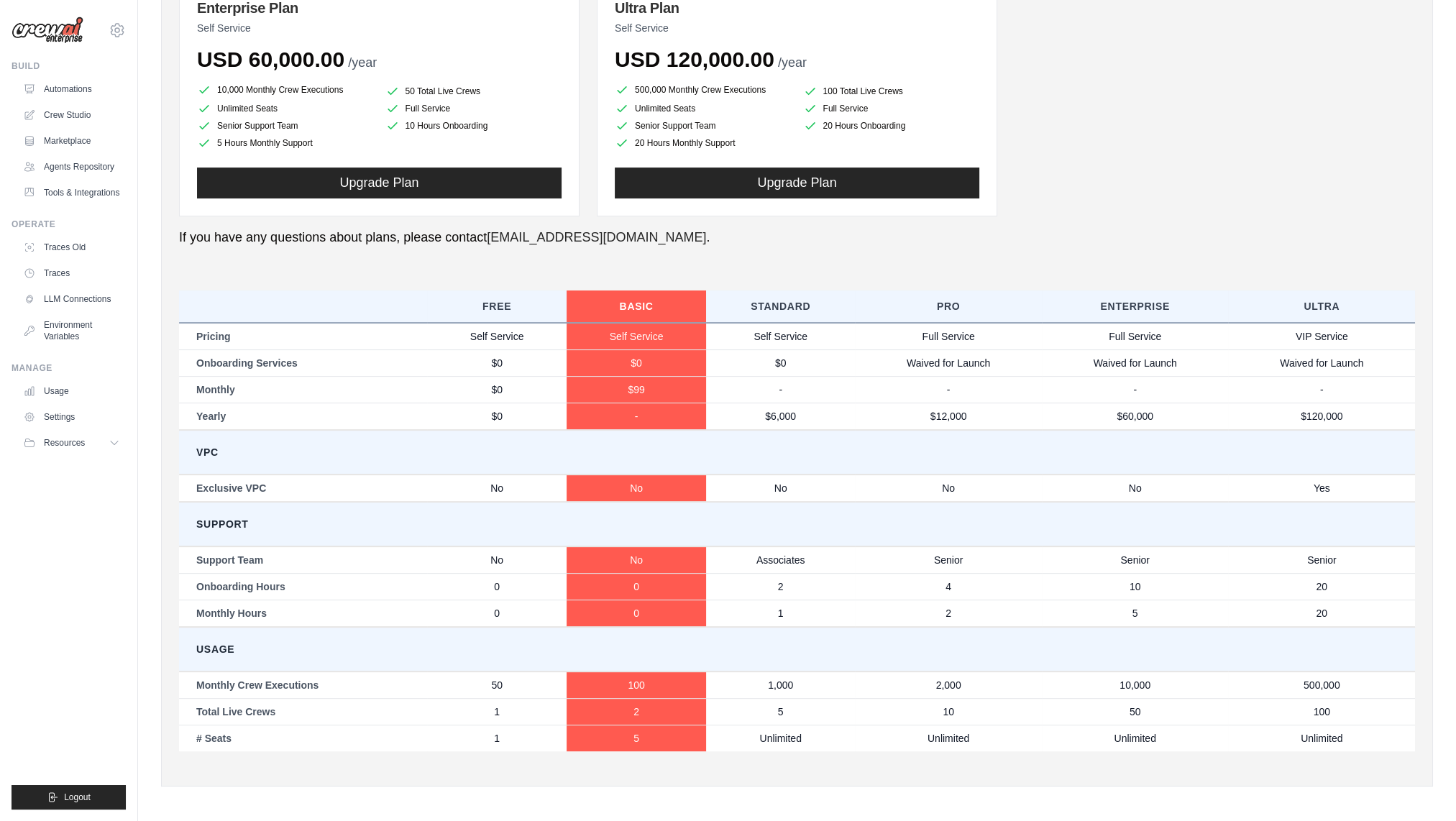
click at [1123, 466] on td "VPC" at bounding box center [797, 452] width 1236 height 45
click at [379, 514] on td "Support" at bounding box center [797, 524] width 1236 height 45
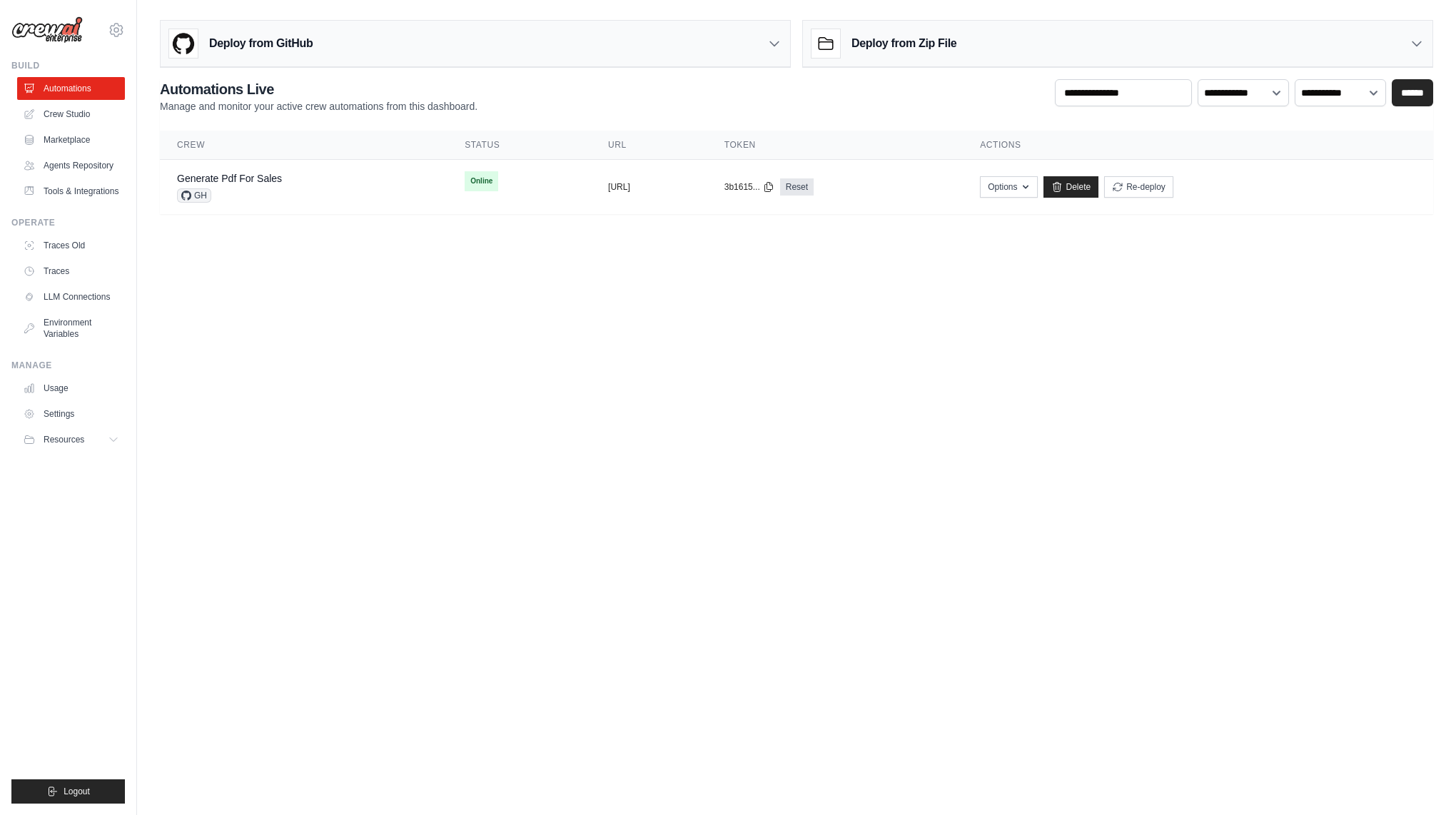
click at [713, 40] on div "Deploy from GitHub" at bounding box center [475, 44] width 629 height 46
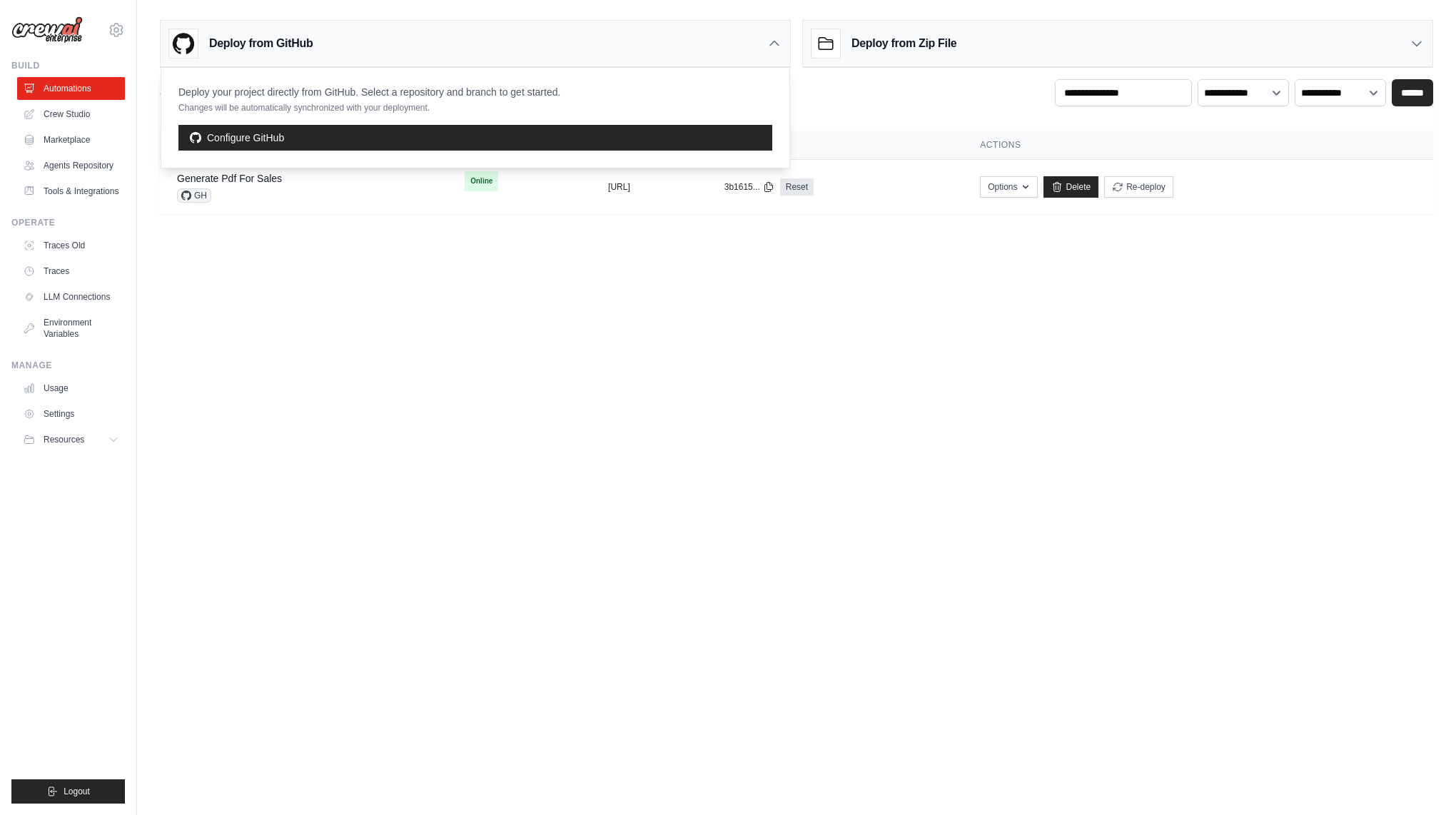
click at [981, 54] on div "Deploy from Zip File" at bounding box center [1117, 44] width 629 height 46
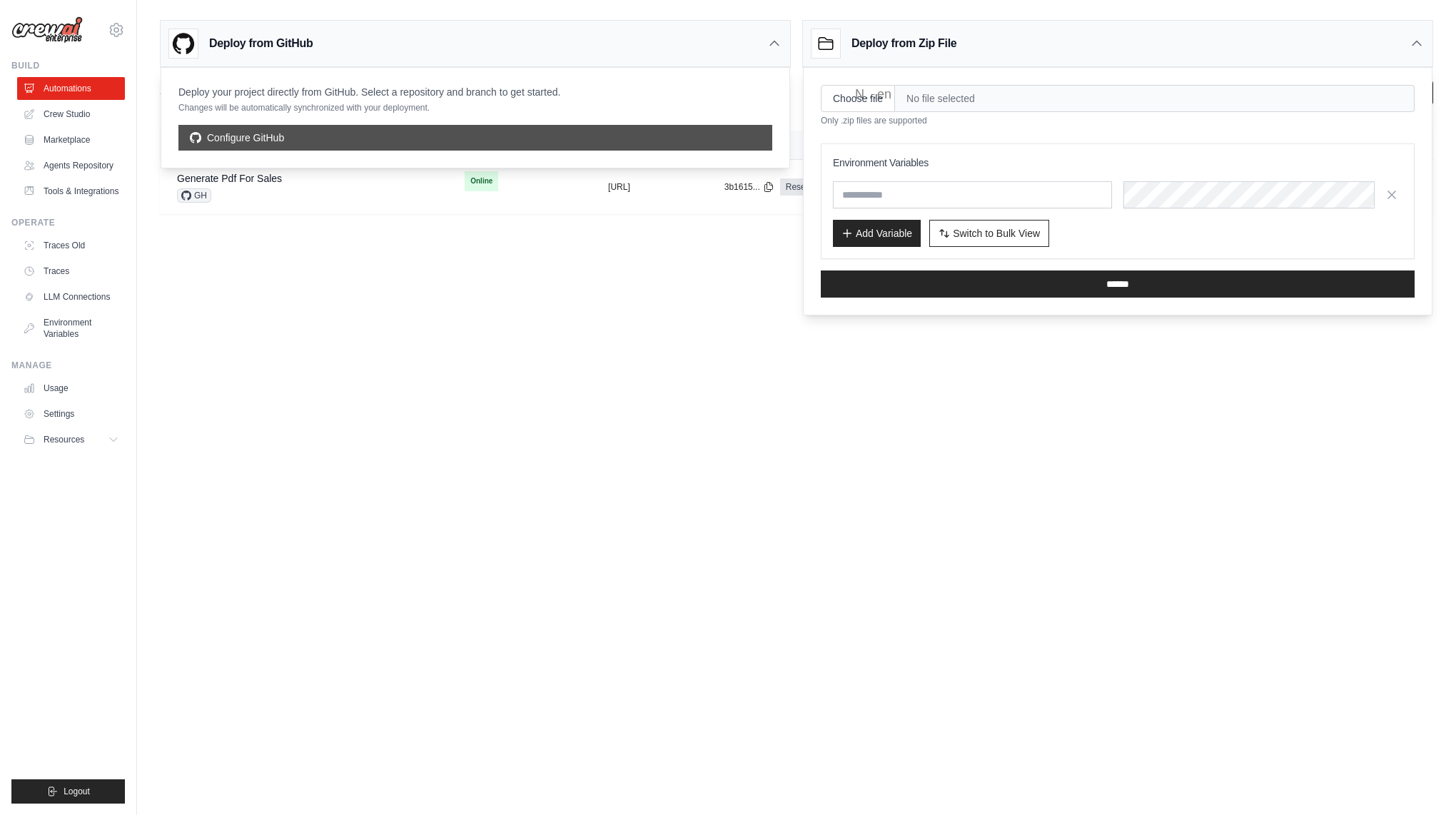
click at [619, 144] on link "Configure GitHub" at bounding box center [475, 138] width 594 height 26
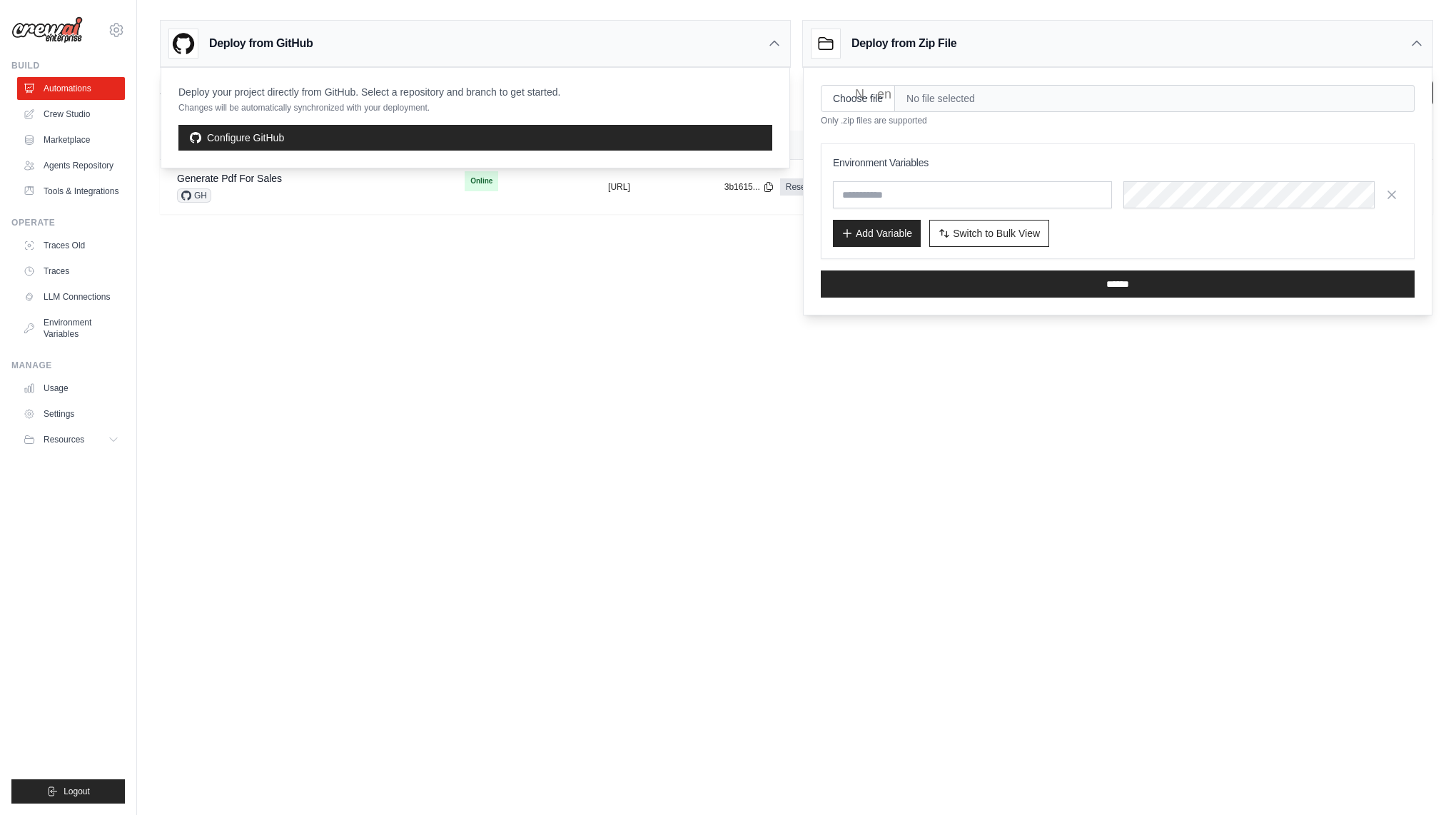
click at [936, 89] on span "No file selected" at bounding box center [1154, 98] width 519 height 27
click at [917, 201] on input "text" at bounding box center [972, 195] width 279 height 27
click at [1139, 239] on div "Add Variable Switch to Bulk View Switch to Table View" at bounding box center [1117, 234] width 570 height 27
click at [891, 236] on button "Add Variable" at bounding box center [876, 233] width 87 height 27
click at [926, 100] on span "No file selected" at bounding box center [1154, 98] width 519 height 27
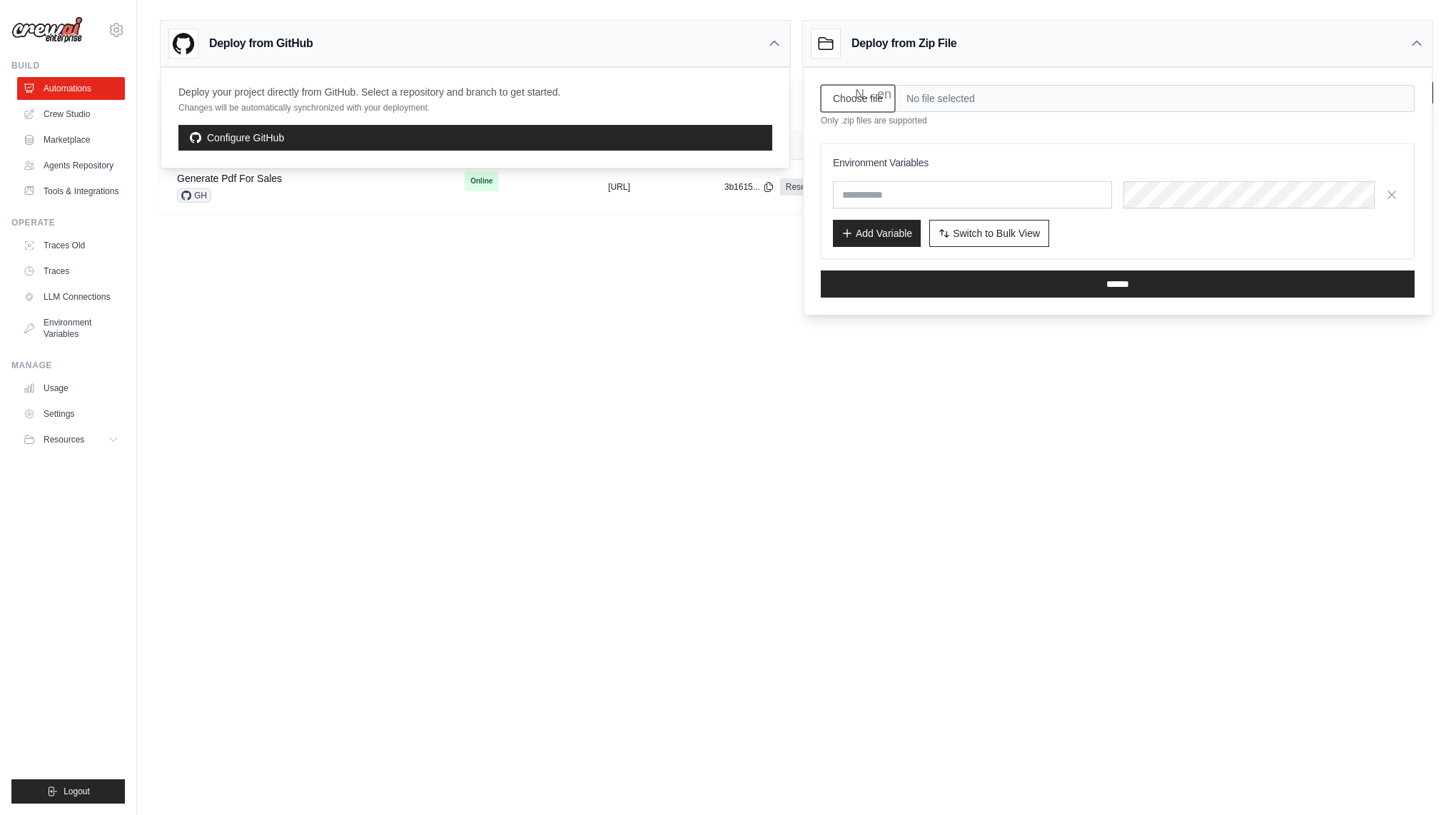
click at [859, 100] on input "Choose file" at bounding box center [858, 98] width 74 height 27
type input "**********"
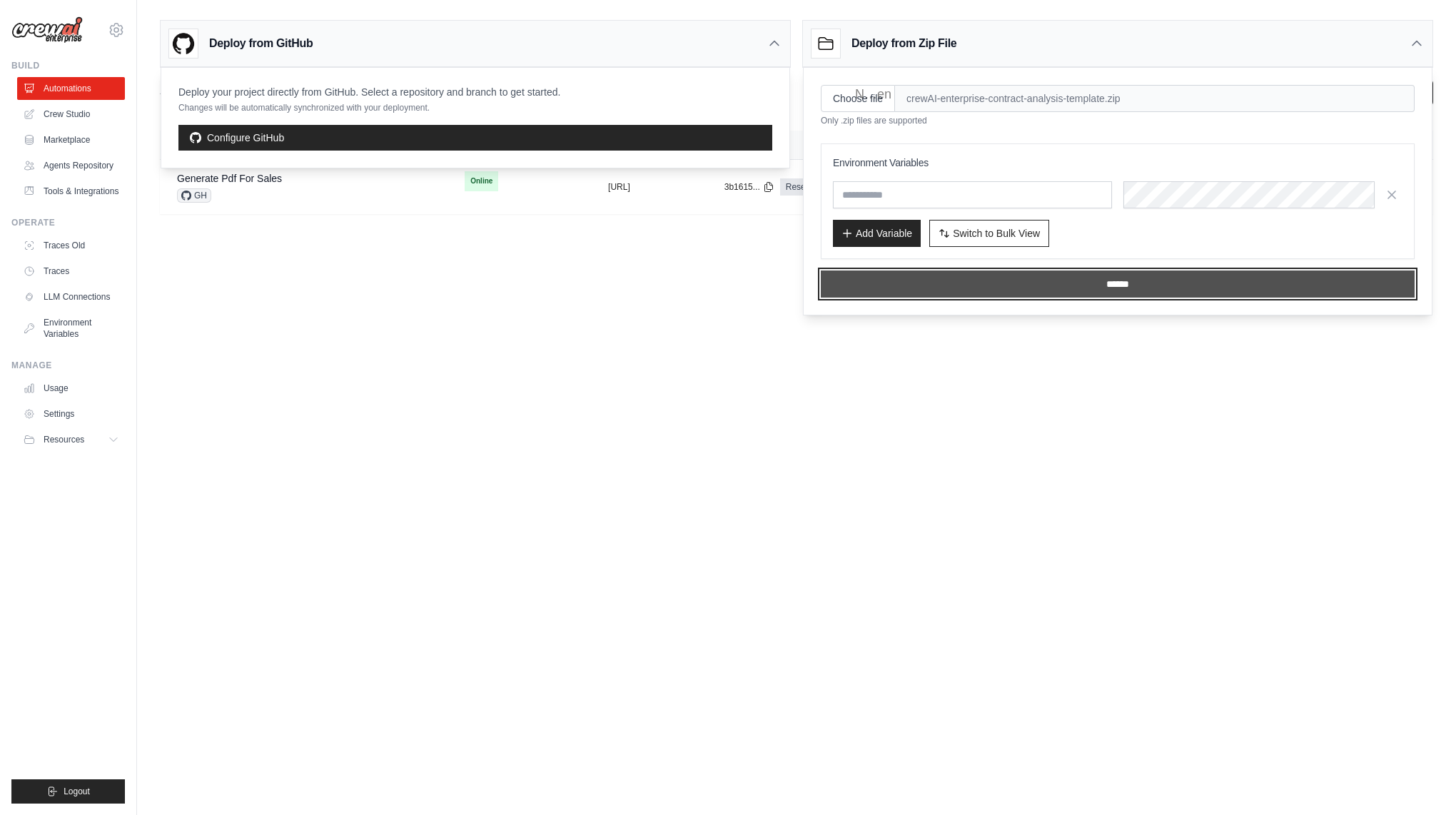
click at [968, 290] on input "******" at bounding box center [1117, 284] width 594 height 27
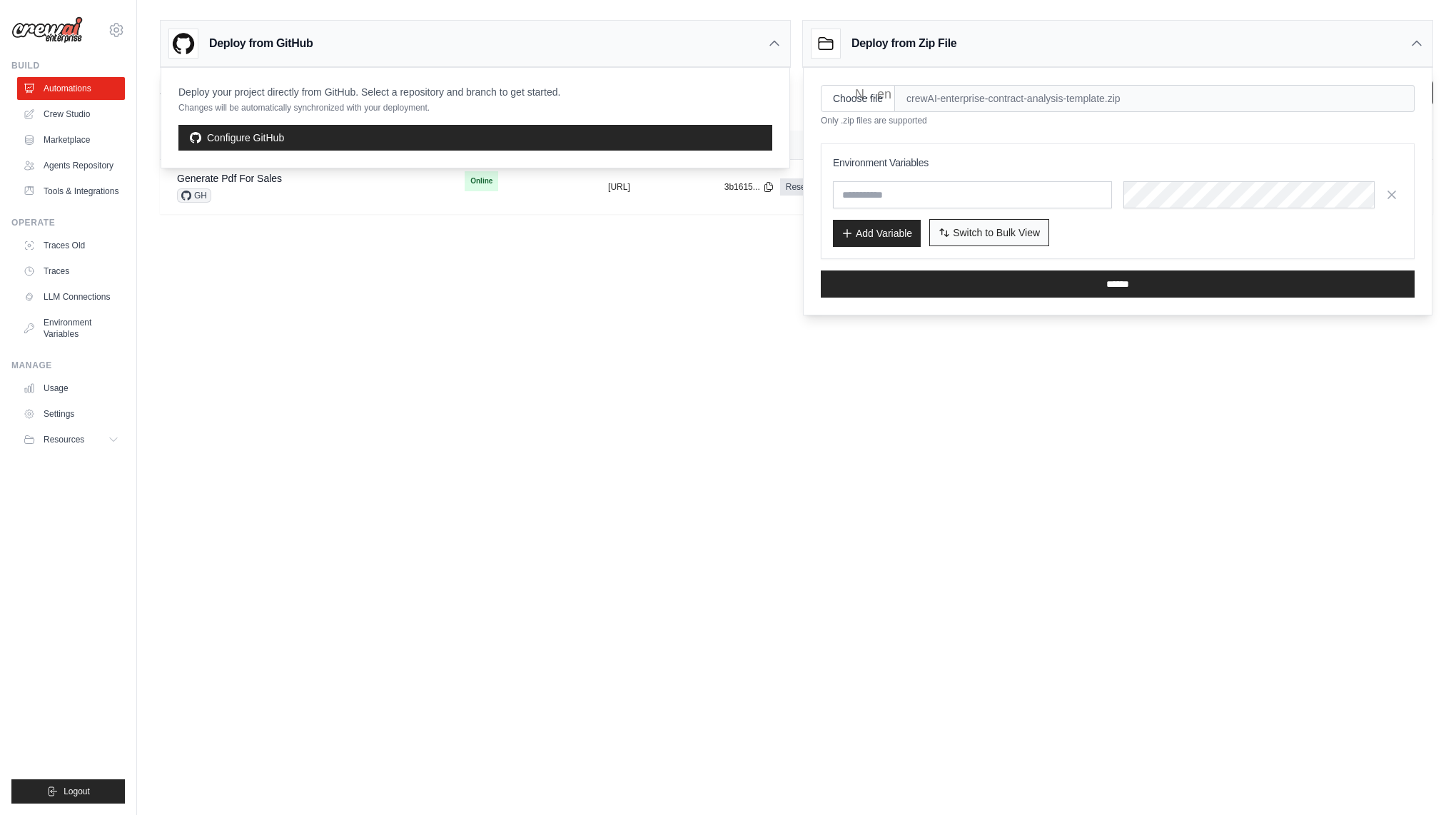
click at [1009, 239] on button "Switch to Bulk View Switch to Table View" at bounding box center [989, 233] width 120 height 27
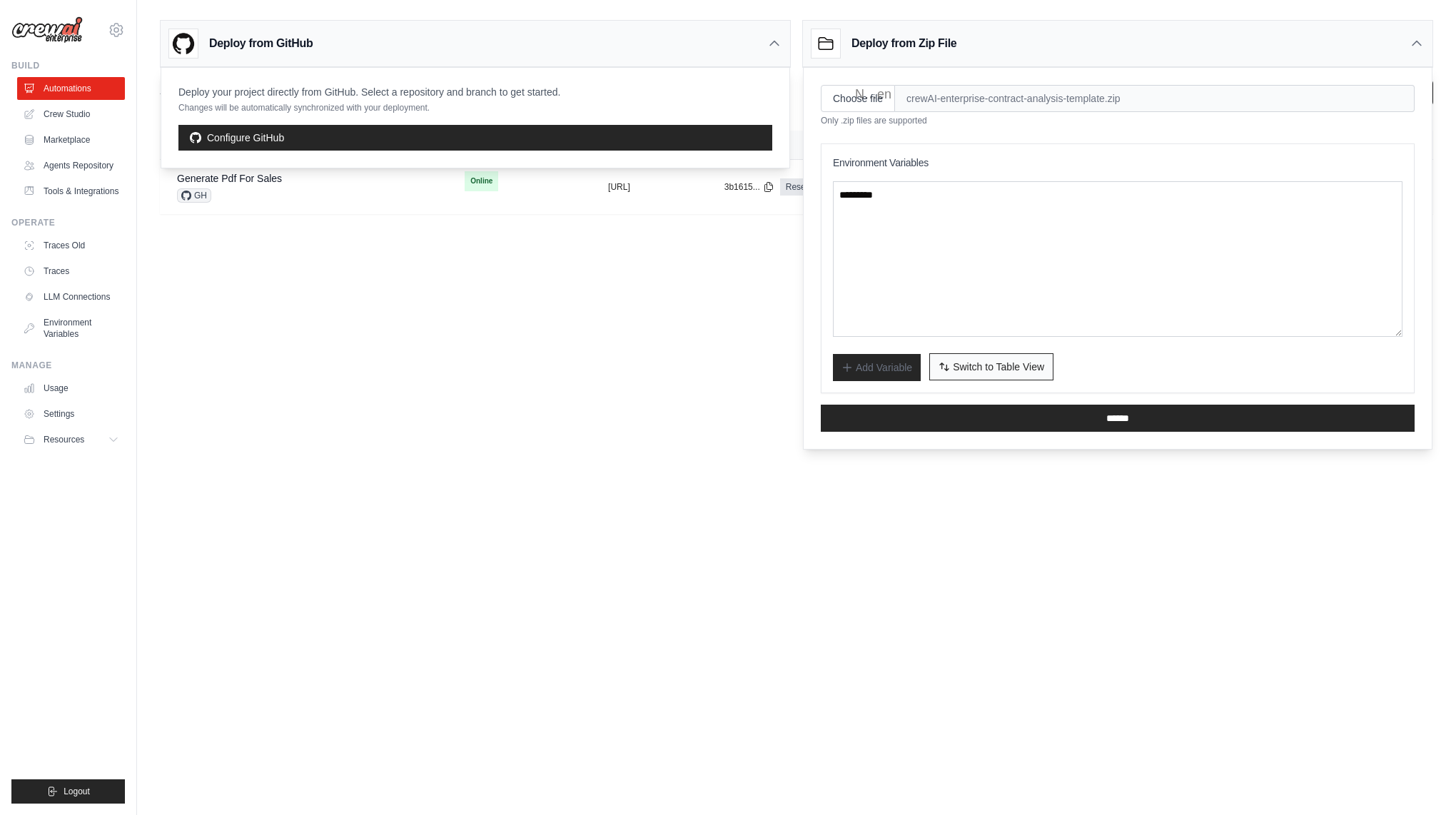
click at [998, 363] on span "Switch to Table View" at bounding box center [998, 366] width 92 height 14
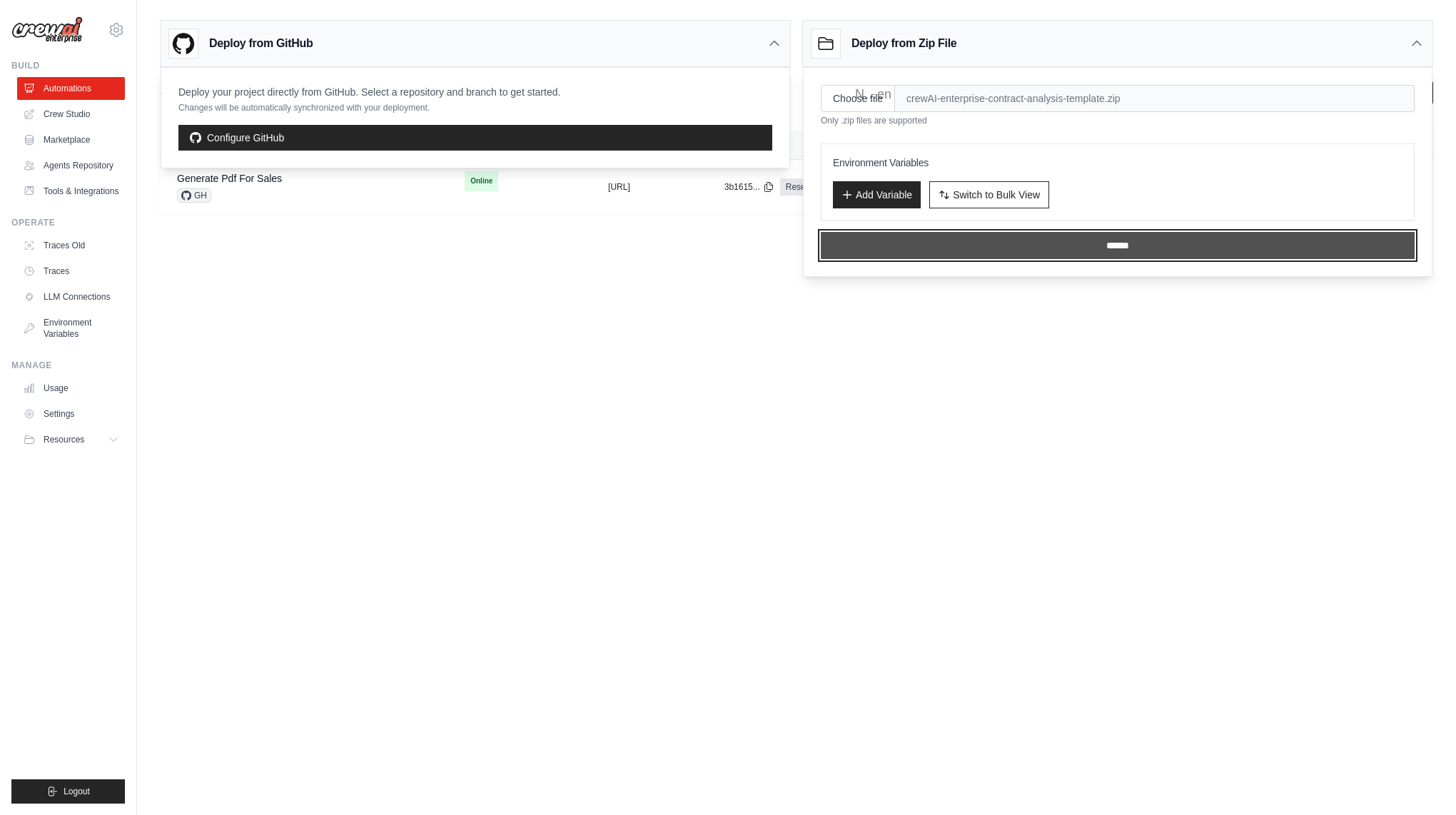
click at [901, 244] on input "******" at bounding box center [1117, 245] width 594 height 27
click at [698, 334] on body "[EMAIL_ADDRESS][DOMAIN_NAME] Settings Build Automations" at bounding box center [728, 408] width 1456 height 815
click at [1396, 51] on div "Deploy from Zip File" at bounding box center [1117, 44] width 629 height 46
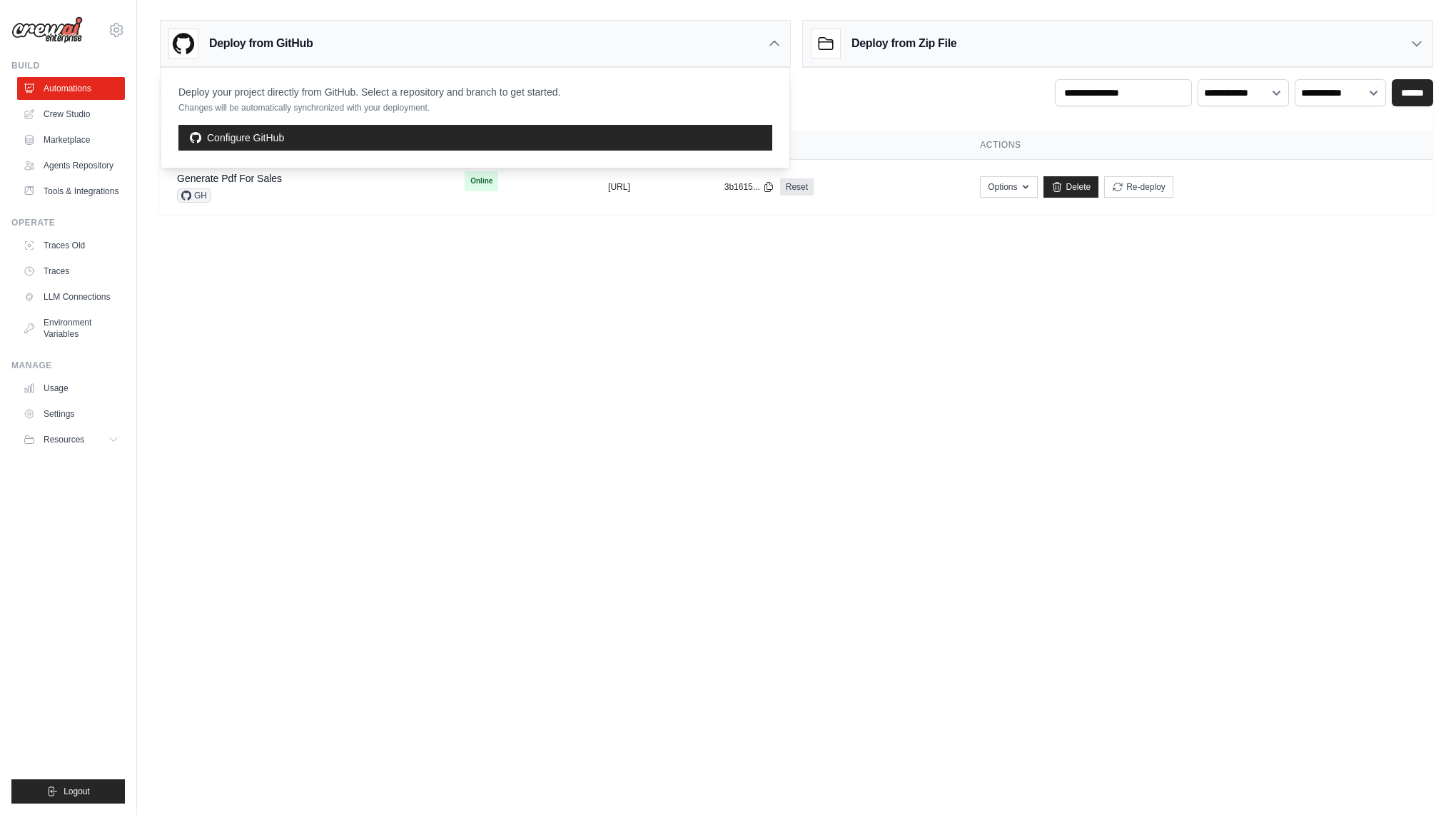
click at [708, 21] on div "Deploy from GitHub" at bounding box center [475, 44] width 629 height 46
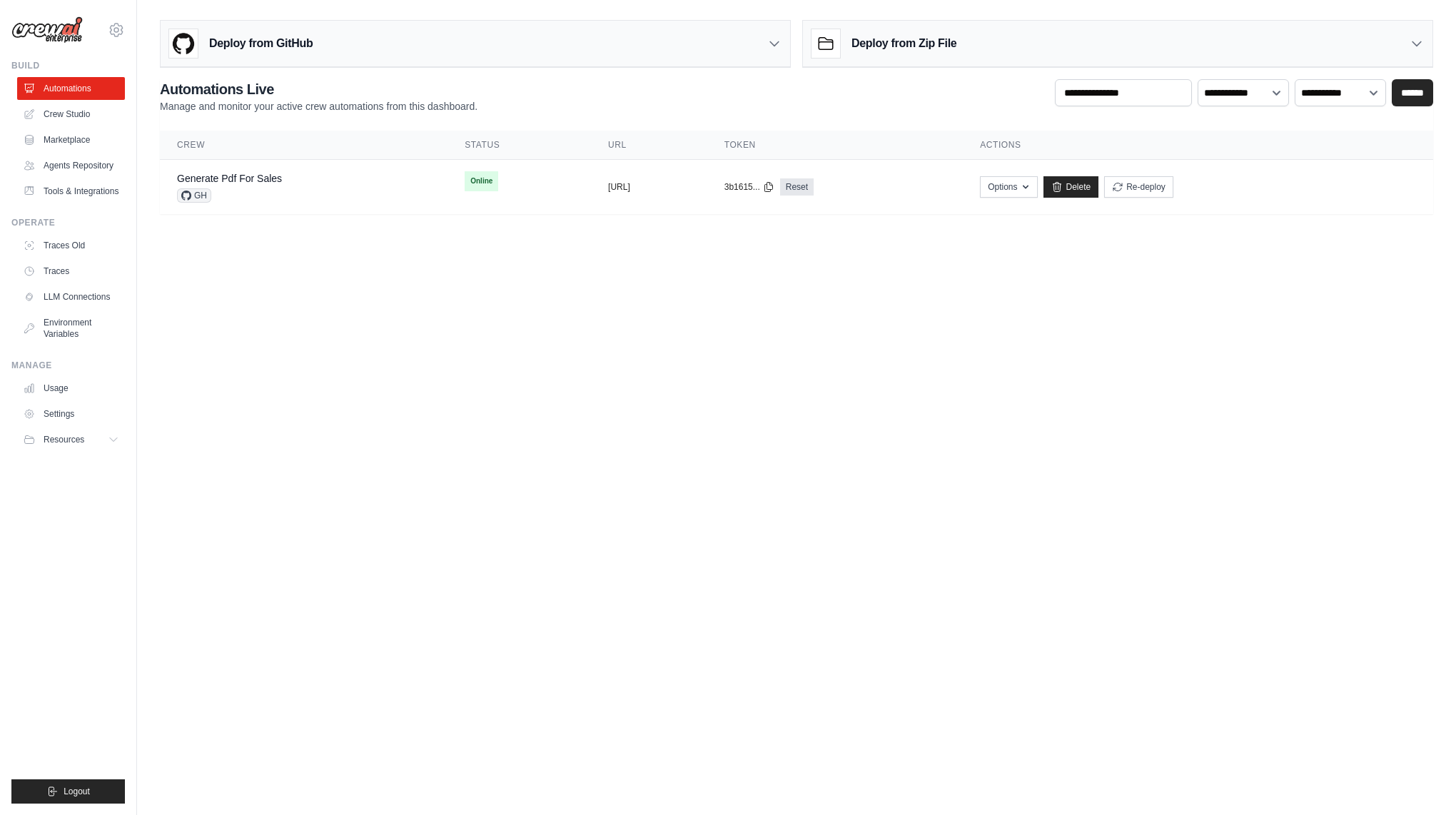
click at [314, 329] on body "[EMAIL_ADDRESS][DOMAIN_NAME] Settings Build Automations" at bounding box center [728, 408] width 1456 height 815
click at [243, 180] on link "Generate Pdf For Sales" at bounding box center [229, 179] width 105 height 12
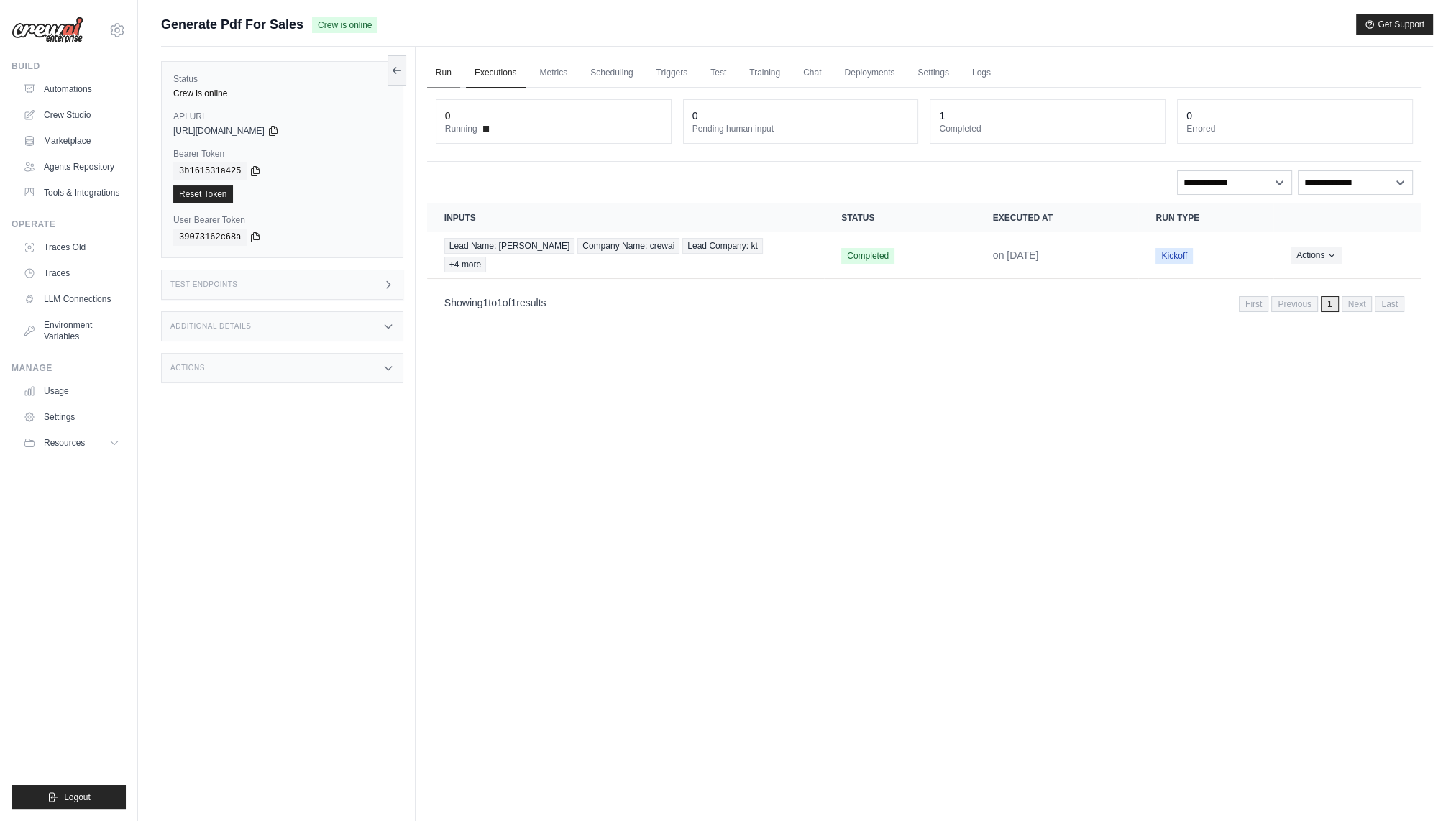
click at [451, 69] on link "Run" at bounding box center [444, 74] width 33 height 30
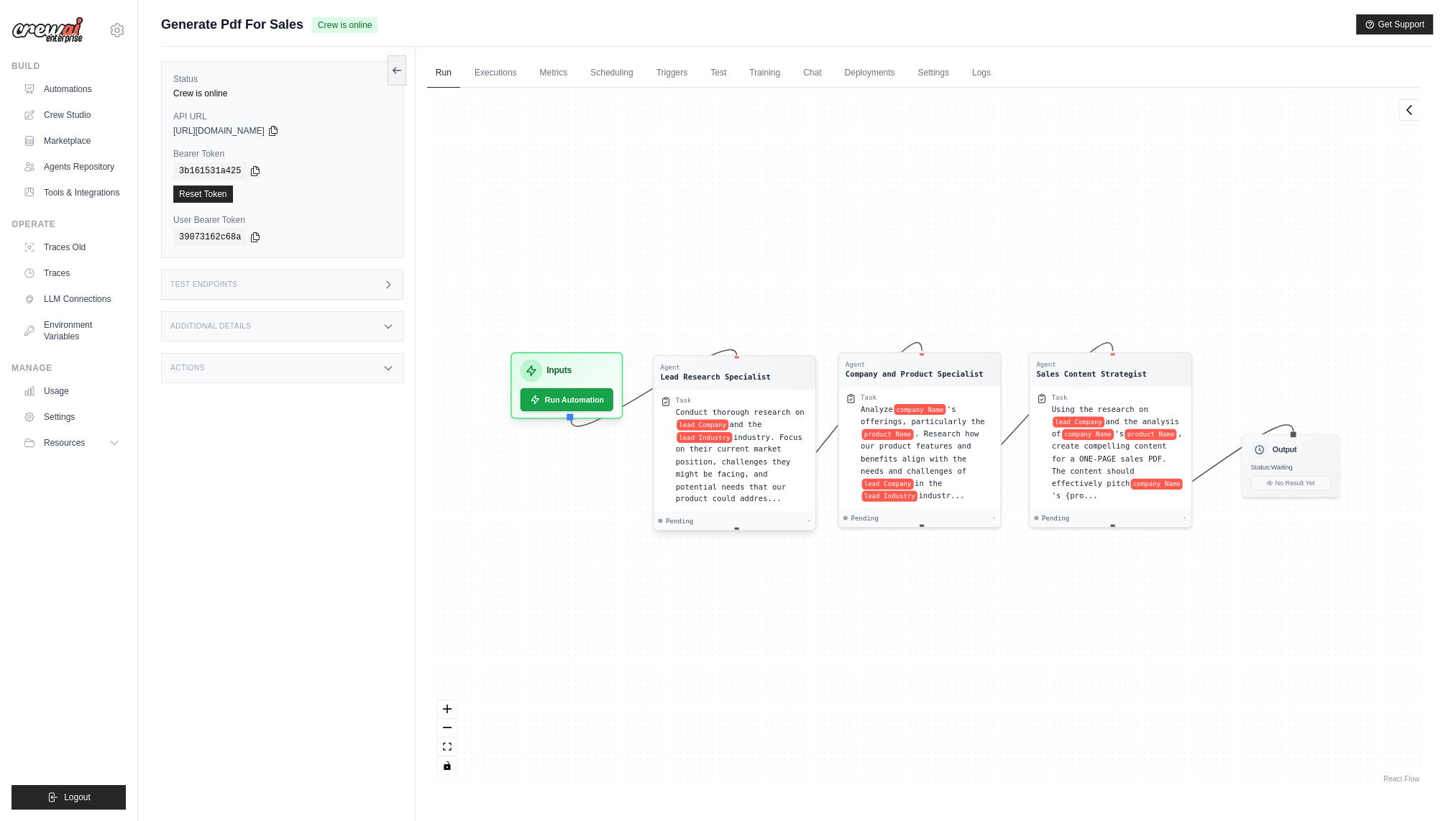
drag, startPoint x: 764, startPoint y: 433, endPoint x: 764, endPoint y: 421, distance: 12.0
click at [764, 421] on div "Conduct thorough research on lead Company and the lead Industry industry. Focus…" at bounding box center [742, 455] width 133 height 99
click at [620, 455] on div "Agent Lead Research Specialist Task Conduct thorough research on lead Company a…" at bounding box center [924, 437] width 995 height 698
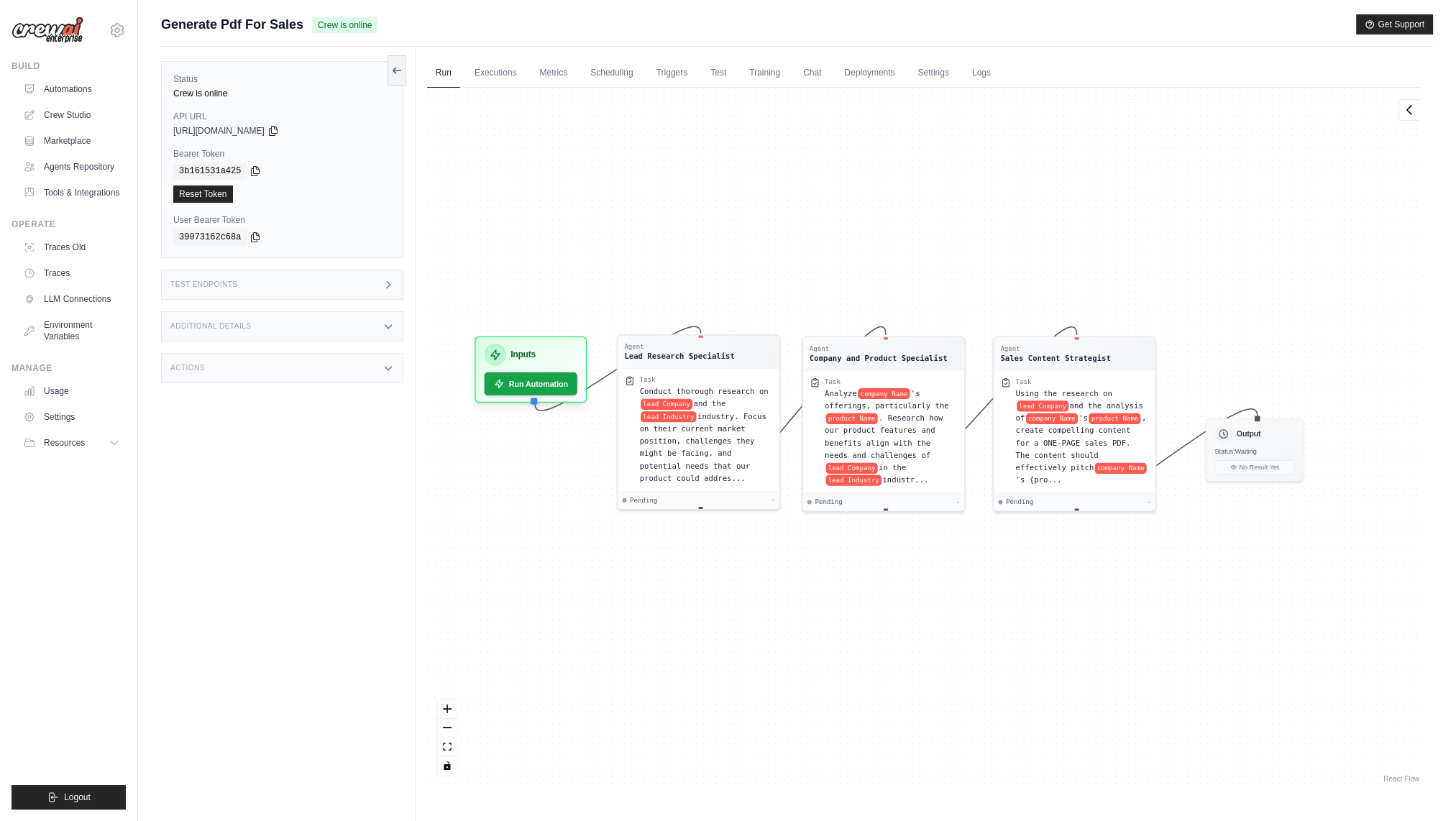
drag, startPoint x: 599, startPoint y: 471, endPoint x: 564, endPoint y: 451, distance: 40.3
click at [564, 451] on div "Agent Lead Research Specialist Task Conduct thorough research on lead Company a…" at bounding box center [924, 437] width 995 height 698
click at [932, 547] on div "Agent Lead Research Specialist Task Conduct thorough research on lead Company a…" at bounding box center [924, 437] width 995 height 698
click at [948, 456] on div "Analyze company Name 's offerings, particularly the product Name . Research how…" at bounding box center [891, 433] width 133 height 99
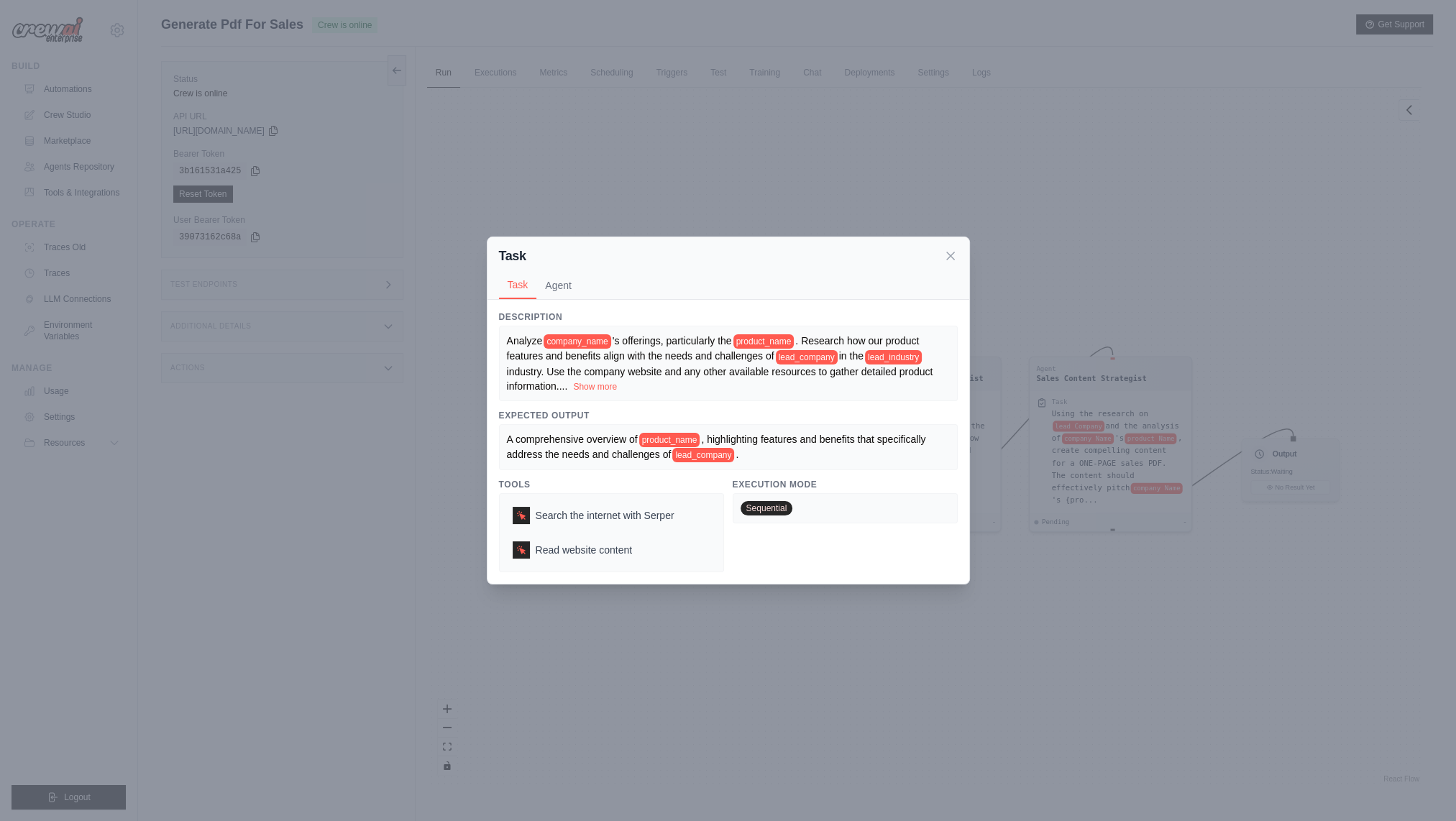
click at [1065, 586] on div "Task Task Agent Description Analyze company_name 's offerings, particularly the…" at bounding box center [728, 410] width 1456 height 821
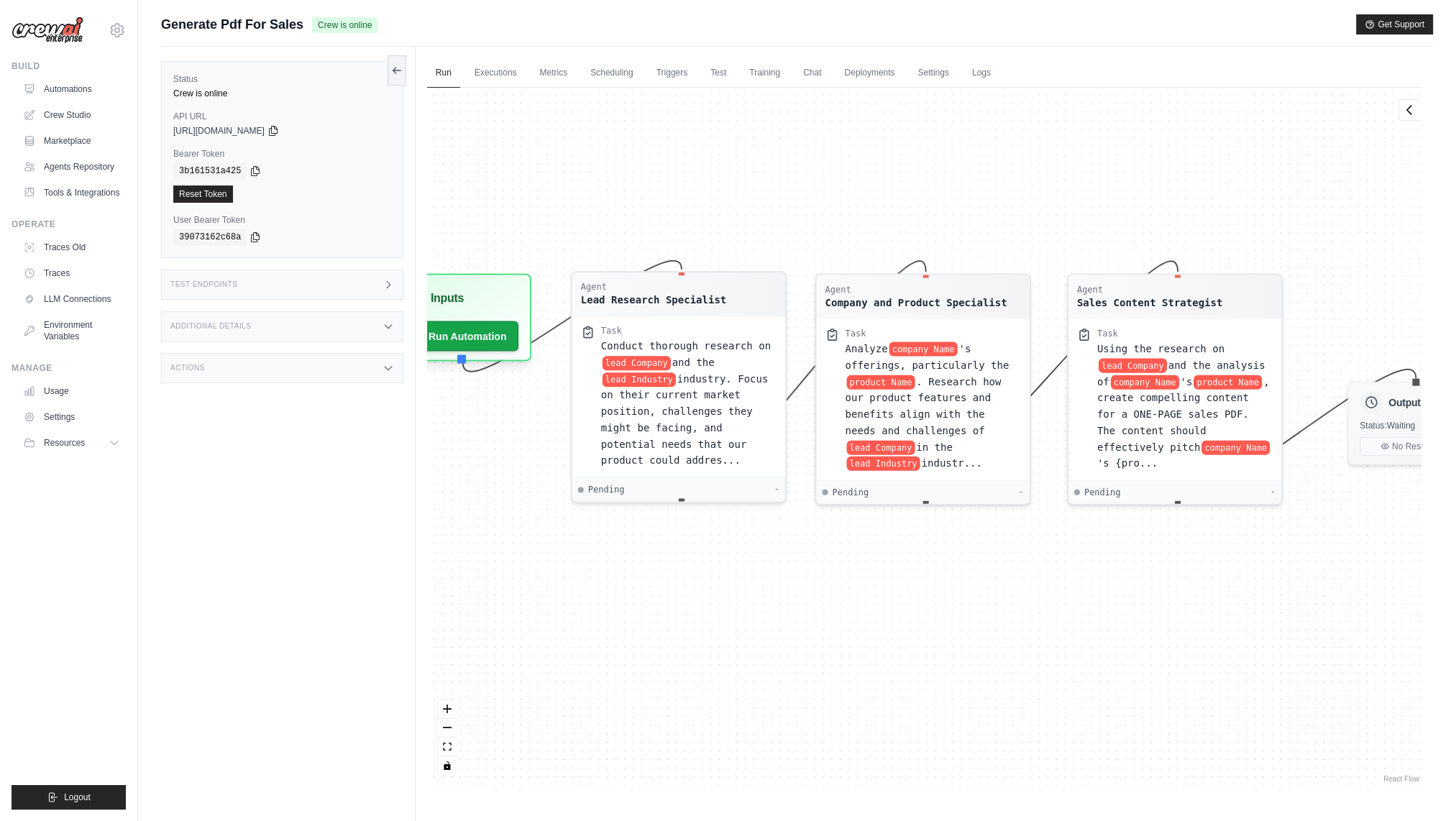
drag, startPoint x: 961, startPoint y: 608, endPoint x: 1015, endPoint y: 576, distance: 62.8
click at [1015, 576] on div "Agent Lead Research Specialist Task Conduct thorough research on lead Company a…" at bounding box center [924, 437] width 995 height 698
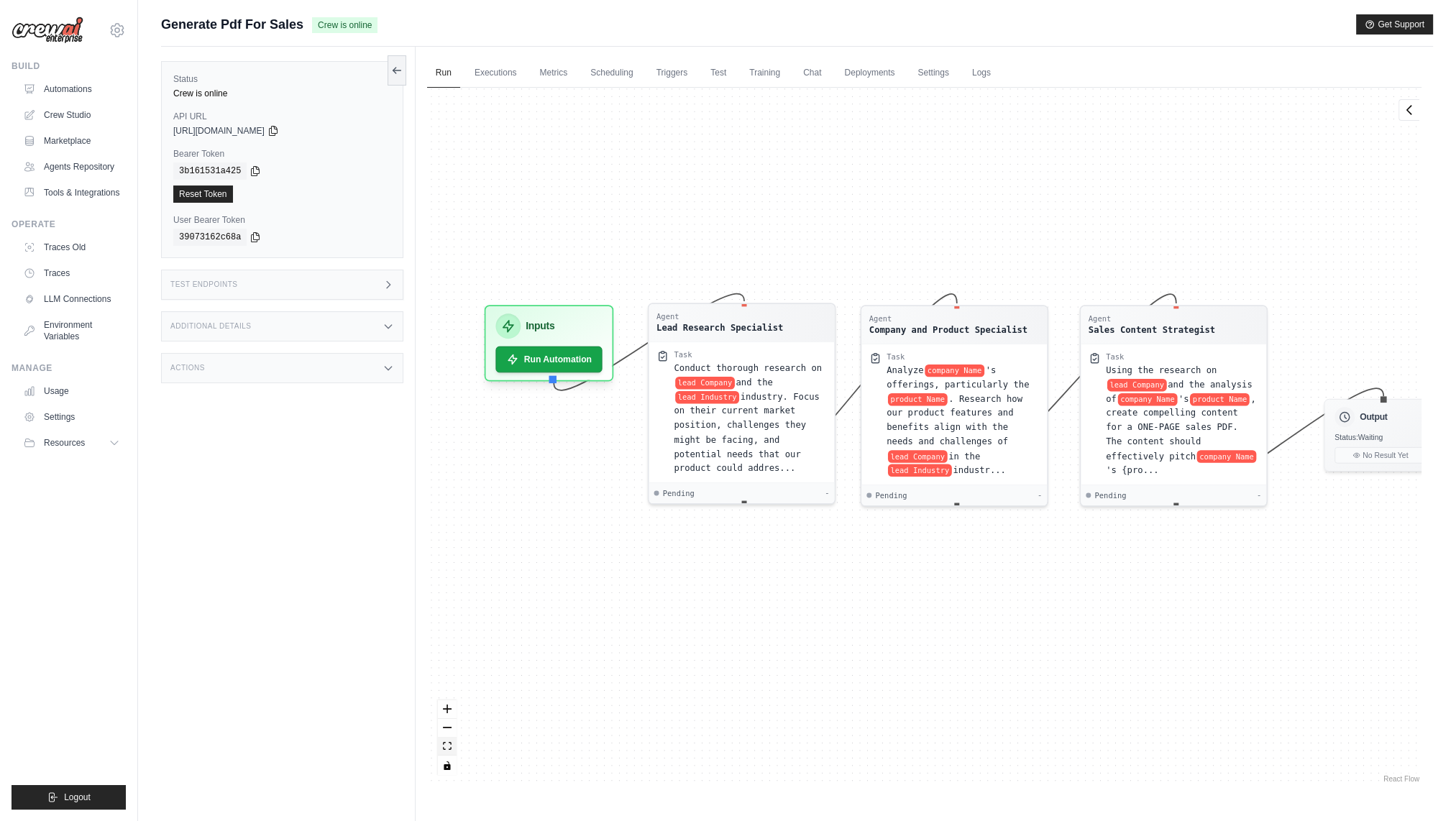
click at [452, 747] on button "fit view" at bounding box center [447, 747] width 19 height 19
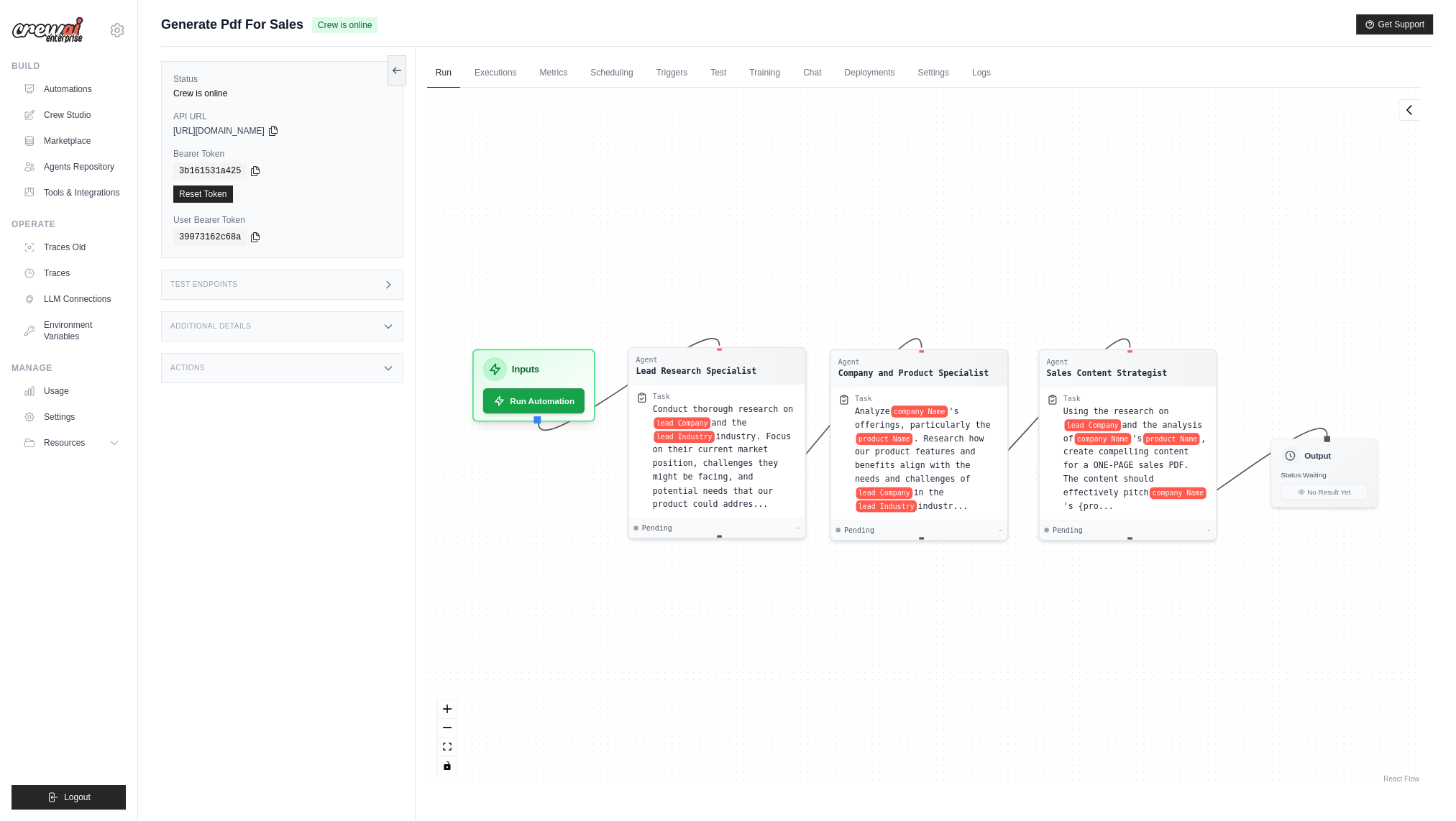
click at [908, 802] on div "Run Executions Metrics Scheduling Triggers Test Training Chat Deployments Setti…" at bounding box center [924, 457] width 1018 height 821
drag, startPoint x: 863, startPoint y: 716, endPoint x: 871, endPoint y: 730, distance: 16.1
click at [866, 721] on div "Agent Lead Research Specialist Task Conduct thorough research on lead Company a…" at bounding box center [924, 437] width 995 height 698
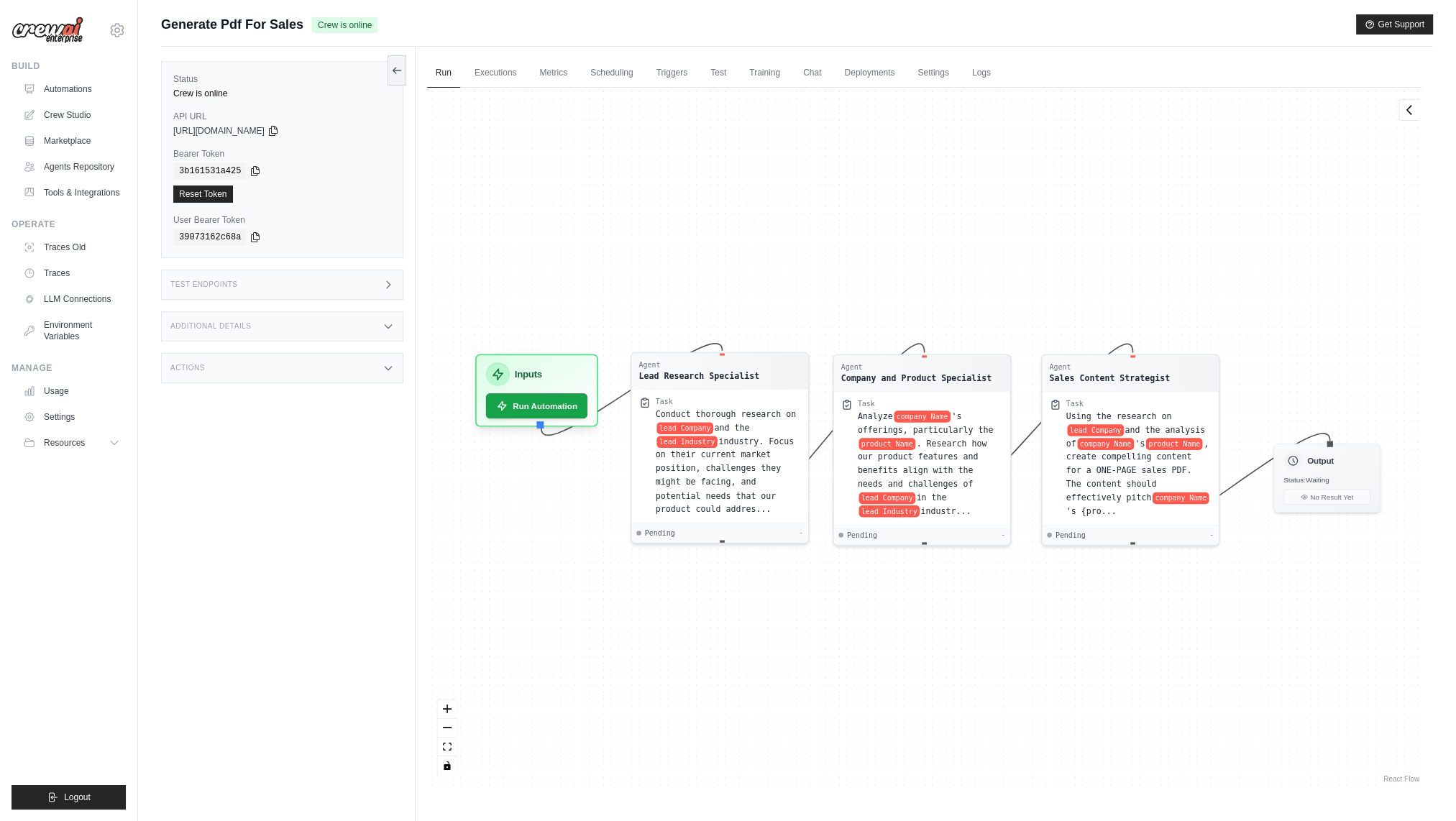
click at [595, 695] on div "Agent Lead Research Specialist Task Conduct thorough research on lead Company a…" at bounding box center [924, 437] width 995 height 698
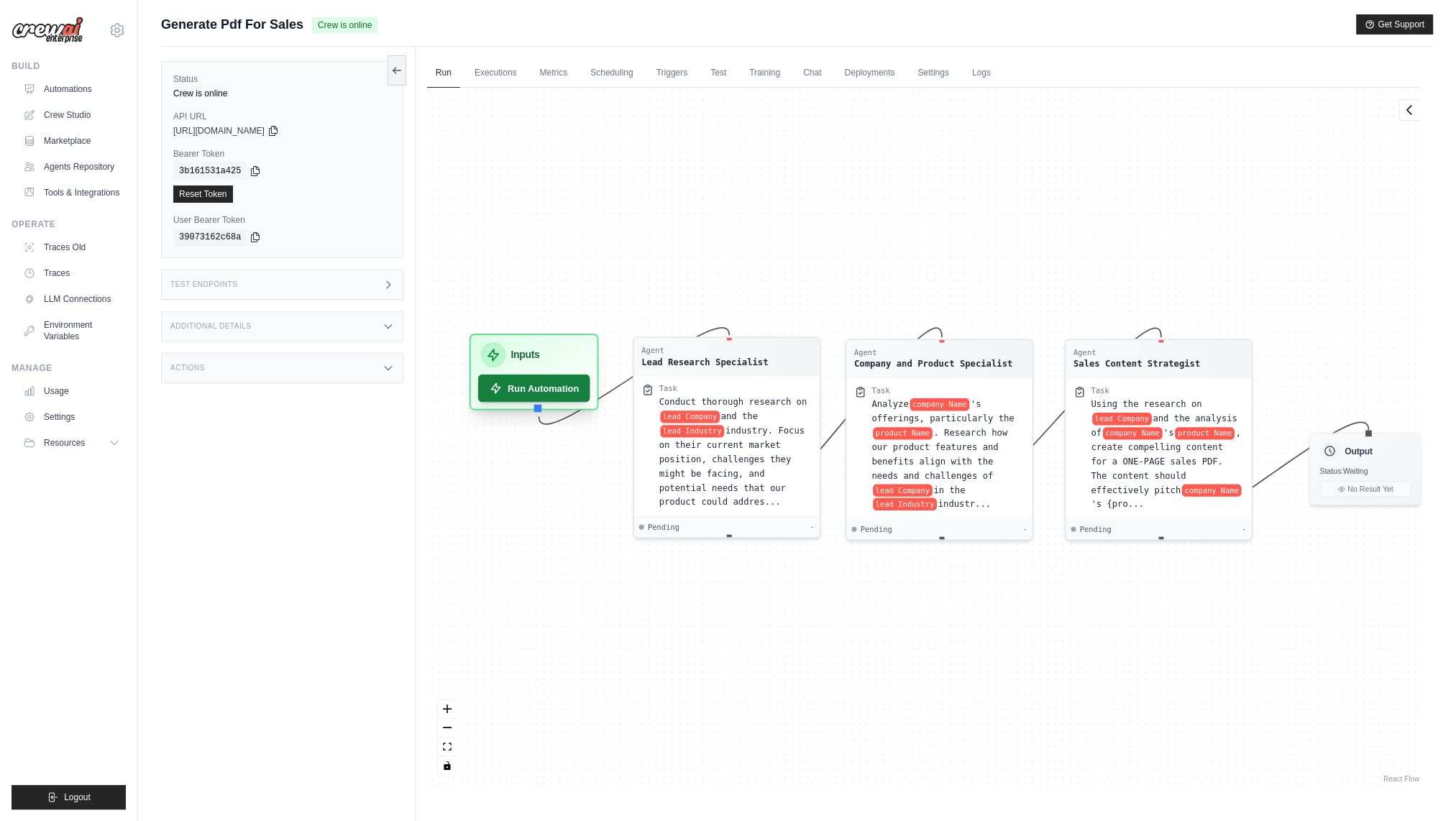
click at [564, 391] on button "Run Automation" at bounding box center [534, 388] width 113 height 27
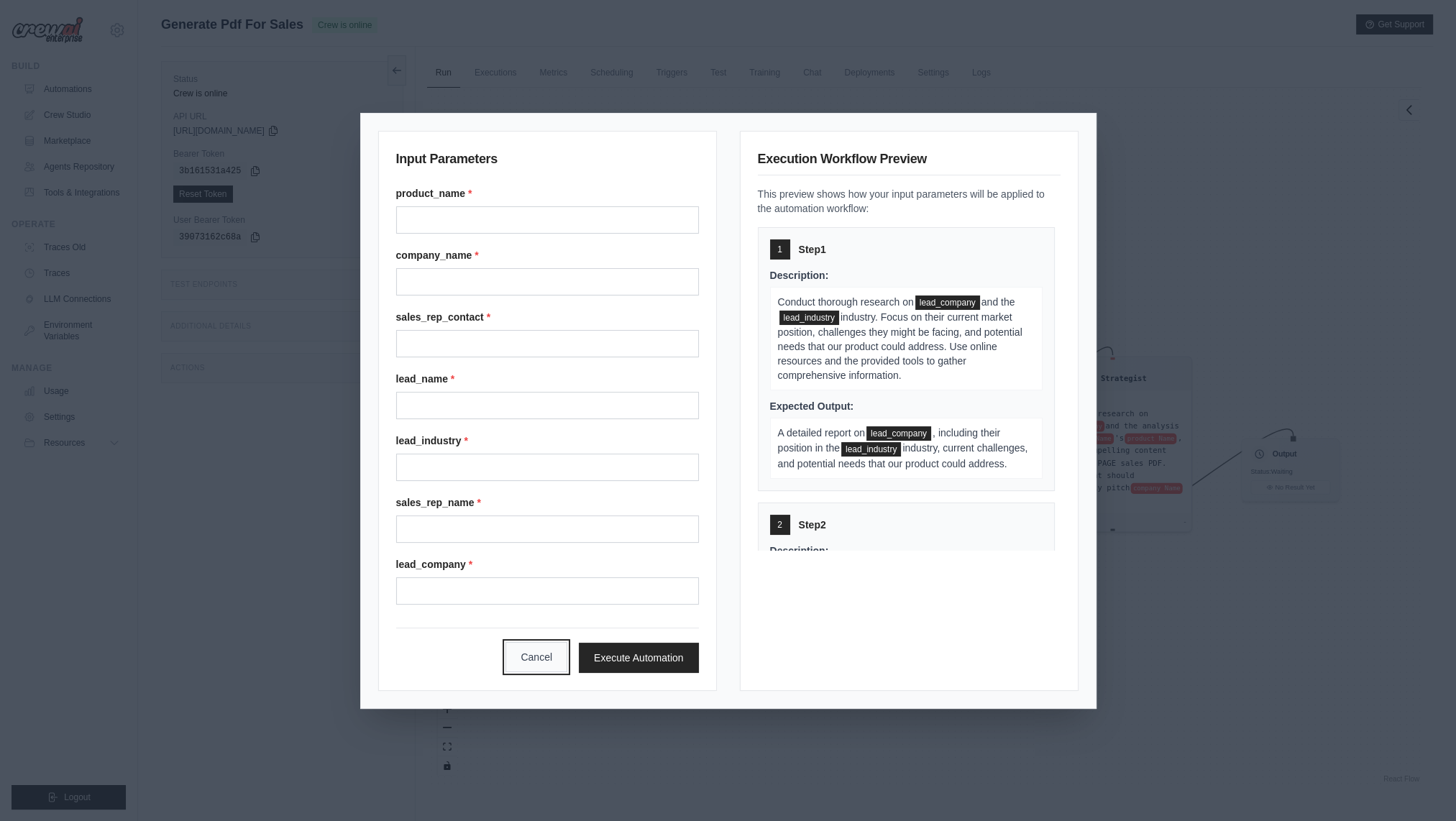
click at [527, 661] on button "Cancel" at bounding box center [536, 658] width 62 height 30
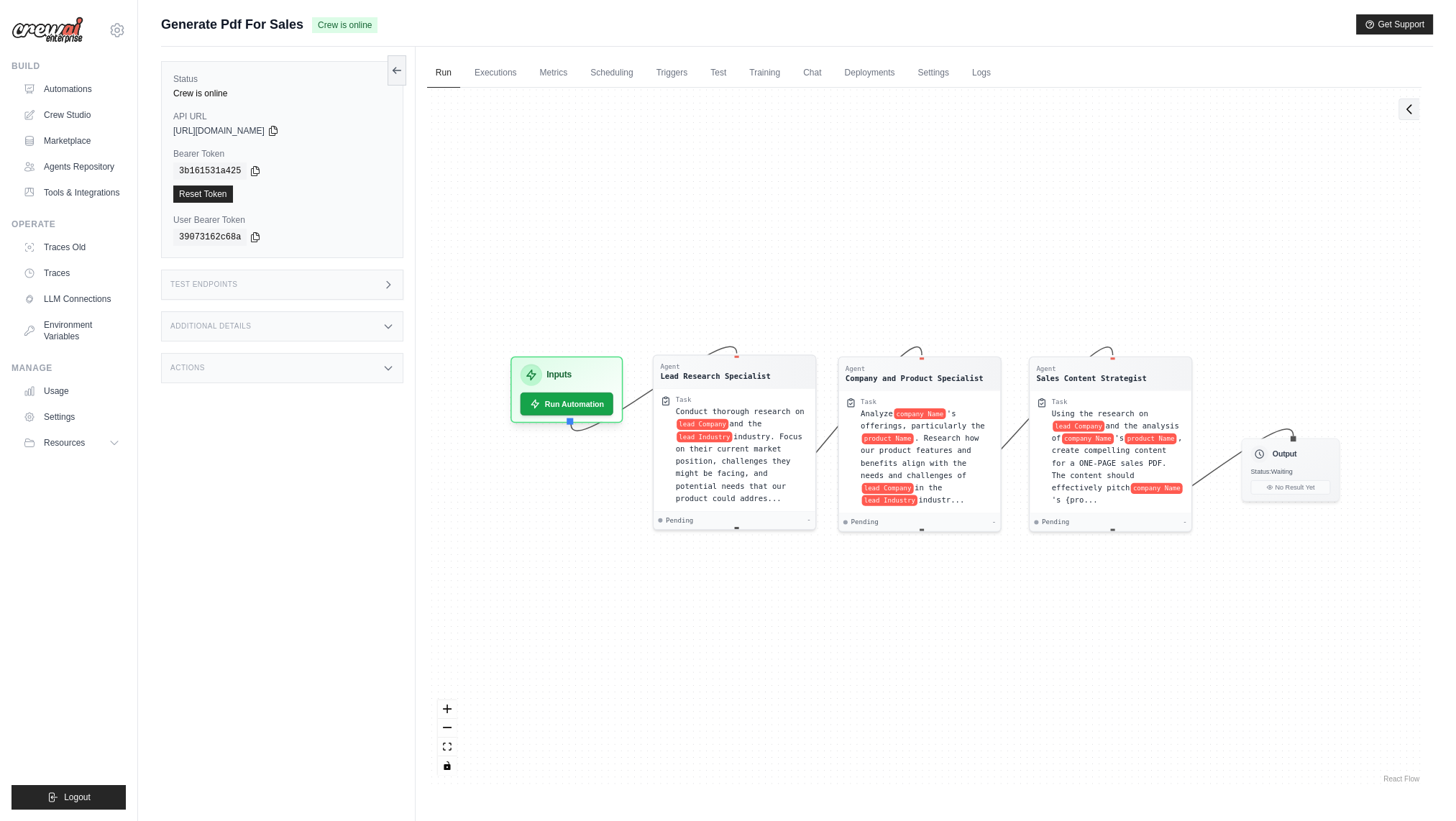
click at [1406, 117] on button at bounding box center [1409, 108] width 21 height 21
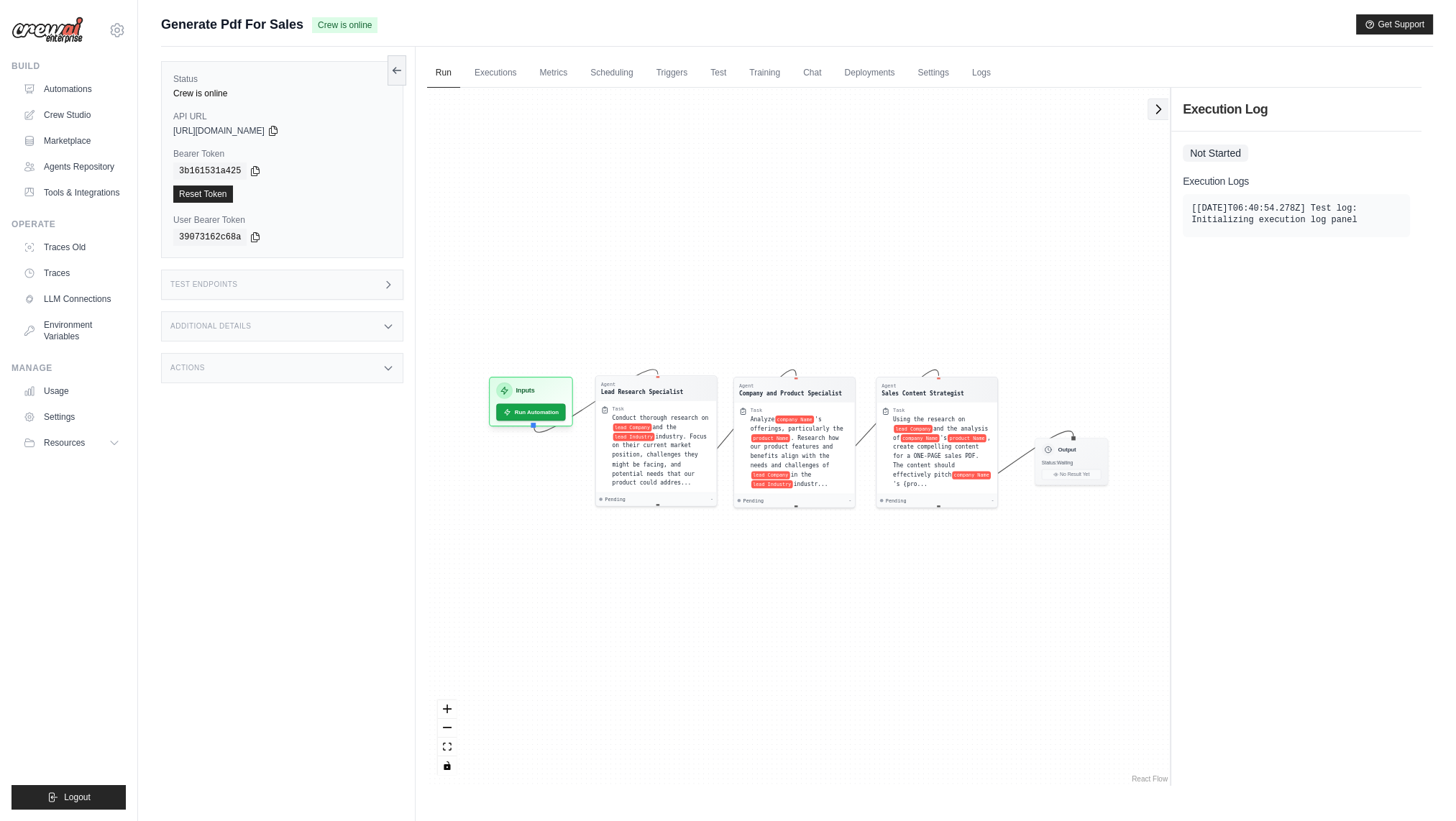
click at [1154, 111] on icon at bounding box center [1158, 109] width 14 height 14
